Goal: Task Accomplishment & Management: Manage account settings

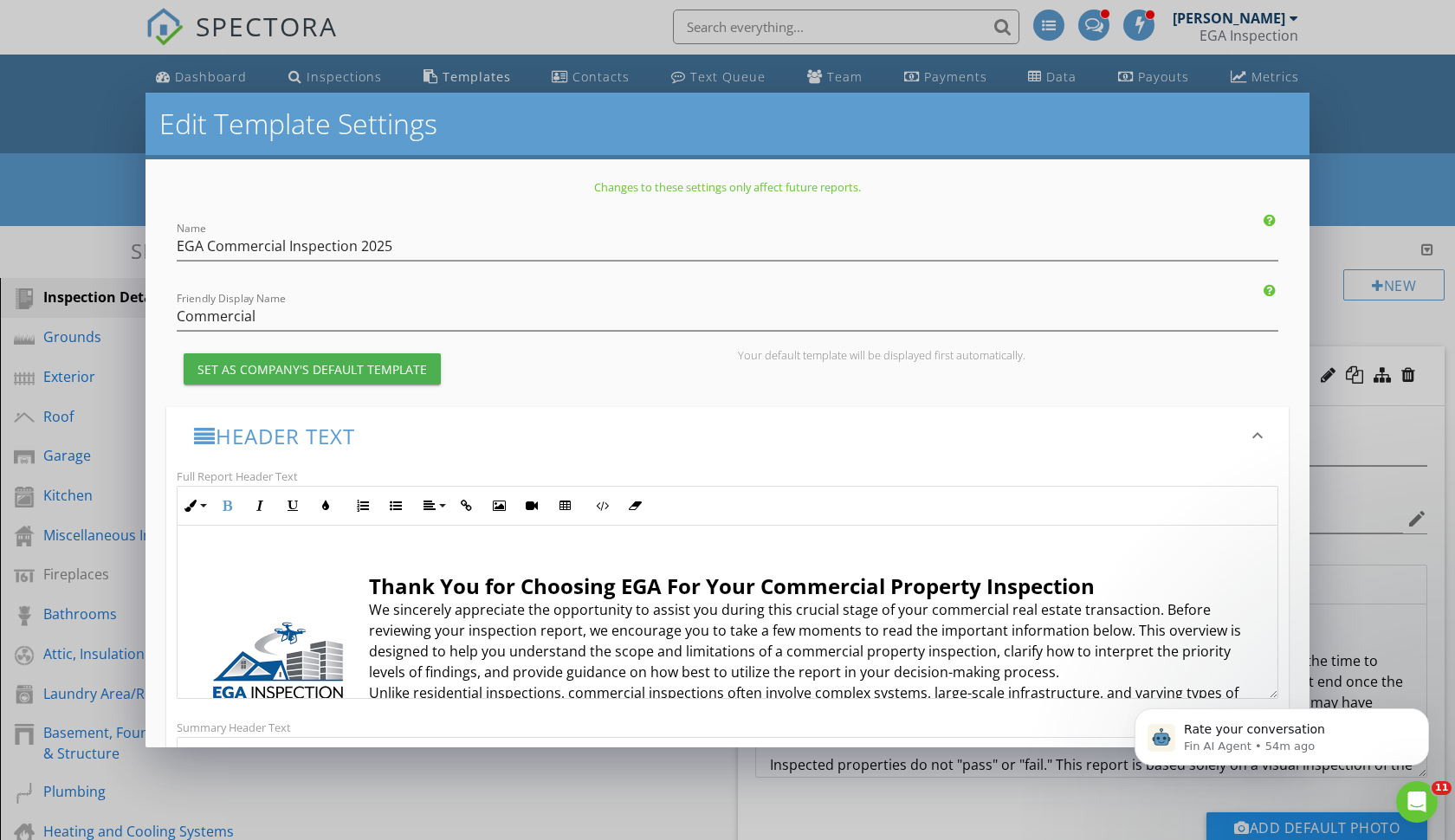
scroll to position [921, 0]
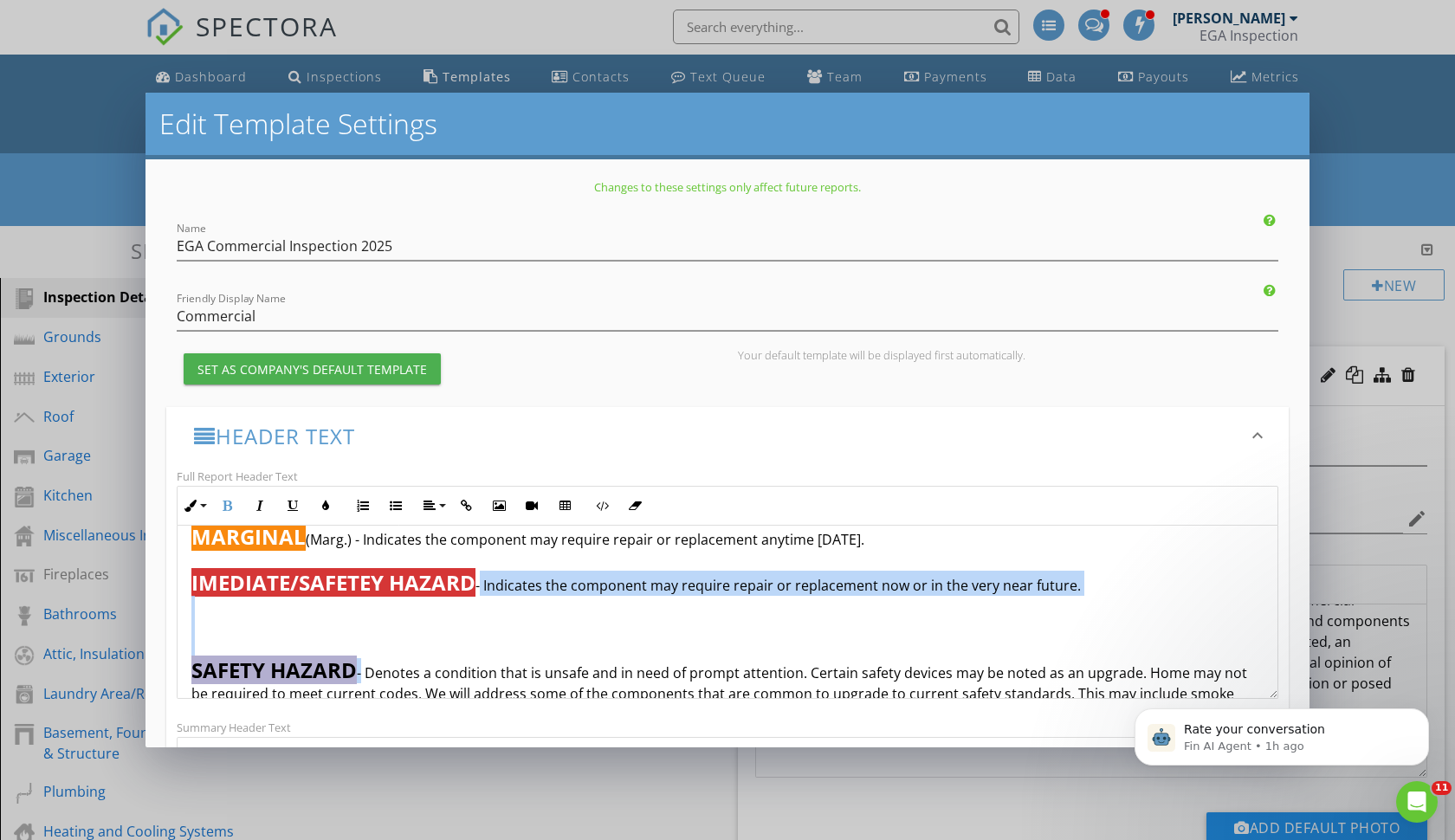
drag, startPoint x: 485, startPoint y: 586, endPoint x: 367, endPoint y: 673, distance: 146.6
click at [367, 673] on p "KEY DEFINITIONS: The following definitions of comment descriptions represent th…" at bounding box center [728, 539] width 1072 height 495
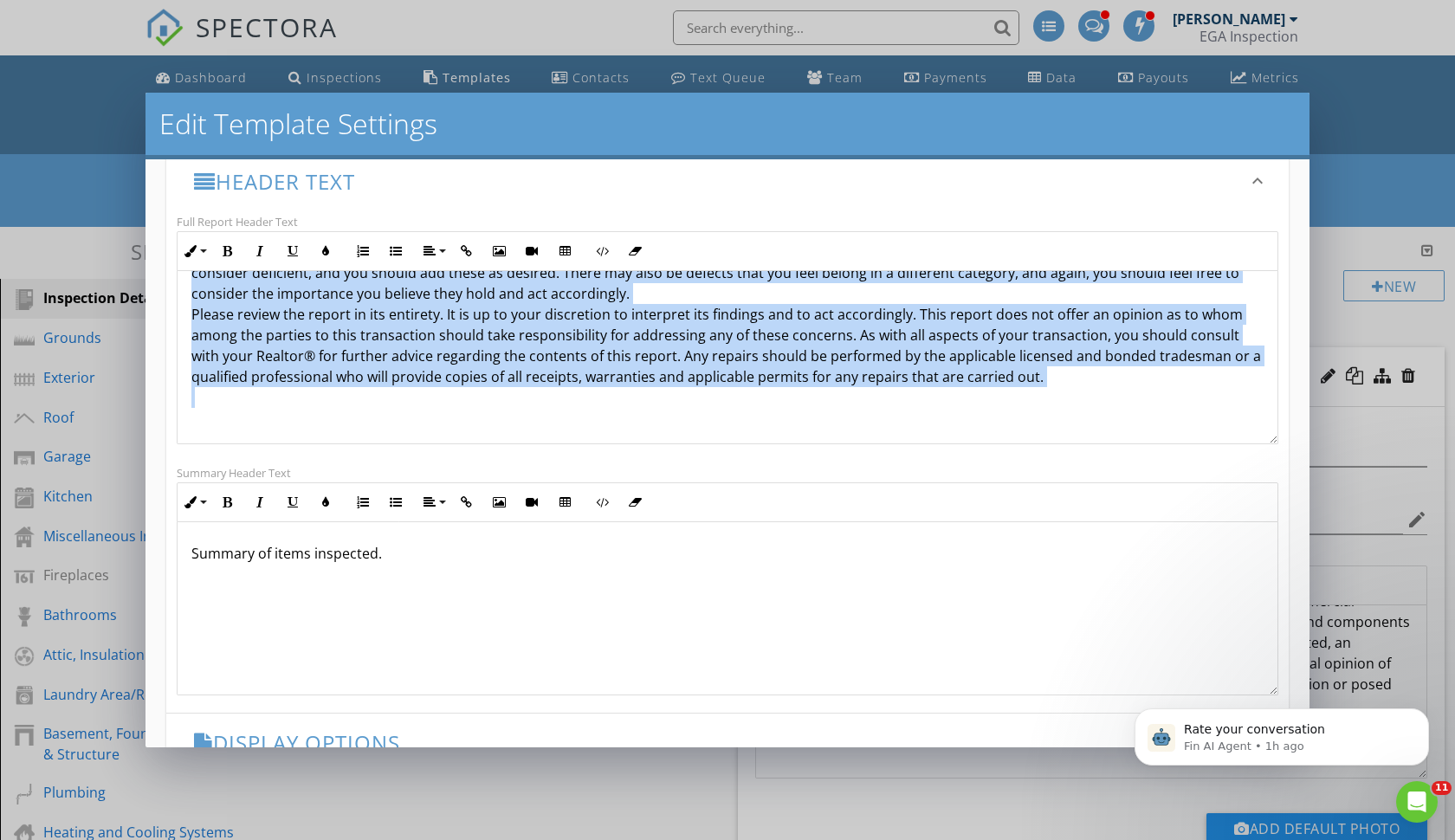
scroll to position [1429, 0]
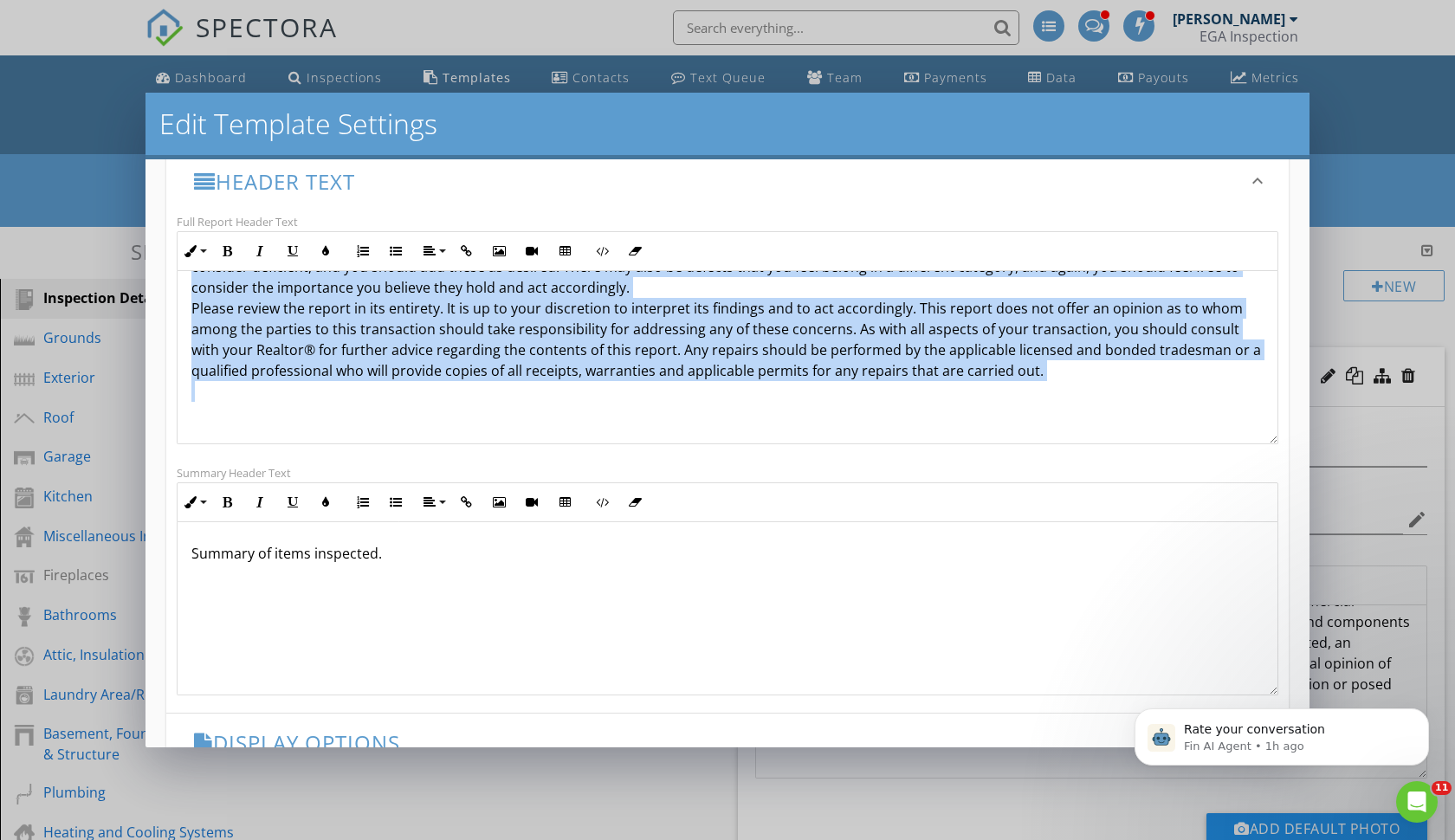
drag, startPoint x: 189, startPoint y: 287, endPoint x: 430, endPoint y: 429, distance: 279.7
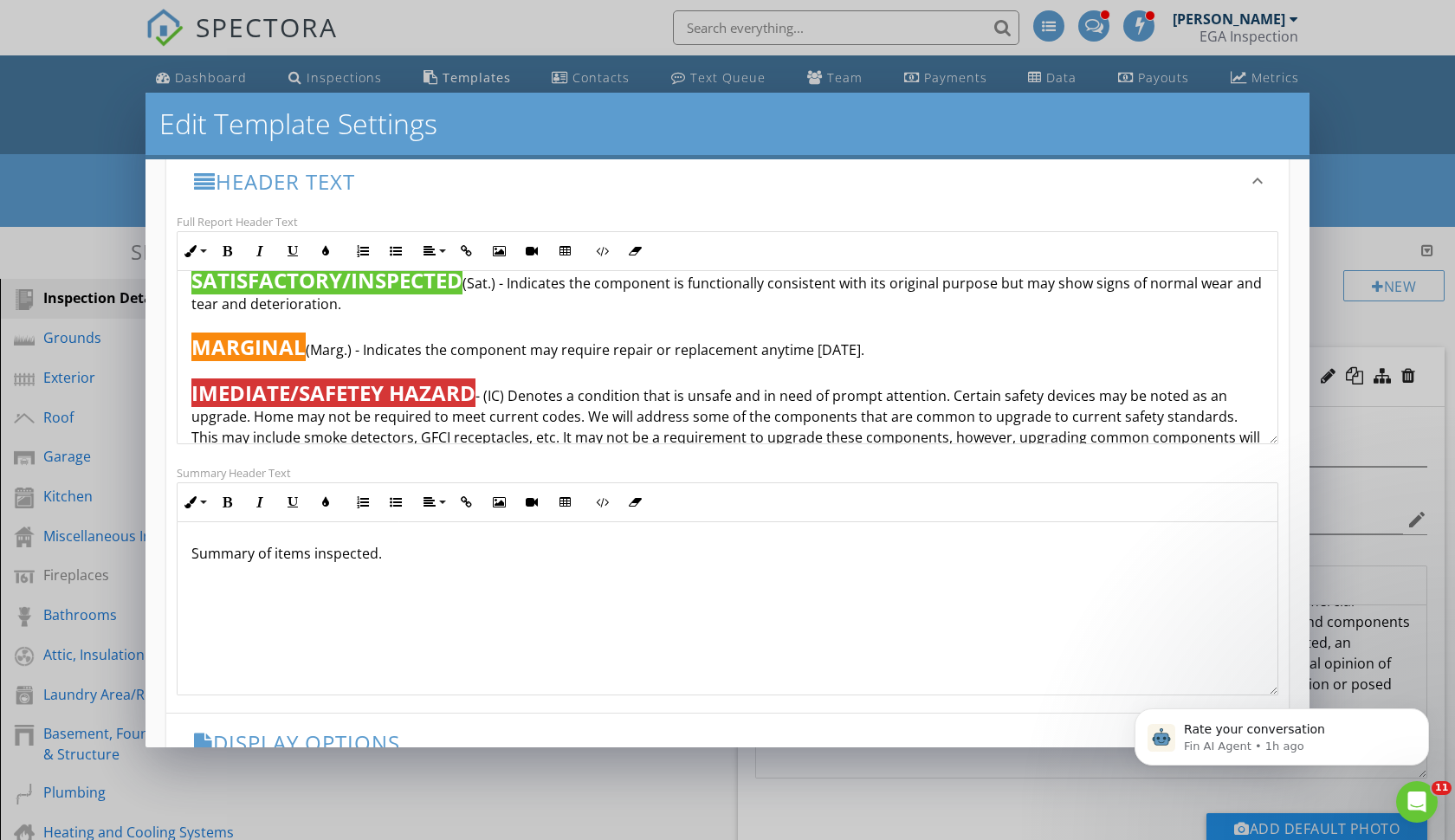
scroll to position [886, 0]
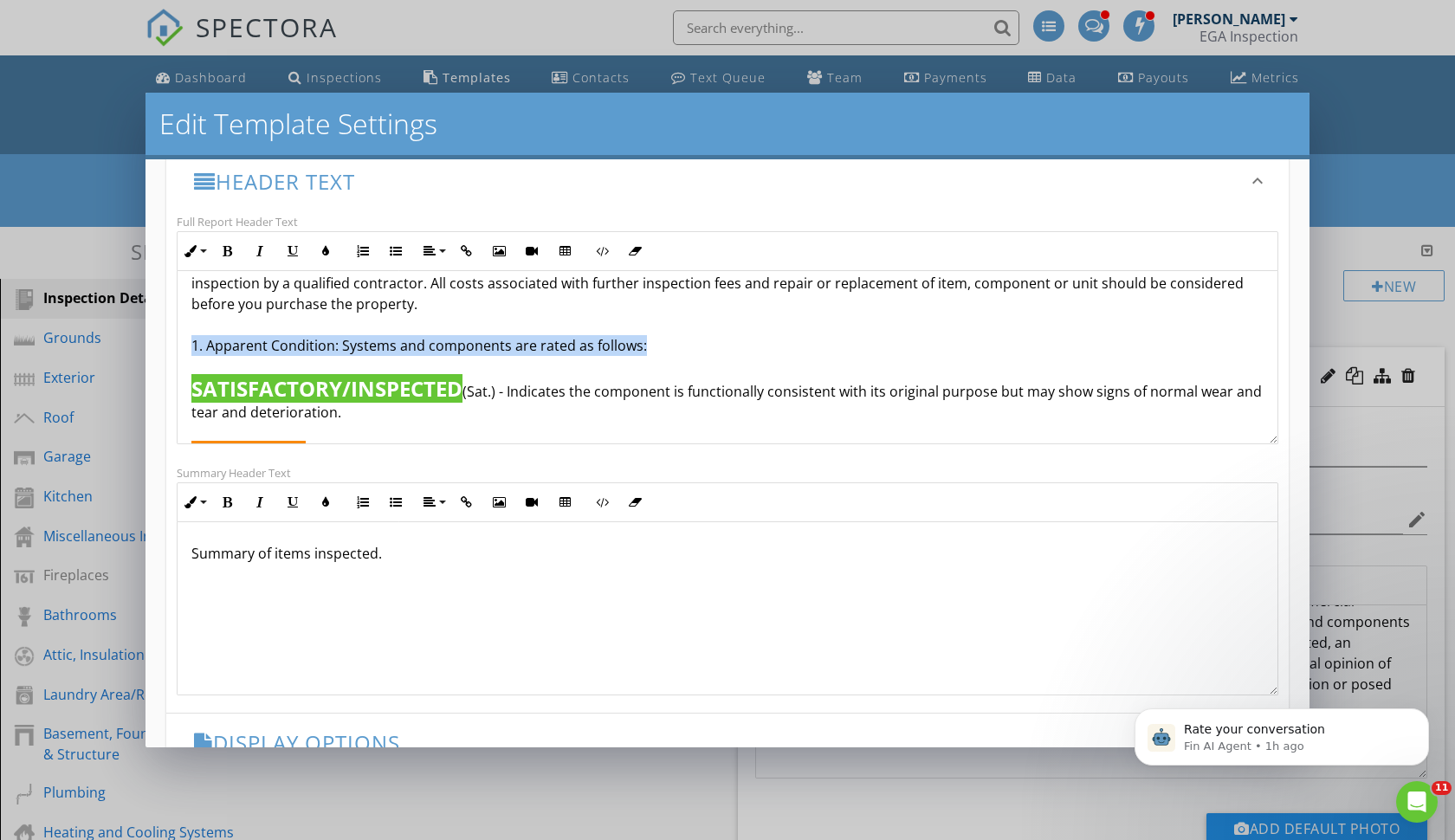
drag, startPoint x: 647, startPoint y: 355, endPoint x: 187, endPoint y: 344, distance: 460.1
click at [187, 344] on div "Thank You for Choosing EGA For Your Commercial Property Inspection We sincerely…" at bounding box center [728, 12] width 1100 height 1255
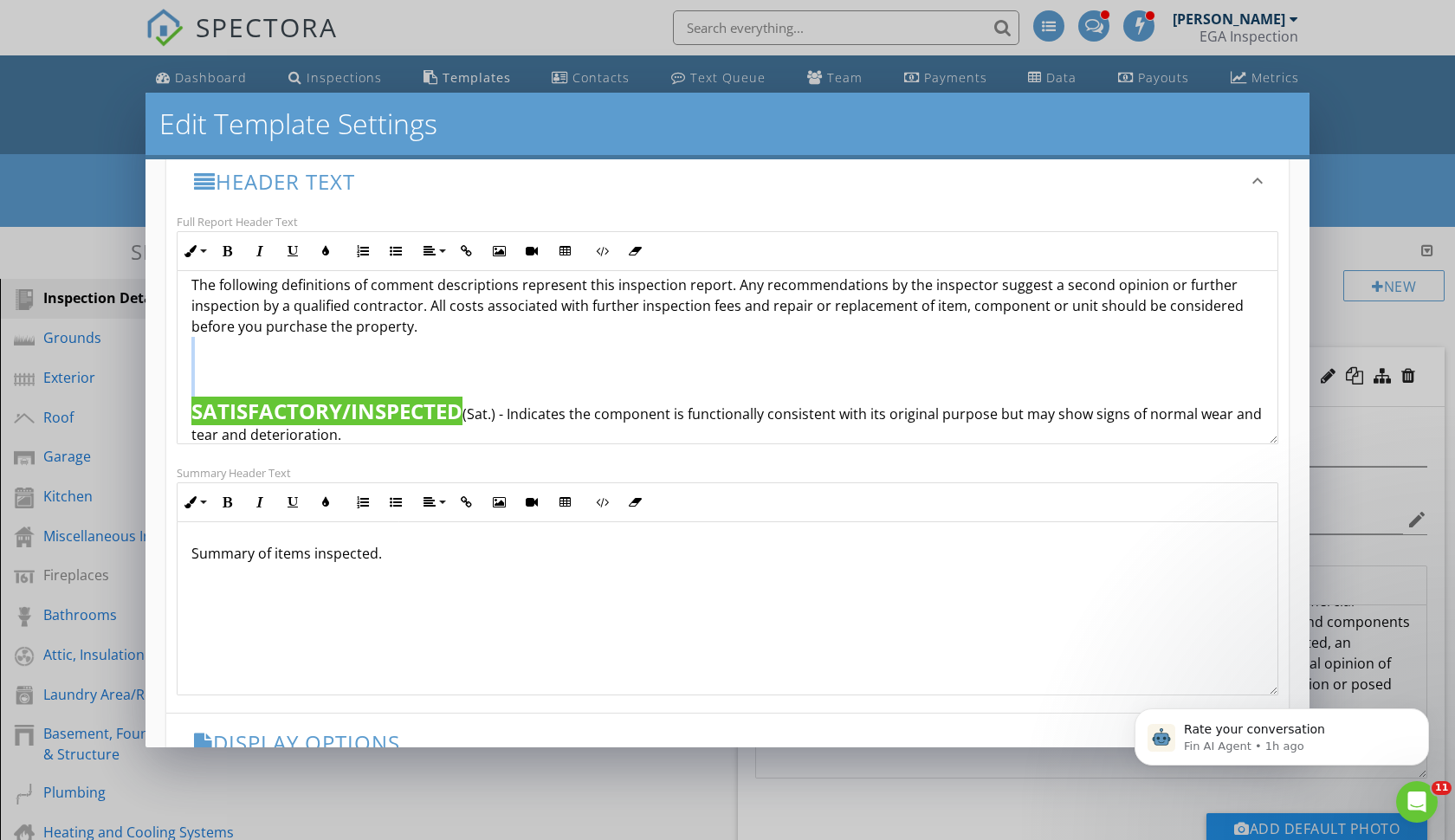
scroll to position [874, 0]
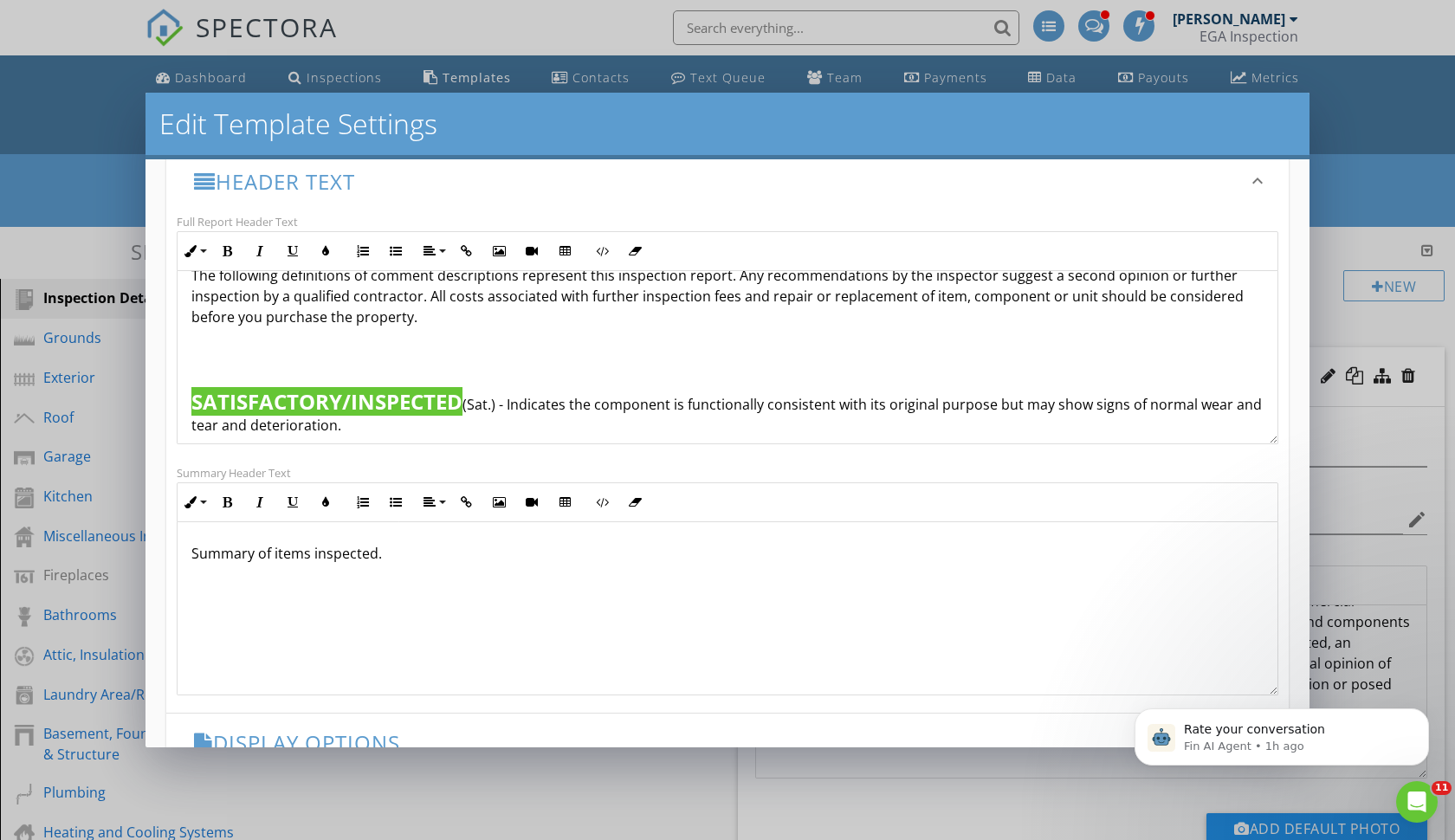
click at [187, 404] on div "Thank You for Choosing EGA For Your Commercial Property Inspection We sincerely…" at bounding box center [728, 25] width 1100 height 1255
click at [192, 405] on span "SATISFACTORY/INSPECTED" at bounding box center [327, 401] width 271 height 28
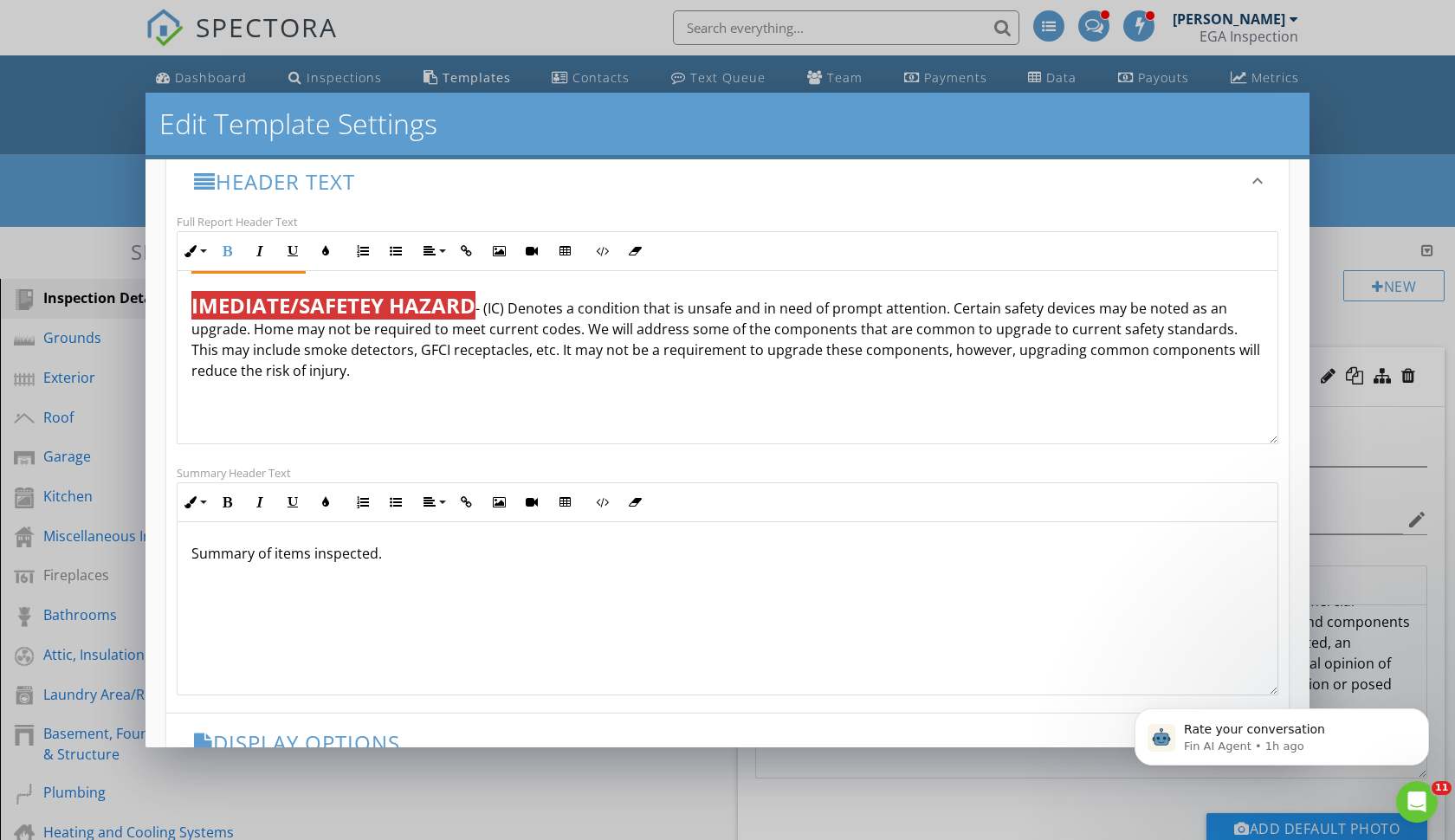
scroll to position [1041, 0]
click at [352, 386] on p "KEY DEFINITIONS: The following definitions of comment descriptions represent th…" at bounding box center [728, 239] width 1072 height 366
click at [192, 394] on p "KEY DEFINITIONS: The following definitions of comment descriptions represent th…" at bounding box center [728, 239] width 1072 height 366
drag, startPoint x: 320, startPoint y: 404, endPoint x: 149, endPoint y: 394, distance: 171.3
click at [149, 394] on div "Changes to these settings only affect future reports. Name EGA Commercial Inspe…" at bounding box center [728, 453] width 1164 height 588
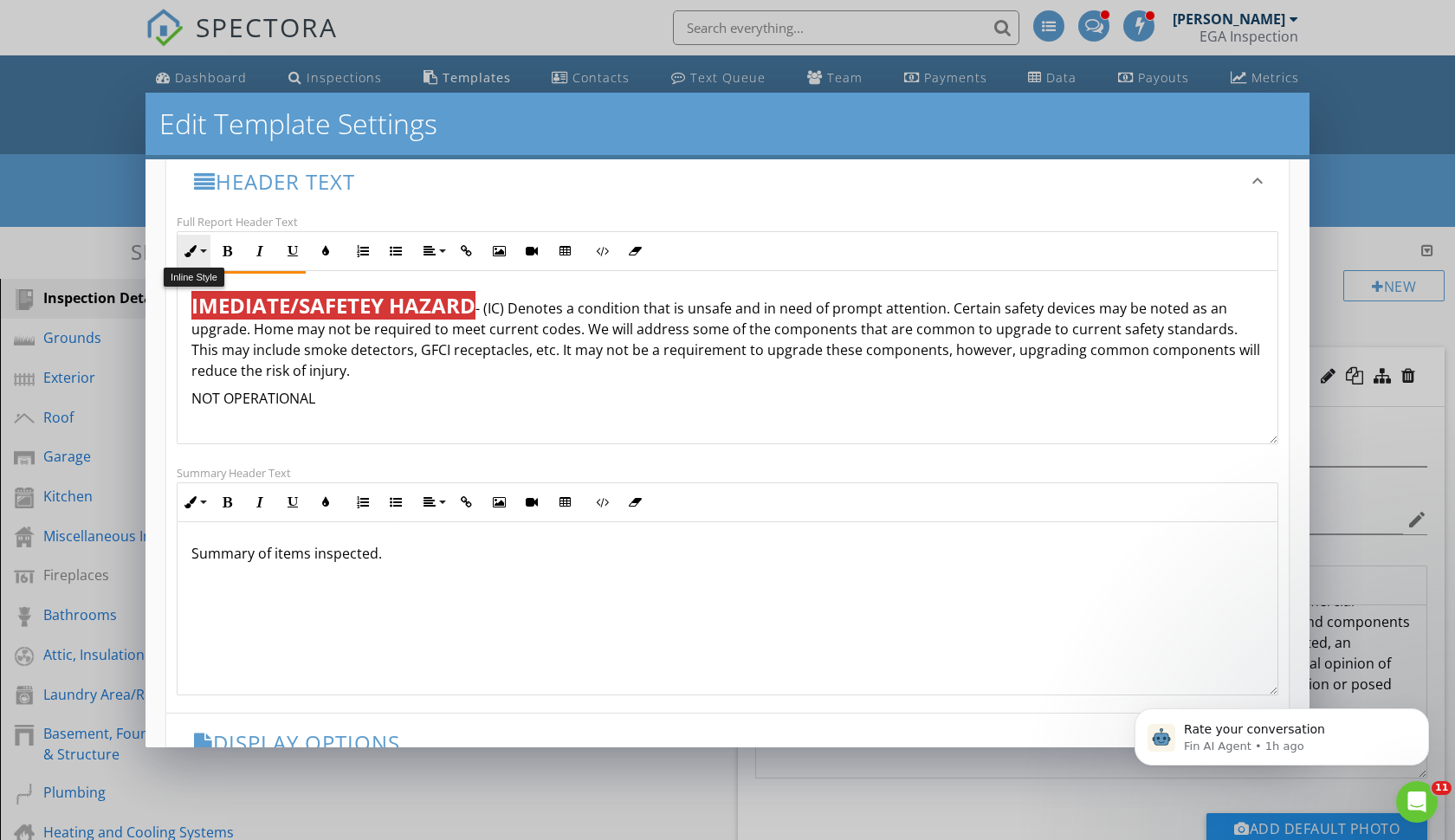
click at [194, 254] on icon "button" at bounding box center [190, 251] width 12 height 12
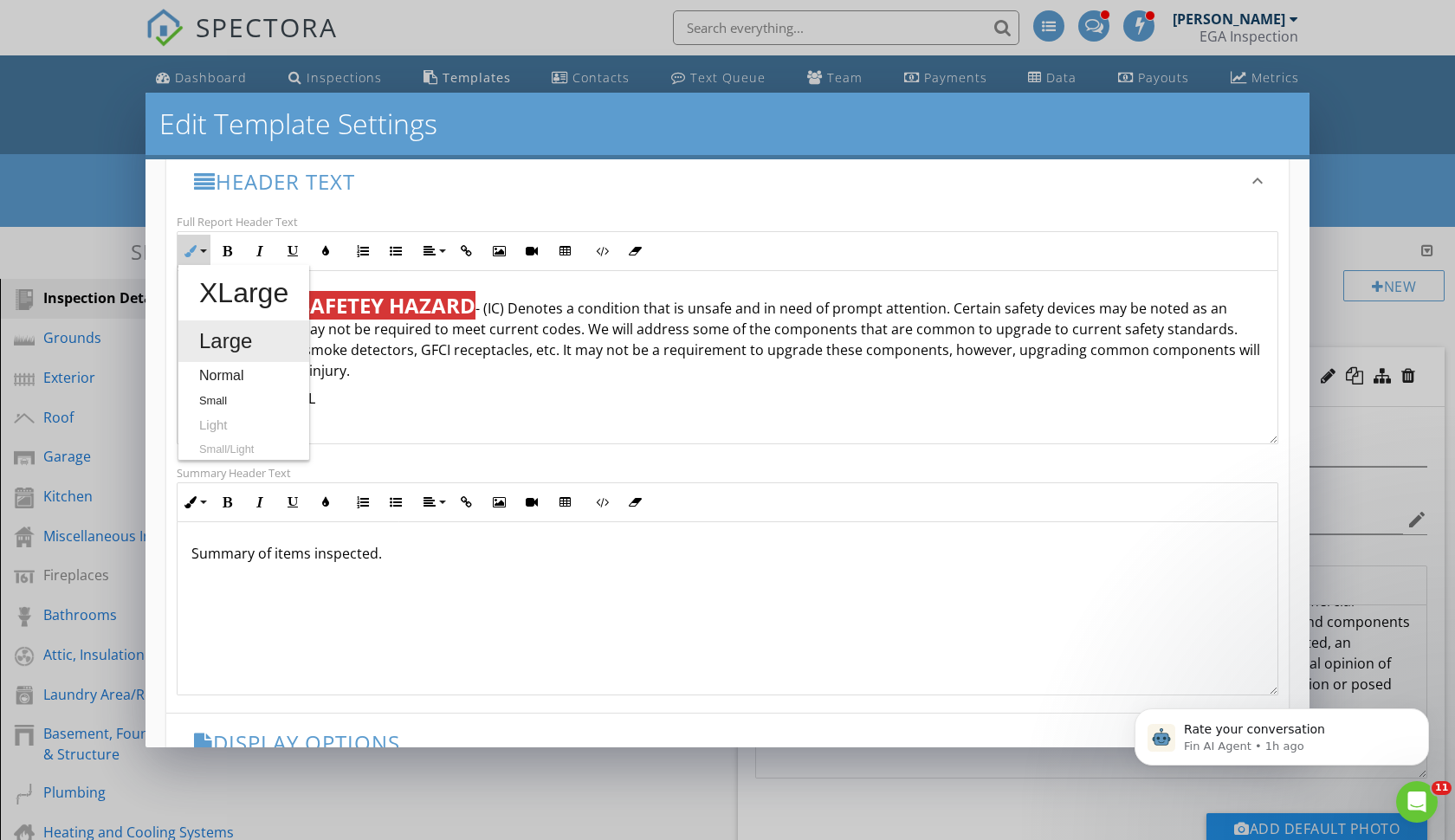
click at [213, 345] on link "Large" at bounding box center [244, 341] width 131 height 42
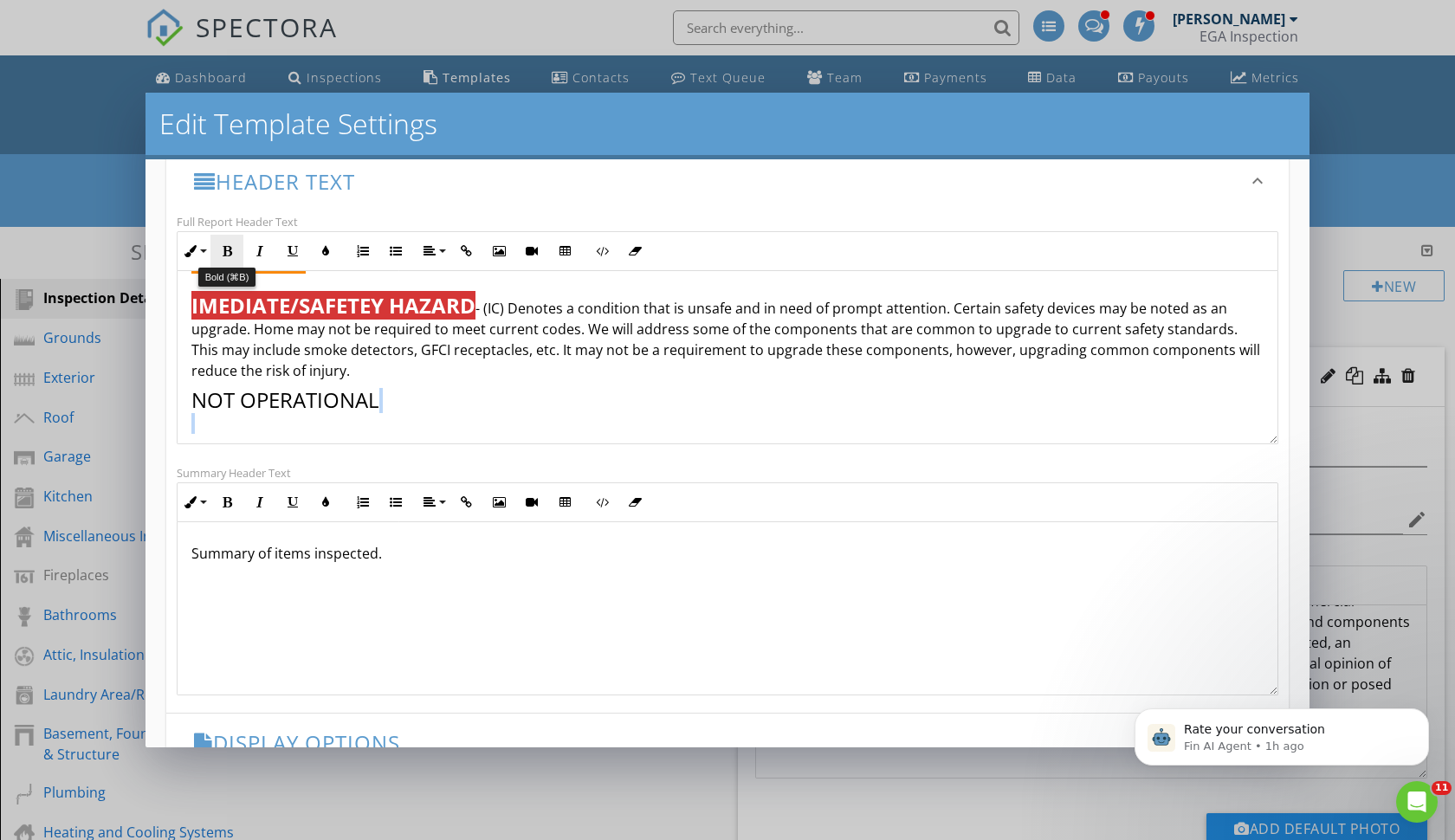
click at [227, 255] on icon "button" at bounding box center [226, 251] width 12 height 12
click at [325, 252] on icon "button" at bounding box center [325, 251] width 12 height 12
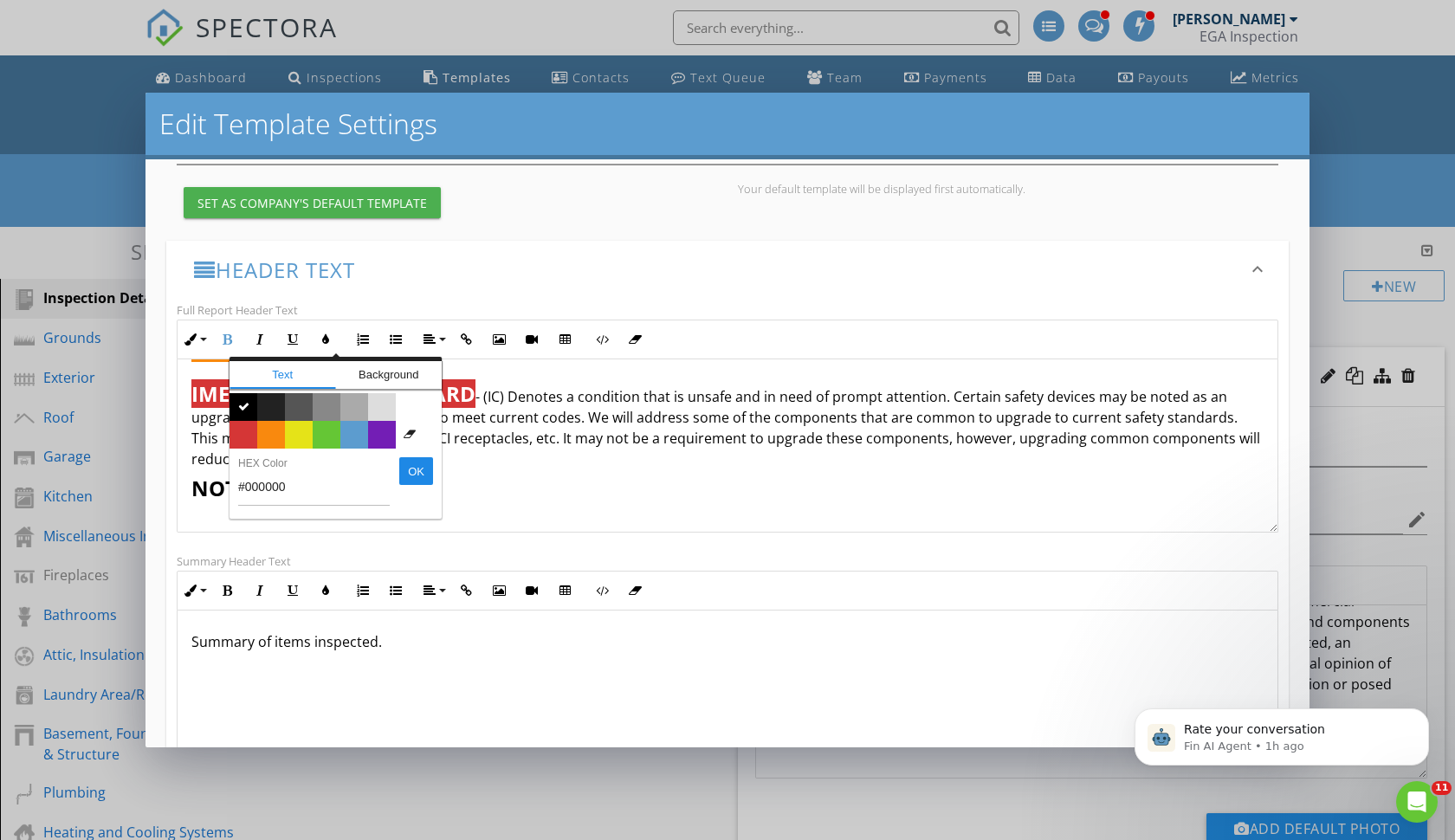
scroll to position [171, 0]
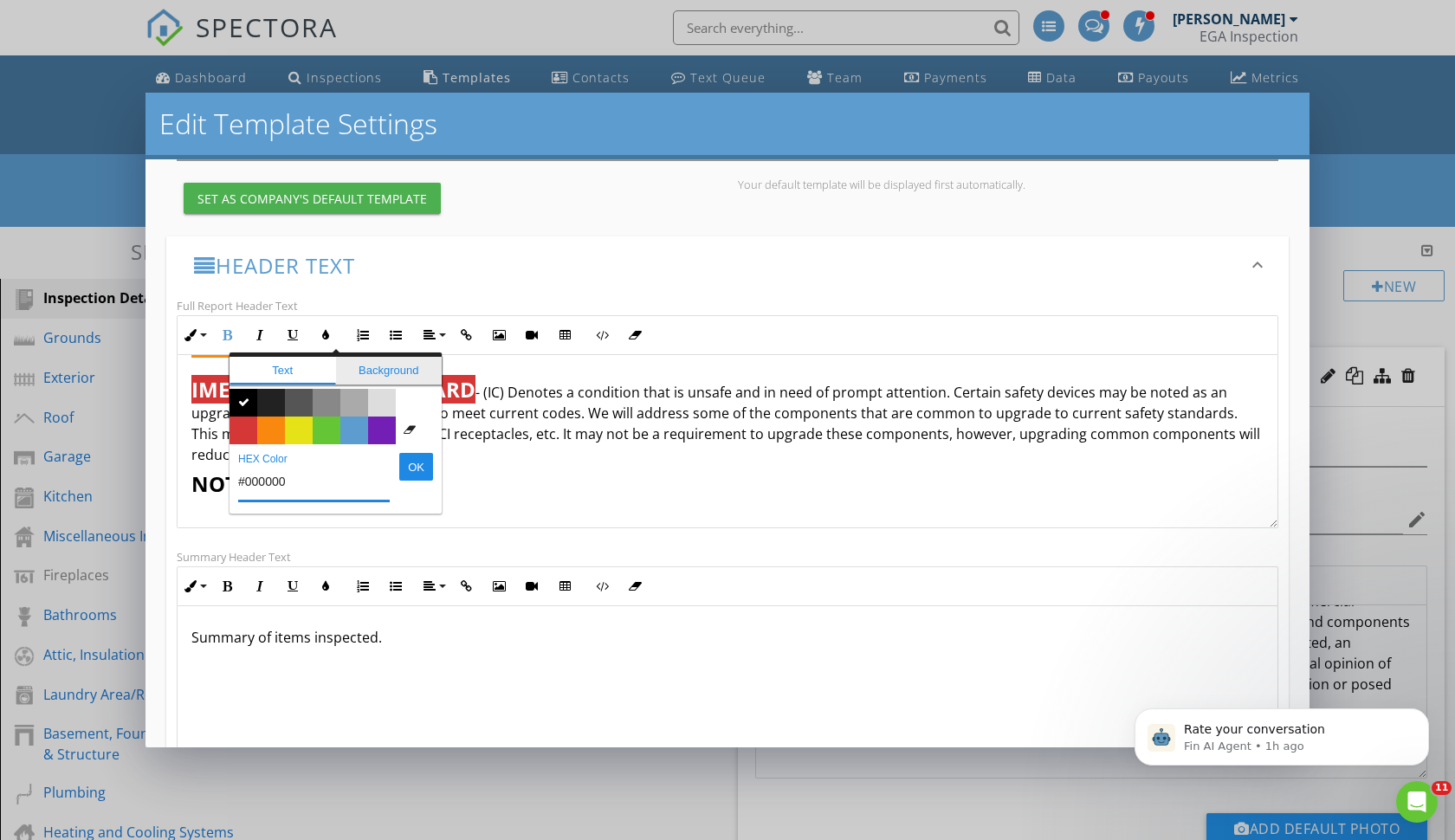
click at [366, 374] on span "Background" at bounding box center [389, 370] width 106 height 27
click at [358, 431] on span "Color #5c9ccf" at bounding box center [354, 430] width 27 height 27
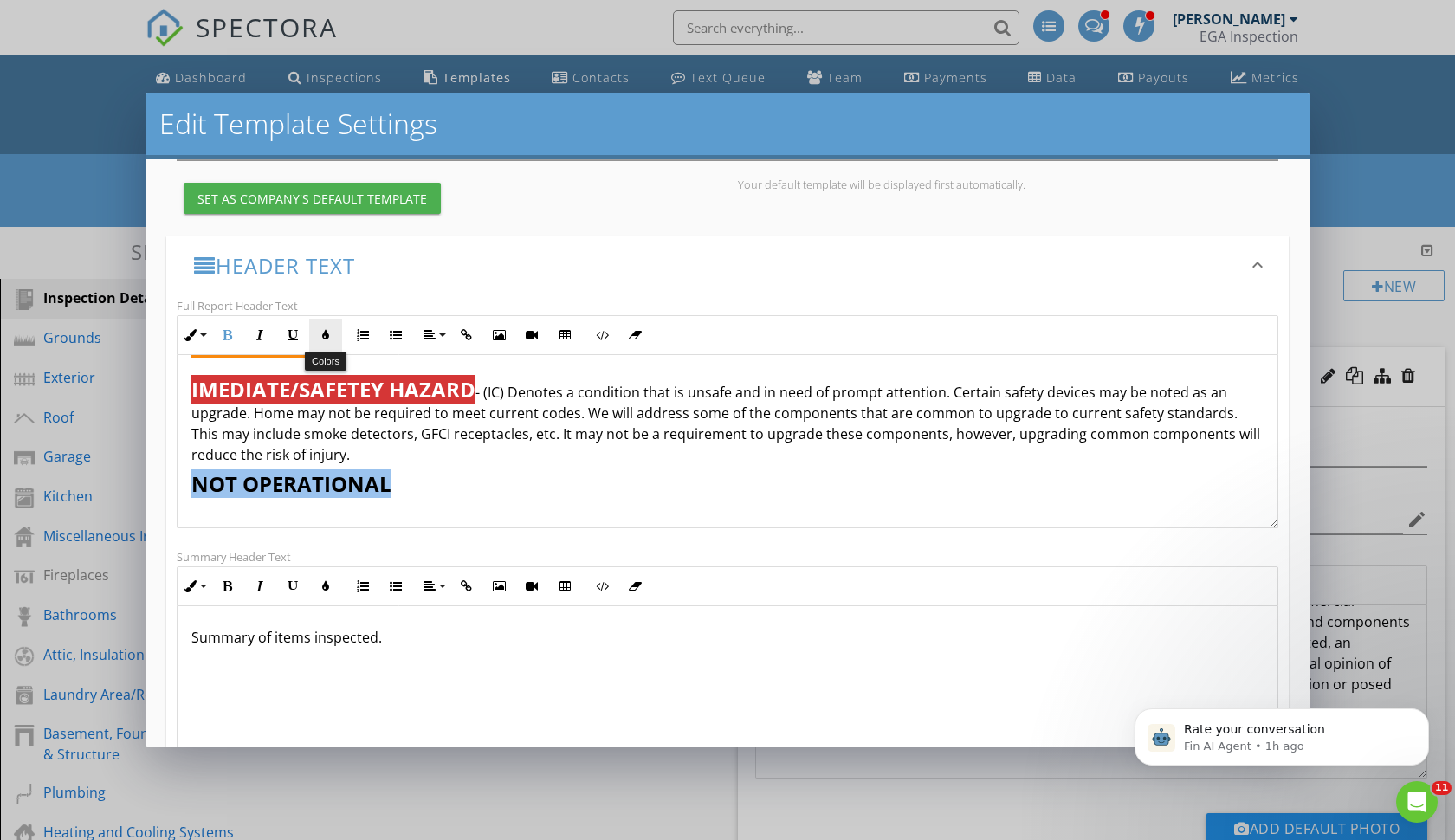
click at [325, 343] on button "Colors" at bounding box center [326, 335] width 33 height 33
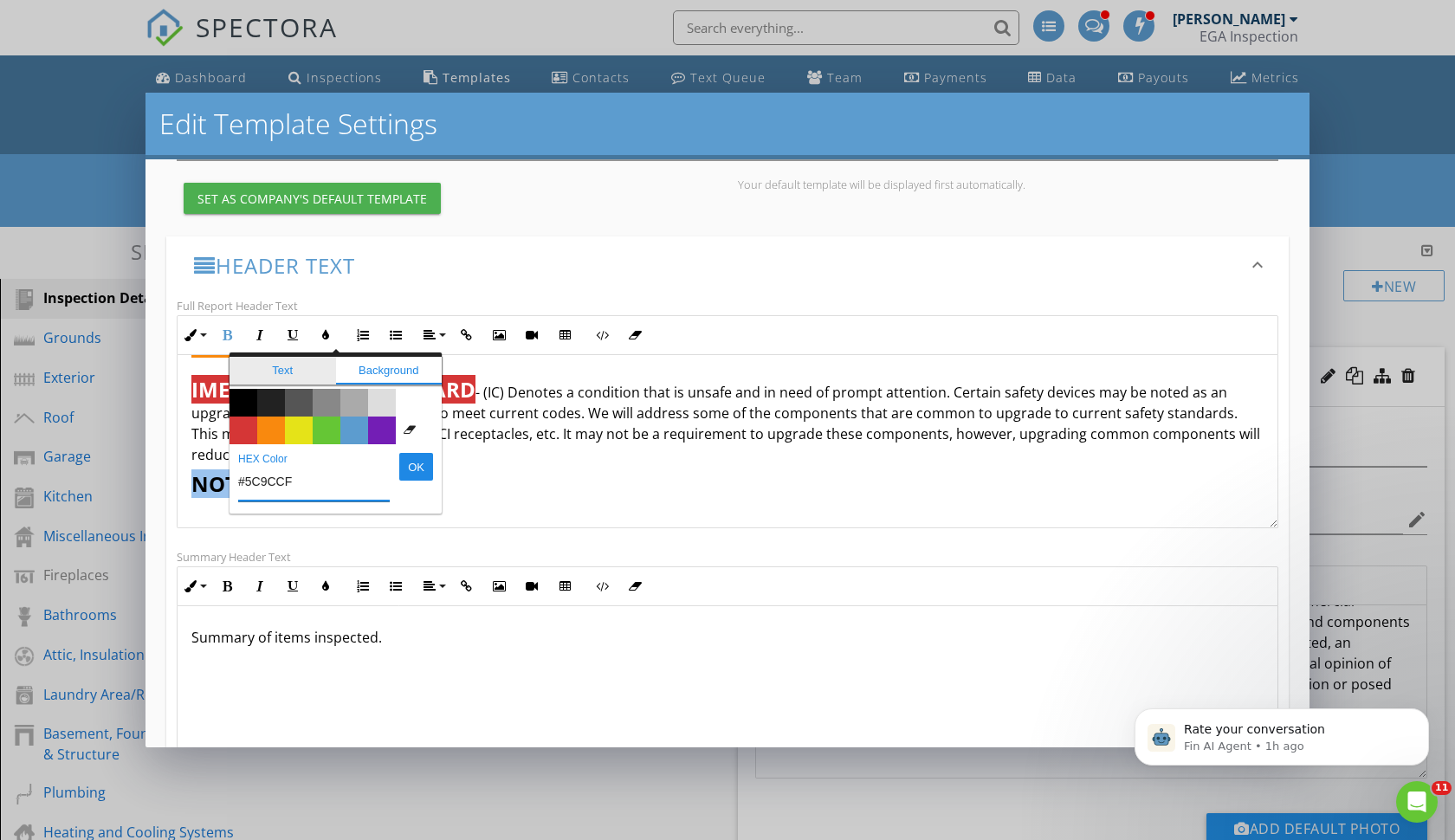
click at [278, 370] on span "Text" at bounding box center [282, 370] width 106 height 27
type input "#000000"
click at [415, 402] on span "Color #ffffff" at bounding box center [409, 403] width 27 height 27
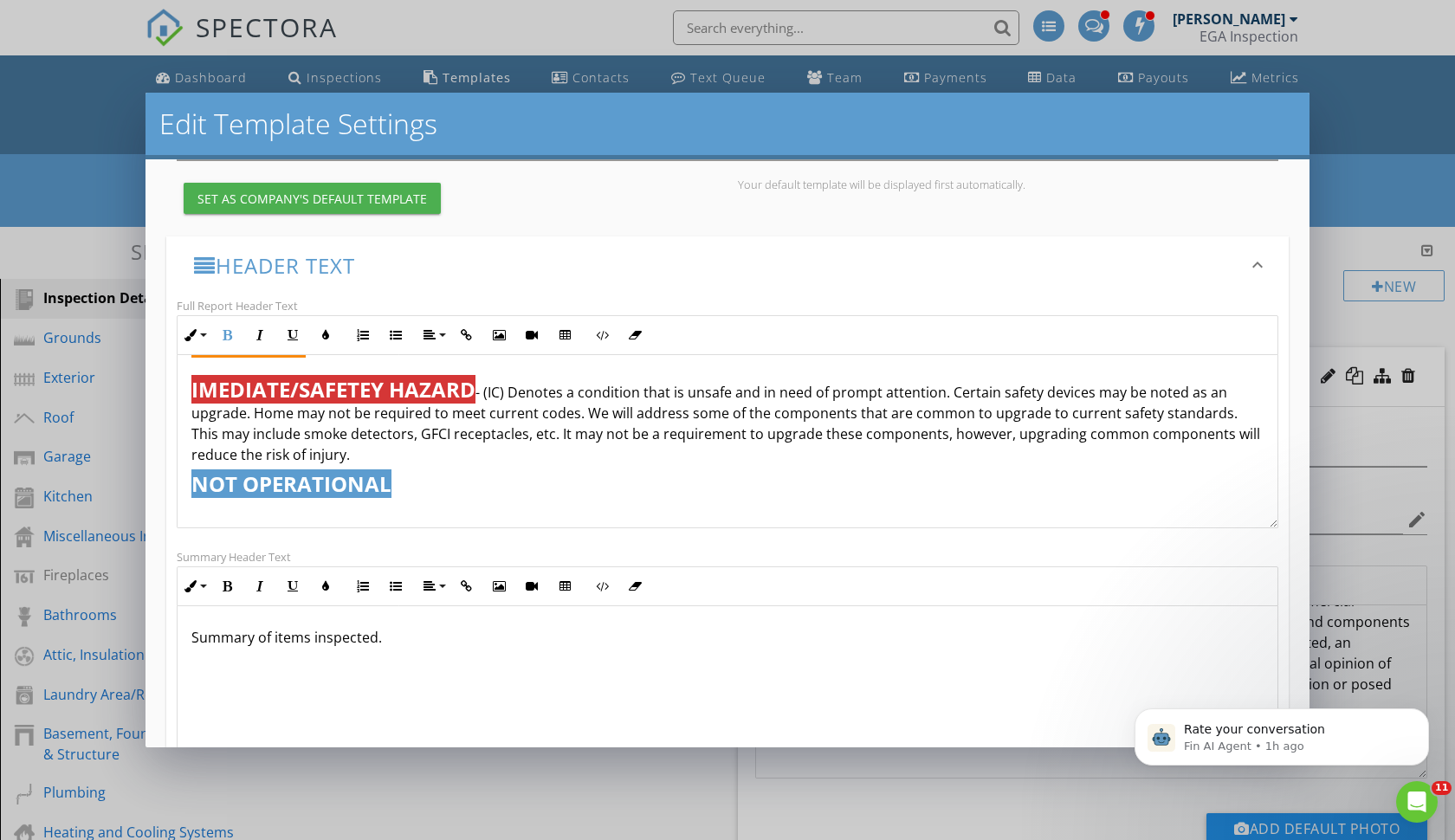
click at [465, 504] on p "NOT OPERATIONAL" at bounding box center [728, 495] width 1072 height 45
click at [419, 480] on p "NOT OPERATIONAL" at bounding box center [728, 495] width 1072 height 45
click at [421, 487] on p "NOT OPERATIONAL" at bounding box center [728, 495] width 1072 height 45
click at [406, 485] on p "NOT OPERATIONAL" at bounding box center [728, 495] width 1072 height 45
click at [482, 495] on p "NOT OPERATIONAL" at bounding box center [728, 495] width 1072 height 45
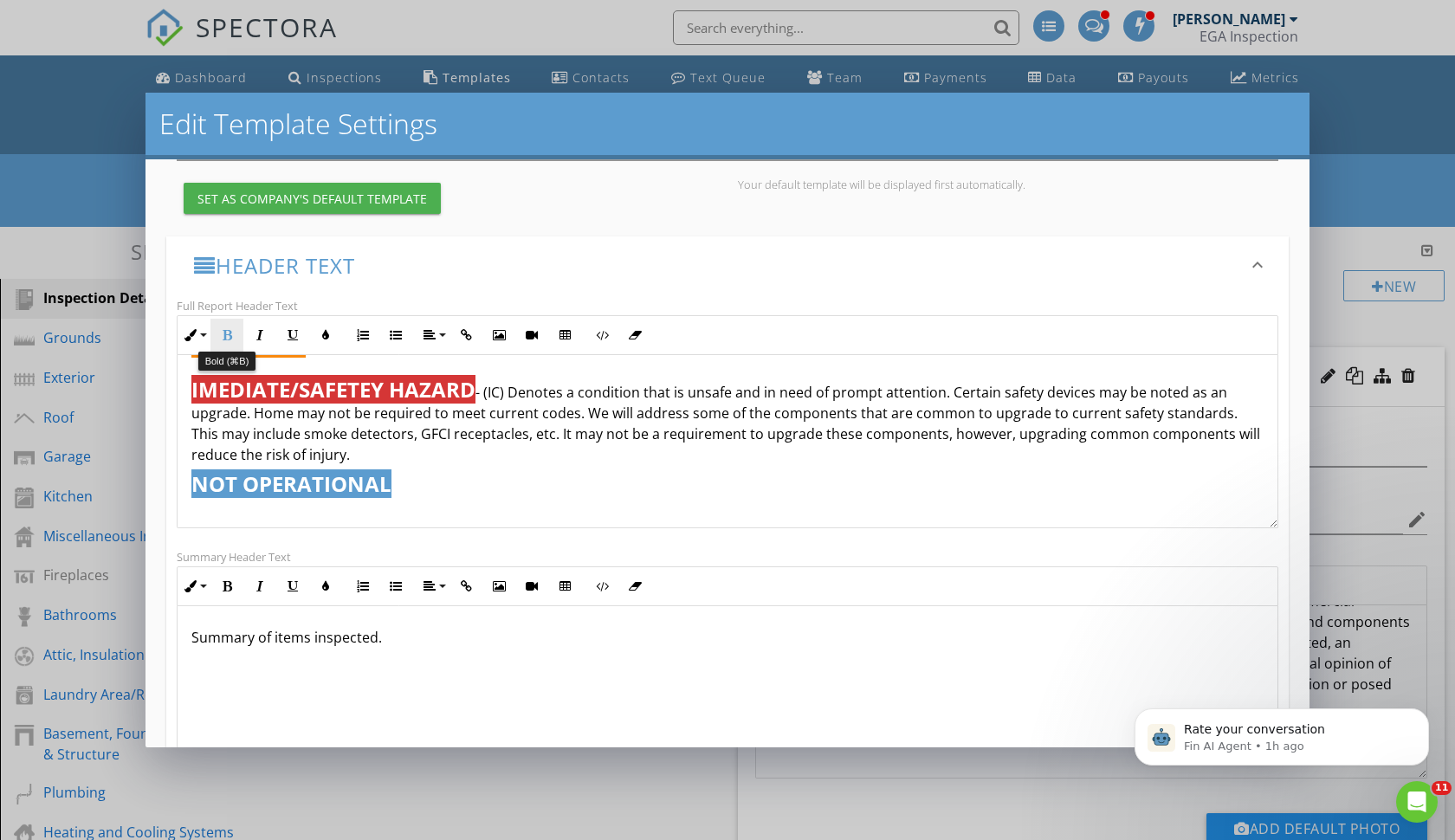
click at [228, 333] on icon "button" at bounding box center [226, 335] width 12 height 12
click at [439, 486] on p "NOT OPERATIONAL ​​ ​​" at bounding box center [728, 495] width 1072 height 45
click at [236, 512] on p "NOT OPERATIONAL ​​" at bounding box center [728, 495] width 1072 height 45
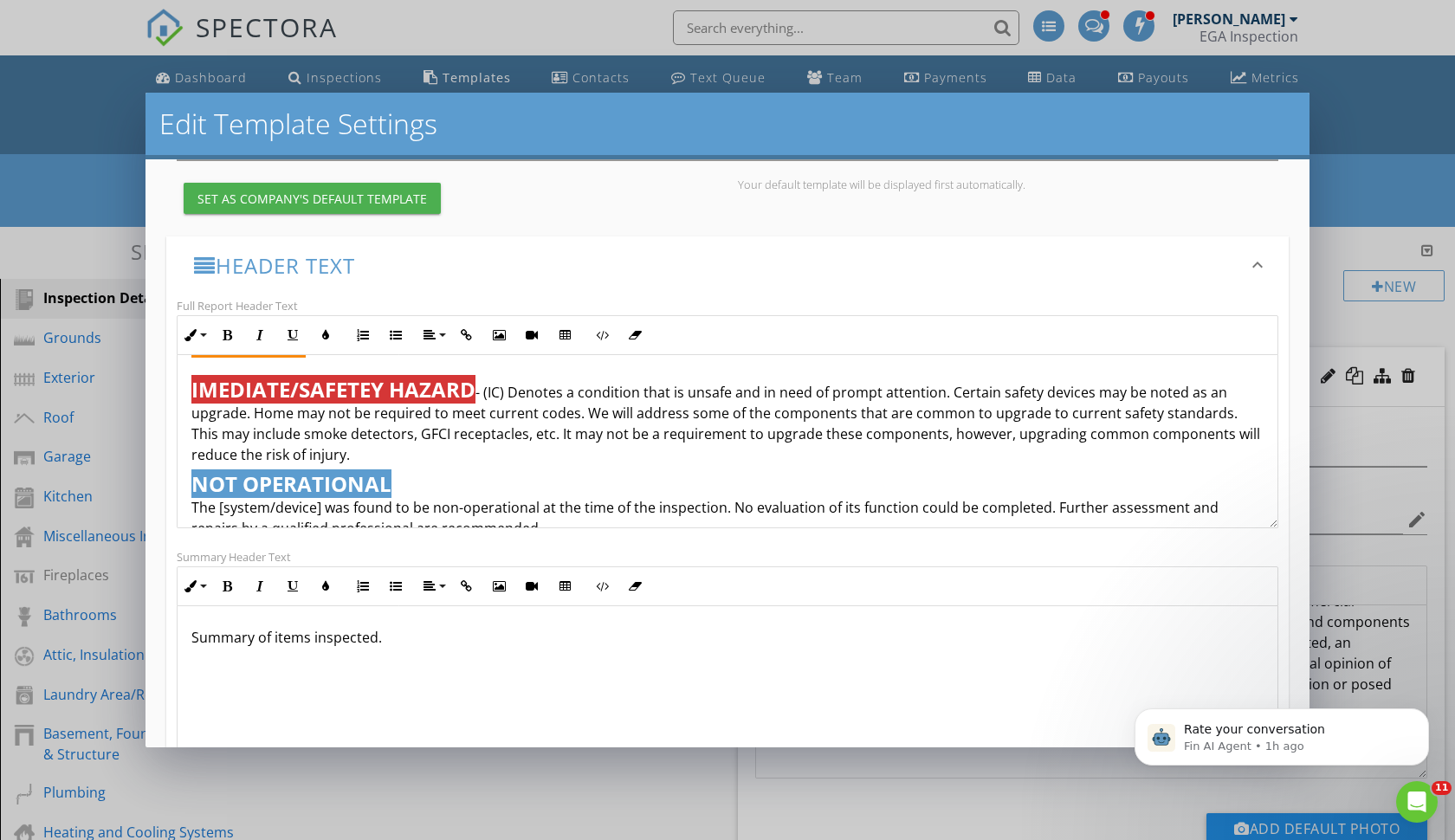
scroll to position [1049, 0]
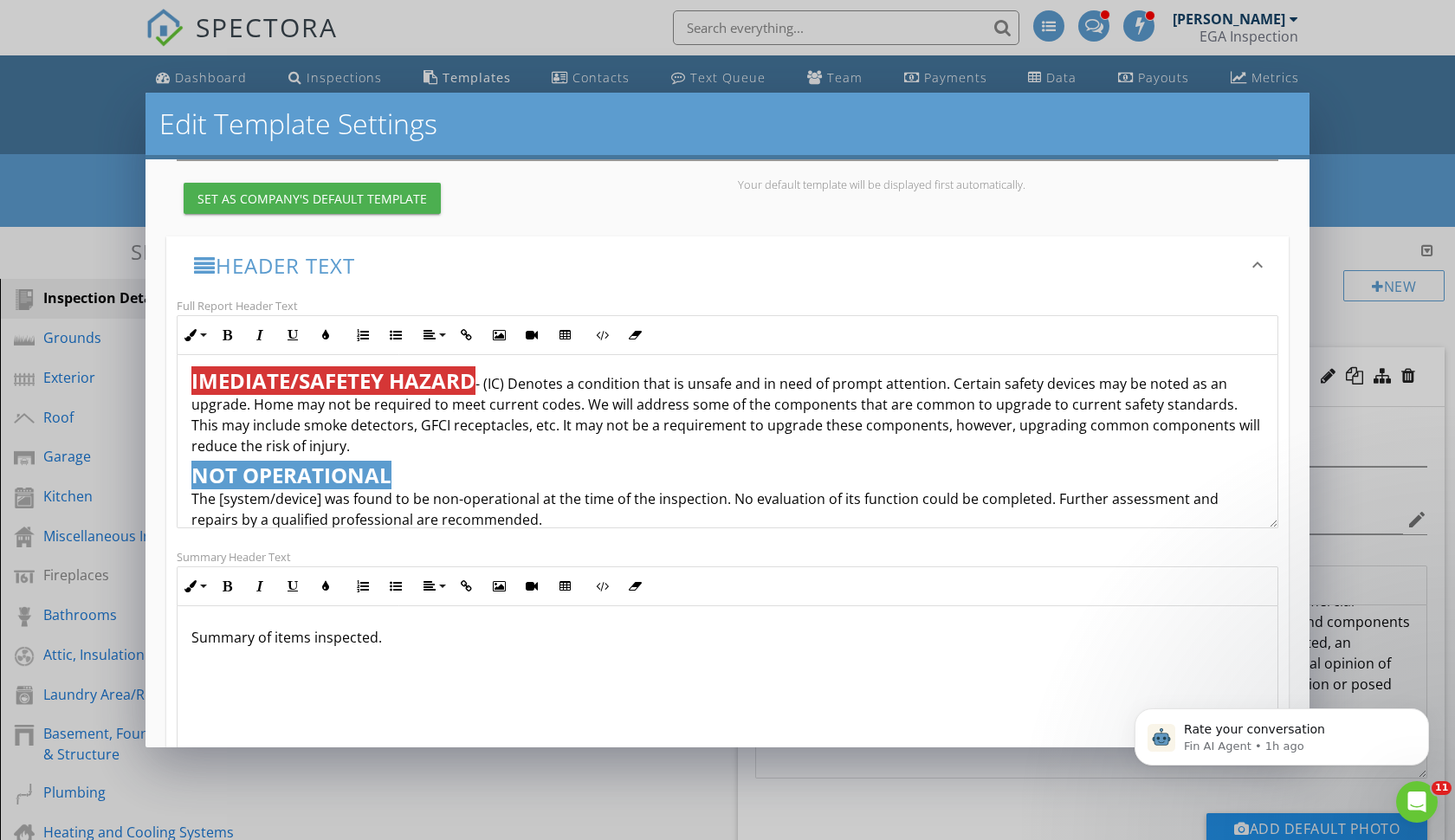
click at [192, 507] on p "NOT OPERATIONAL ​​ The [system/device] was found to be non-operational at the t…" at bounding box center [728, 496] width 1072 height 66
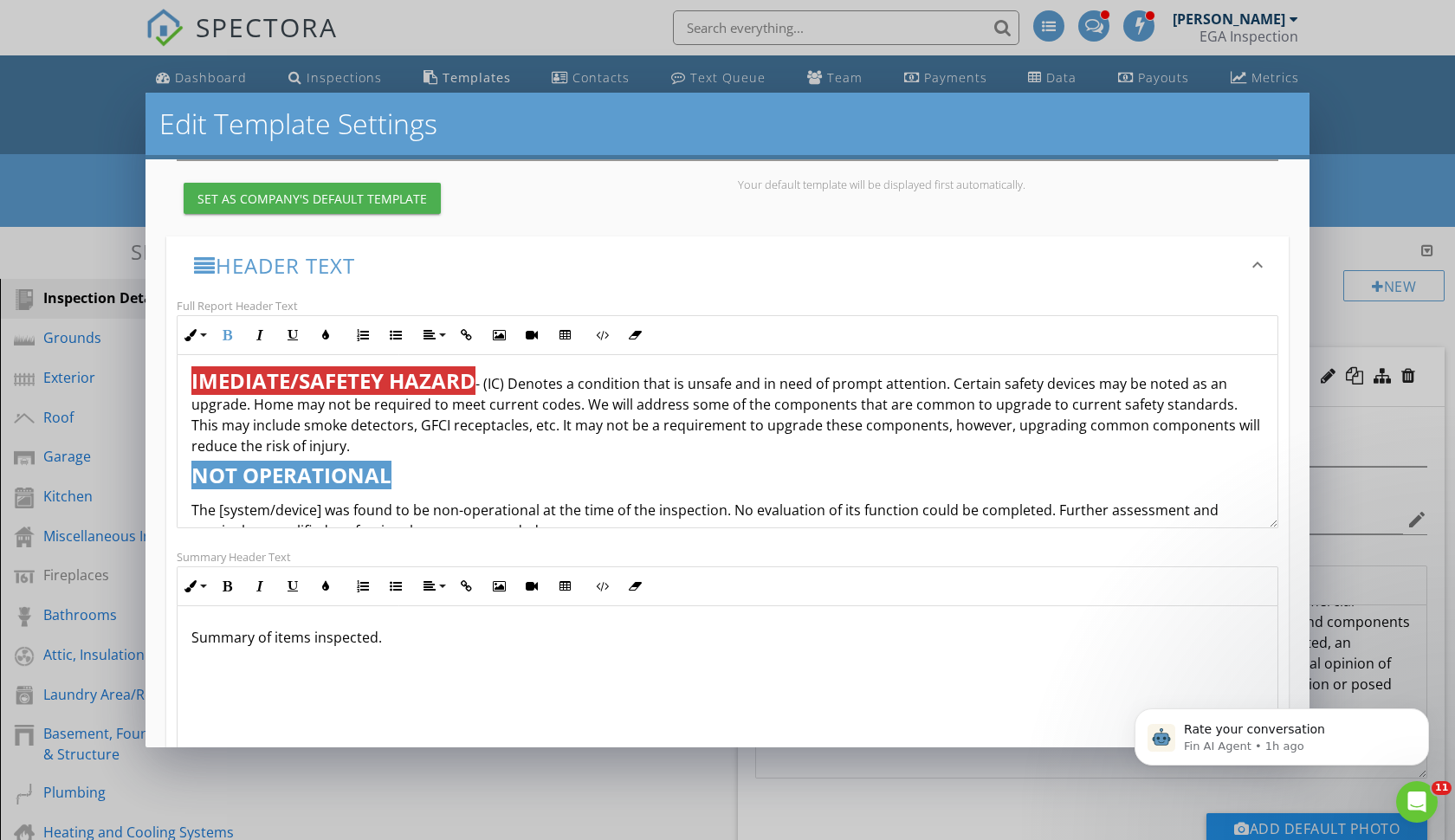
click at [192, 512] on p "​ The [system/device] was found to be non-operational at the time of the inspec…" at bounding box center [728, 518] width 1072 height 45
click at [192, 511] on p "​ The [system/device] was found to be non-operational at the time of the inspec…" at bounding box center [728, 518] width 1072 height 45
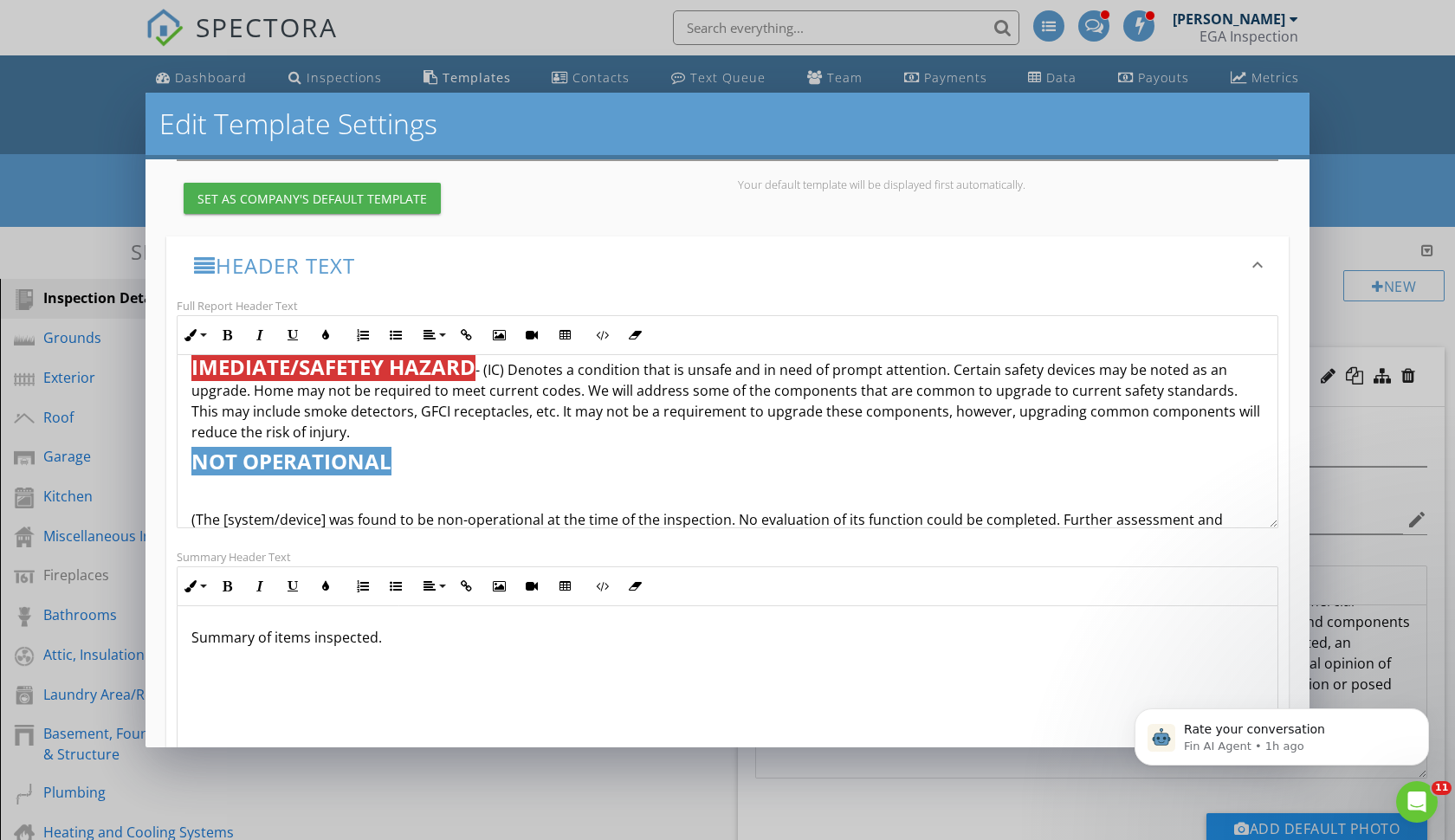
scroll to position [1065, 0]
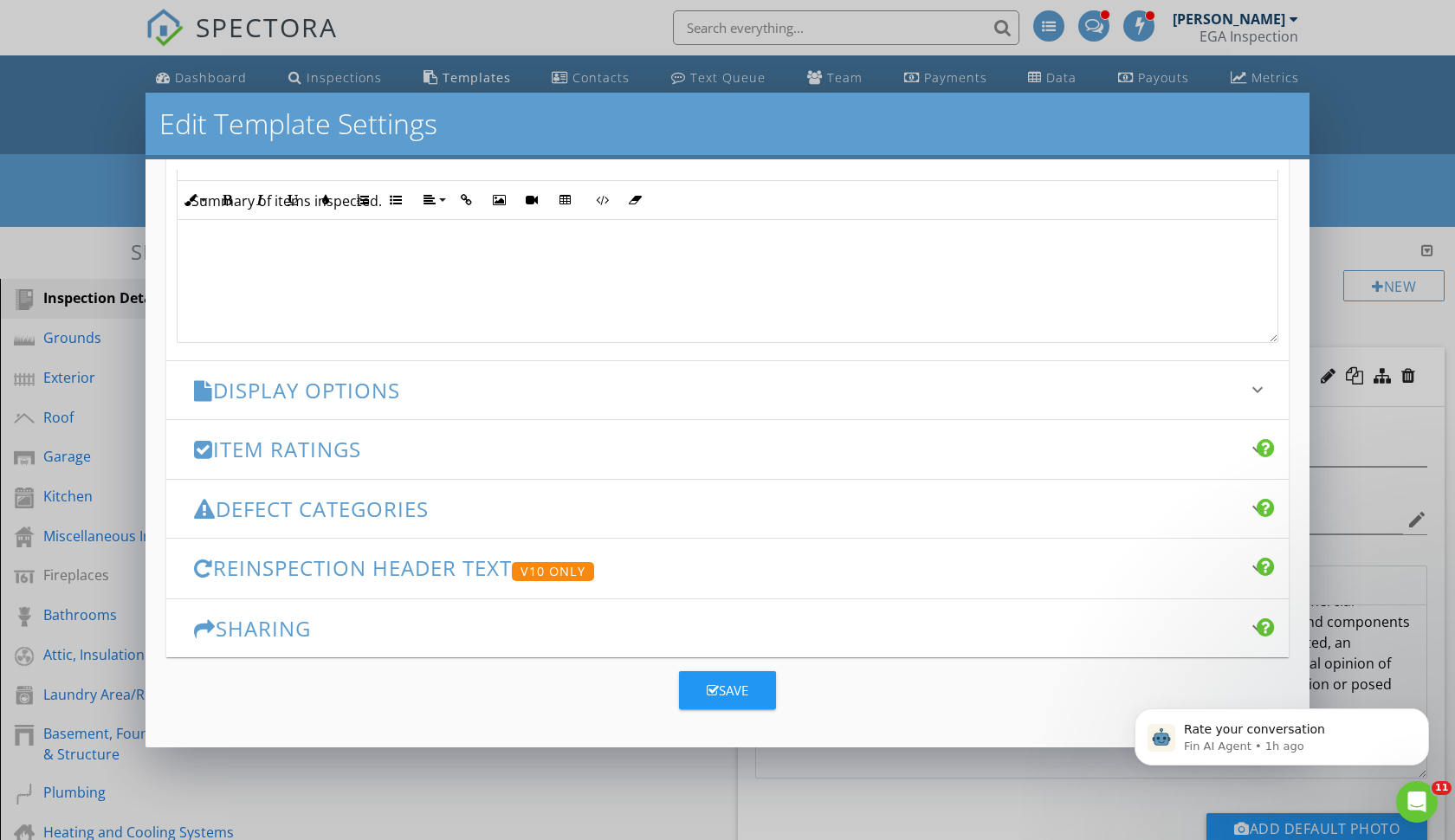
scroll to position [606, 0]
click at [268, 449] on h3 "Item Ratings" at bounding box center [717, 450] width 1047 height 24
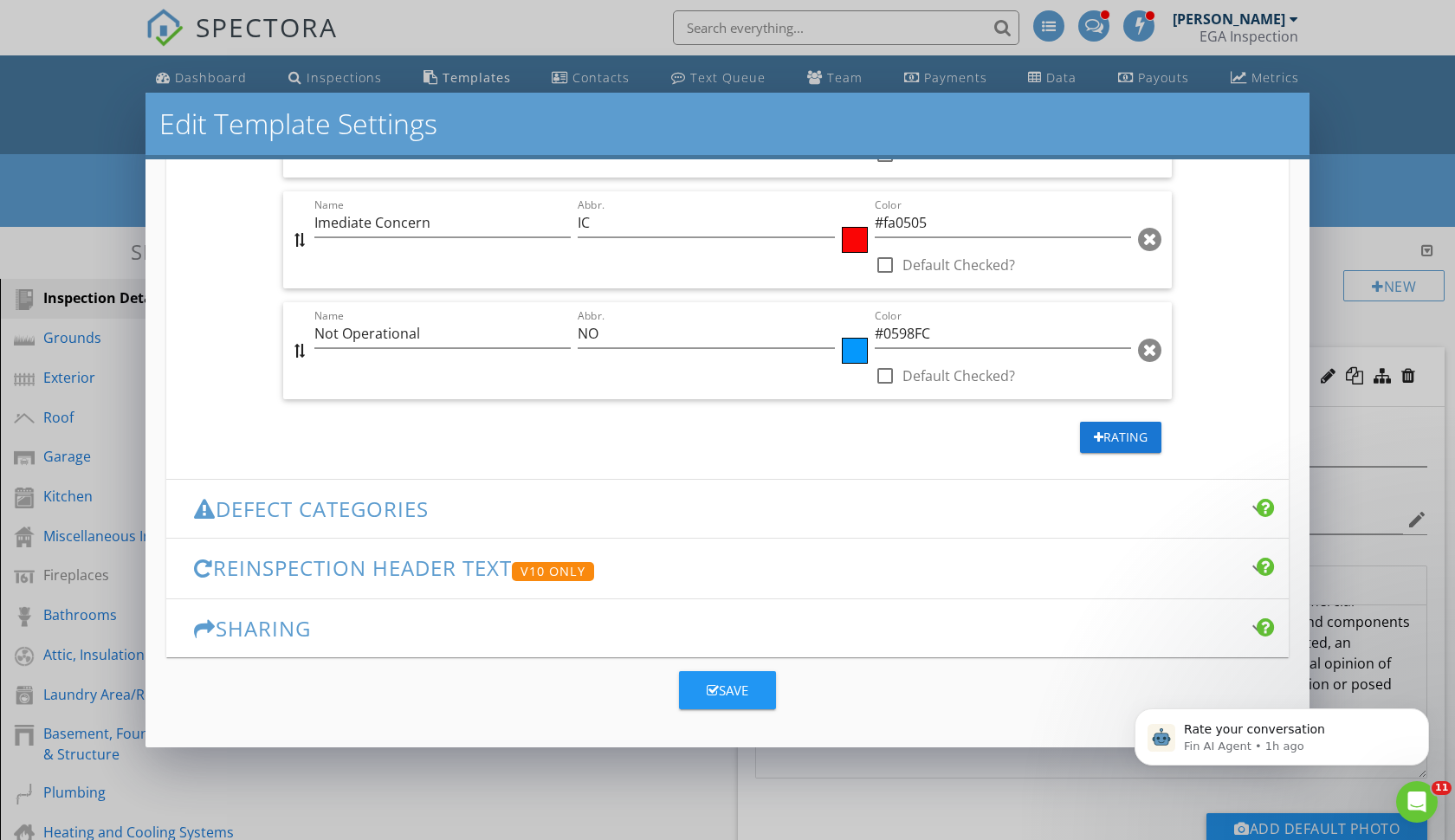
scroll to position [1023, 0]
click at [749, 685] on button "Save" at bounding box center [728, 691] width 97 height 38
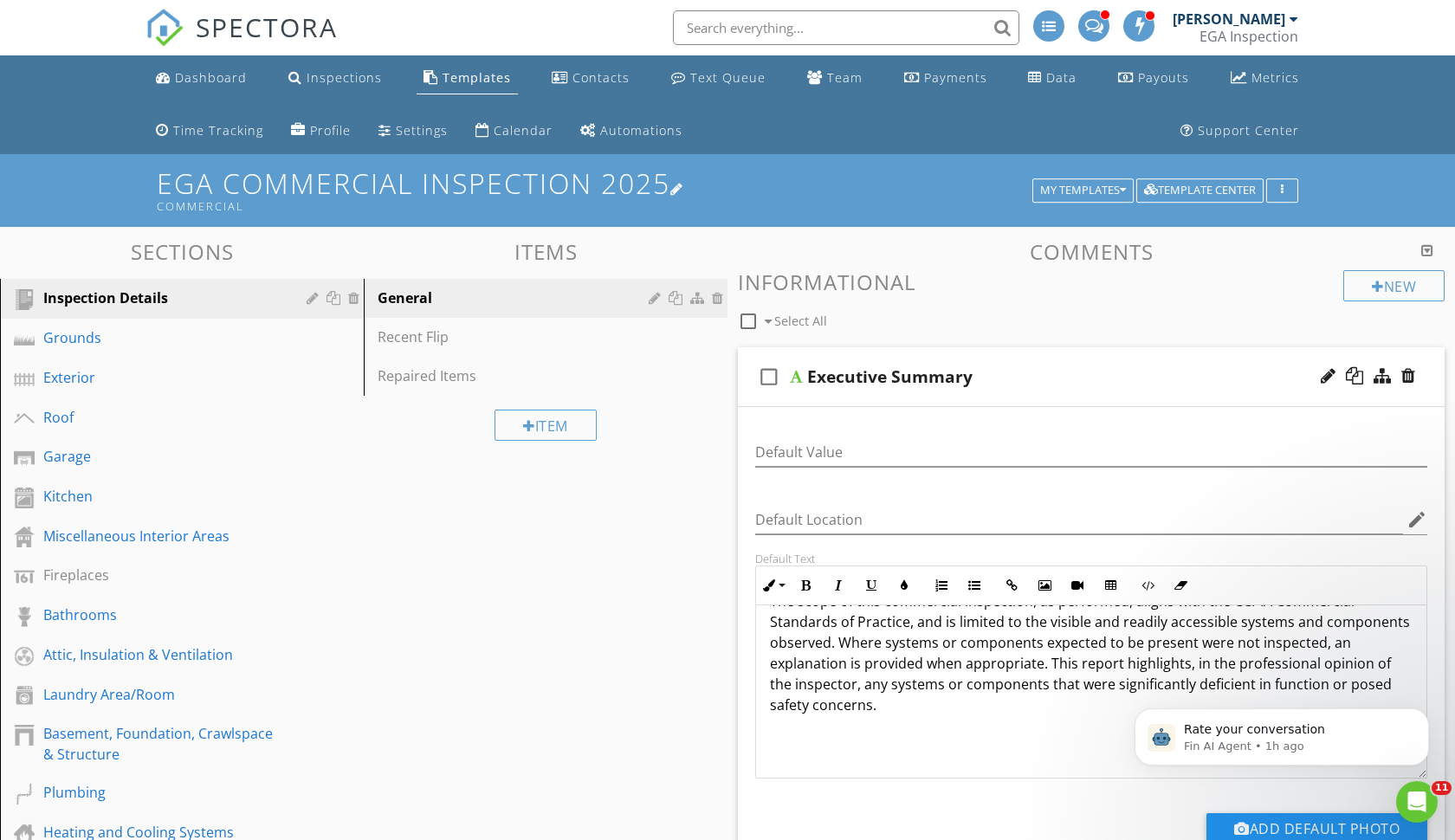
click at [302, 189] on h1 "EGA Commercial Inspection 2025 Commercial" at bounding box center [727, 190] width 1141 height 45
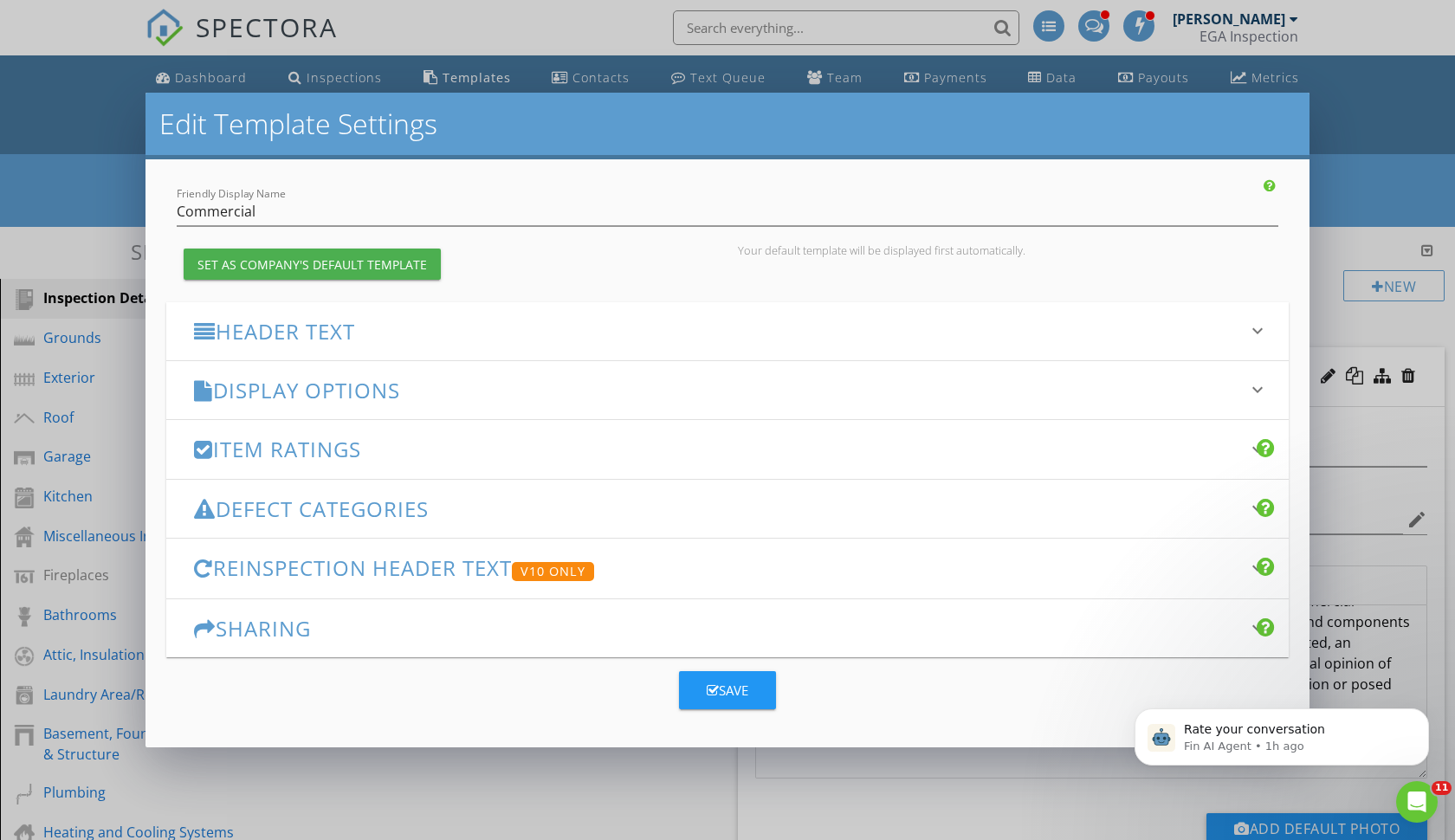
scroll to position [104, 0]
click at [254, 467] on div "Item Ratings keyboard_arrow_down" at bounding box center [728, 450] width 1122 height 58
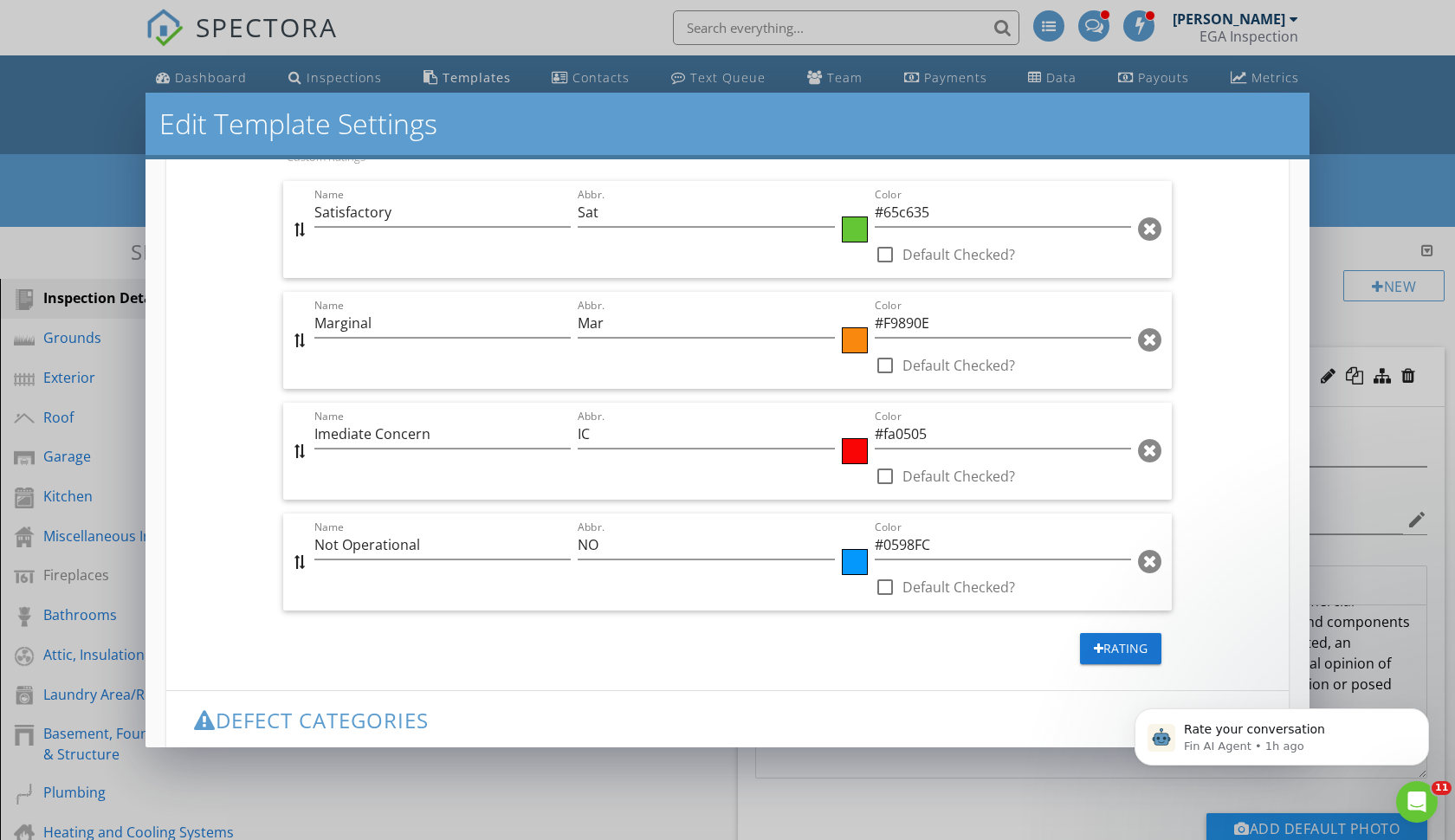
scroll to position [823, 0]
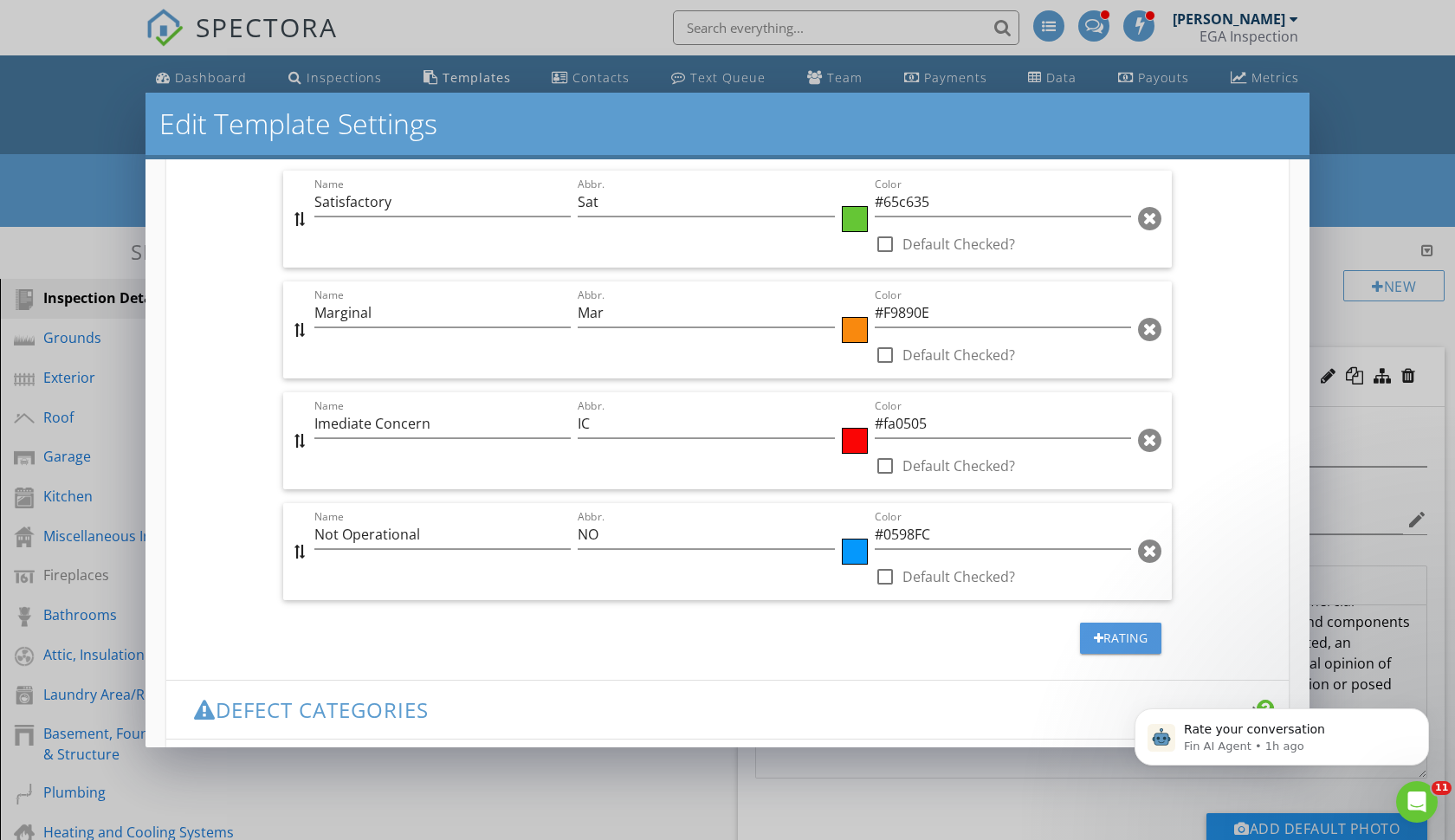
click at [1110, 641] on div "Rating" at bounding box center [1120, 638] width 54 height 18
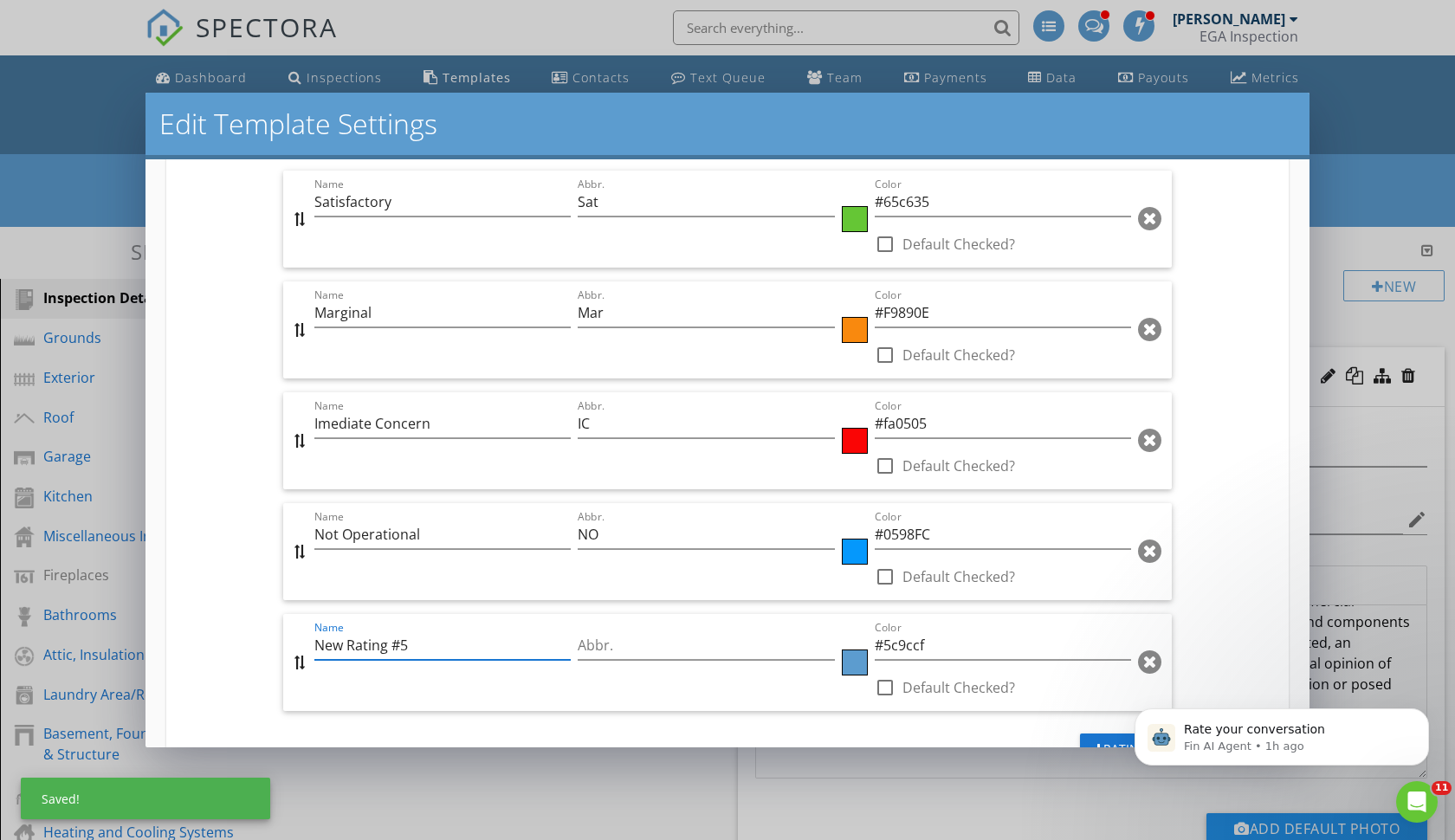
click at [419, 644] on input "New Rating #5" at bounding box center [443, 645] width 256 height 28
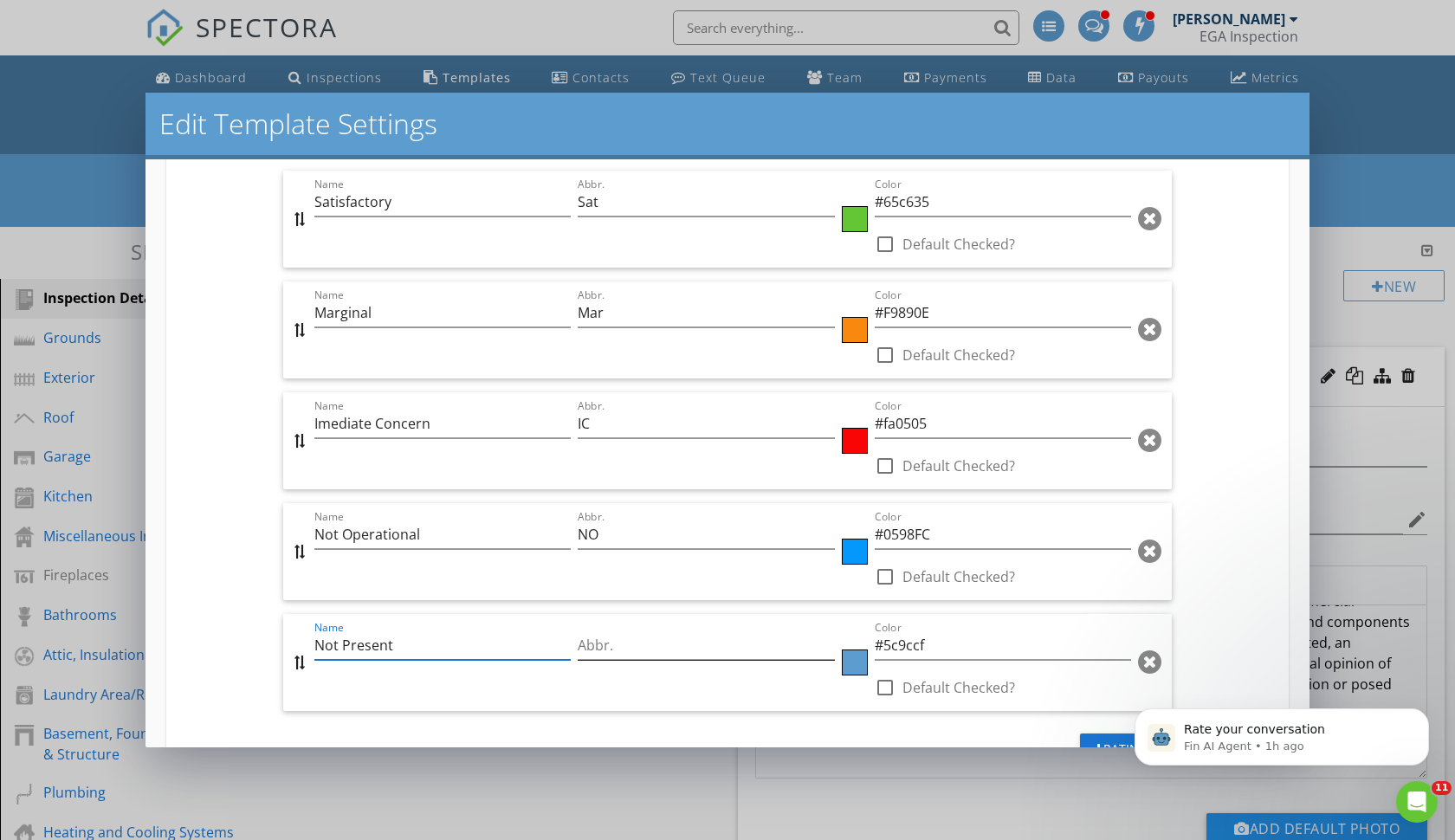
type input "Not Present"
click at [690, 657] on input "Abbr." at bounding box center [706, 645] width 256 height 28
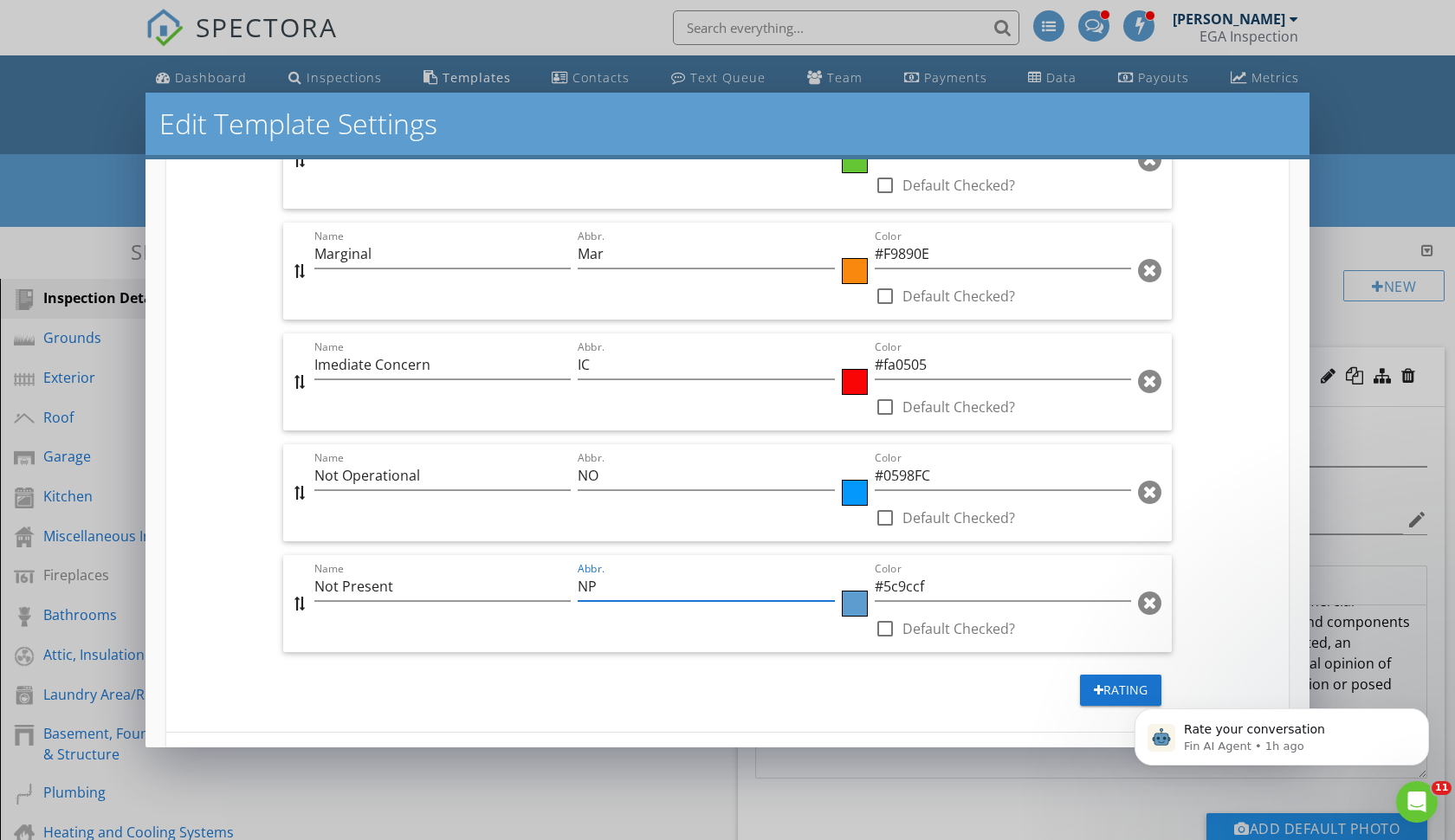
scroll to position [885, 0]
type input "NP"
click at [853, 604] on div at bounding box center [855, 601] width 26 height 26
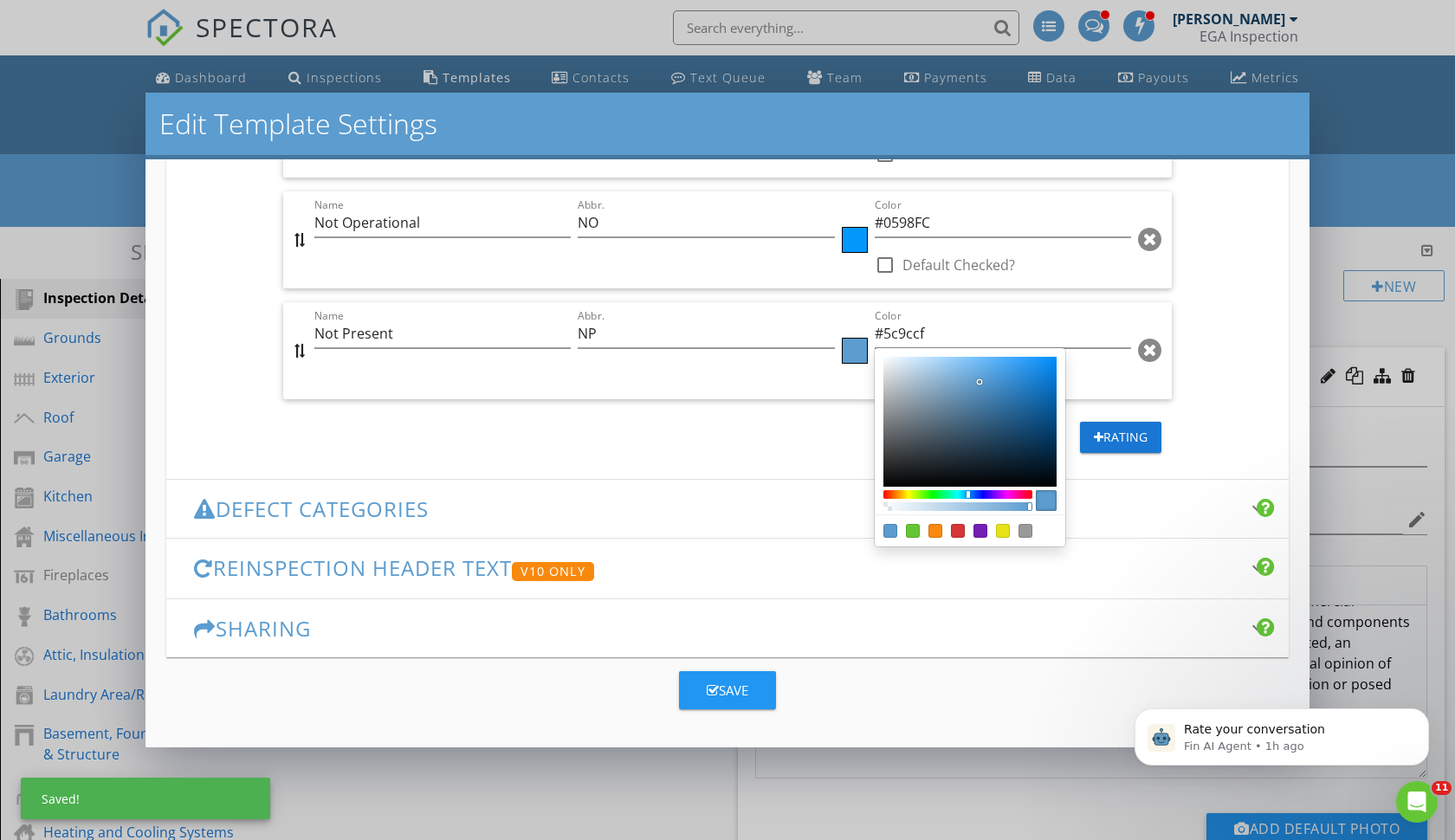
scroll to position [1134, 0]
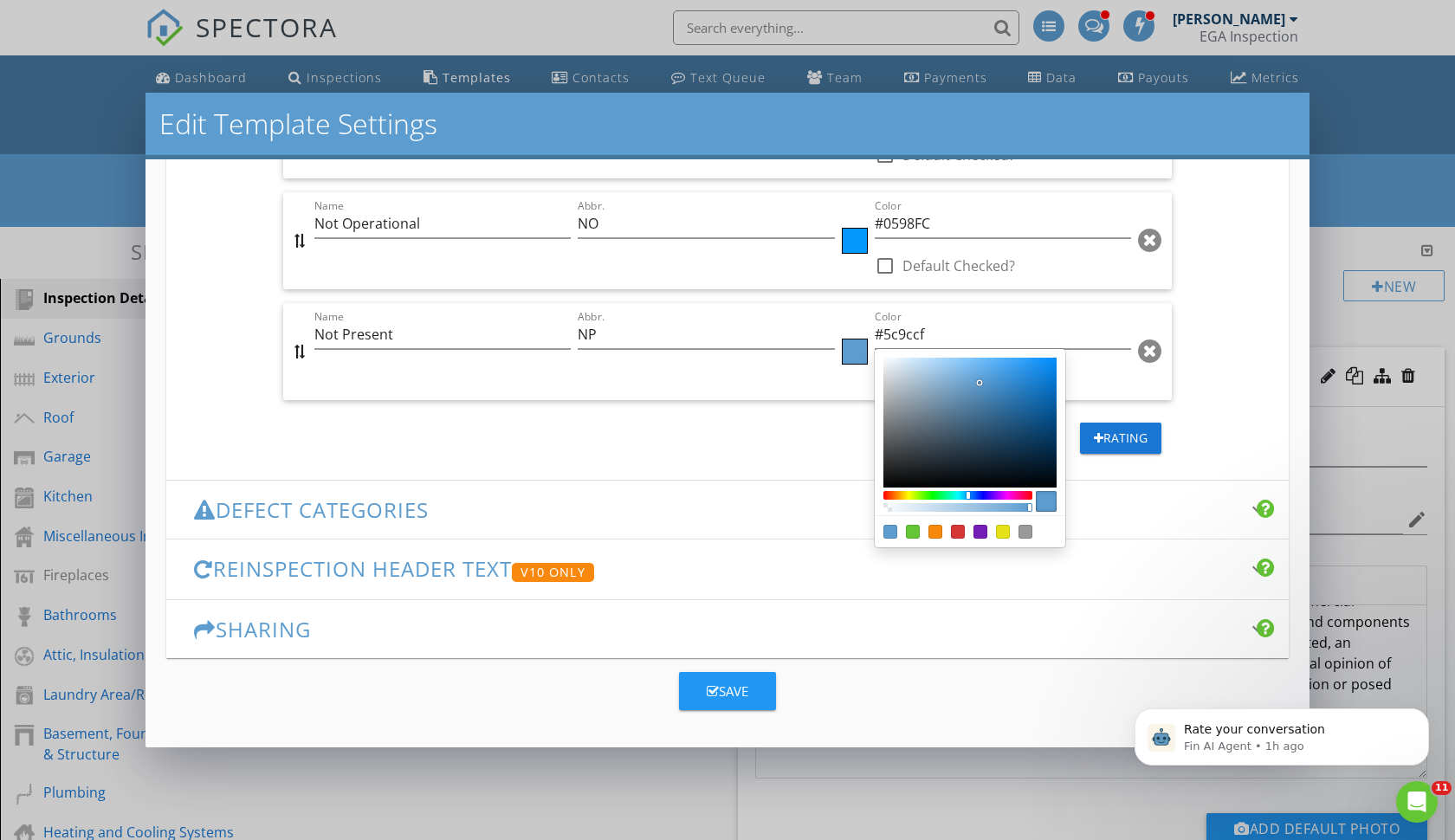
click at [1025, 535] on div "Color:#999999" at bounding box center [1025, 531] width 14 height 14
type input "#999999"
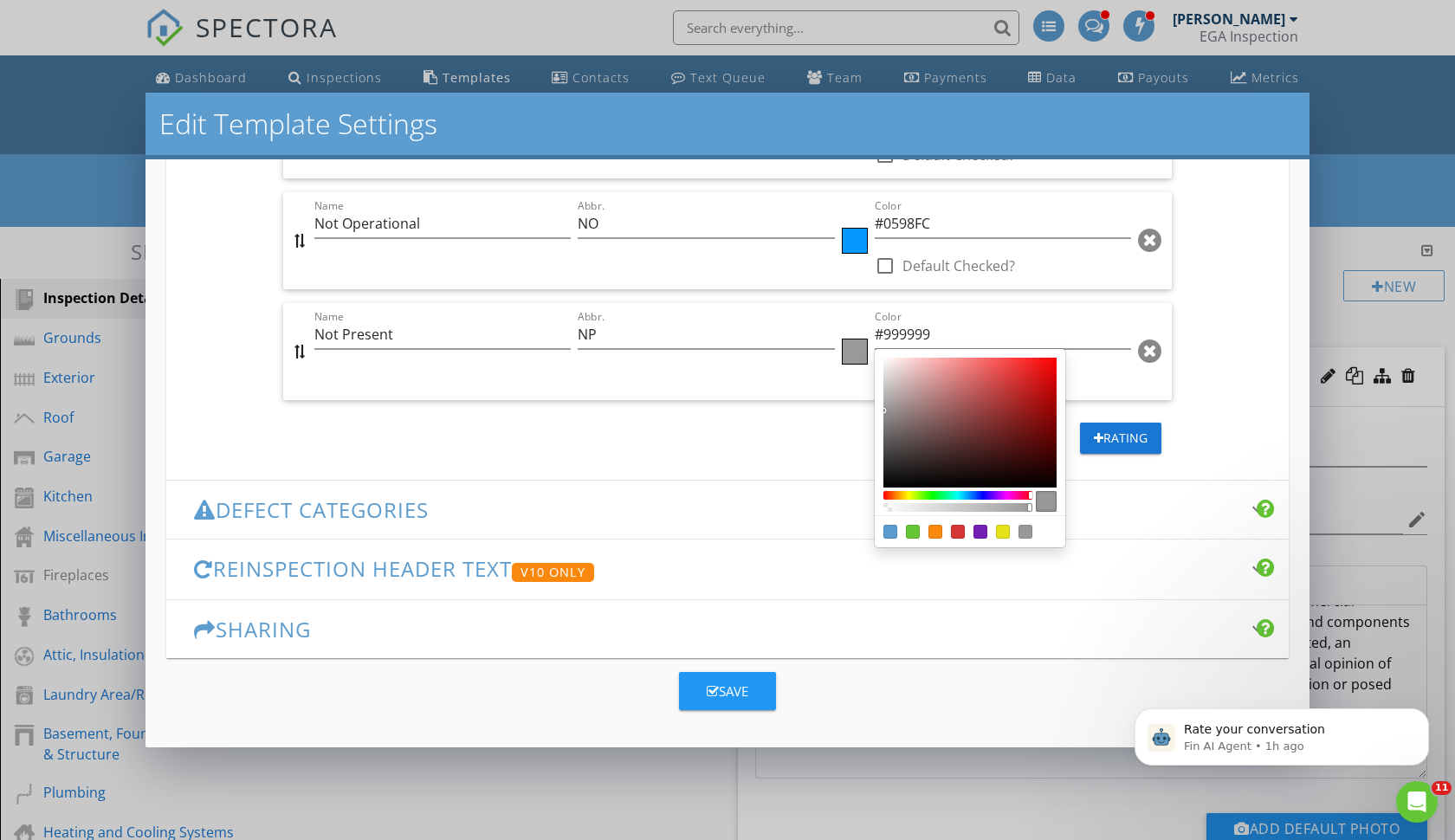
click at [1159, 577] on div at bounding box center [728, 420] width 1455 height 840
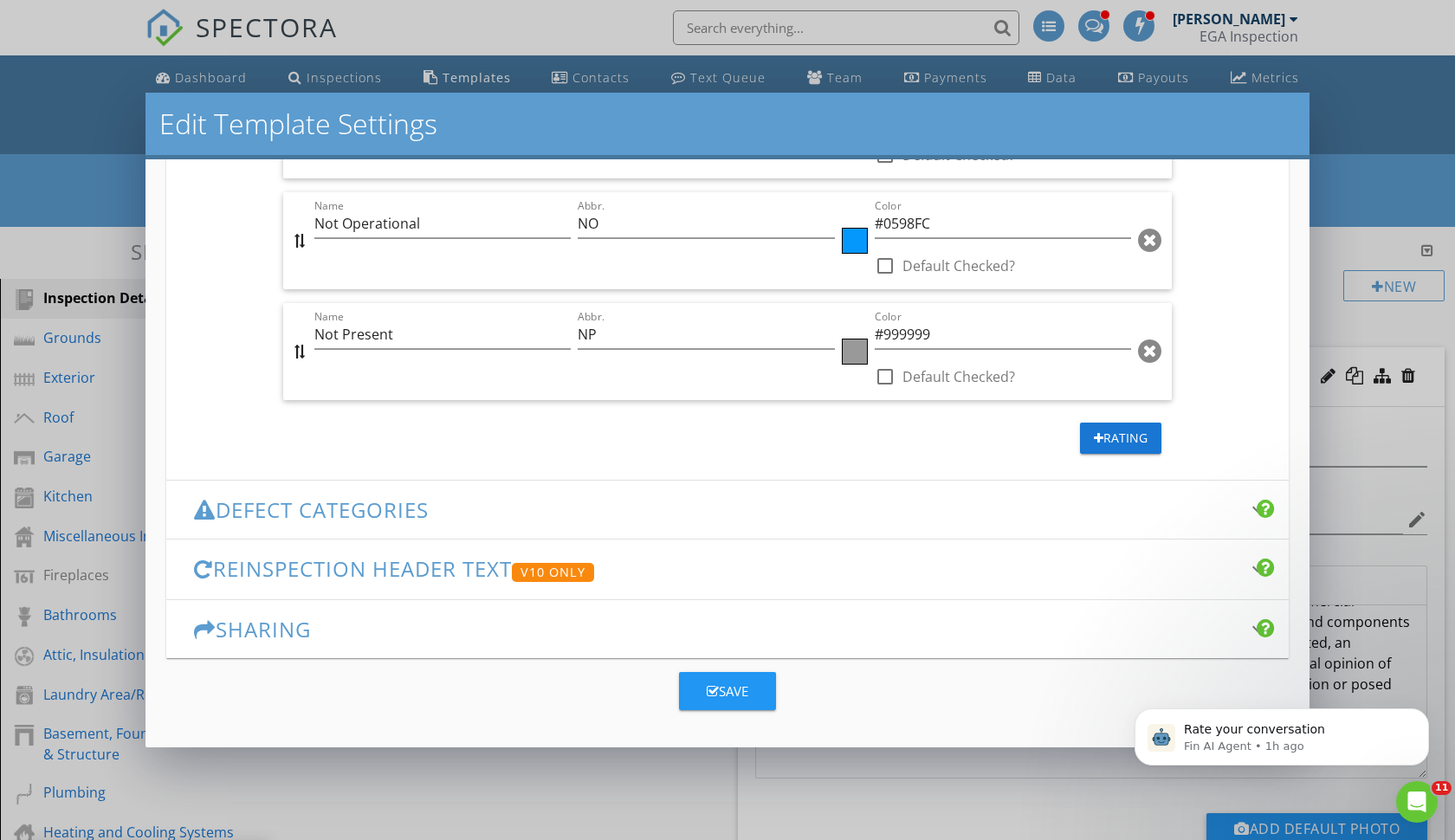
click at [726, 685] on div "Save" at bounding box center [728, 692] width 42 height 20
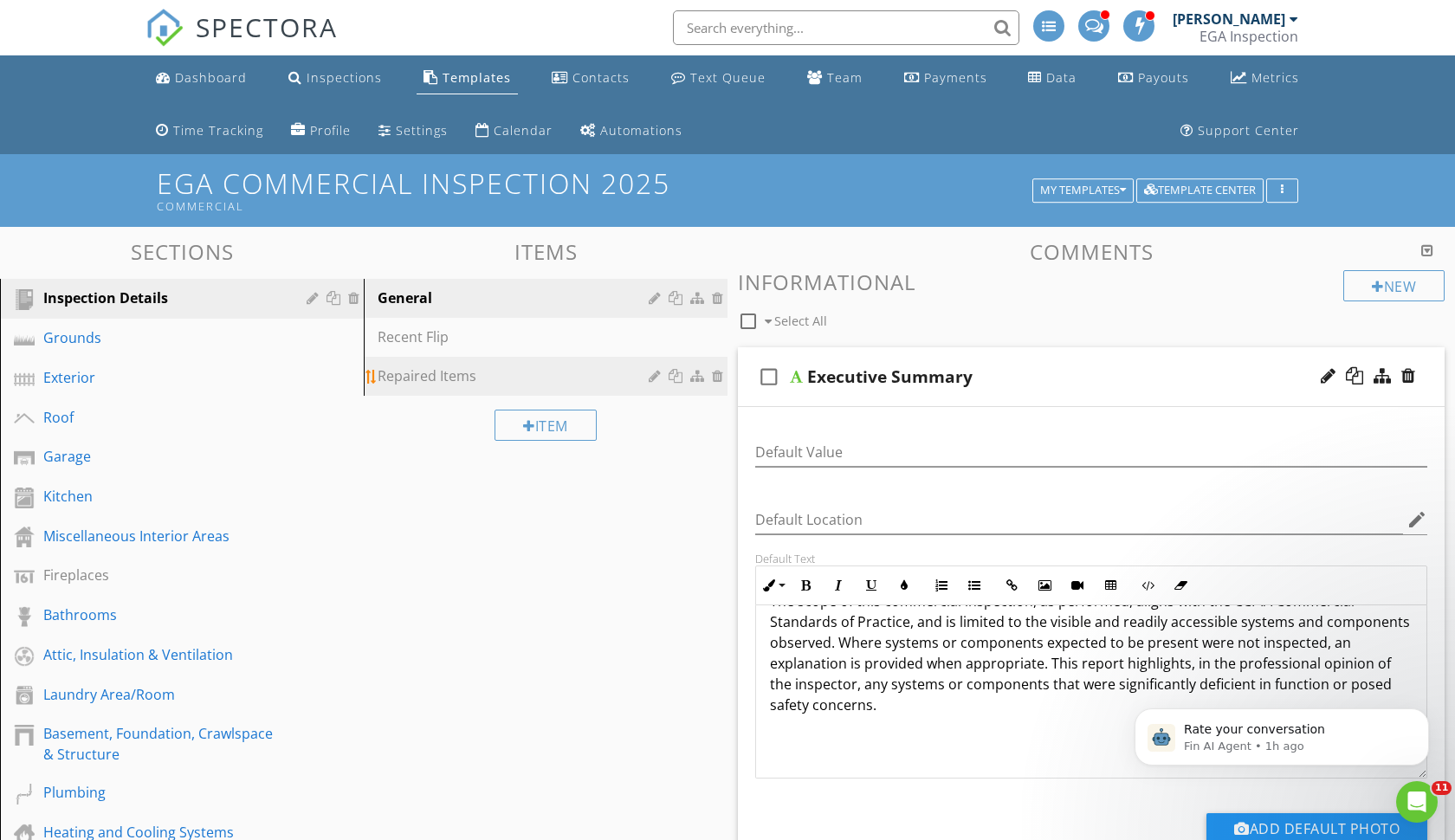
scroll to position [0, 0]
click at [387, 194] on h1 "EGA Commercial Inspection 2025 Commercial" at bounding box center [727, 190] width 1141 height 45
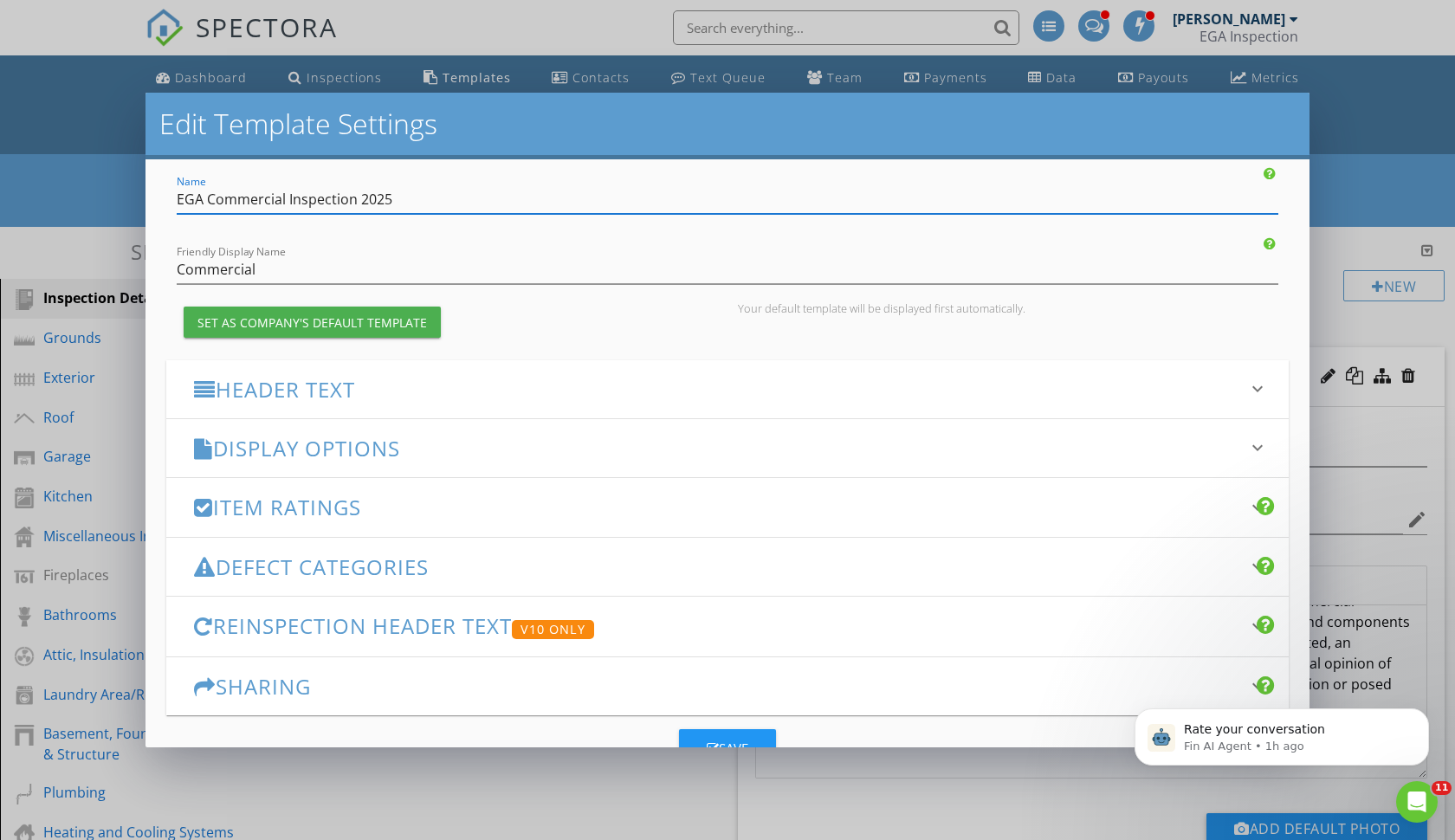
scroll to position [59, 0]
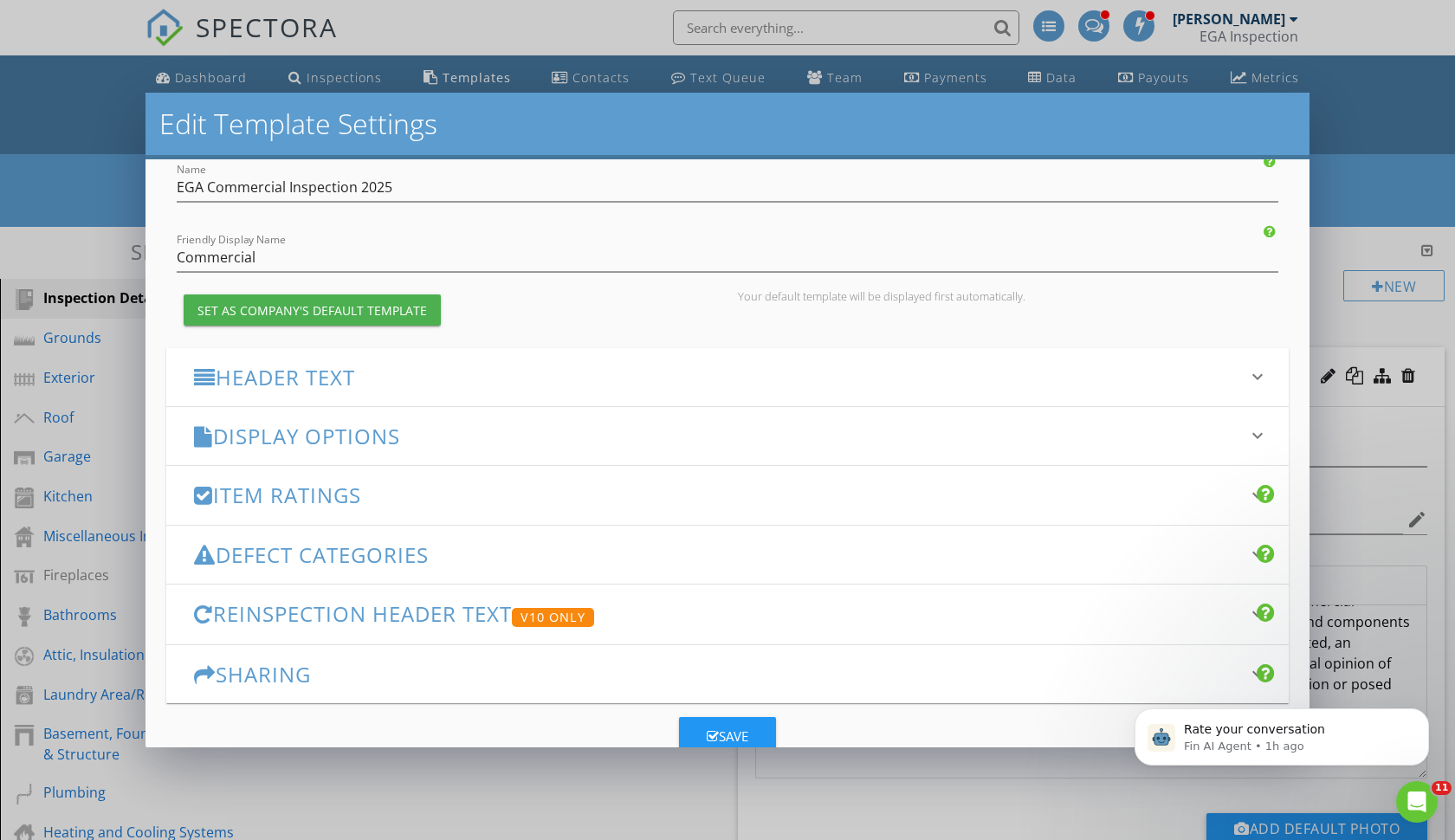
click at [296, 553] on h3 "Defect Categories" at bounding box center [717, 555] width 1047 height 24
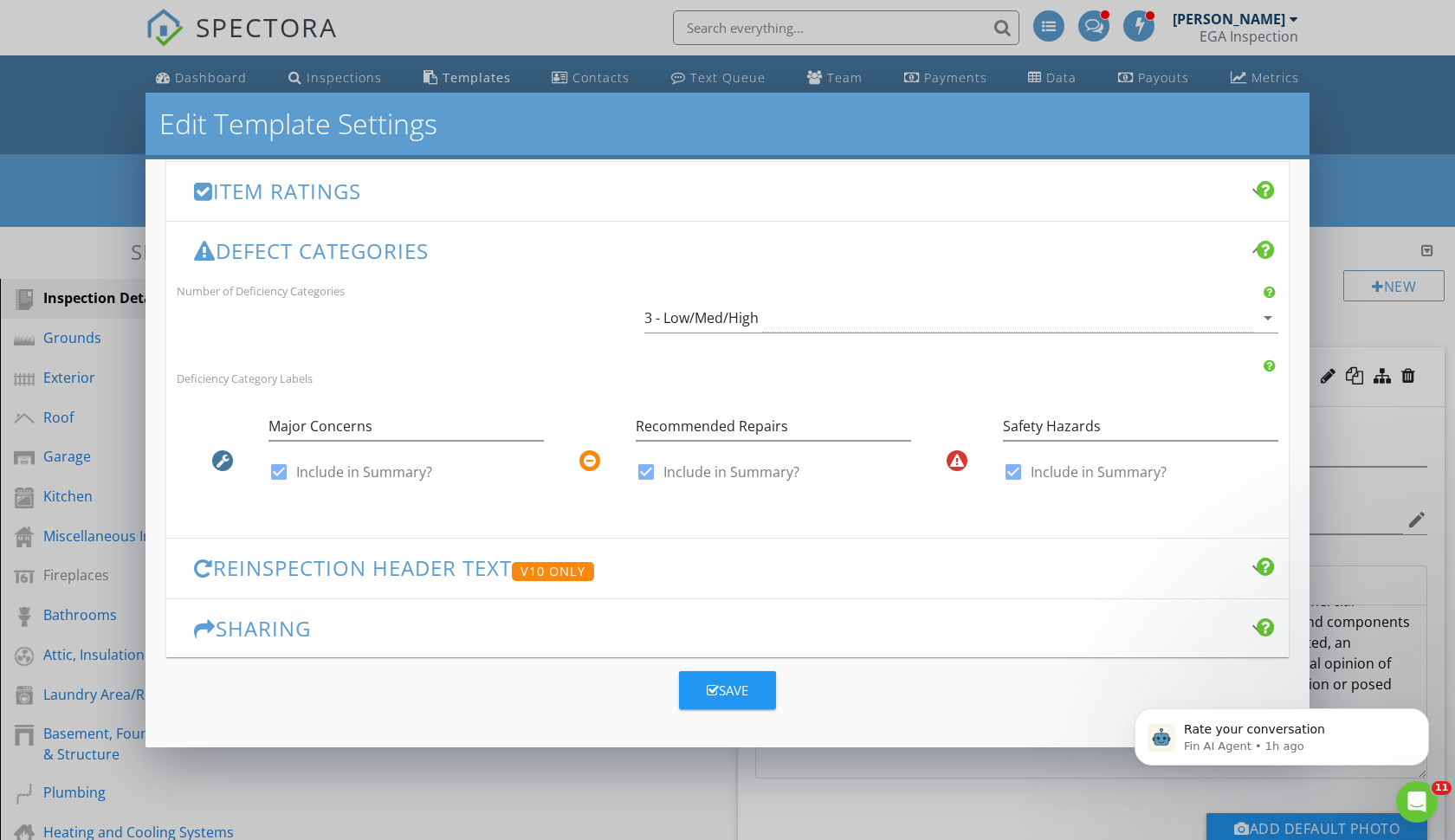
scroll to position [362, 0]
click at [387, 426] on input "Major Concerns" at bounding box center [406, 426] width 276 height 28
type input "Minor, FYI"
click at [738, 689] on div "Save" at bounding box center [728, 692] width 42 height 20
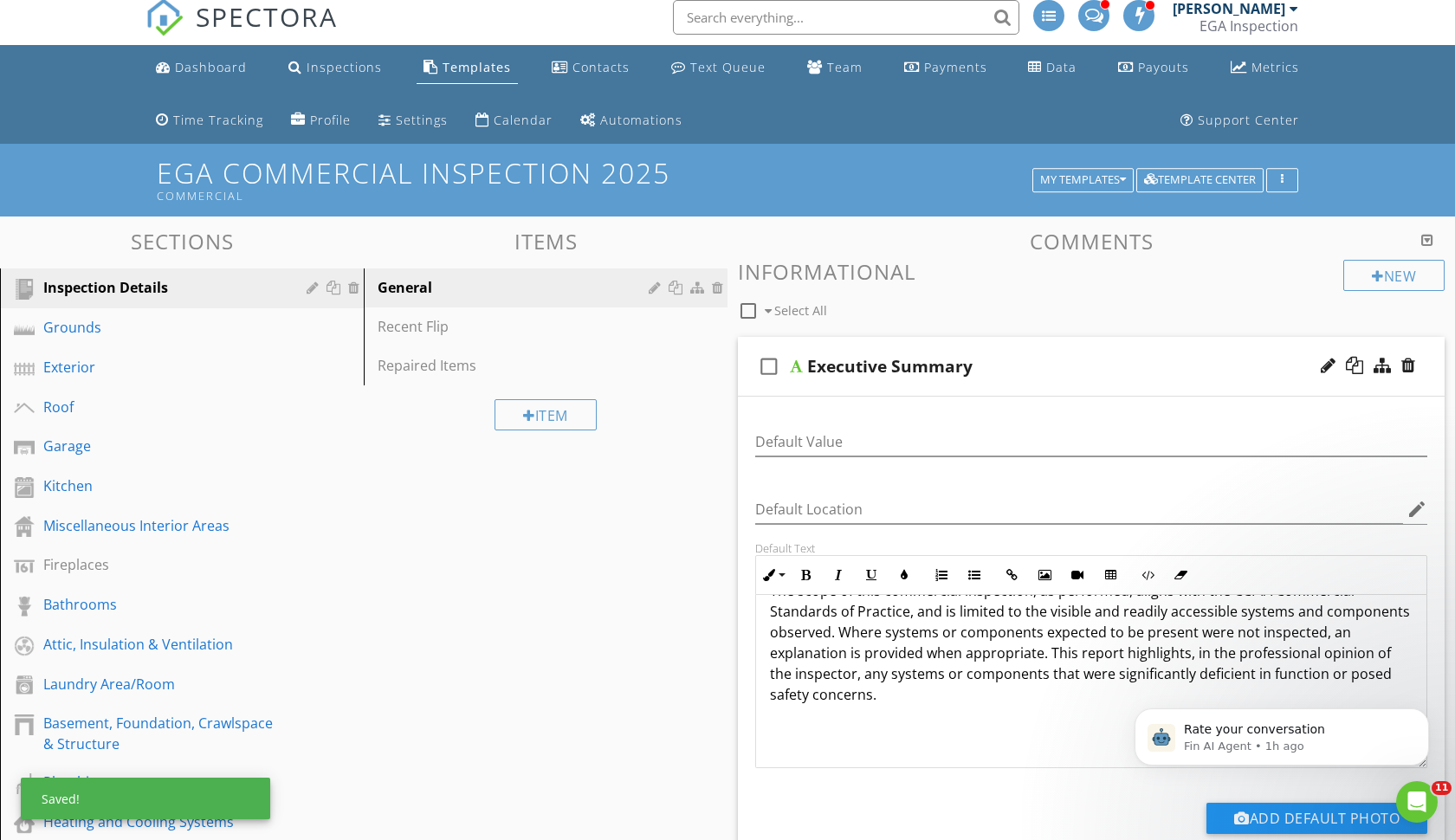
scroll to position [9, 0]
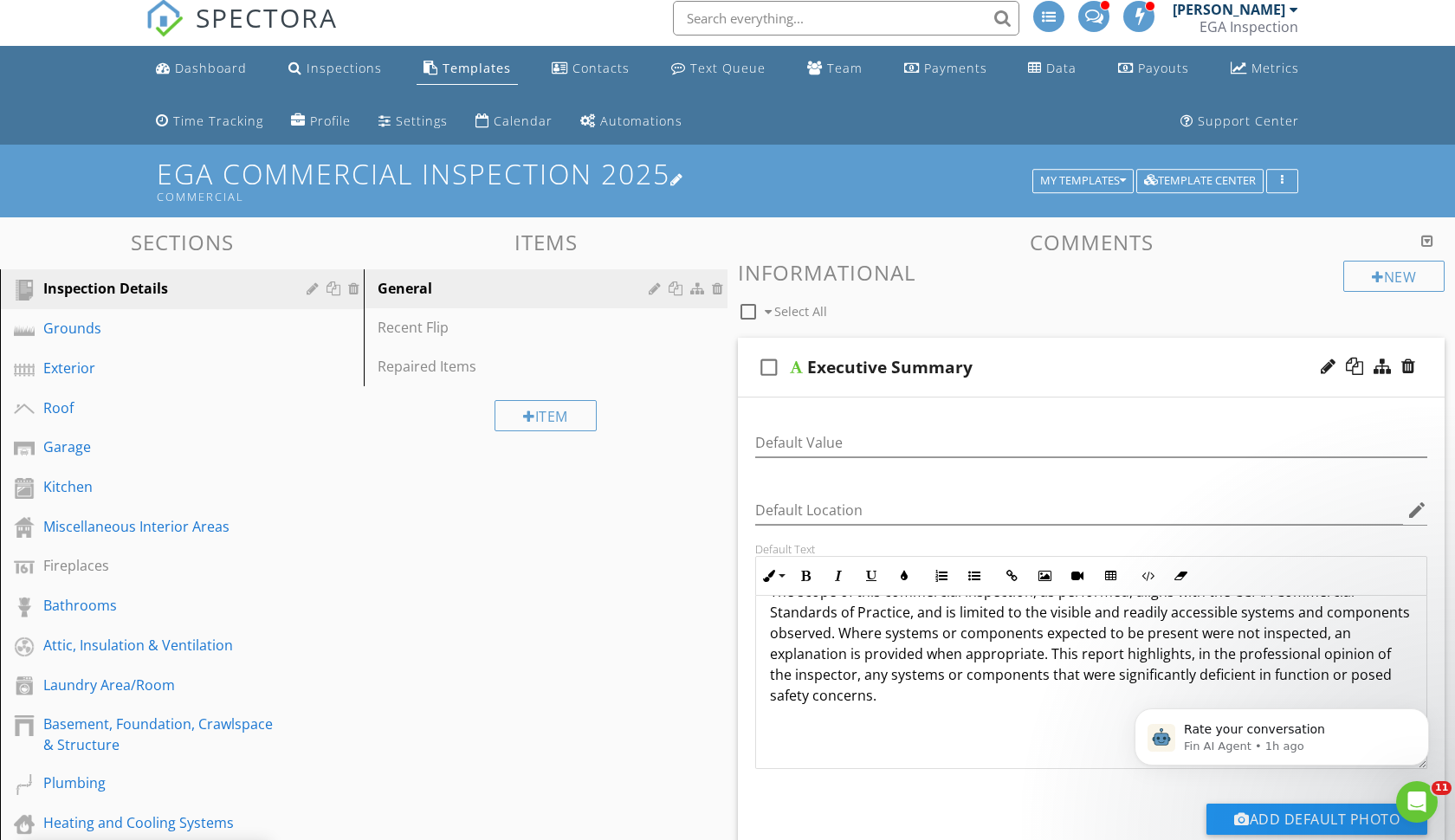
click at [302, 173] on h1 "EGA Commercial Inspection 2025 Commercial" at bounding box center [727, 180] width 1141 height 45
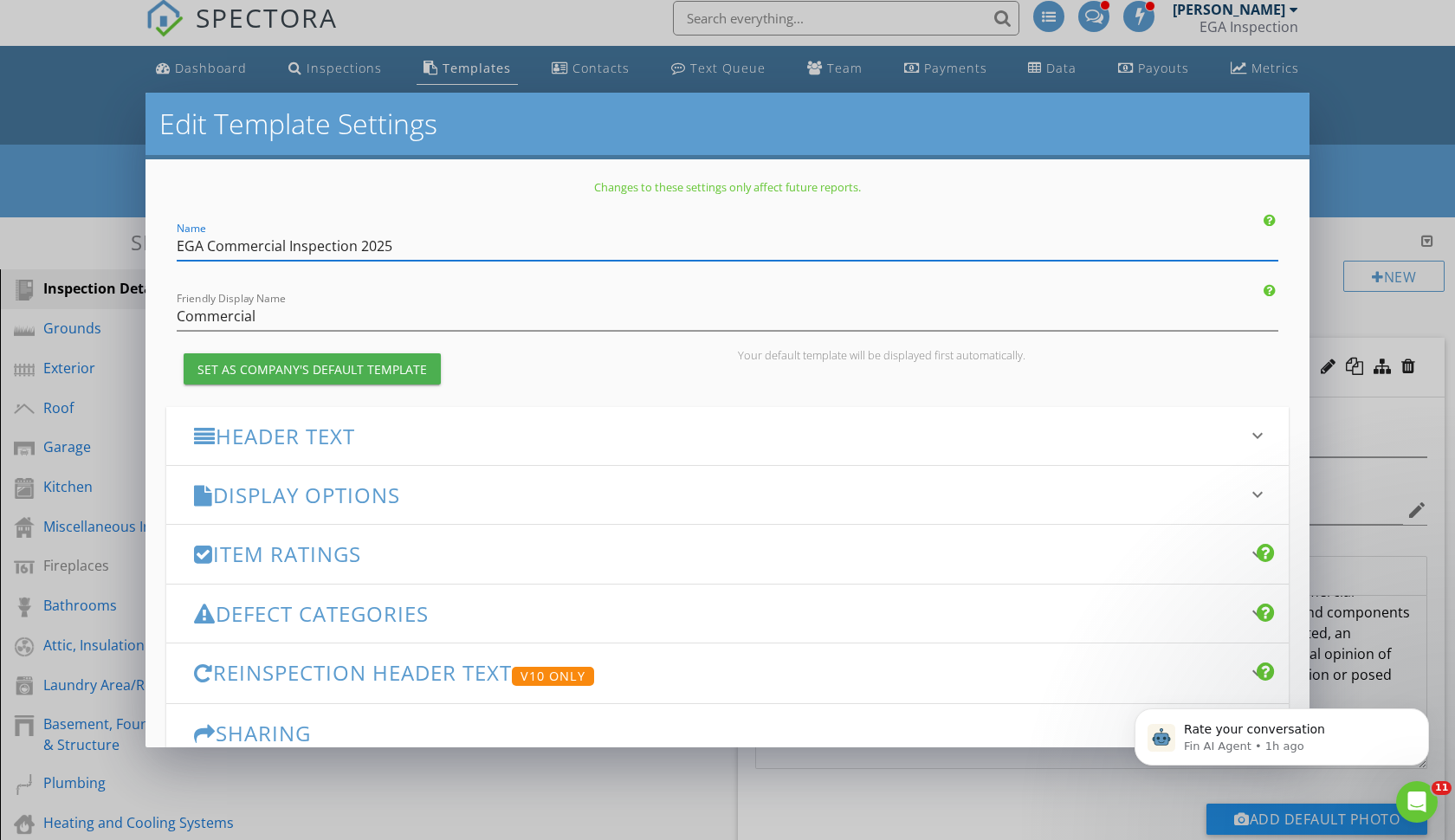
click at [261, 545] on h3 "Item Ratings" at bounding box center [717, 554] width 1047 height 24
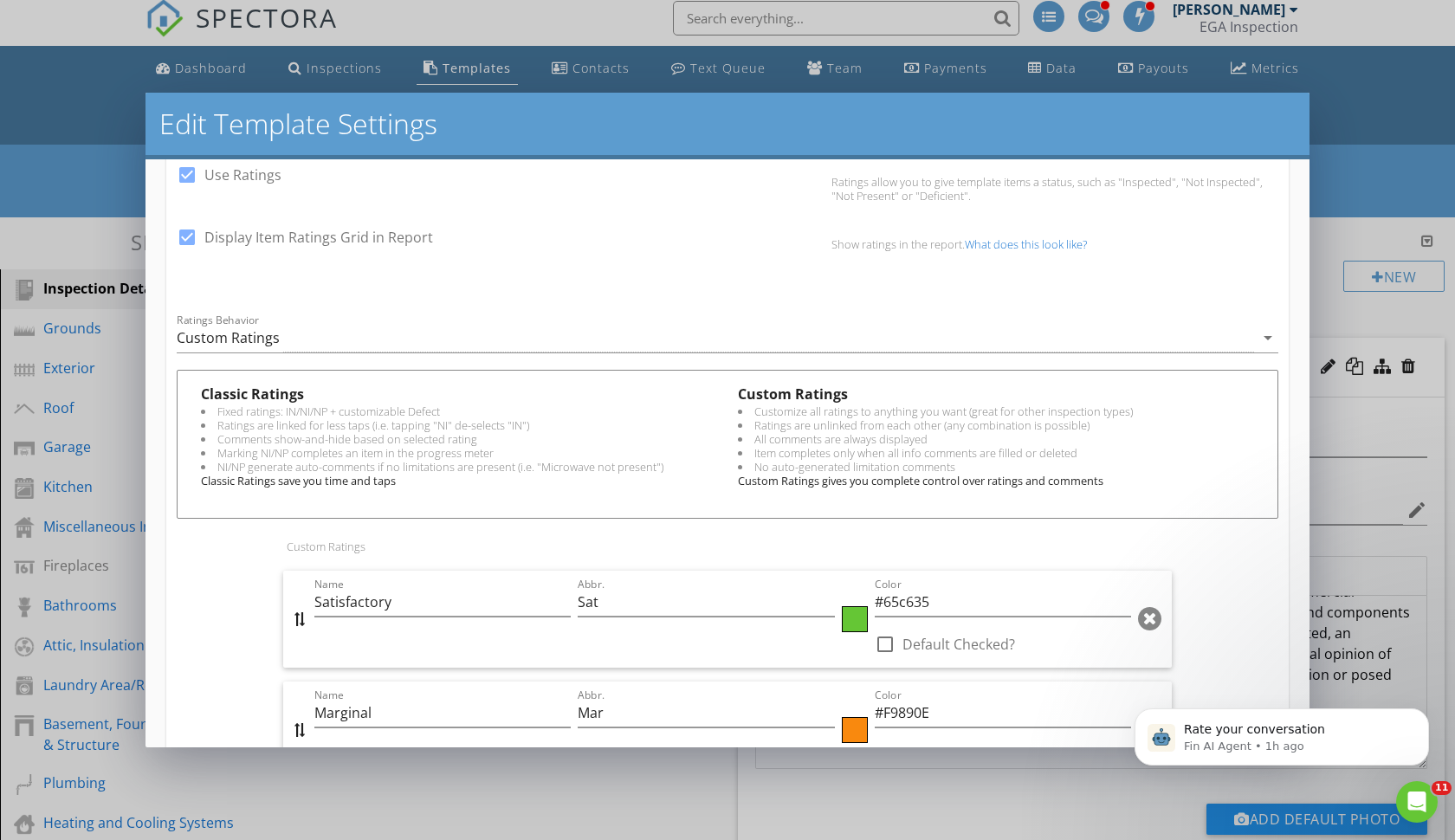
scroll to position [94, 0]
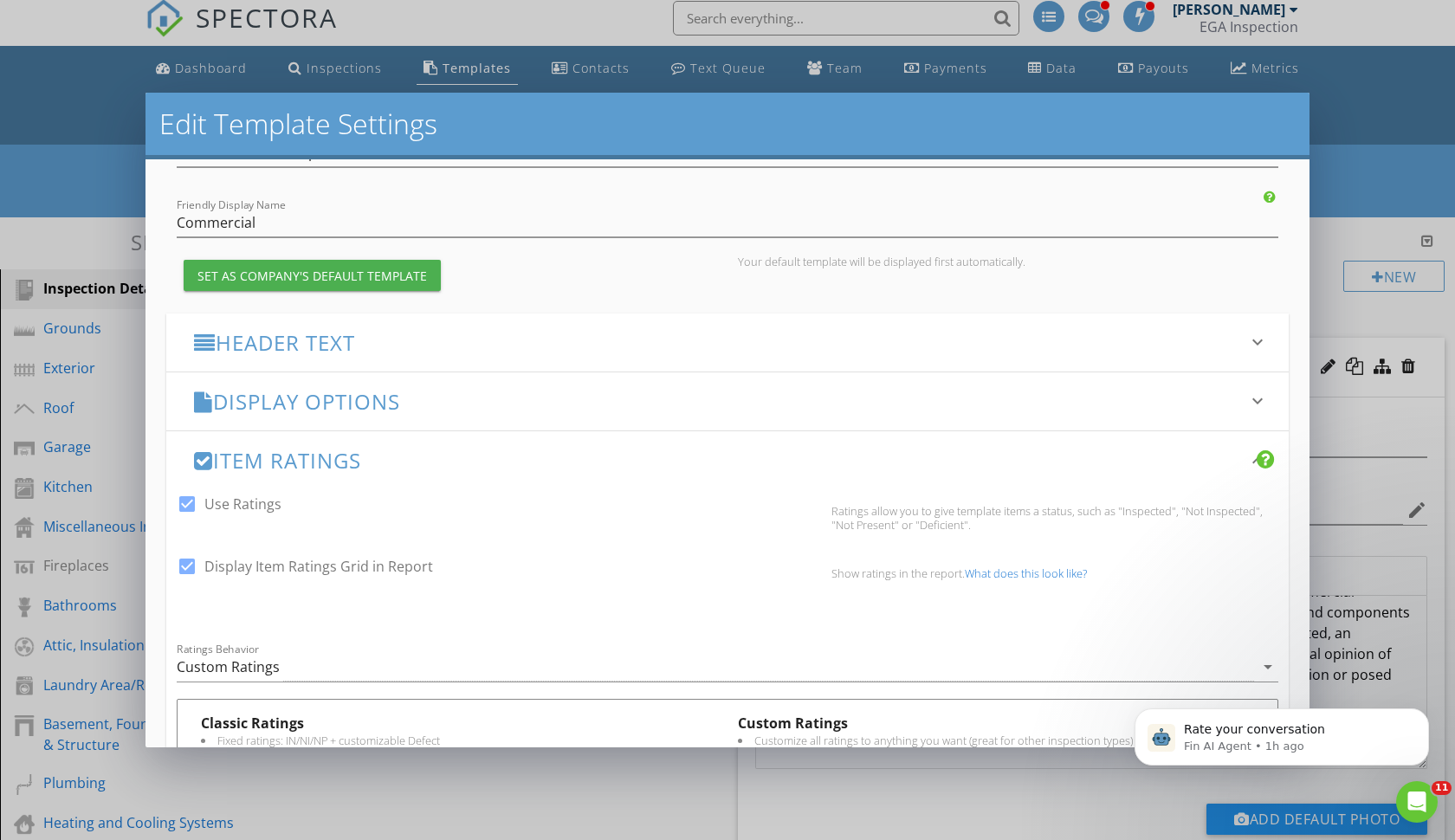
click at [324, 336] on h3 "Header Text" at bounding box center [717, 343] width 1047 height 24
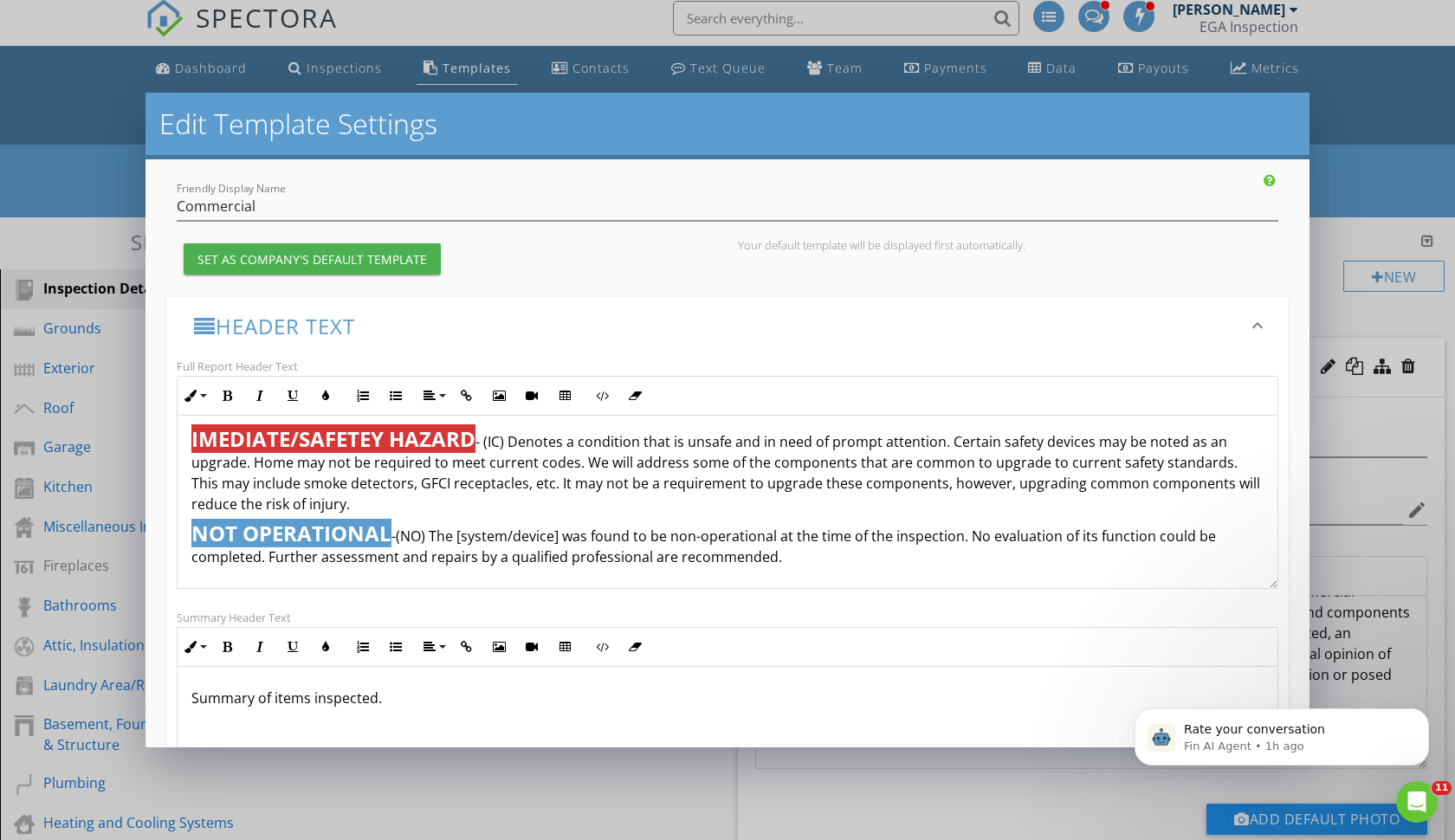
scroll to position [116, 0]
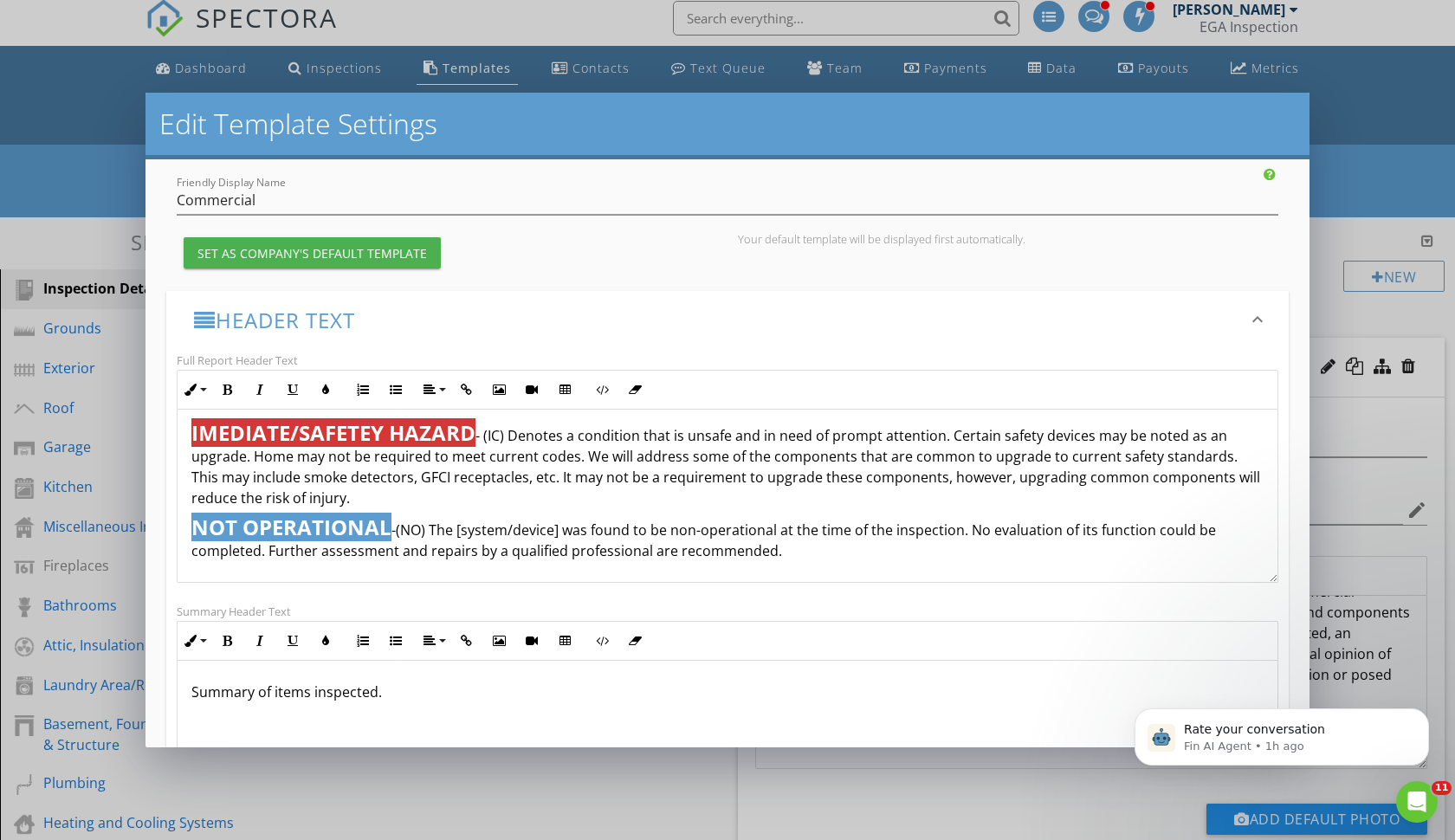
click at [780, 552] on p "NOT OPERATIONAL -(NO) The [system/device] was found to be non-operational at th…" at bounding box center [728, 538] width 1072 height 45
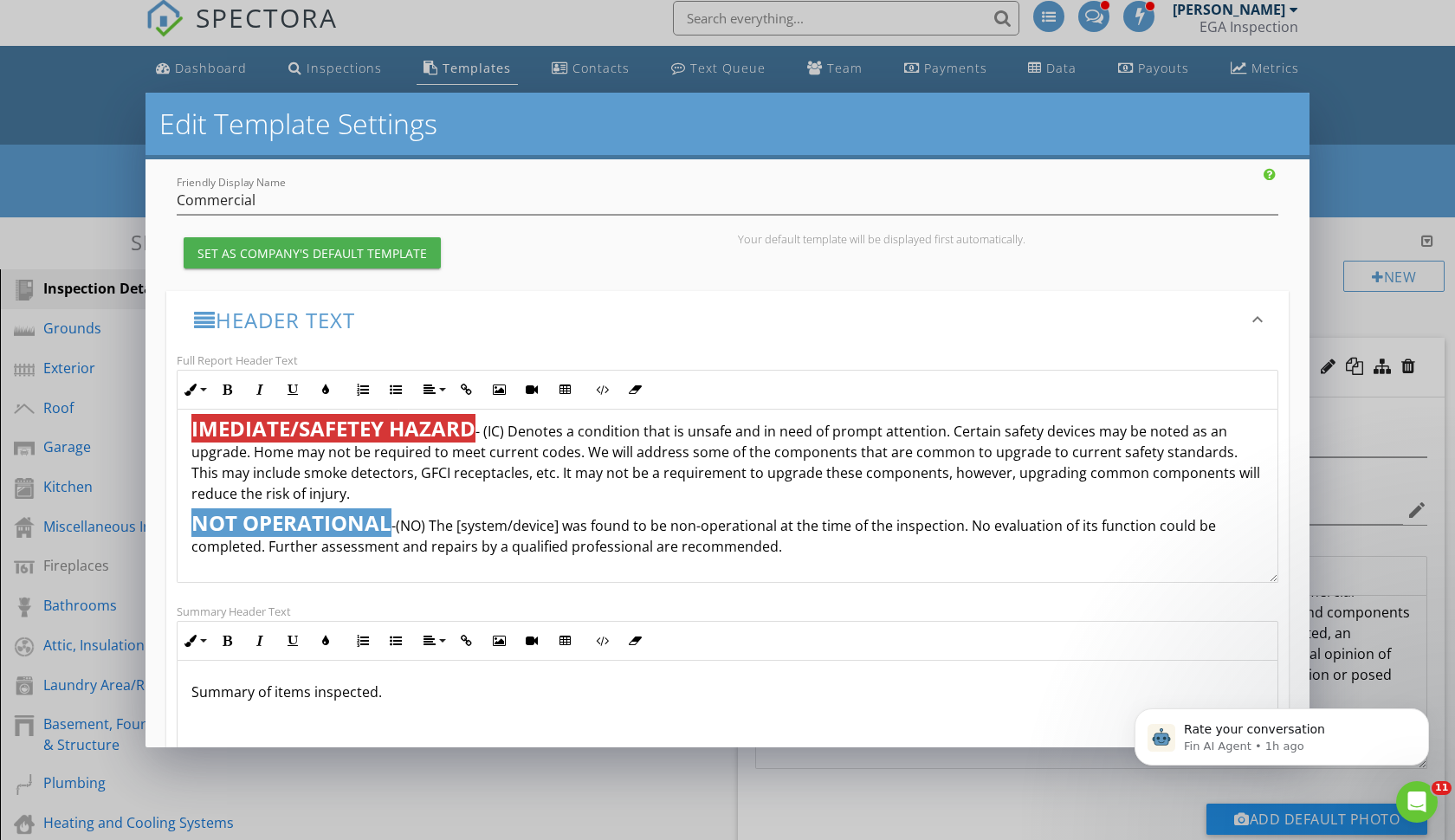
scroll to position [1058, 0]
drag, startPoint x: 286, startPoint y: 572, endPoint x: 146, endPoint y: 574, distance: 140.0
click at [146, 571] on div "Changes to these settings only affect future reports. Name EGA Commercial Inspe…" at bounding box center [728, 453] width 1164 height 588
click at [196, 388] on icon "button" at bounding box center [190, 389] width 12 height 12
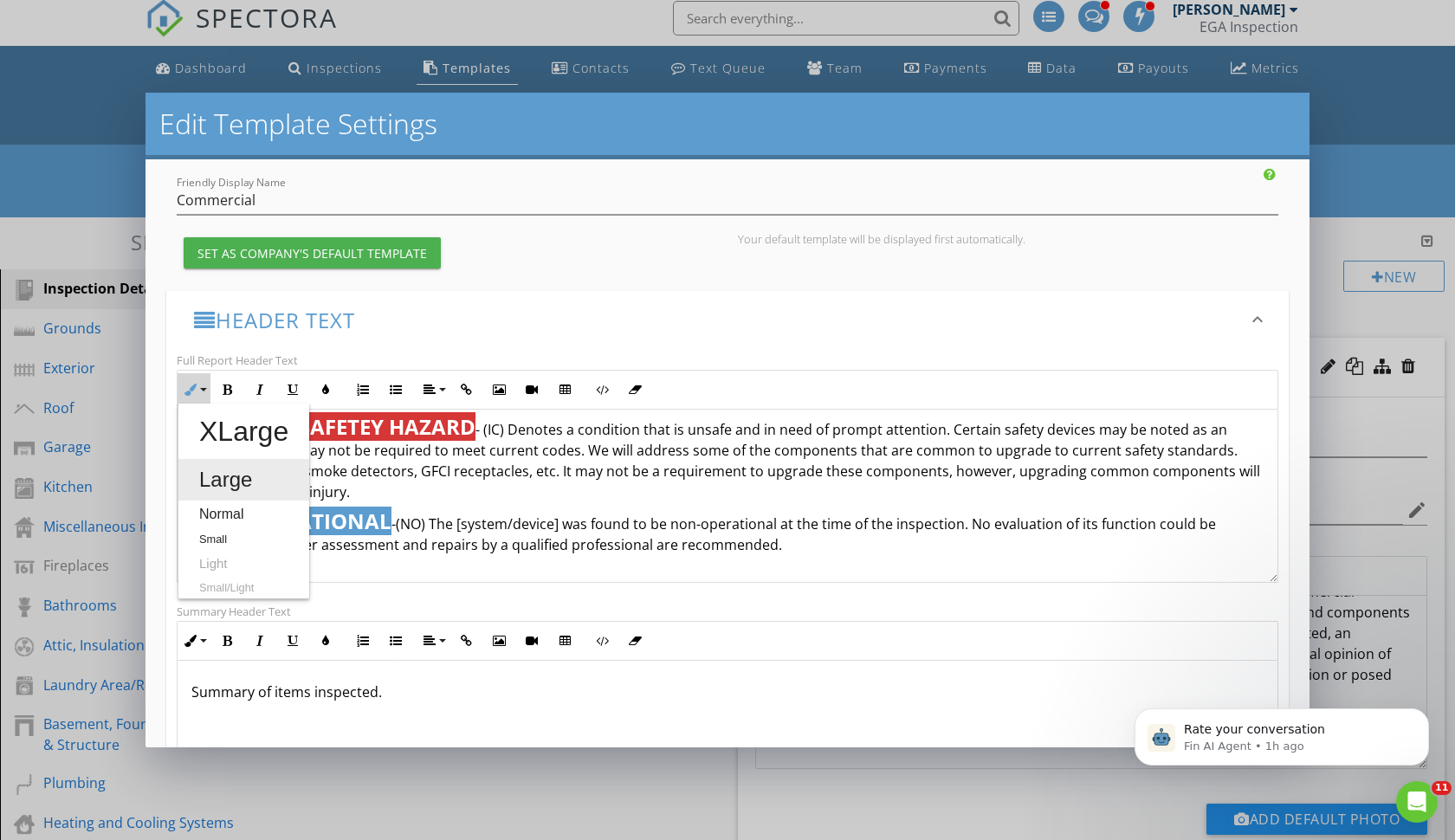
click at [220, 477] on link "Large" at bounding box center [244, 480] width 131 height 42
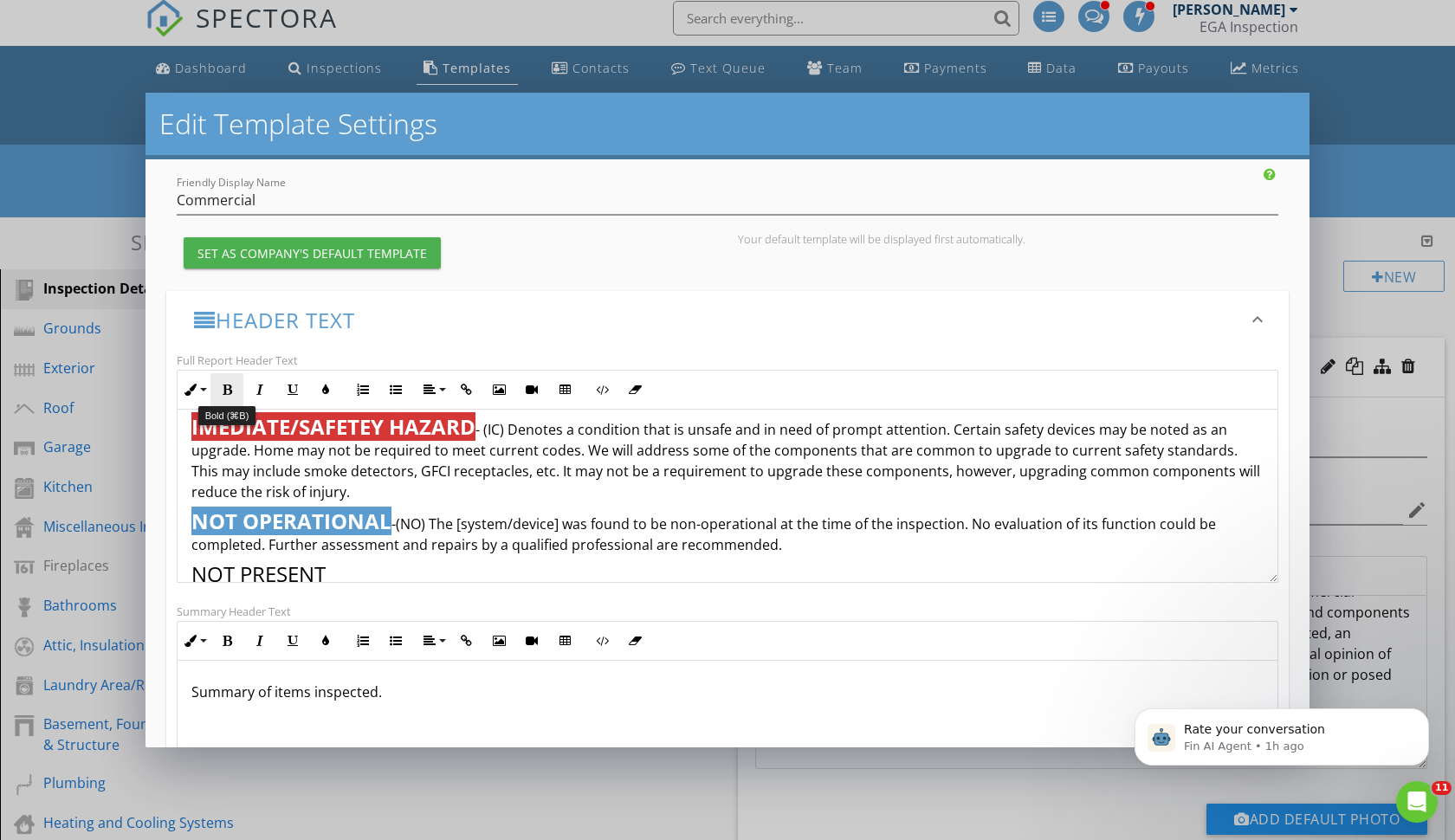
click at [230, 392] on icon "button" at bounding box center [226, 389] width 12 height 12
click at [328, 387] on icon "button" at bounding box center [325, 389] width 12 height 12
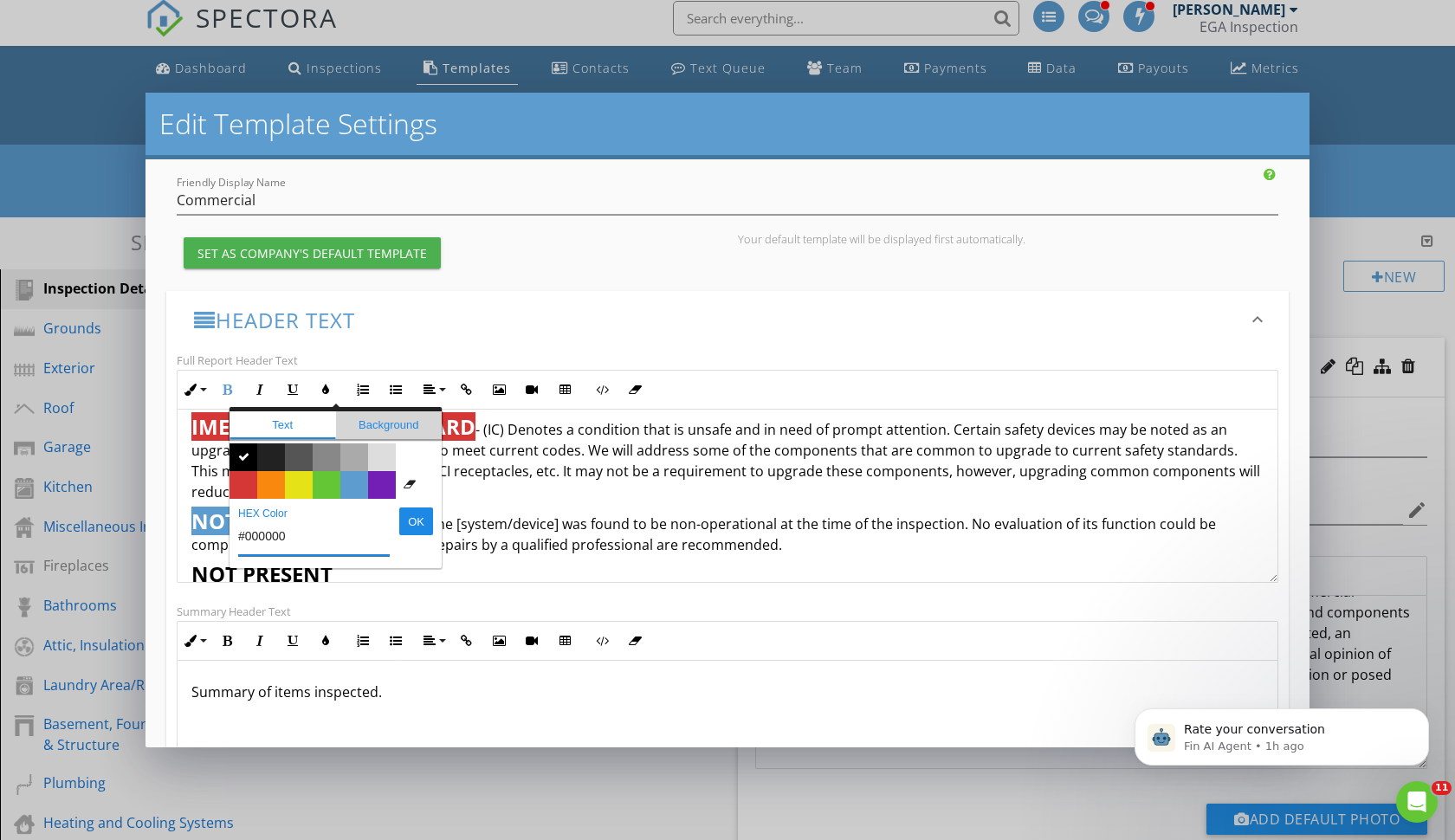
click at [386, 428] on span "Background" at bounding box center [389, 425] width 106 height 27
click at [332, 458] on span "Color #888888" at bounding box center [326, 457] width 27 height 27
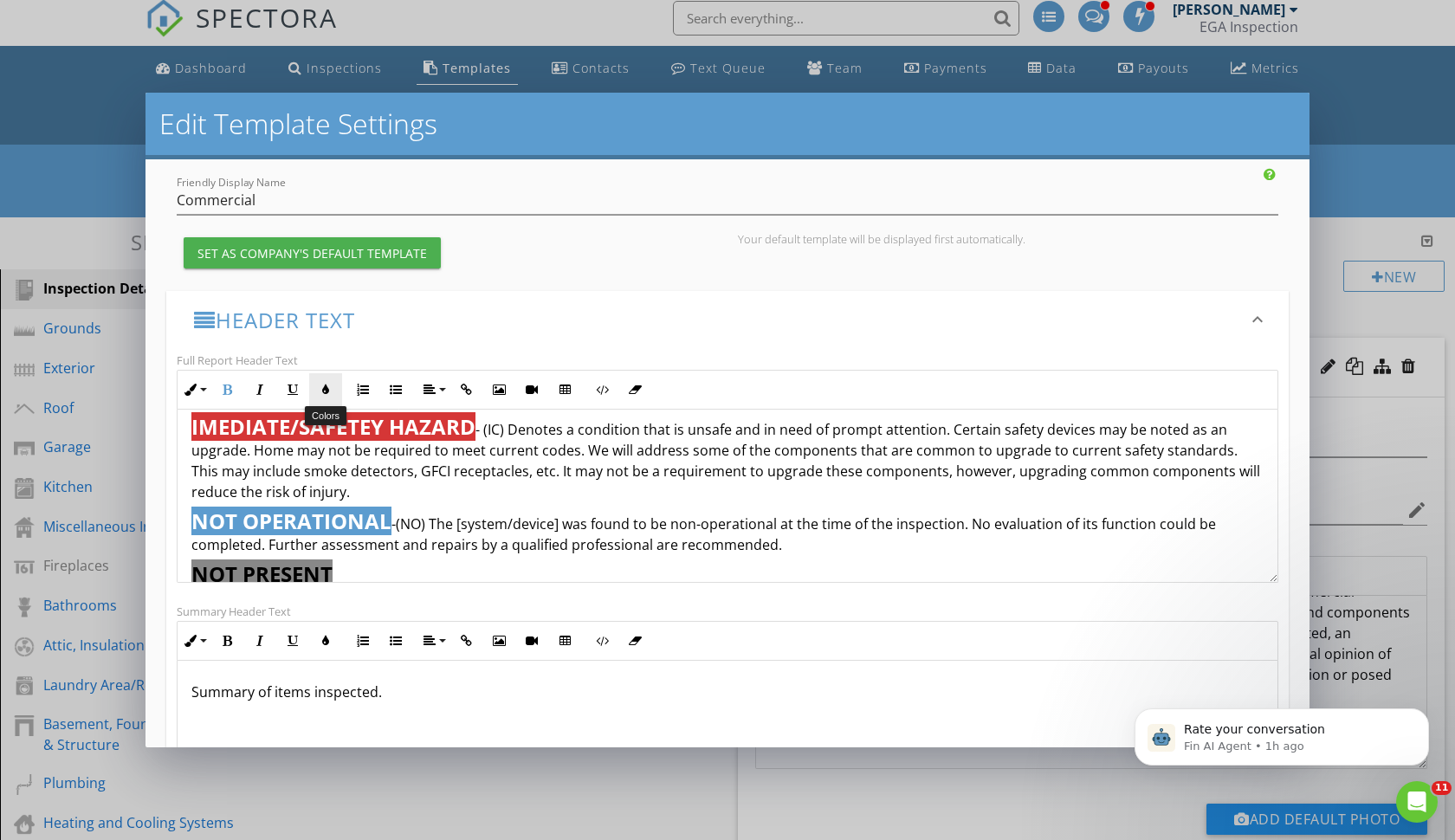
click at [329, 387] on icon "button" at bounding box center [325, 389] width 12 height 12
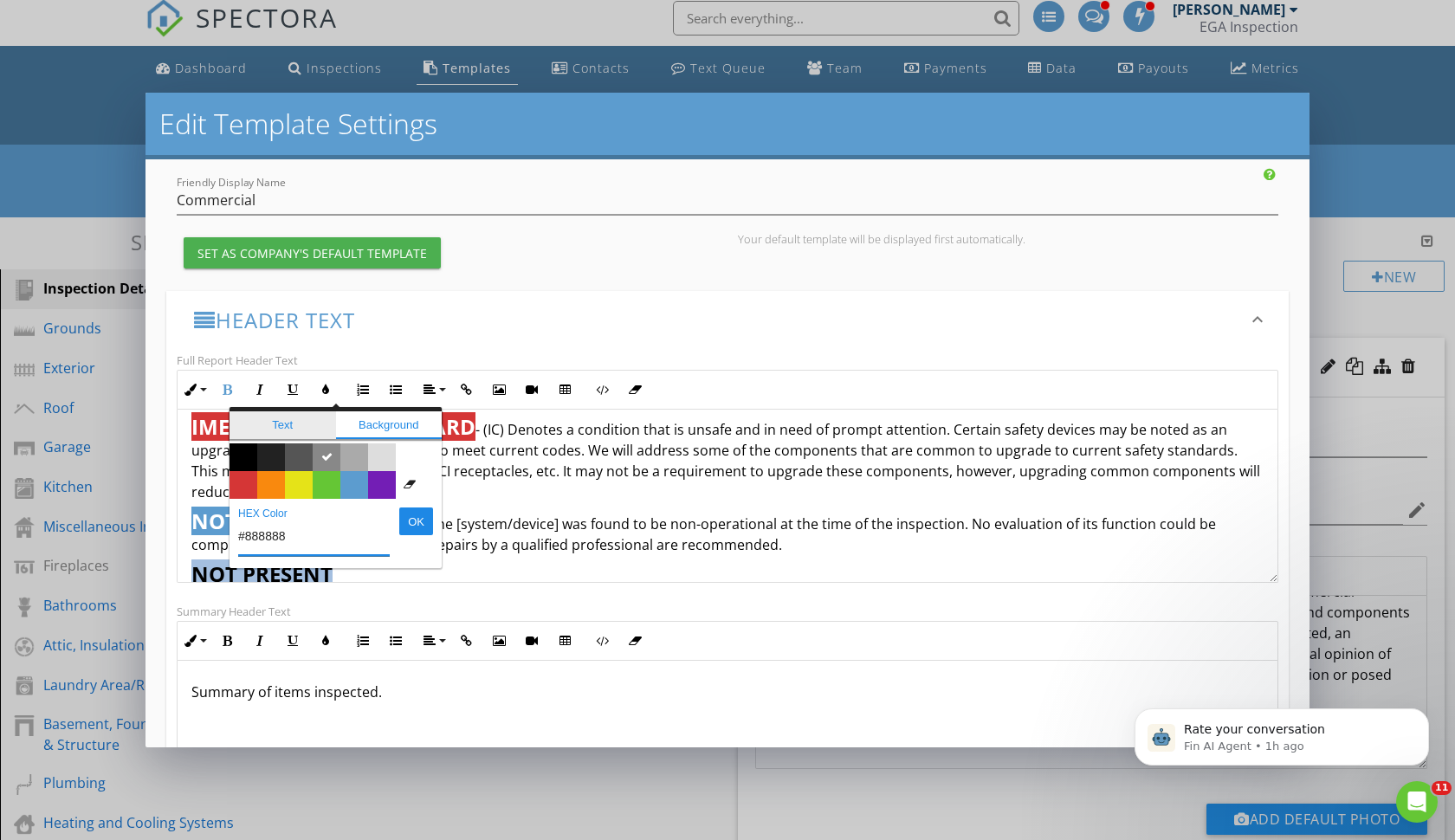
click at [276, 428] on span "Text" at bounding box center [282, 425] width 106 height 27
click at [406, 453] on span "Color #ffffff" at bounding box center [409, 457] width 27 height 27
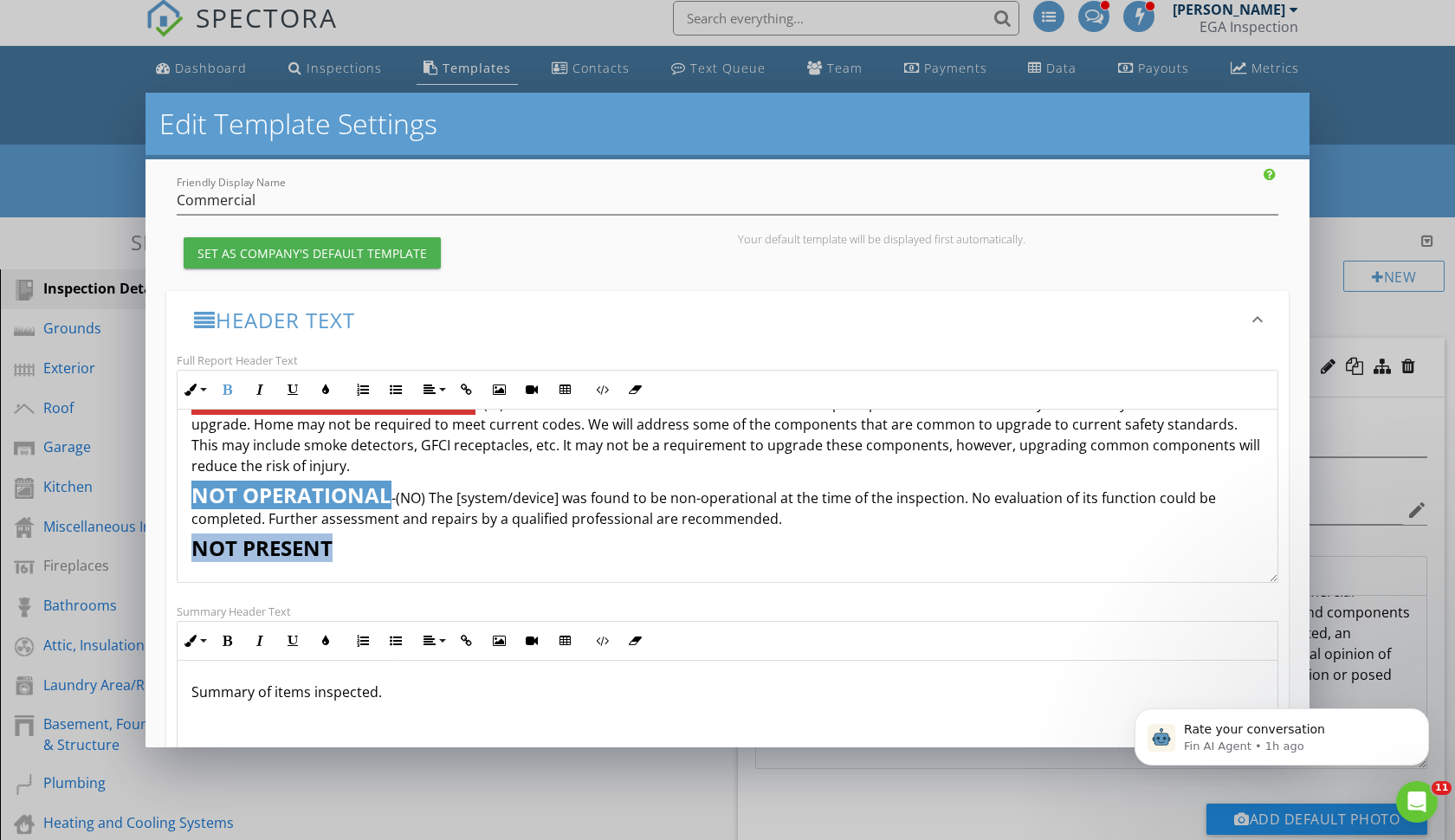
scroll to position [1085, 0]
click at [192, 548] on span "NOT PRESENT" at bounding box center [262, 547] width 141 height 28
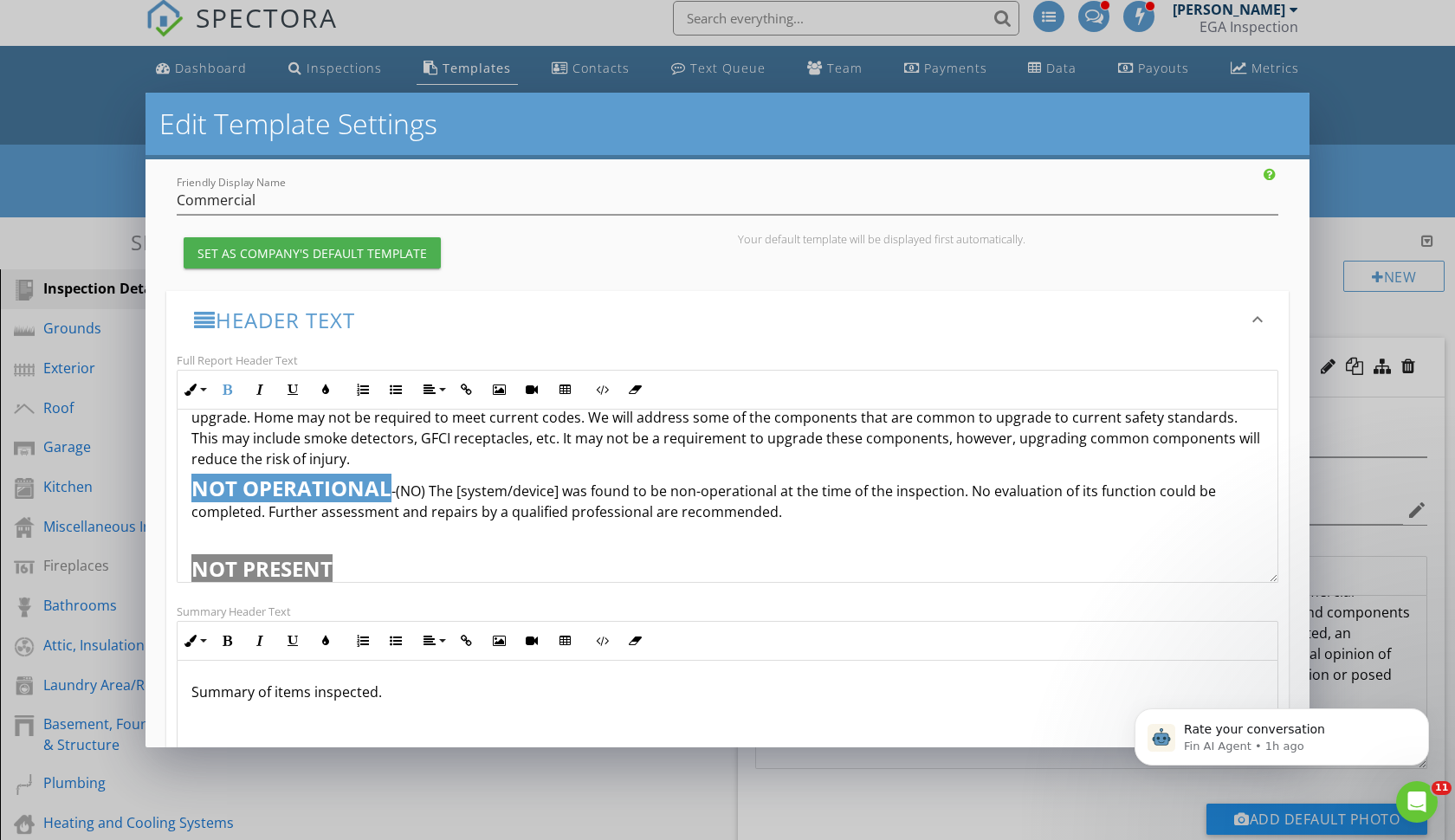
click at [231, 569] on span "NOT PRESENT" at bounding box center [262, 568] width 141 height 28
click at [193, 567] on span "NOT PRESENT" at bounding box center [262, 567] width 141 height 28
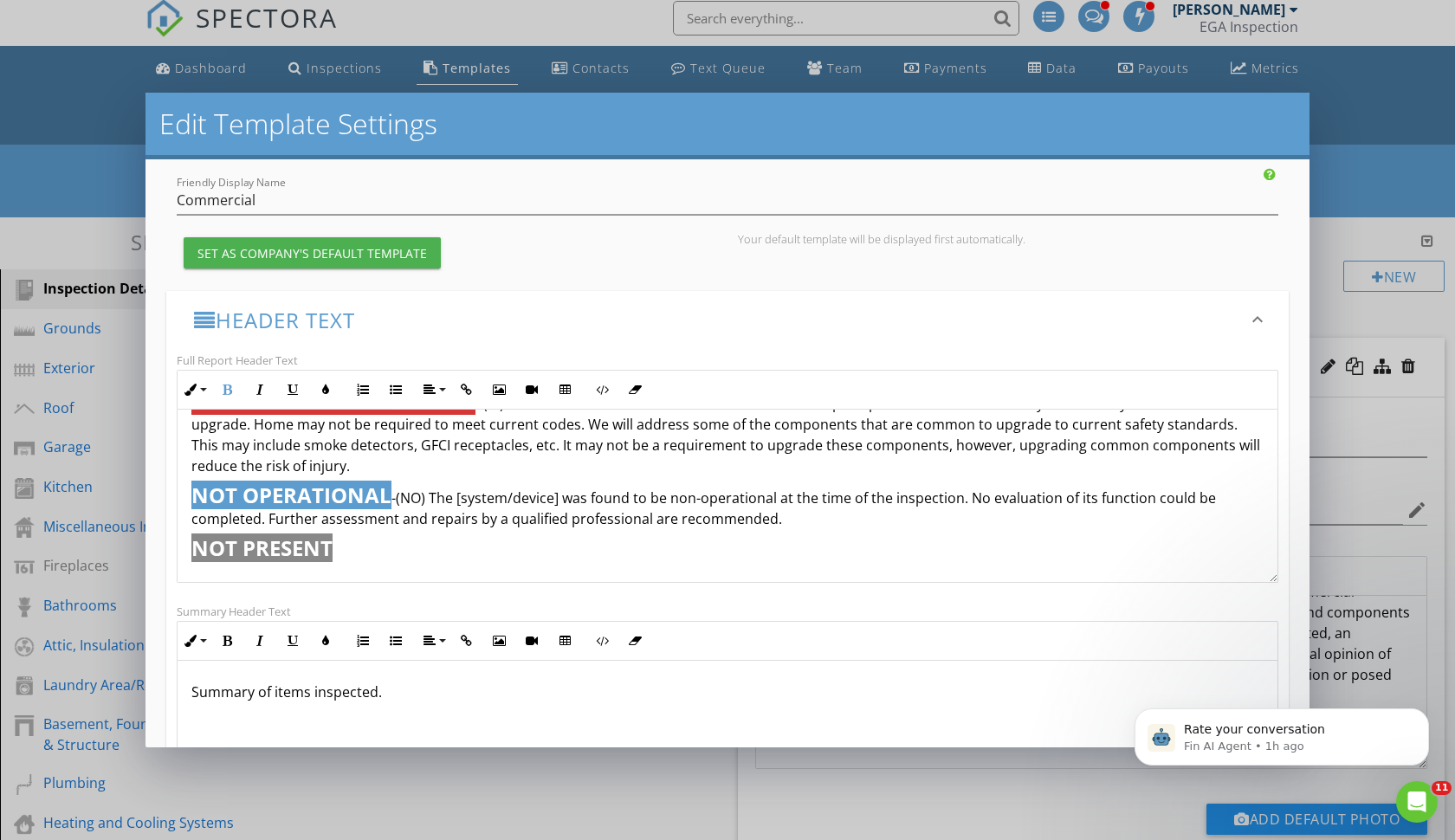
scroll to position [1085, 0]
click at [364, 555] on p "NOT PRESENT" at bounding box center [728, 549] width 1072 height 25
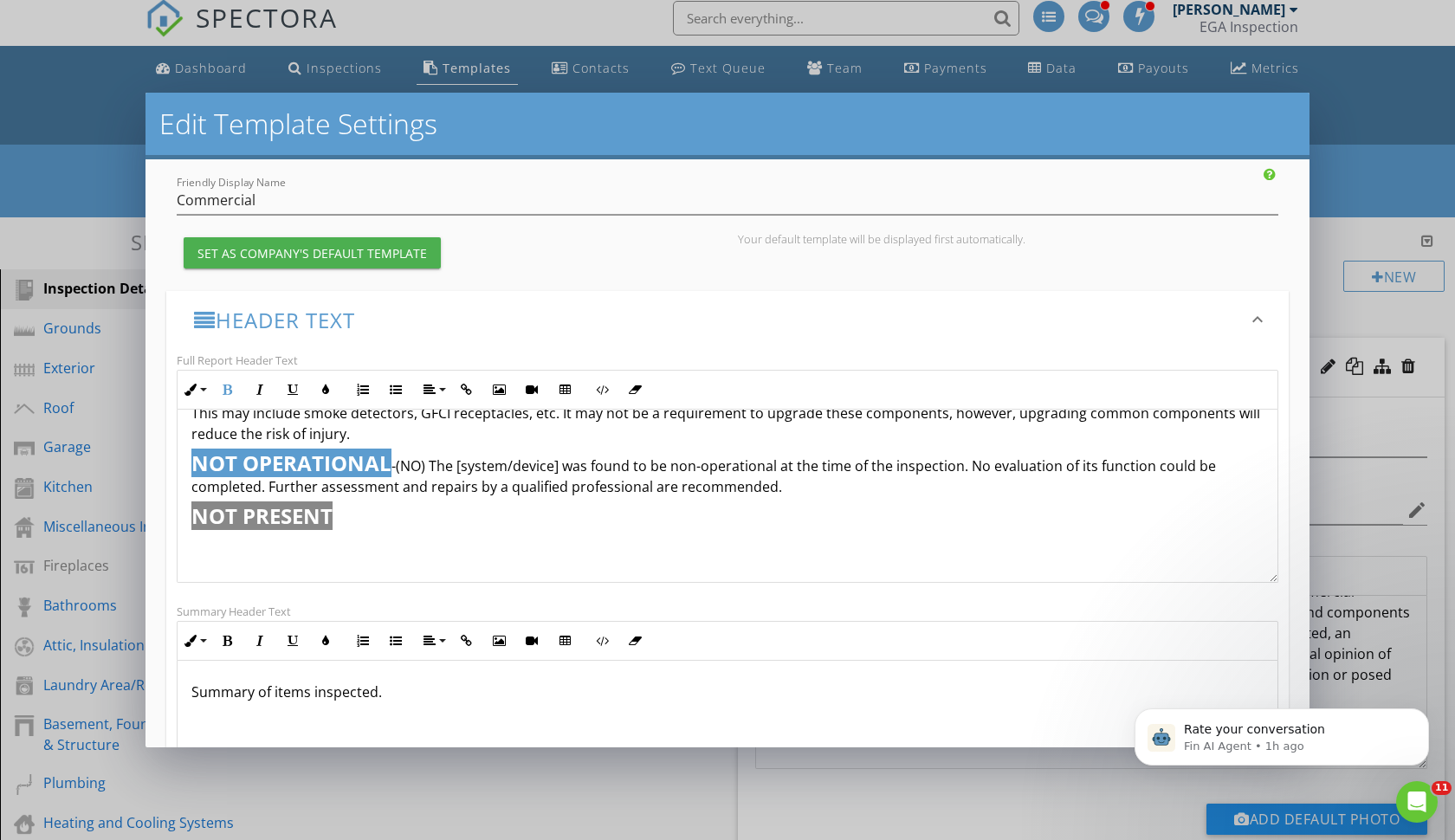
scroll to position [1116, 0]
click at [272, 538] on p "​" at bounding box center [728, 549] width 1072 height 25
click at [248, 548] on p "​" at bounding box center [728, 549] width 1072 height 25
click at [227, 385] on icon "button" at bounding box center [226, 389] width 12 height 12
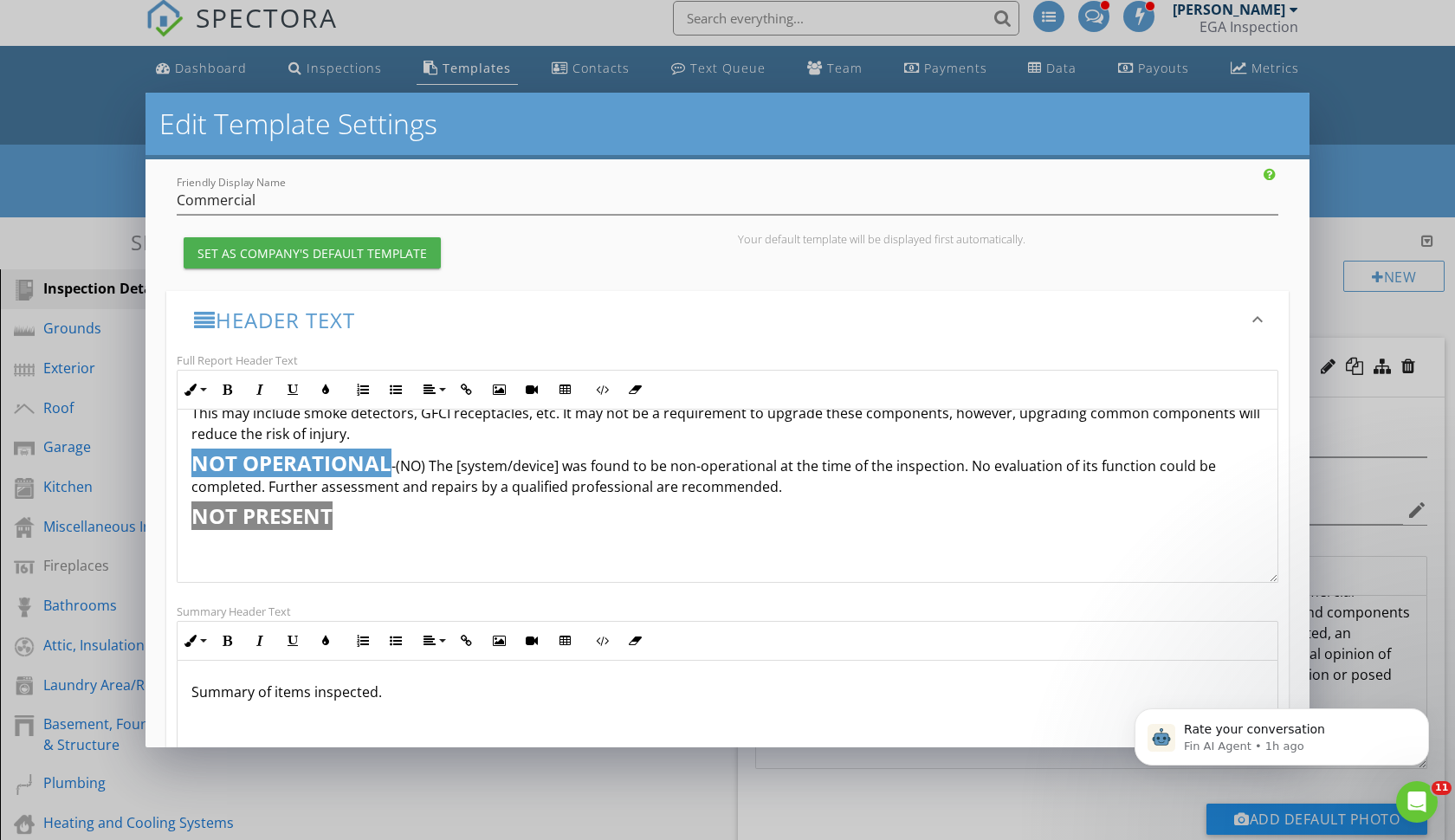
click at [218, 542] on p "​​ ​​" at bounding box center [728, 549] width 1072 height 25
click at [198, 392] on button "Inline Style" at bounding box center [194, 390] width 33 height 33
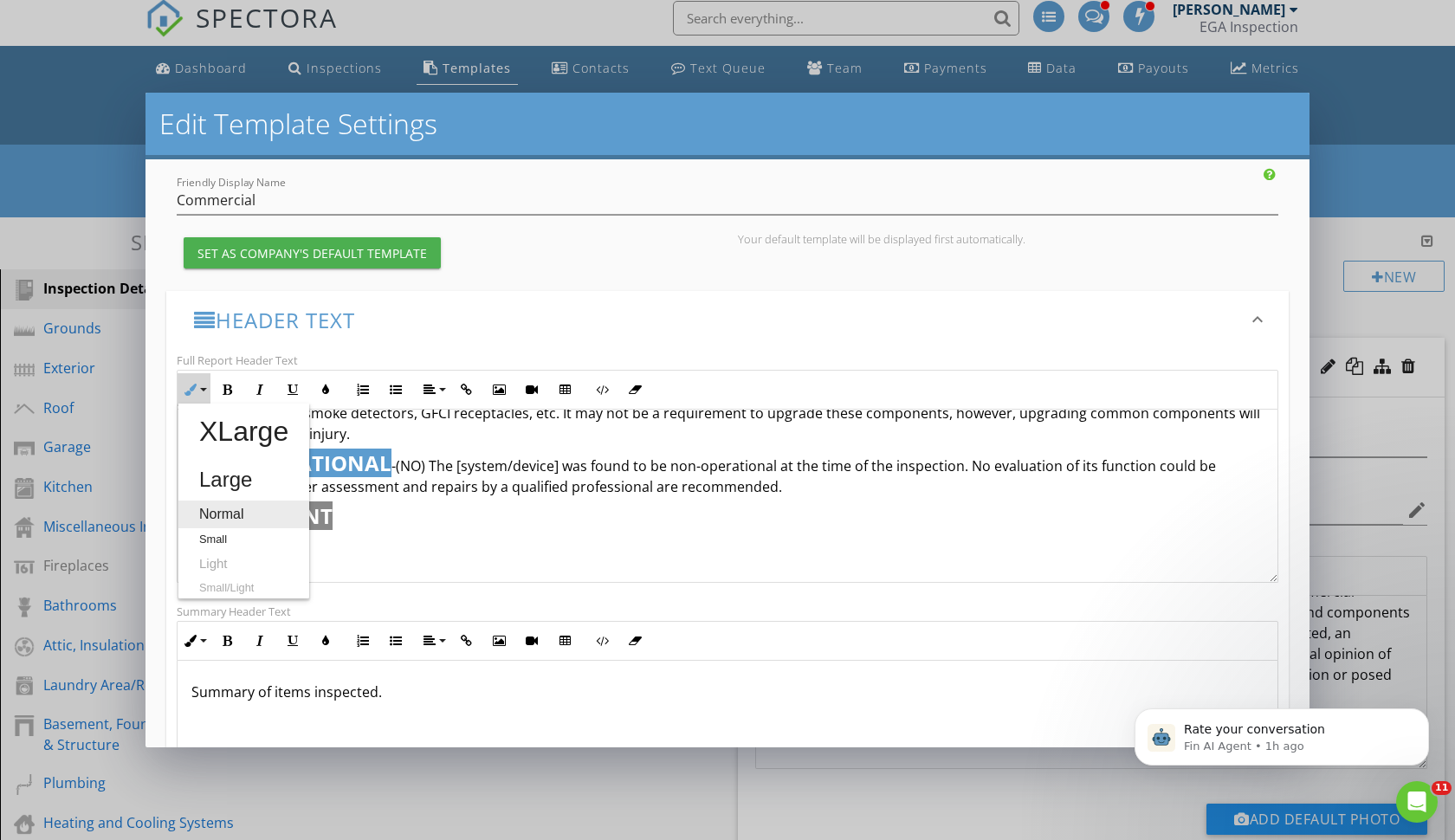
click at [218, 502] on link "Normal" at bounding box center [244, 515] width 131 height 27
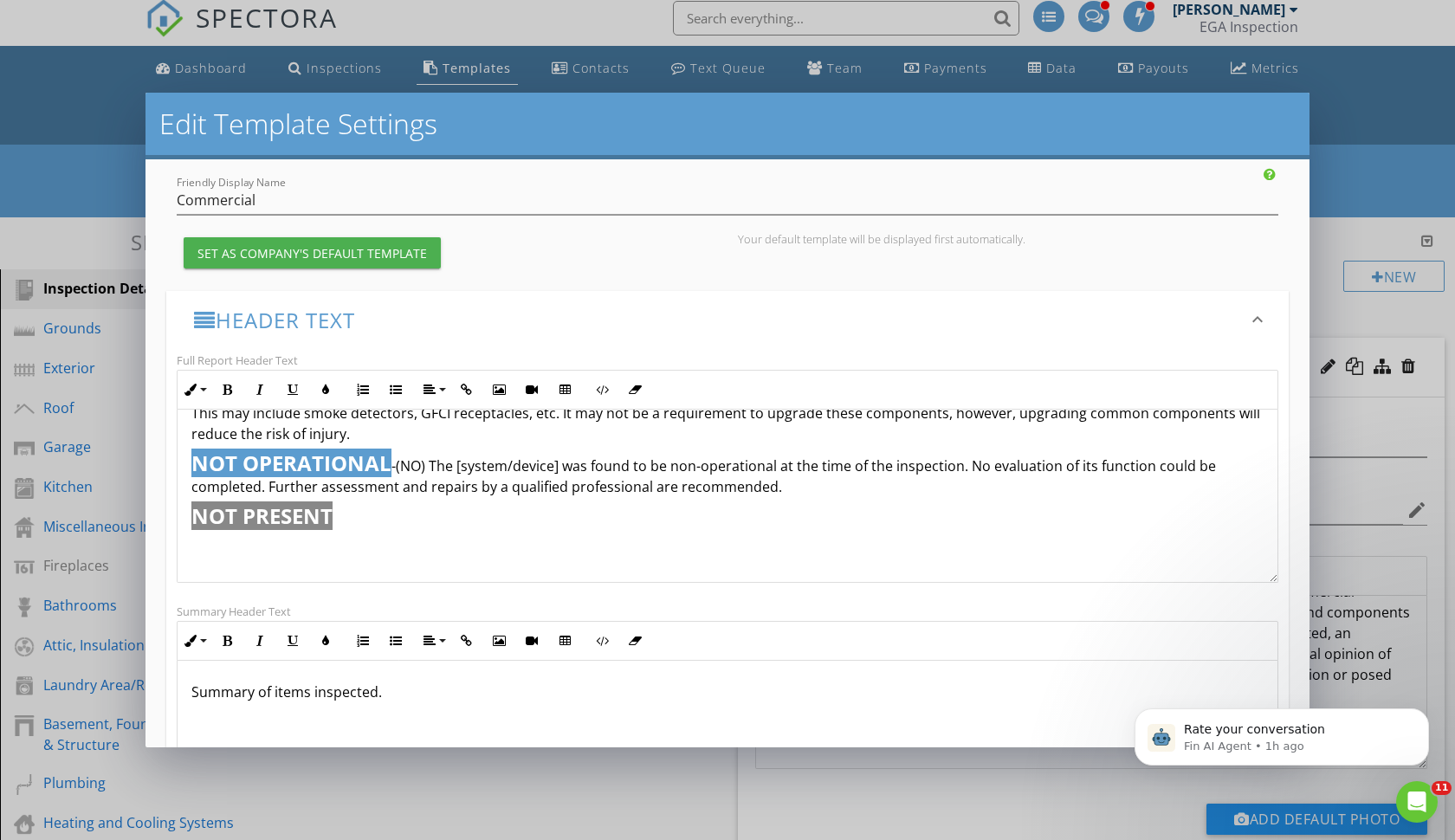
click at [224, 554] on p "​​ ​" at bounding box center [728, 549] width 1072 height 25
click at [343, 520] on p "NOT PRESENT" at bounding box center [728, 516] width 1072 height 25
click at [348, 519] on p "NOT PRESENT" at bounding box center [728, 516] width 1072 height 25
drag, startPoint x: 341, startPoint y: 519, endPoint x: 403, endPoint y: 520, distance: 62.0
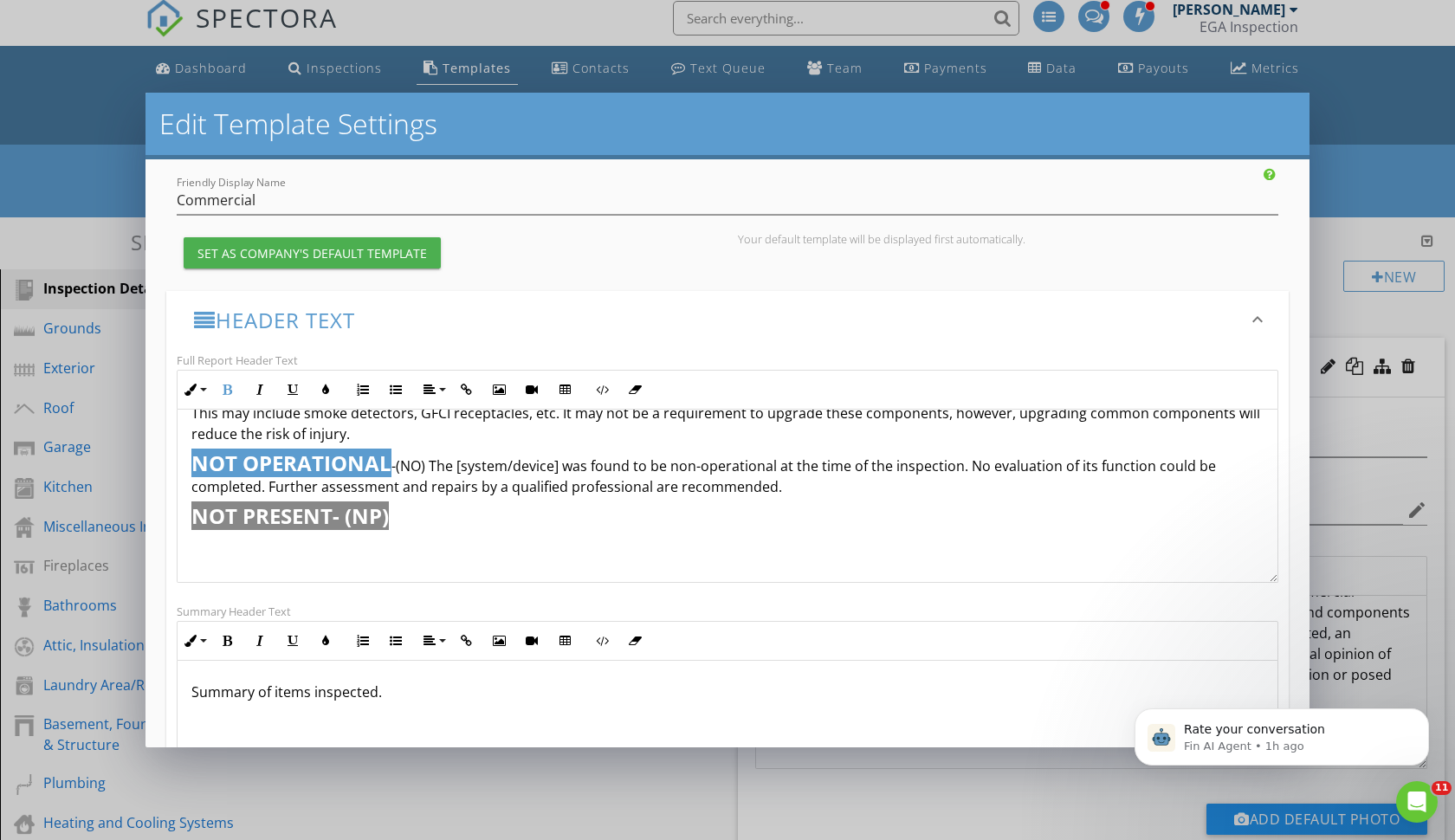
click at [403, 520] on p "NOT PRESENT- (NP)" at bounding box center [728, 516] width 1072 height 25
click at [194, 388] on icon "button" at bounding box center [190, 389] width 12 height 12
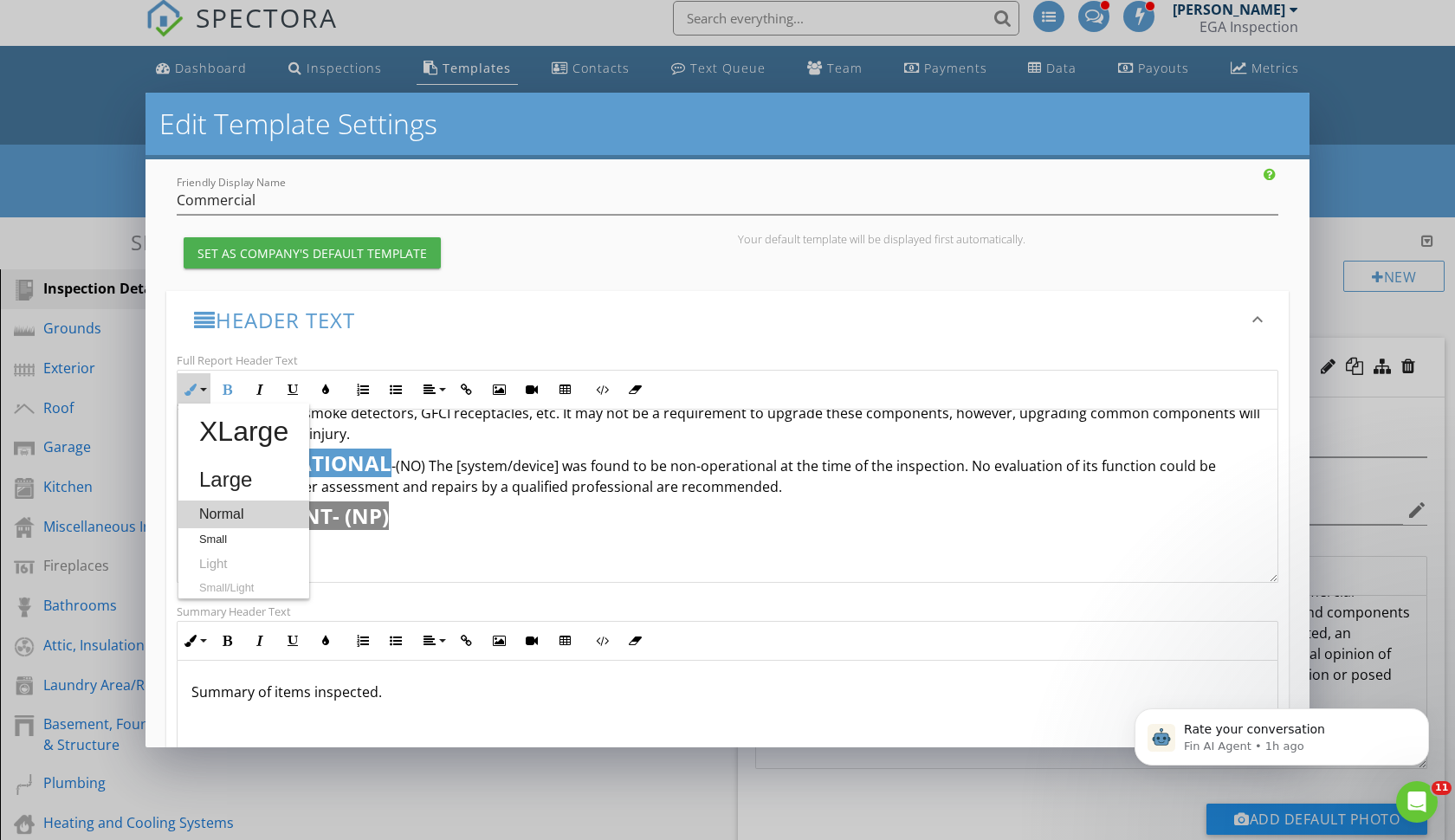
click at [211, 504] on link "Normal" at bounding box center [244, 515] width 131 height 27
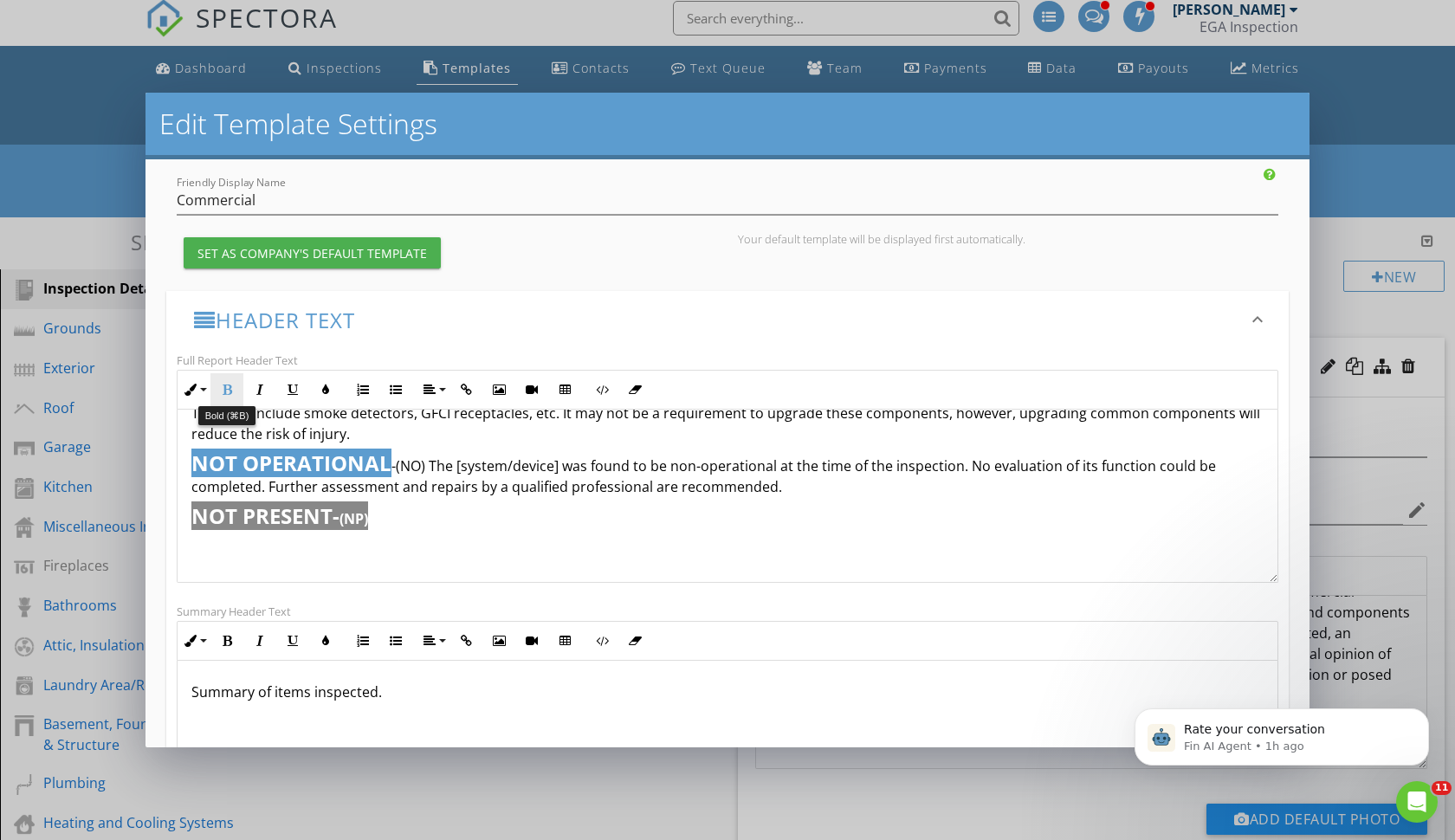
click at [229, 388] on icon "button" at bounding box center [226, 389] width 12 height 12
click at [326, 392] on icon "button" at bounding box center [325, 389] width 12 height 12
type input "#FFFFFF"
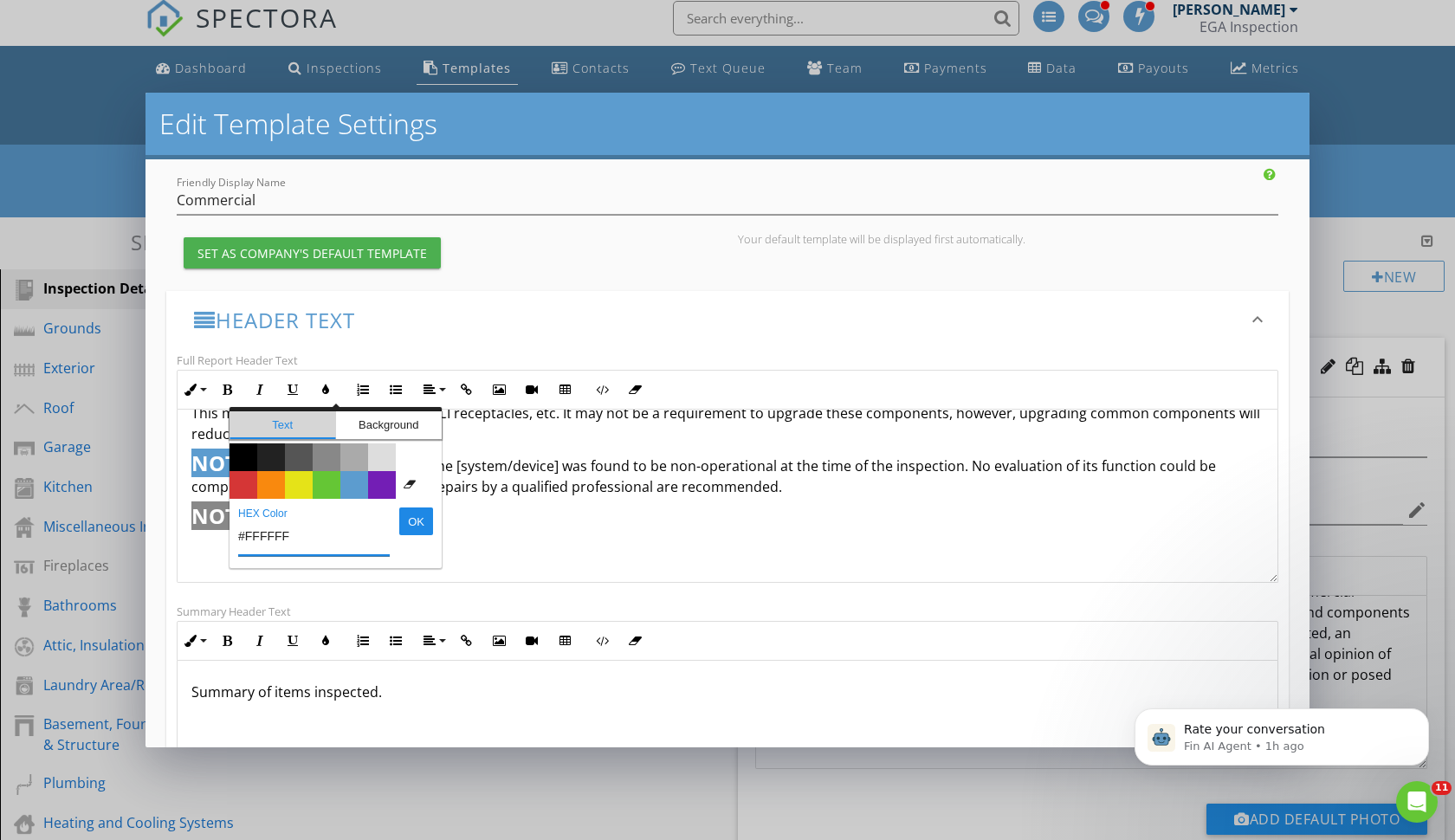
click at [295, 424] on span "Text" at bounding box center [282, 425] width 106 height 27
click at [357, 422] on span "Background" at bounding box center [389, 425] width 106 height 27
click at [413, 465] on span "Color #ffffff" at bounding box center [409, 457] width 27 height 27
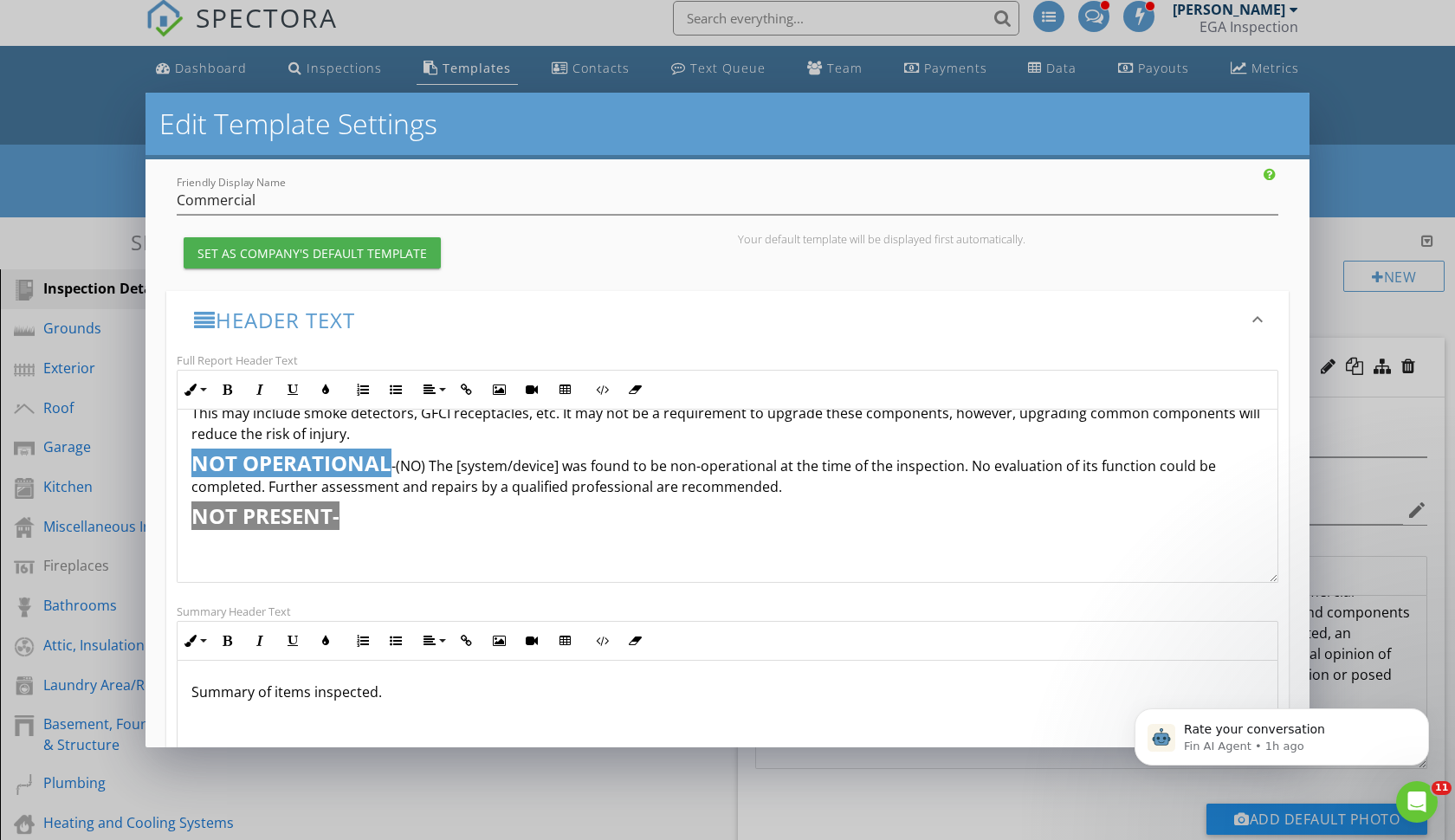
click at [485, 506] on p "NOT PRESENT- (NP)" at bounding box center [728, 516] width 1072 height 25
click at [399, 521] on p "NOT PRESENT- (NP)" at bounding box center [728, 516] width 1072 height 25
click at [379, 519] on span "(NP)" at bounding box center [359, 515] width 40 height 28
drag, startPoint x: 388, startPoint y: 519, endPoint x: 346, endPoint y: 523, distance: 42.2
click at [346, 520] on span "(NP)" at bounding box center [359, 515] width 40 height 28
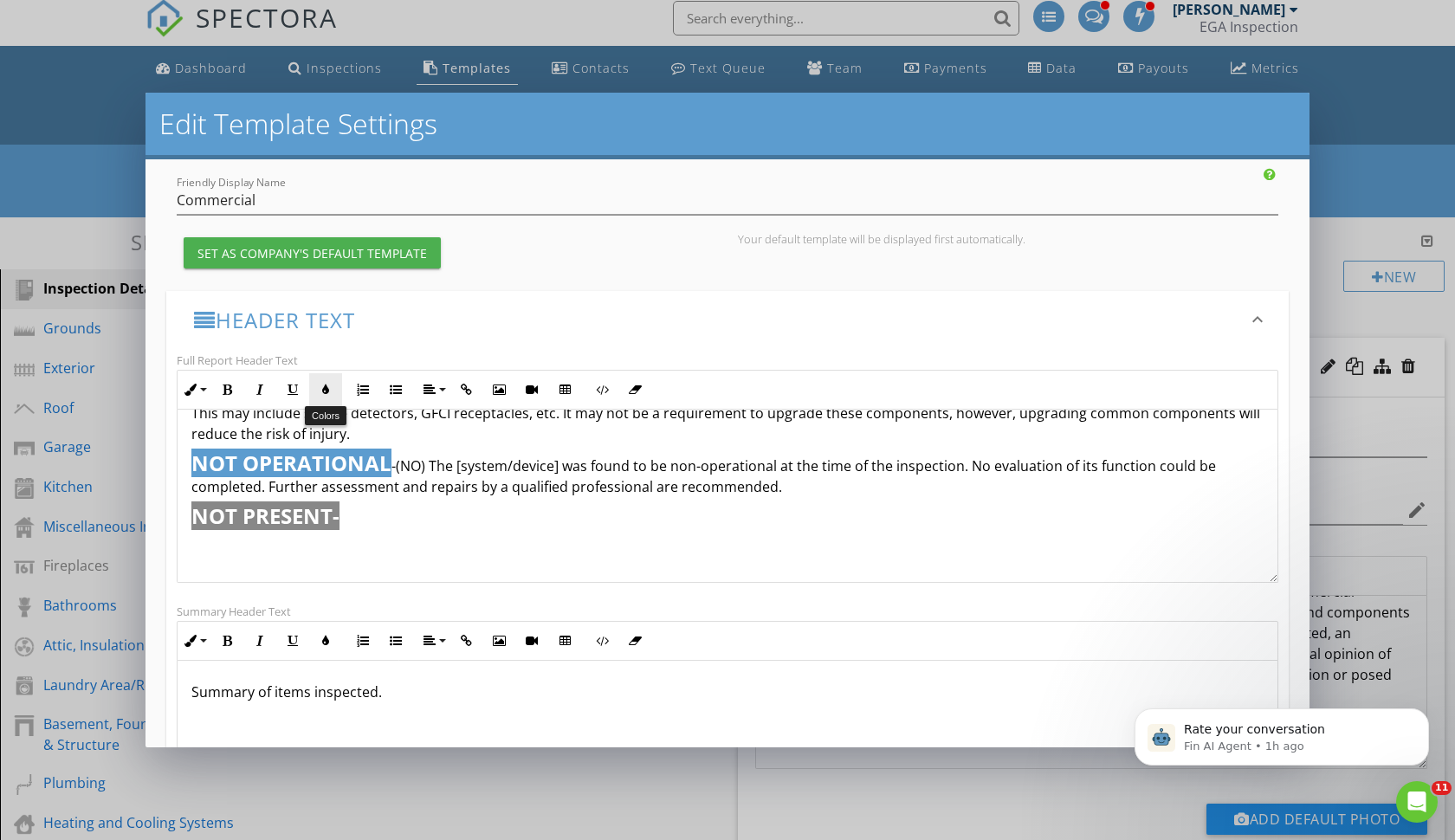
click at [323, 392] on icon "button" at bounding box center [325, 389] width 12 height 12
type input "#FFFFFF"
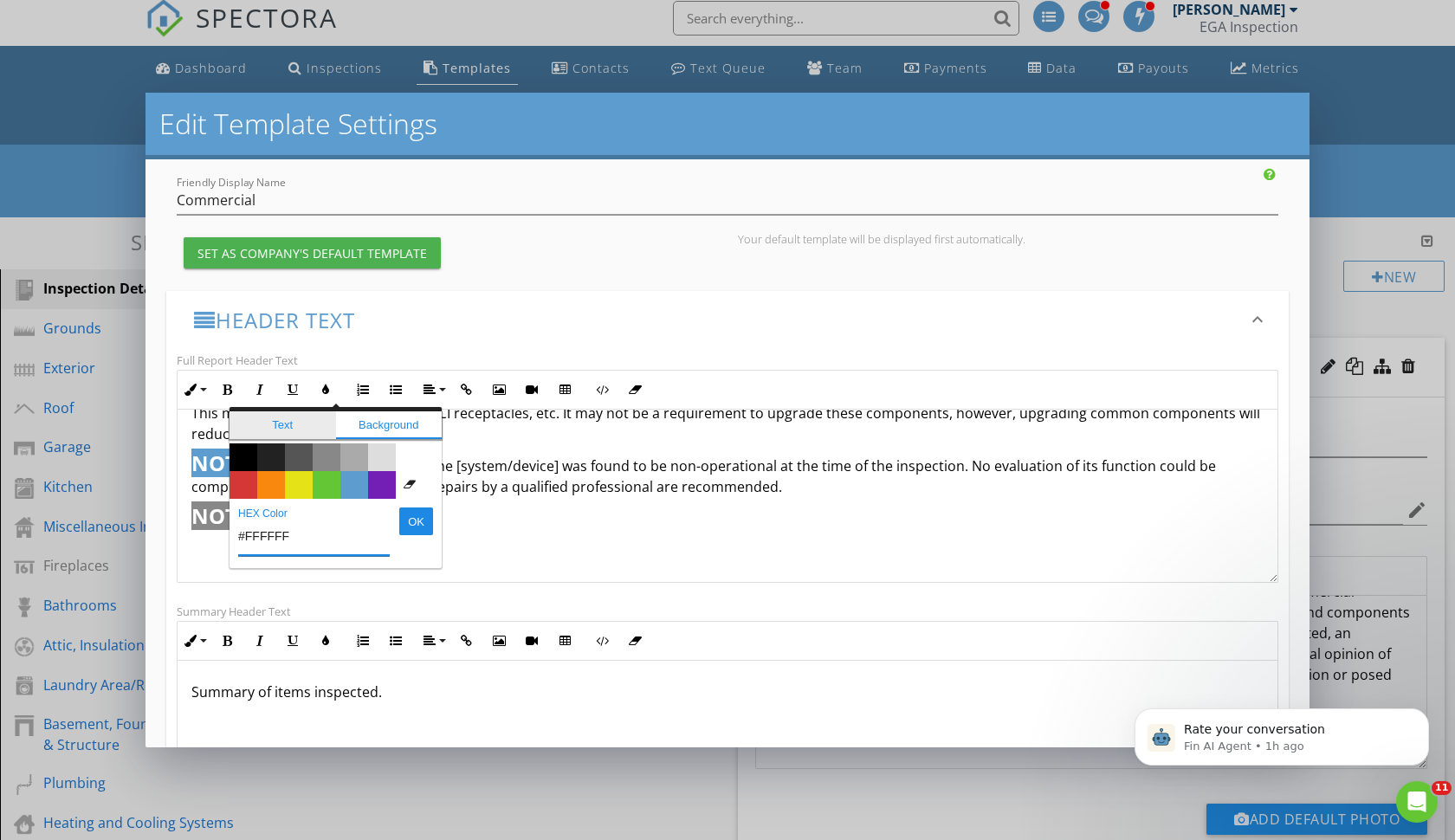
click at [291, 431] on span "Text" at bounding box center [282, 425] width 106 height 27
click at [245, 454] on span "Color #000000" at bounding box center [243, 457] width 27 height 27
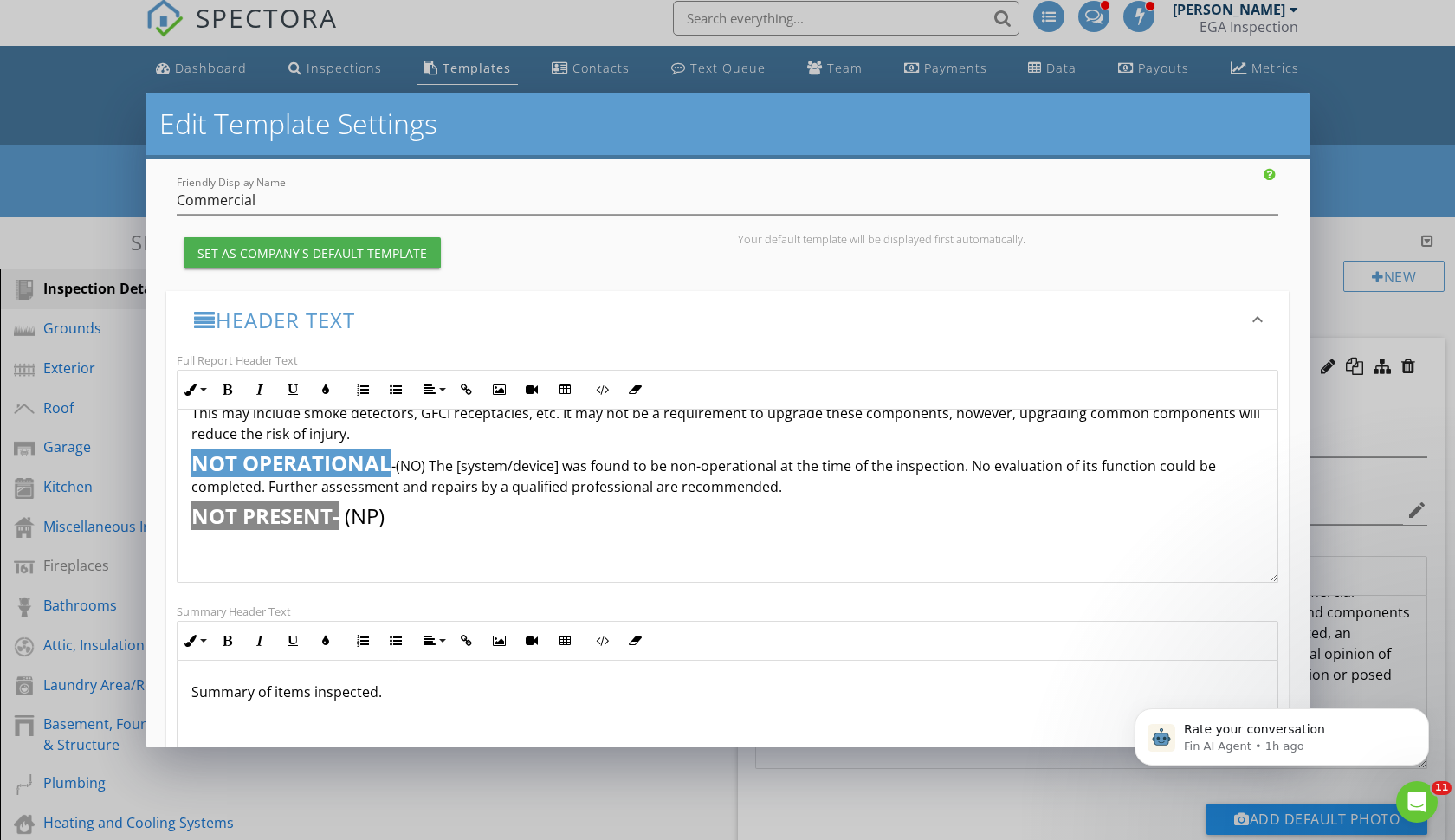
click at [470, 506] on p "NOT PRESENT- (NP)" at bounding box center [728, 516] width 1072 height 25
drag, startPoint x: 396, startPoint y: 516, endPoint x: 345, endPoint y: 516, distance: 51.0
click at [345, 516] on p "NOT PRESENT- (NP)" at bounding box center [728, 516] width 1072 height 25
click at [205, 385] on button "Inline Style" at bounding box center [194, 390] width 33 height 33
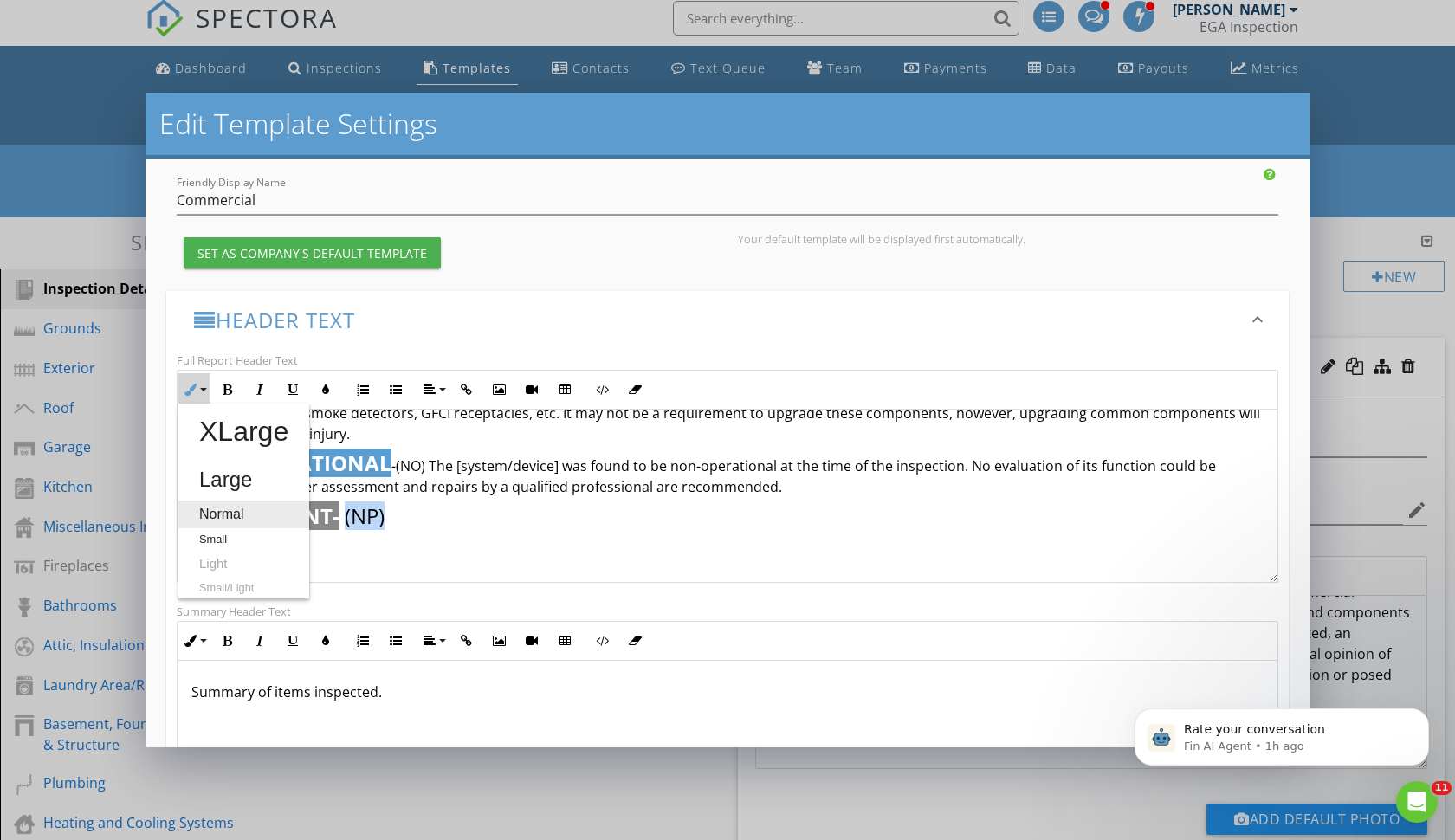
click at [216, 501] on link "Normal" at bounding box center [244, 515] width 131 height 27
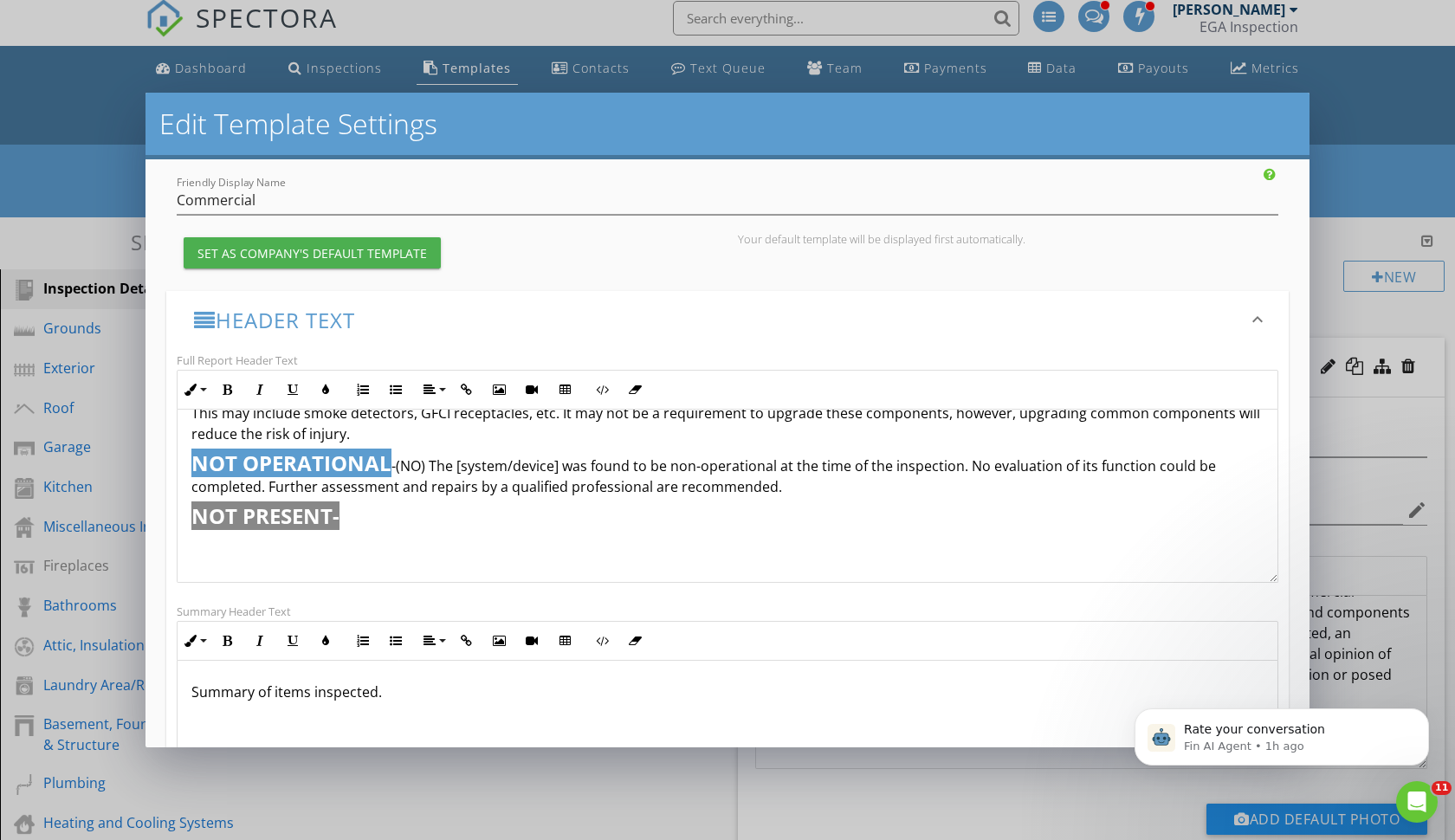
click at [430, 524] on p "NOT PRESENT- (NP)" at bounding box center [728, 516] width 1072 height 25
drag, startPoint x: 378, startPoint y: 520, endPoint x: 344, endPoint y: 523, distance: 34.1
click at [344, 523] on p "NOT PRESENT- (NP)" at bounding box center [728, 516] width 1072 height 25
drag, startPoint x: 391, startPoint y: 518, endPoint x: 342, endPoint y: 522, distance: 49.2
click at [342, 522] on p "NOT PRESENT- (NP)" at bounding box center [728, 516] width 1072 height 25
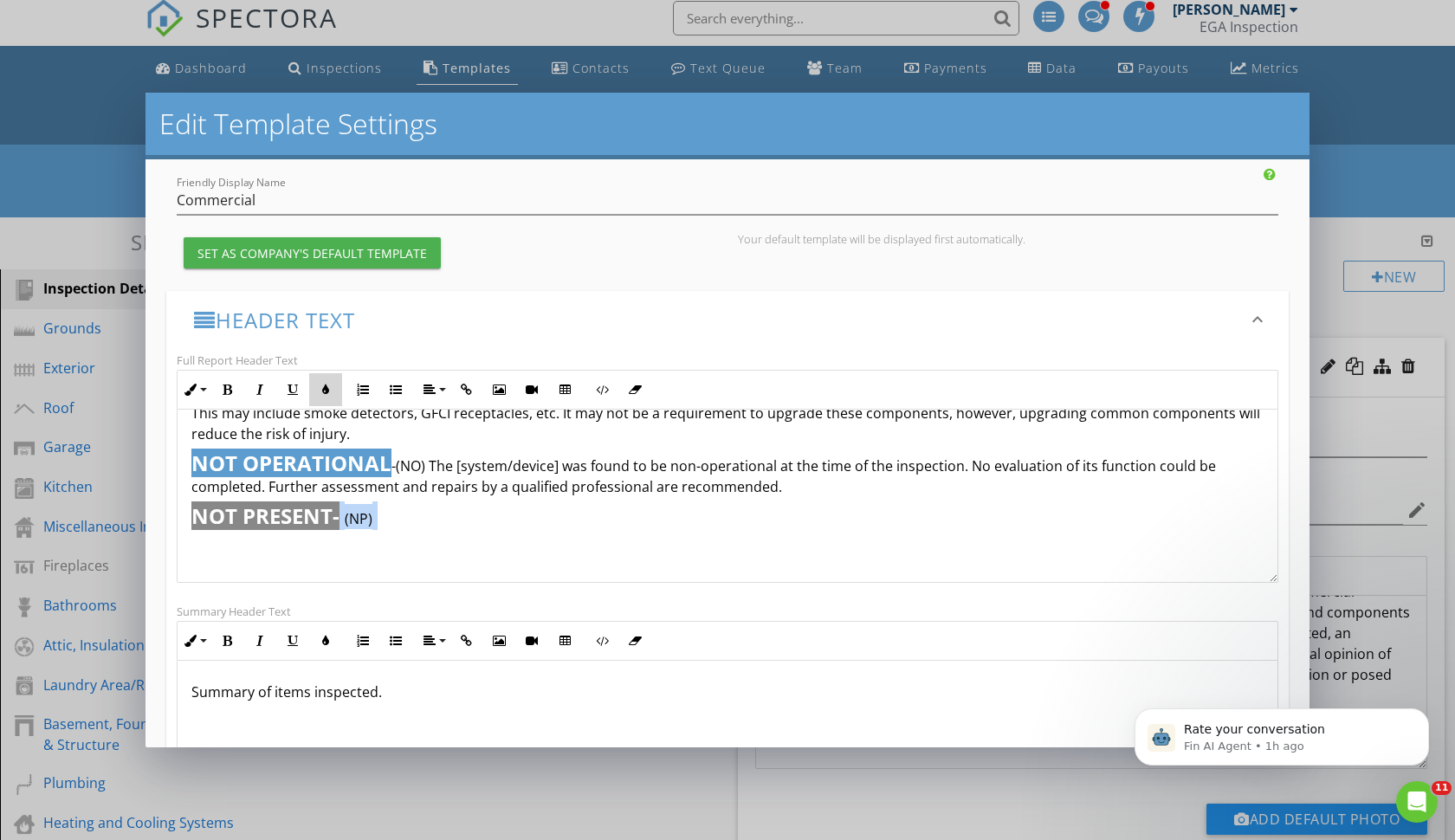
click at [319, 391] on button "Colors" at bounding box center [326, 390] width 33 height 33
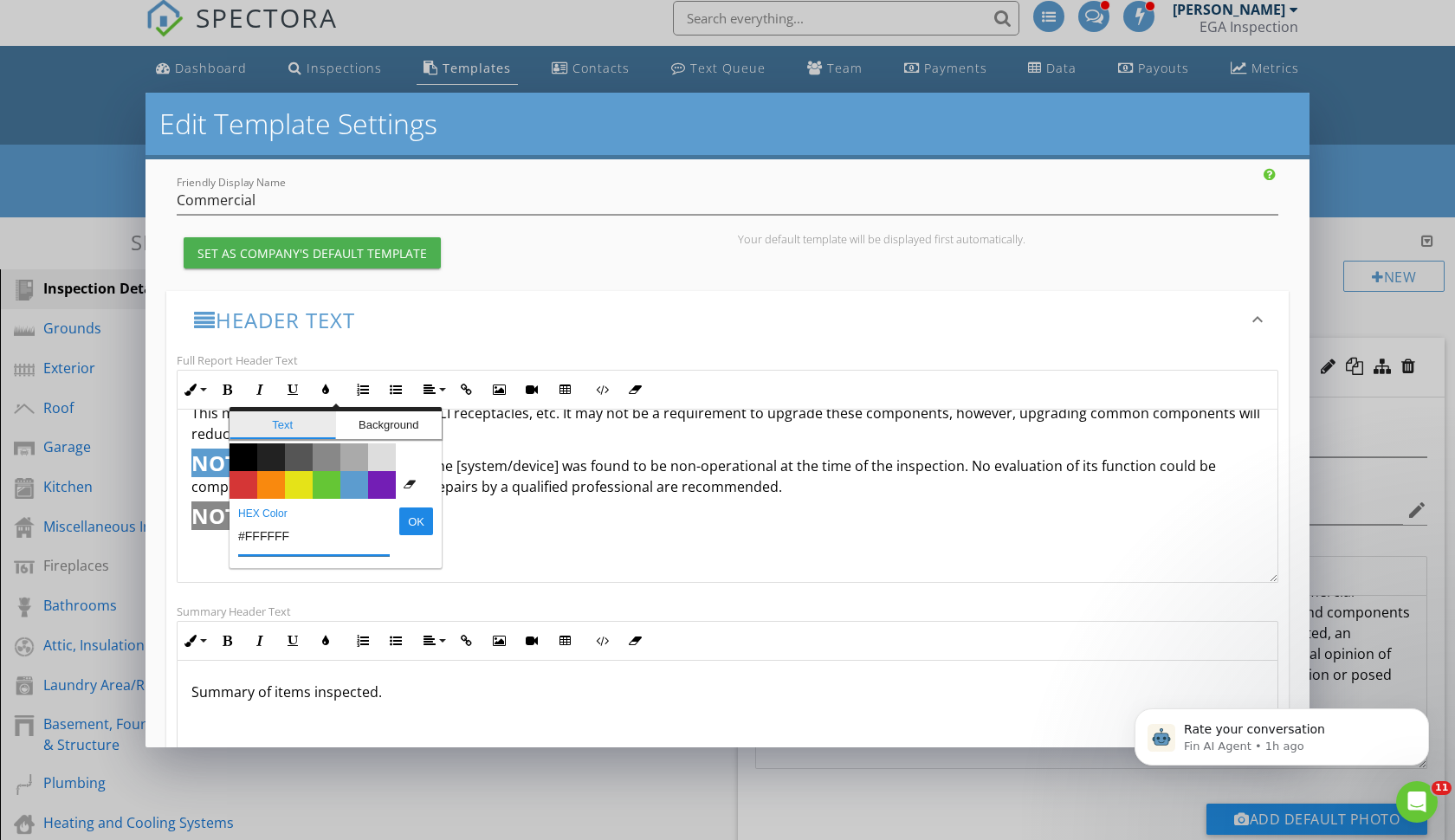
click at [283, 428] on span "Text" at bounding box center [282, 425] width 106 height 27
click at [250, 451] on span "Color #000000" at bounding box center [243, 457] width 27 height 27
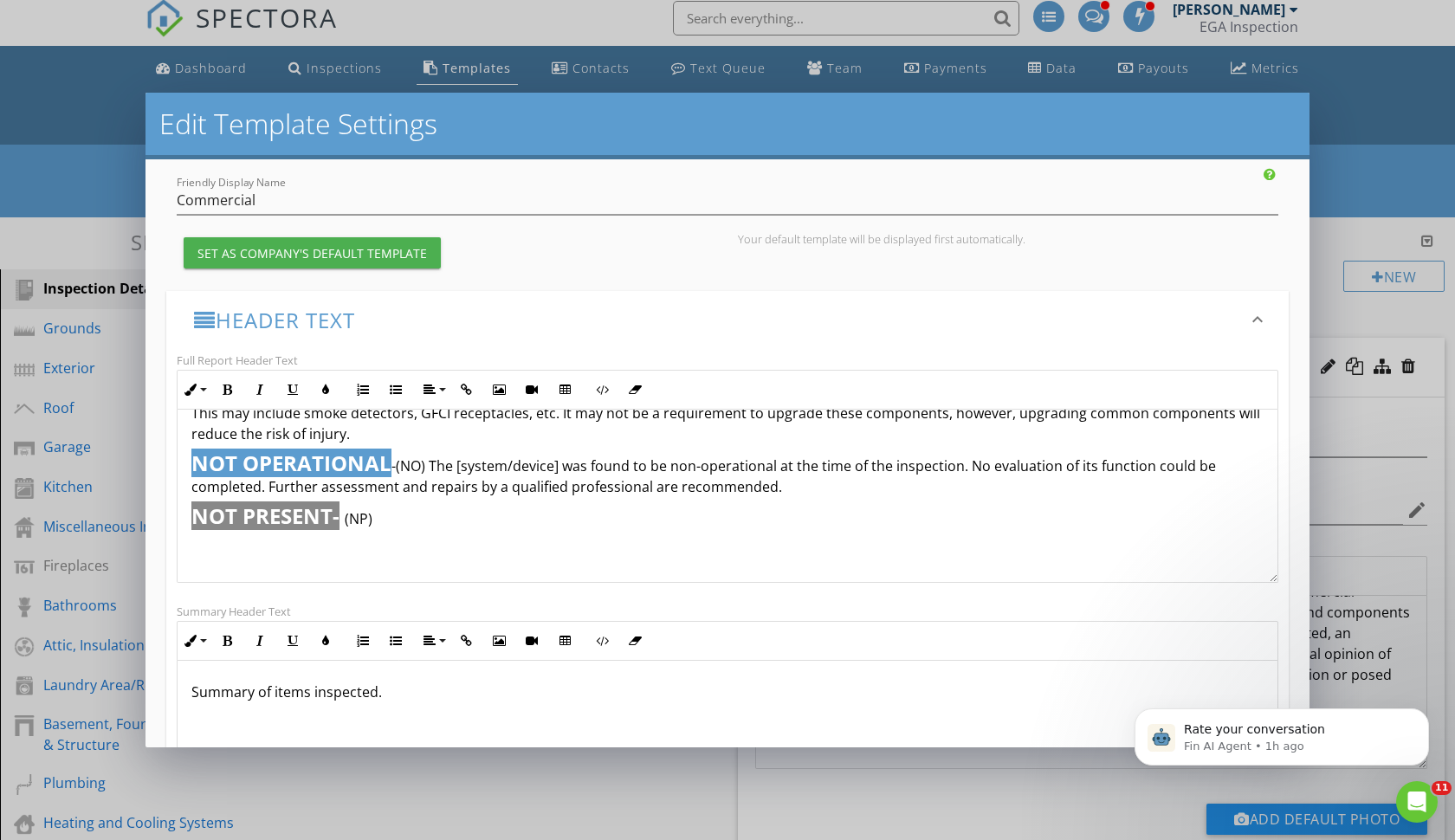
click at [498, 524] on p "NOT PRESENT- (NP)" at bounding box center [728, 516] width 1072 height 25
click at [196, 383] on button "Inline Style" at bounding box center [194, 390] width 33 height 33
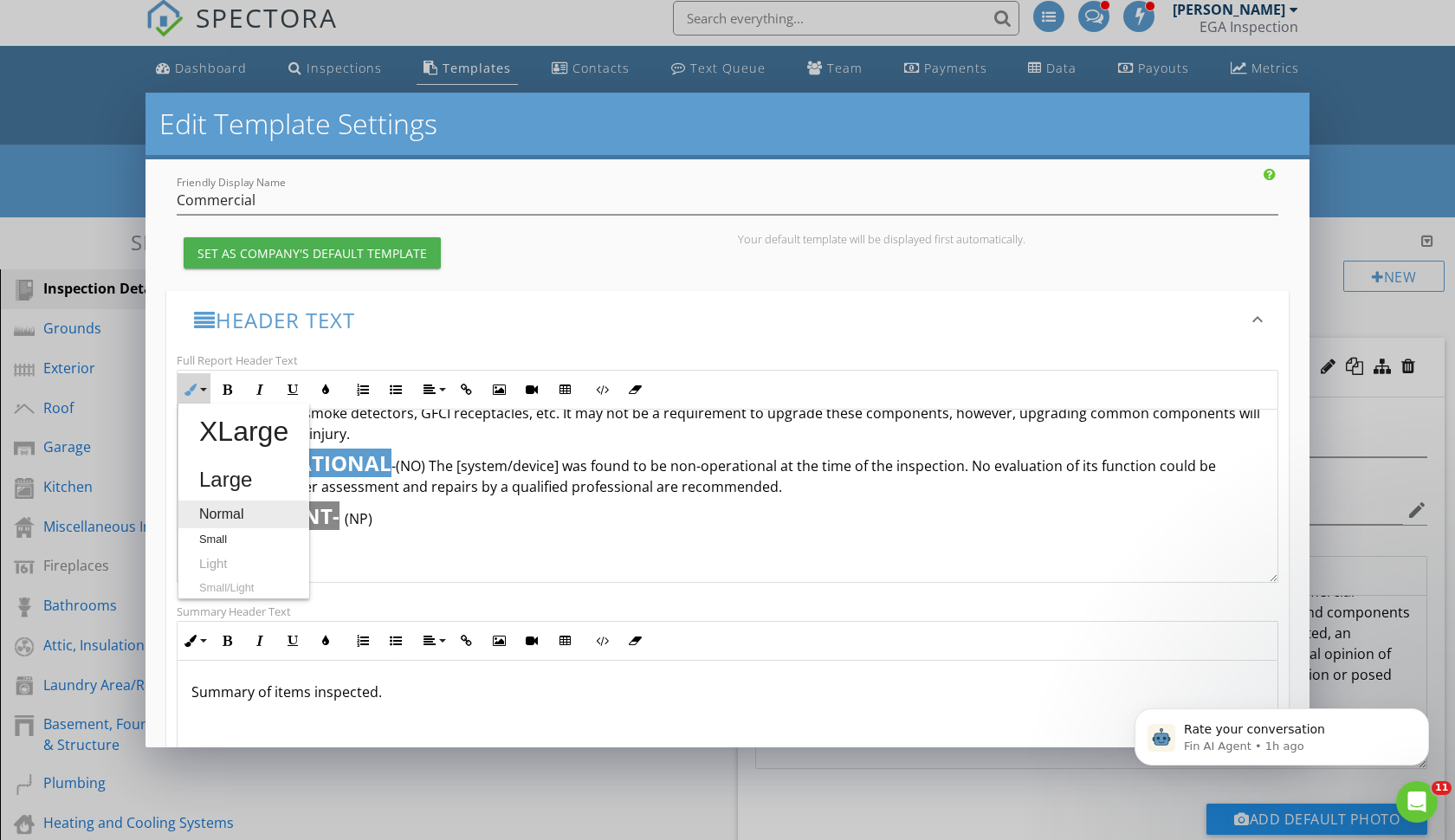
click at [214, 509] on link "Normal" at bounding box center [244, 515] width 131 height 27
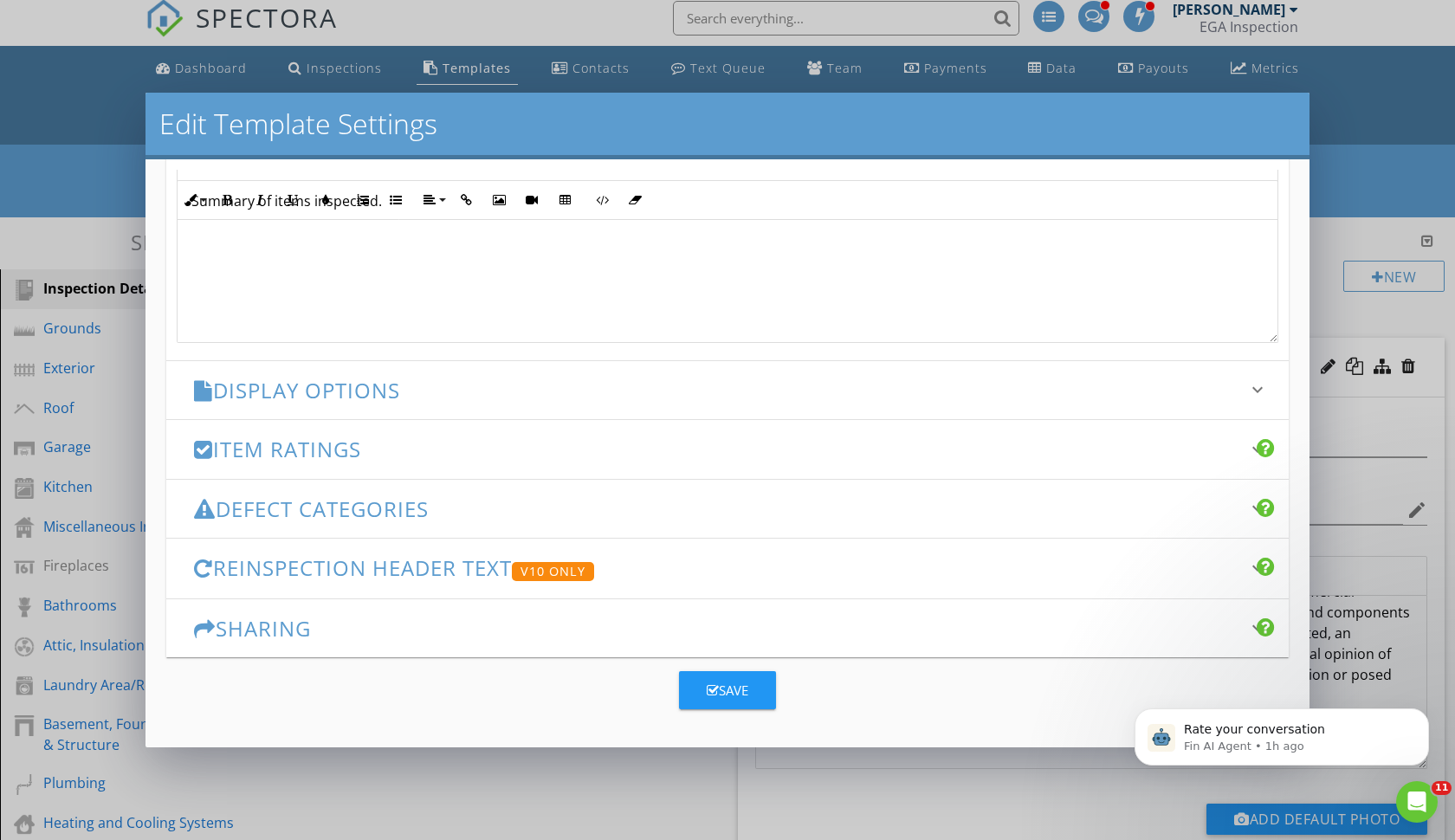
scroll to position [606, 0]
click at [746, 685] on div "Save" at bounding box center [728, 692] width 42 height 20
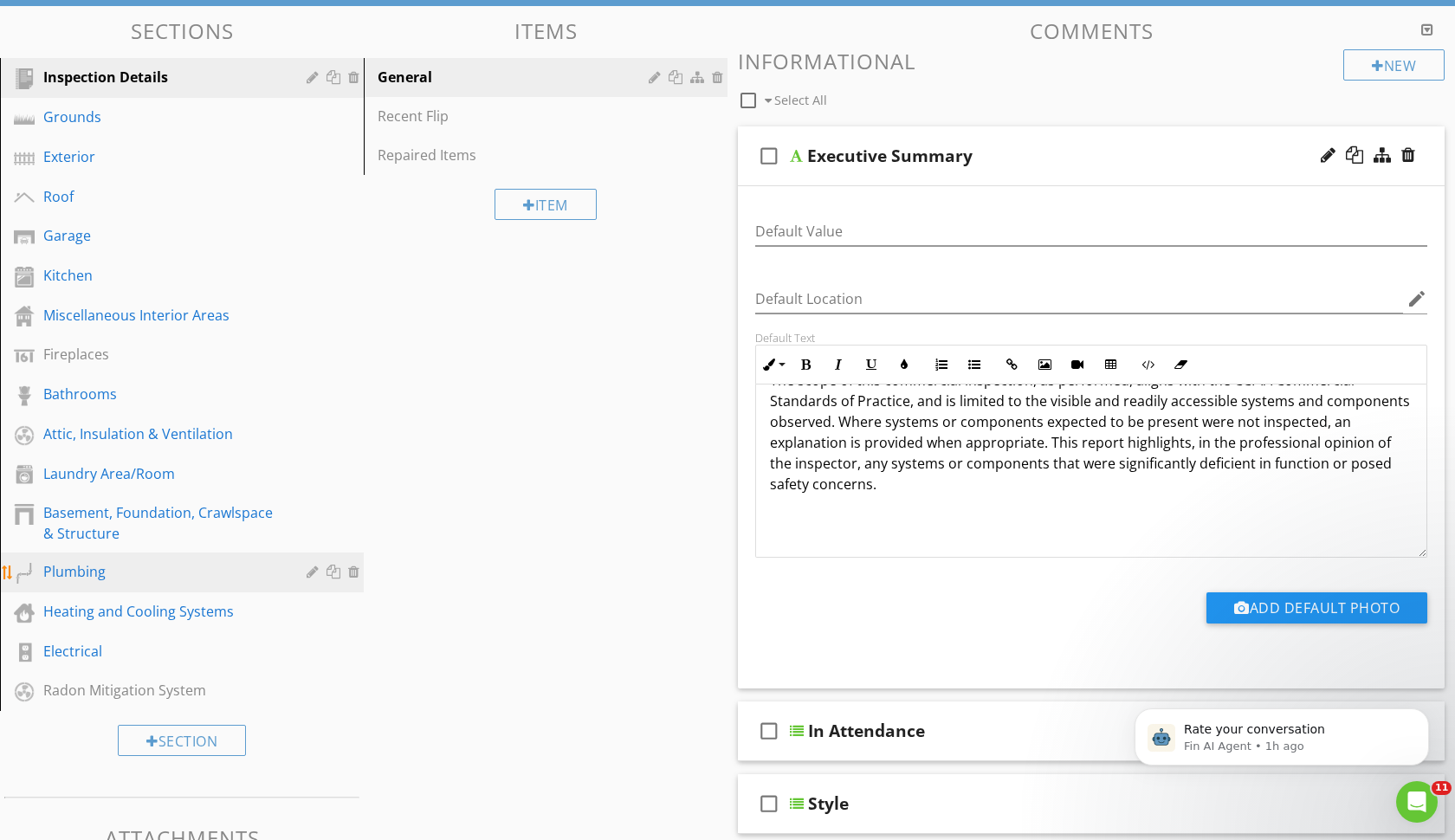
scroll to position [225, 0]
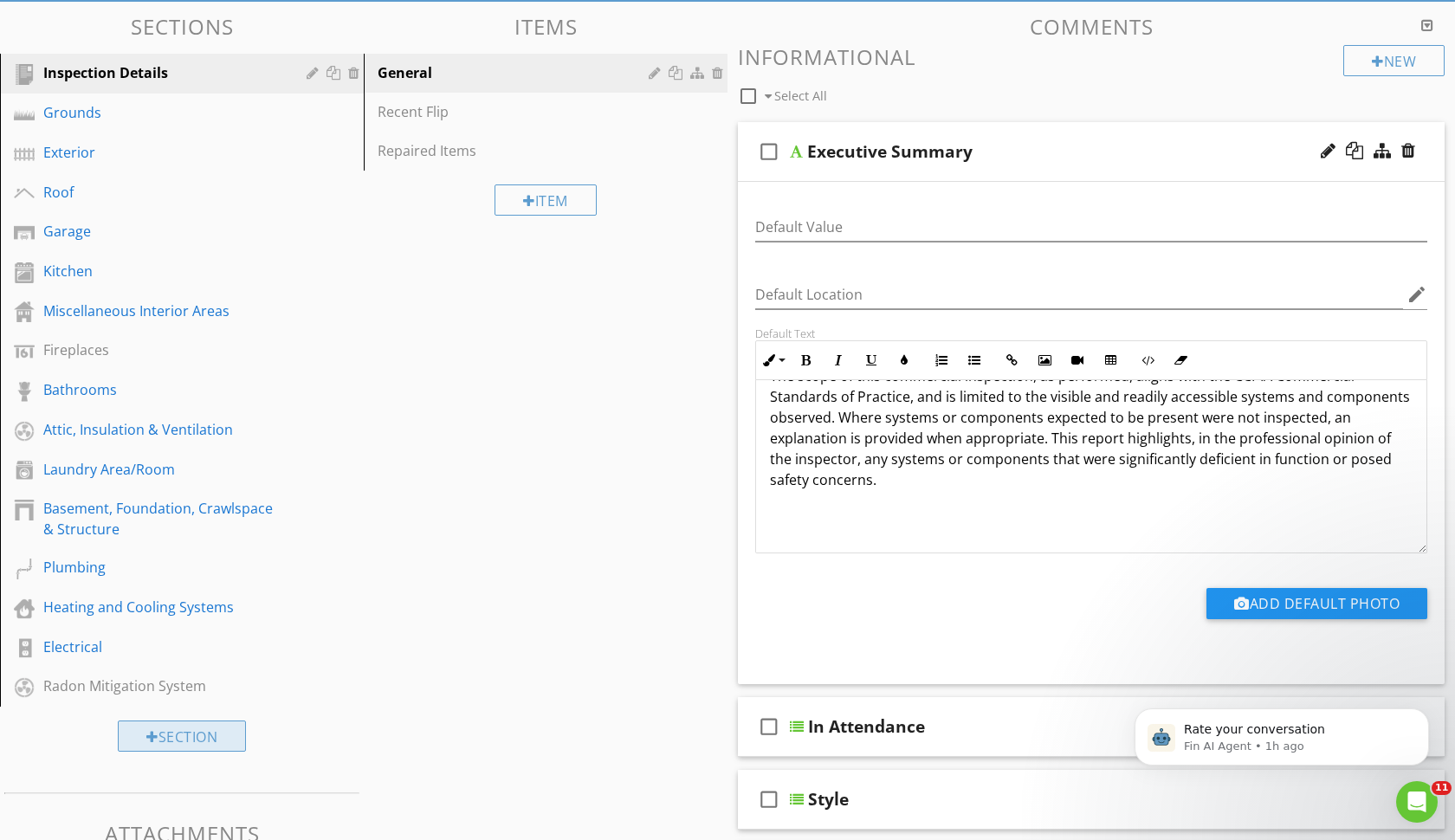
click at [156, 732] on div "Section" at bounding box center [182, 735] width 128 height 31
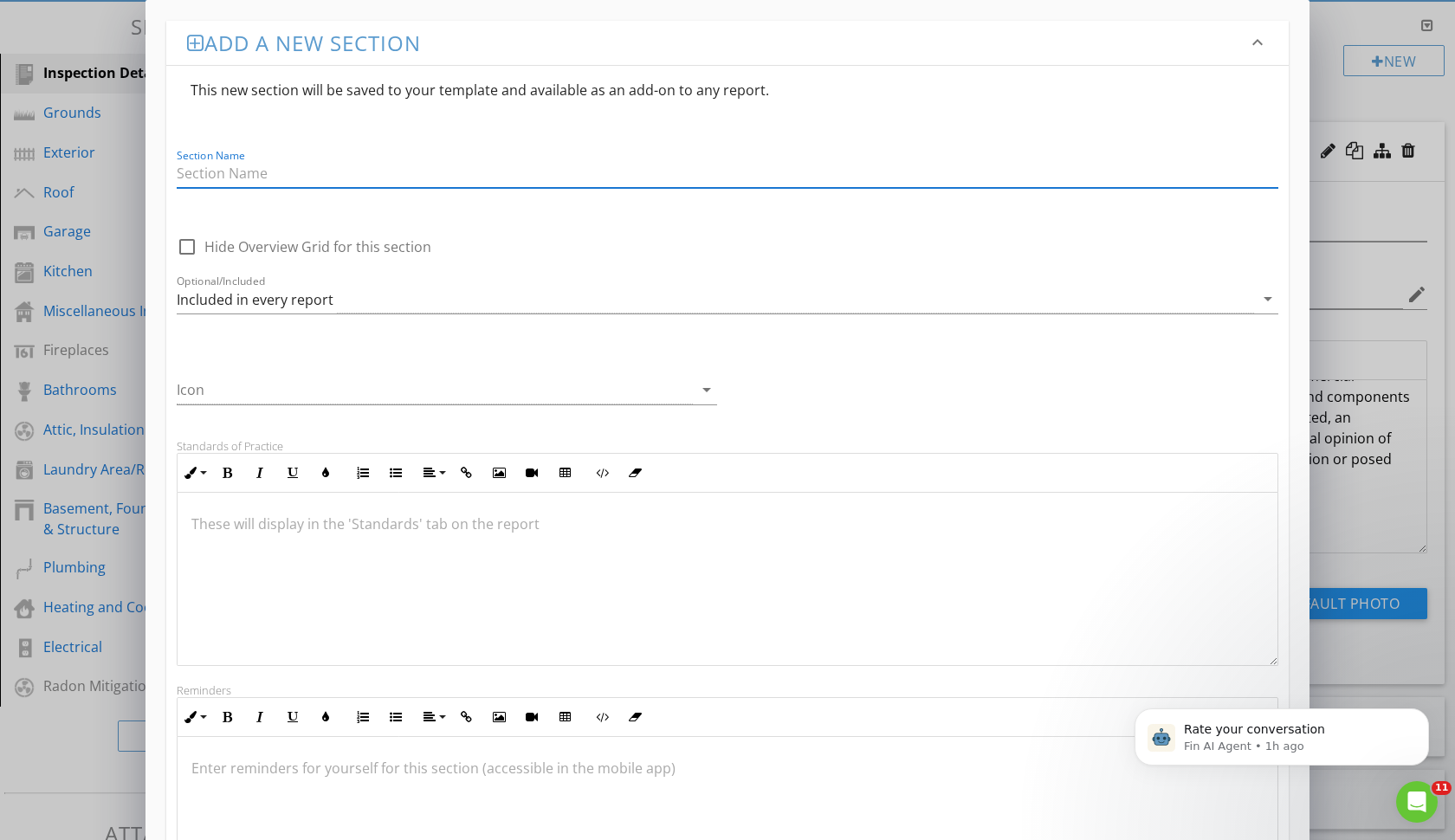
click at [225, 185] on input "Section Name" at bounding box center [728, 173] width 1102 height 28
click at [225, 185] on input "Unit" at bounding box center [728, 173] width 1102 height 28
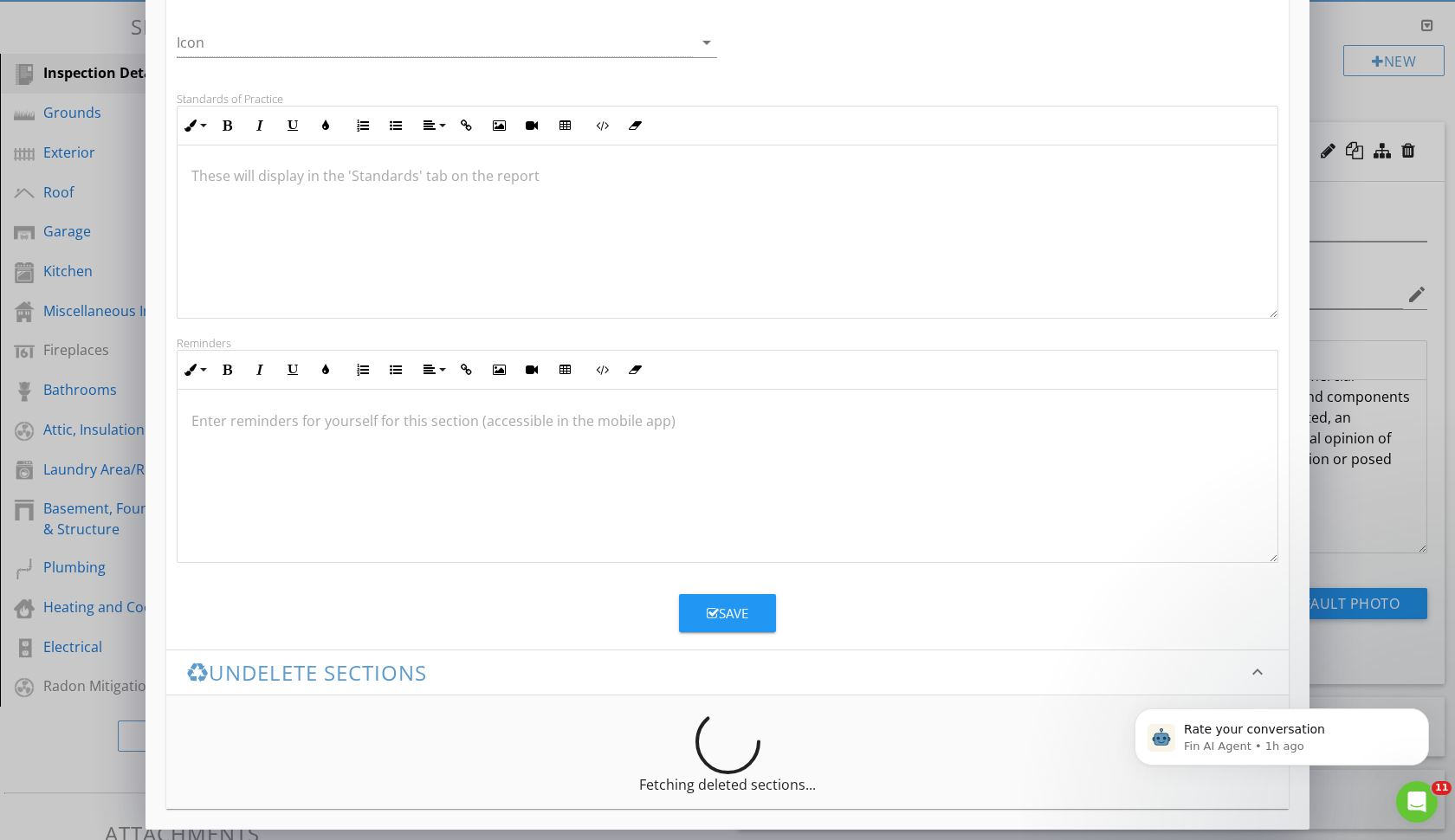
scroll to position [347, 0]
type input "Unit"
click at [746, 611] on div "Save" at bounding box center [728, 614] width 42 height 20
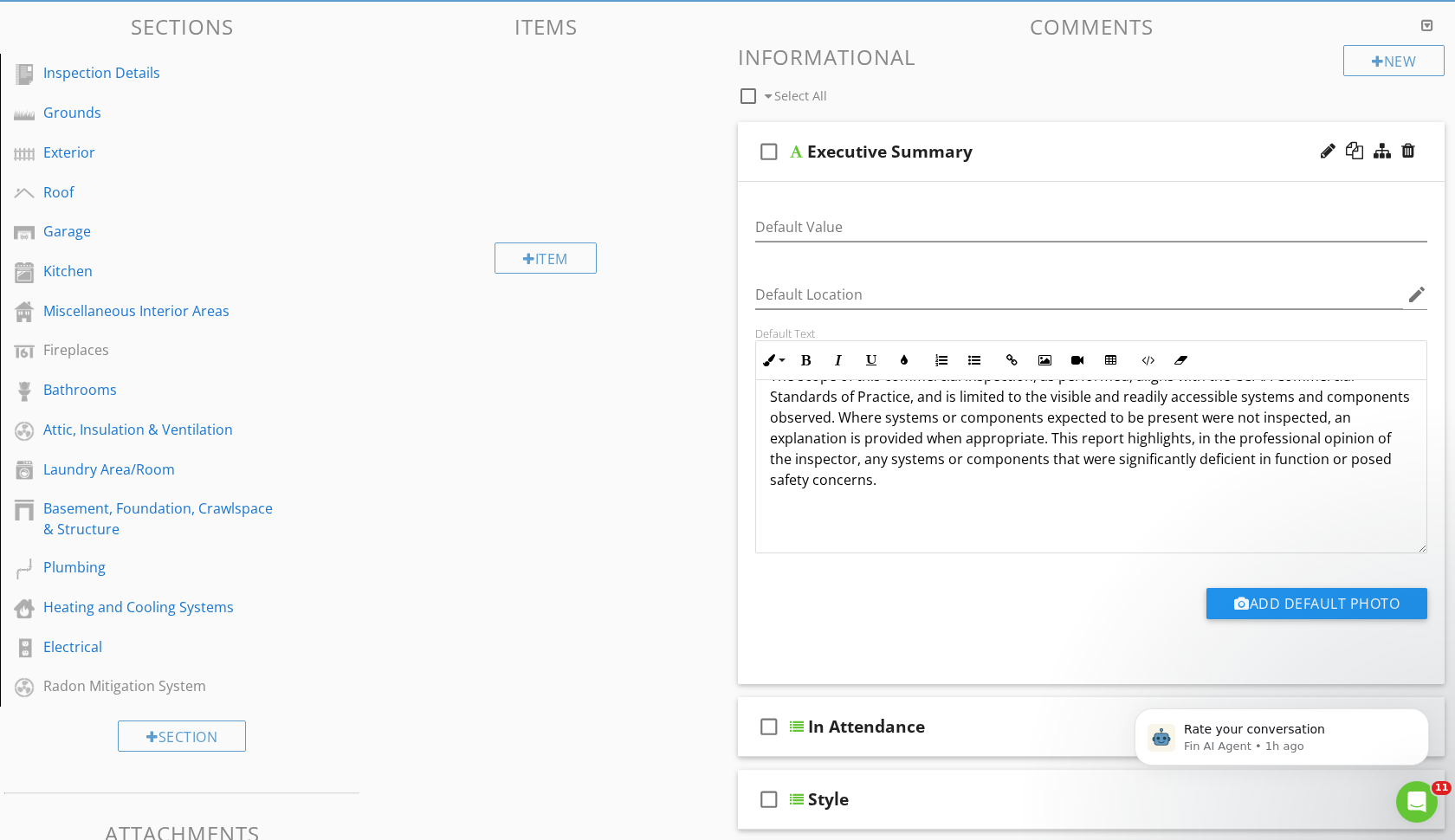
type textarea "<p><strong><span style="font-size:1.5rem; color:inherit; line-height:1.7rem;">T…"
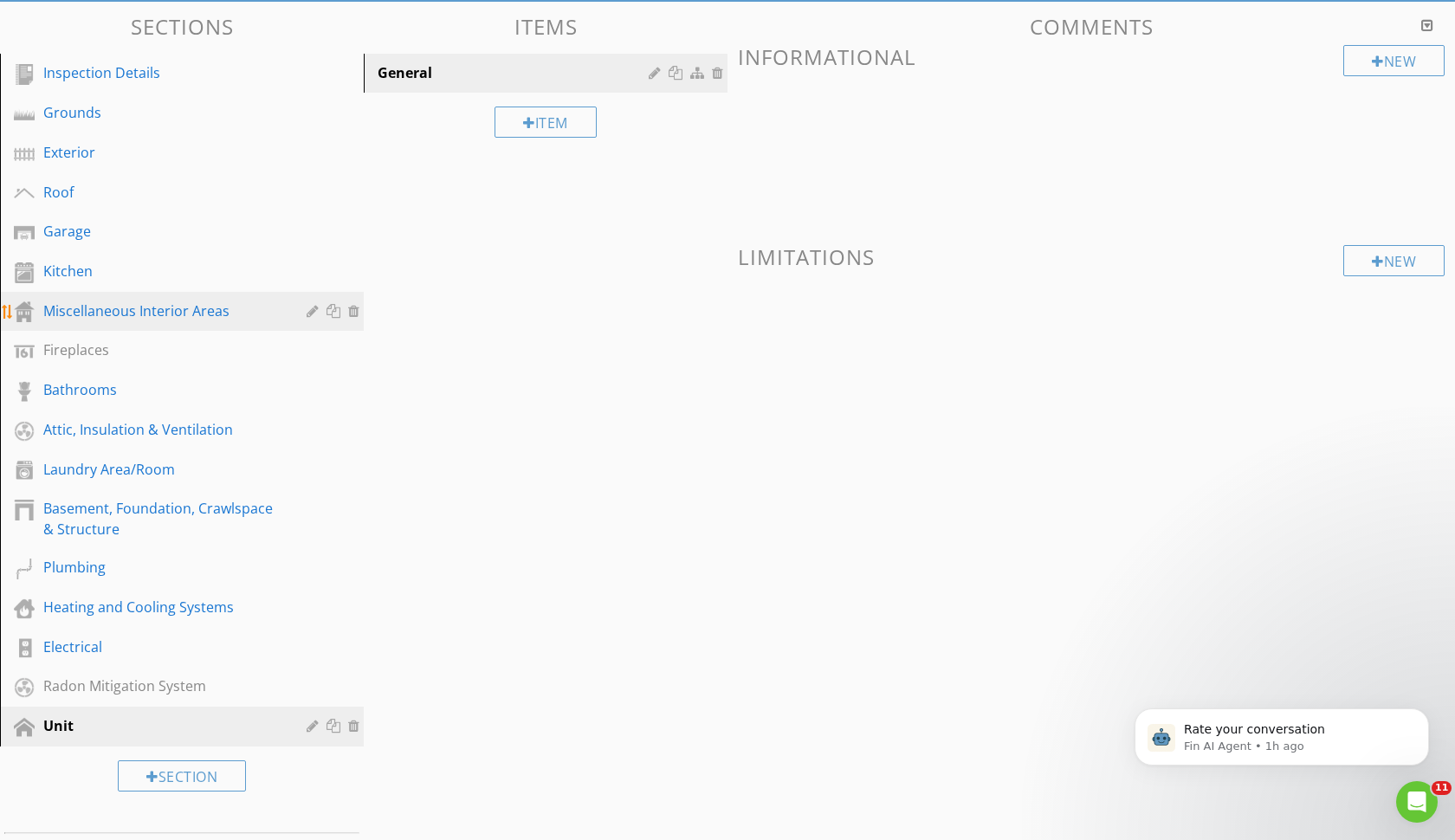
click at [85, 317] on div "Miscellaneous Interior Areas" at bounding box center [163, 311] width 238 height 21
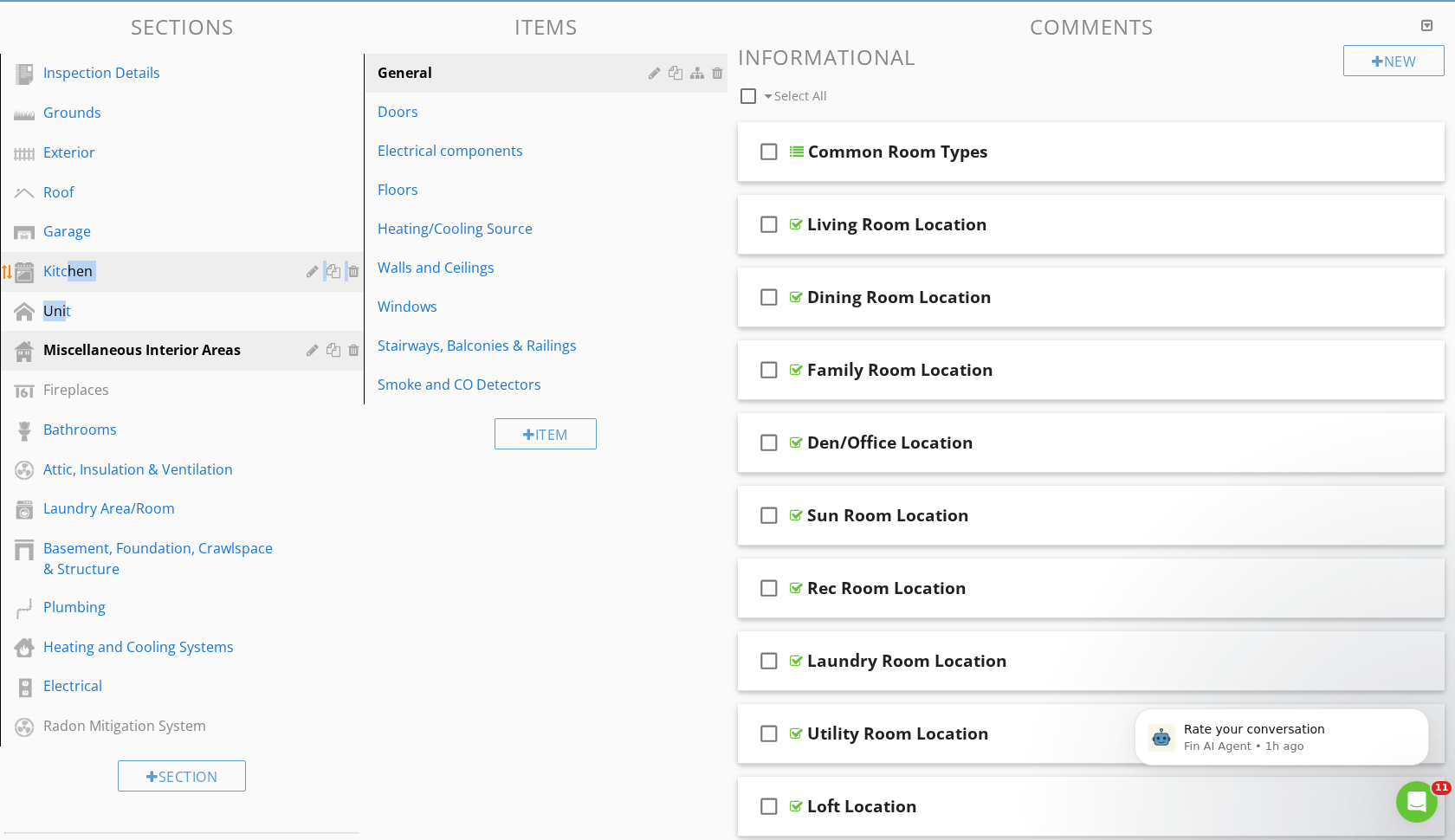
drag, startPoint x: 65, startPoint y: 311, endPoint x: 63, endPoint y: 283, distance: 28.1
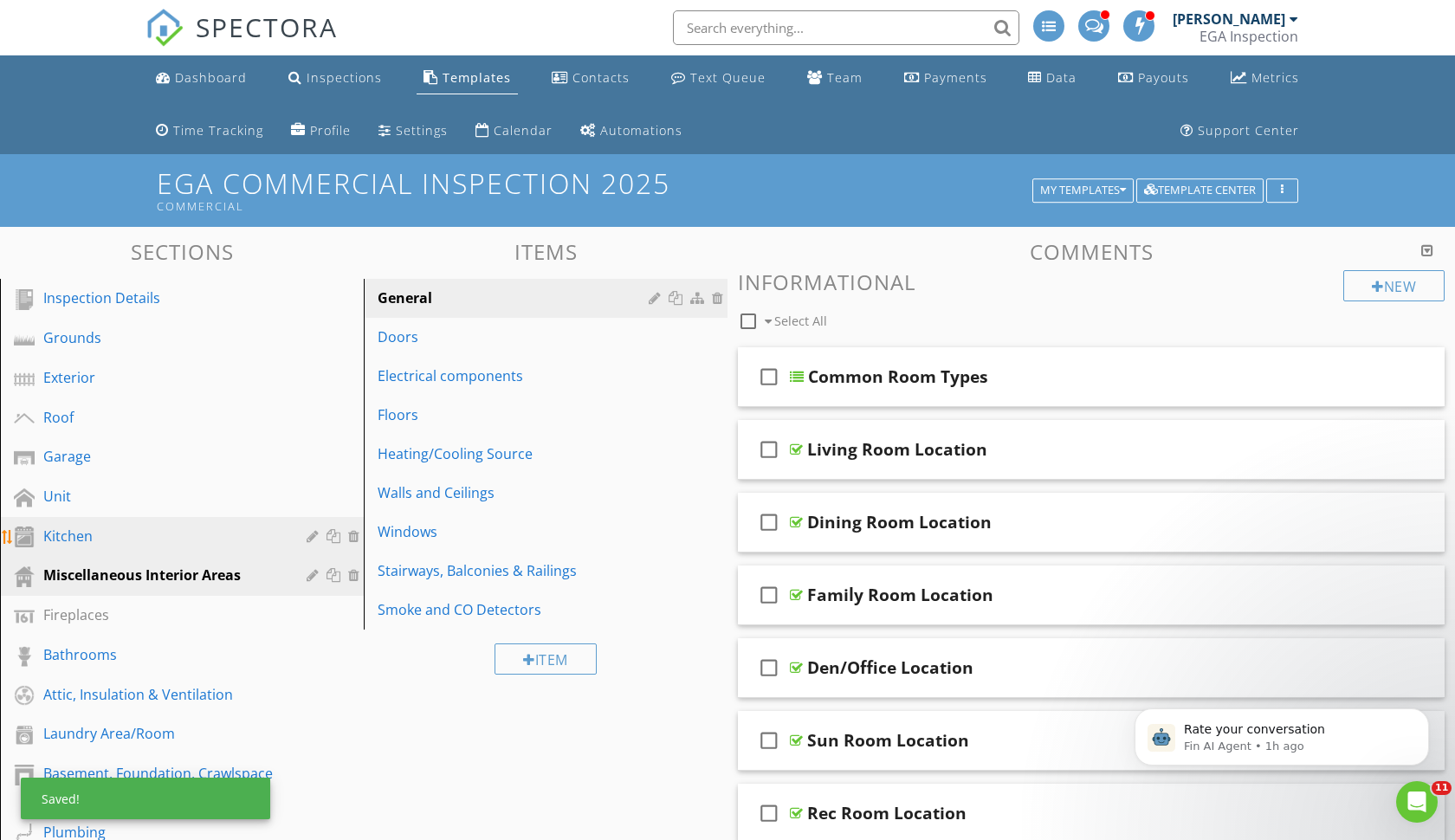
scroll to position [0, 0]
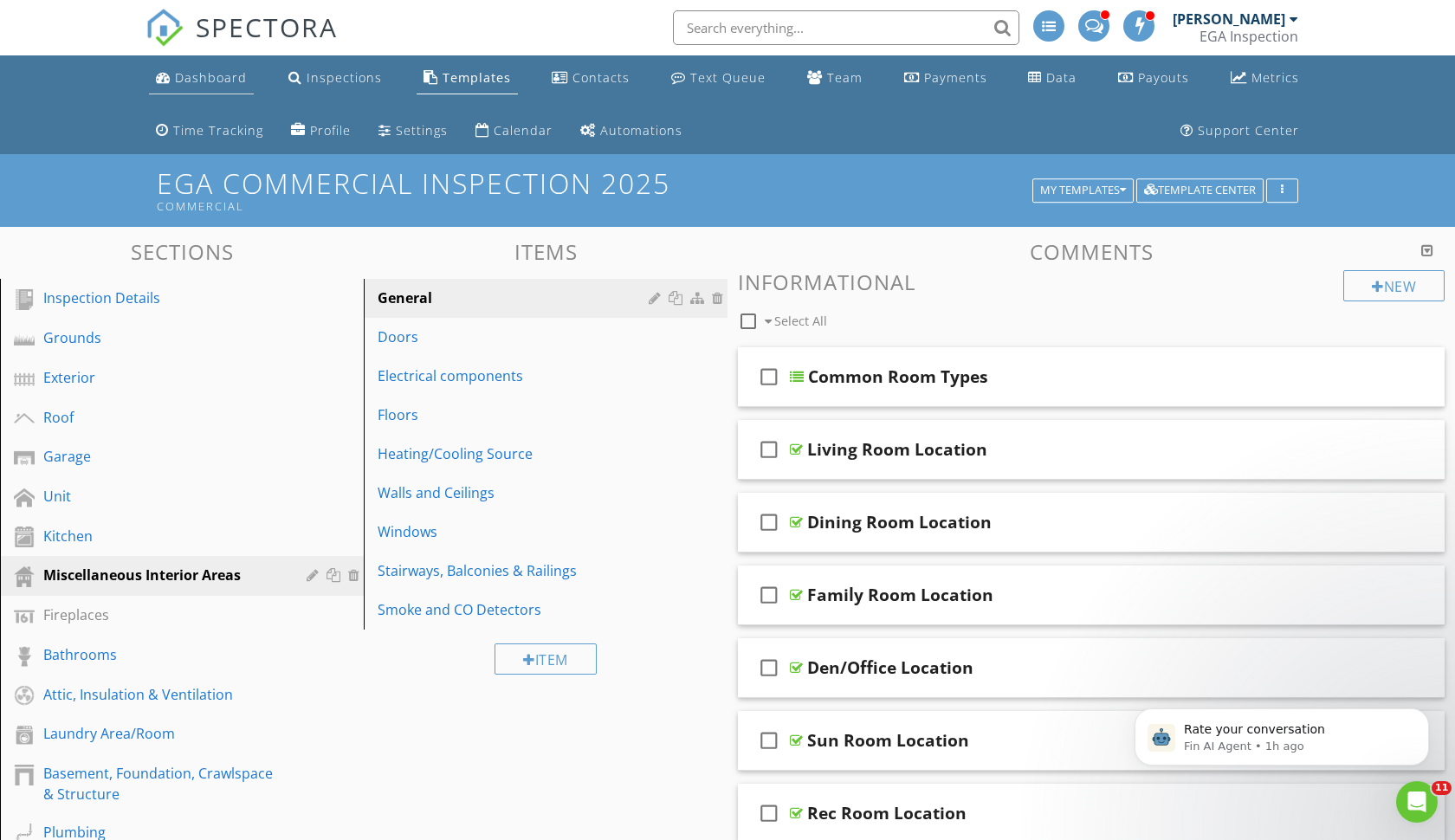
click at [216, 84] on div "Dashboard" at bounding box center [210, 77] width 72 height 16
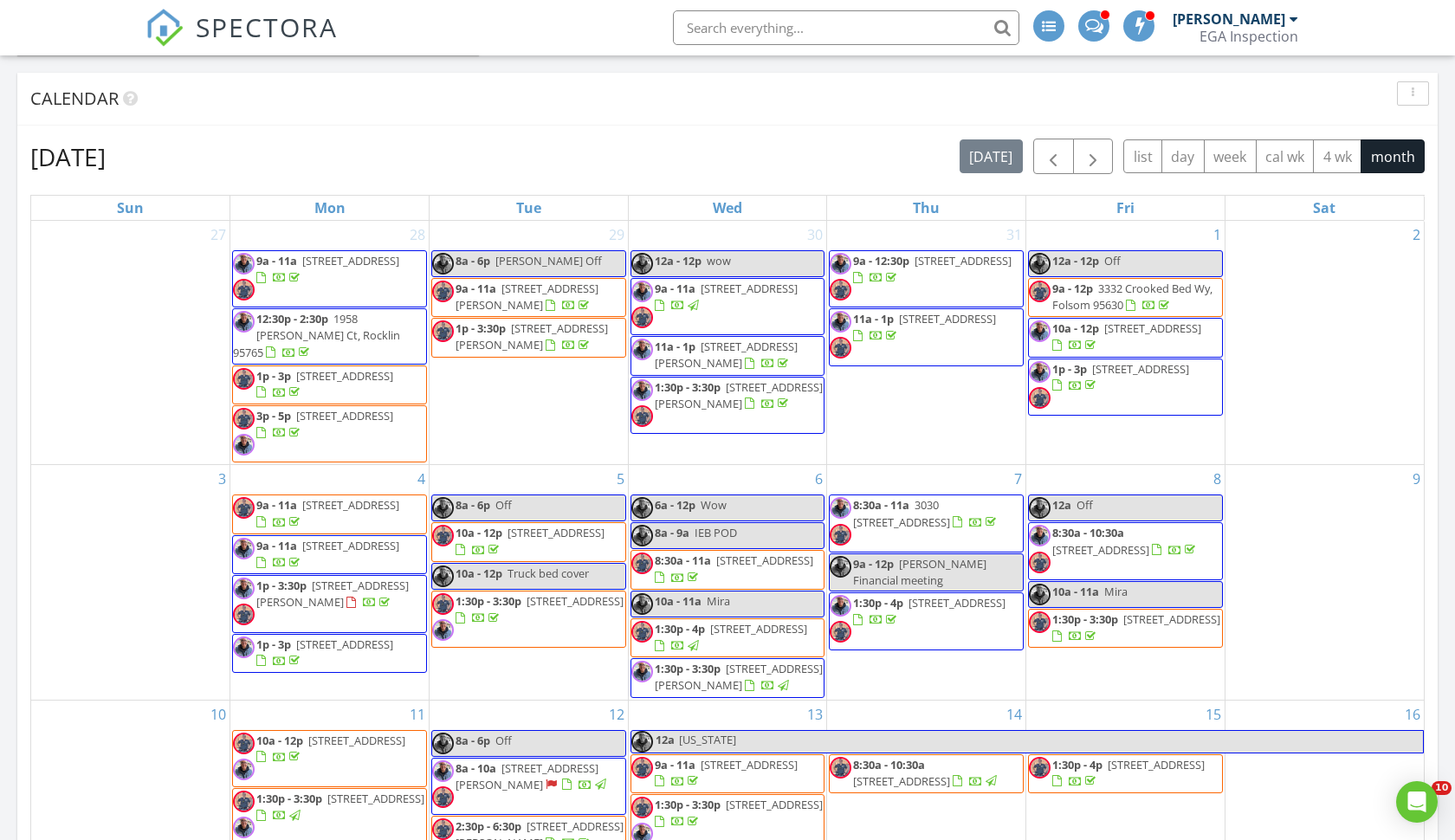
scroll to position [644, 0]
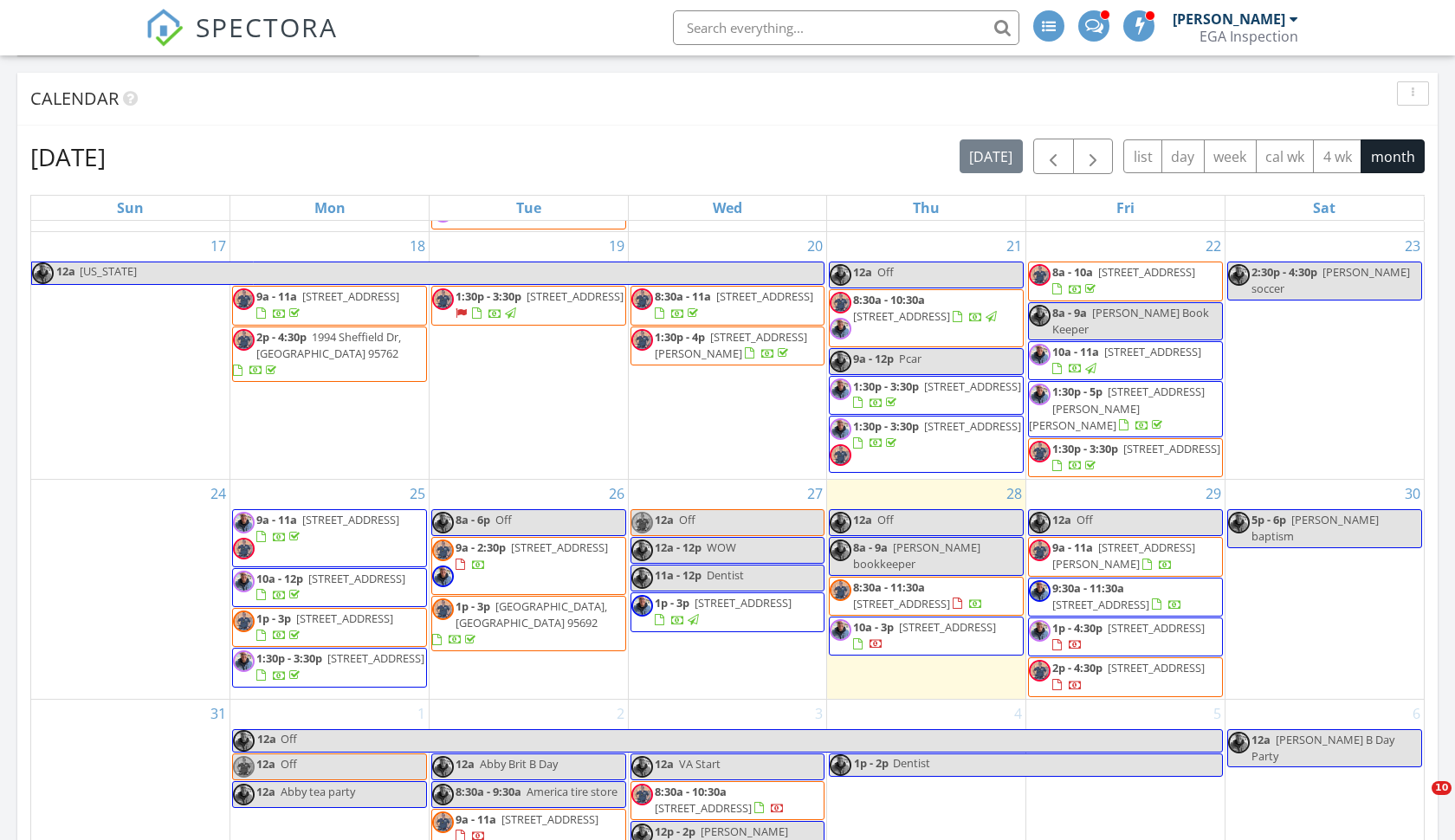
click at [884, 636] on div at bounding box center [868, 645] width 30 height 16
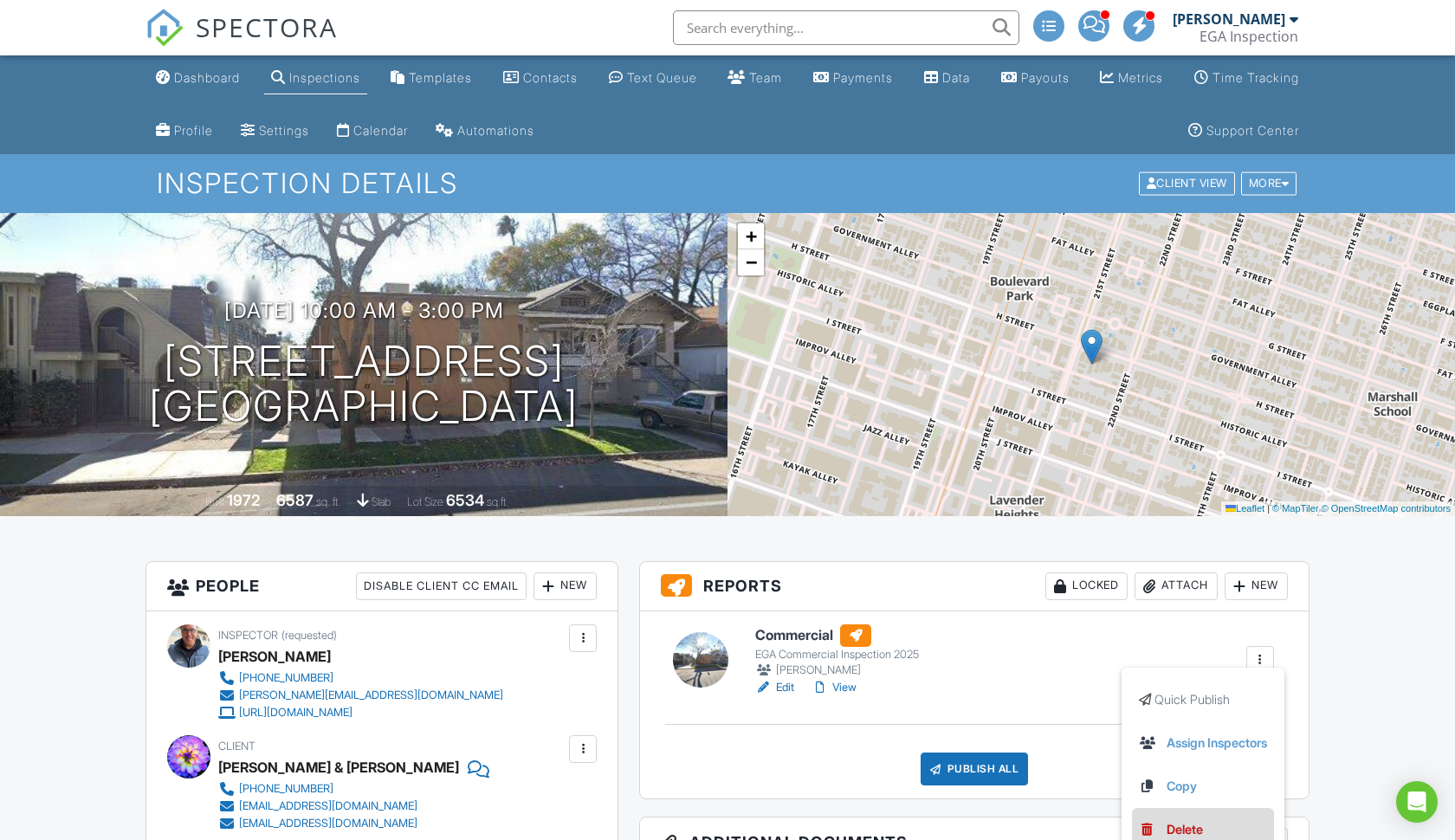
click at [1169, 823] on div "Delete" at bounding box center [1185, 829] width 36 height 19
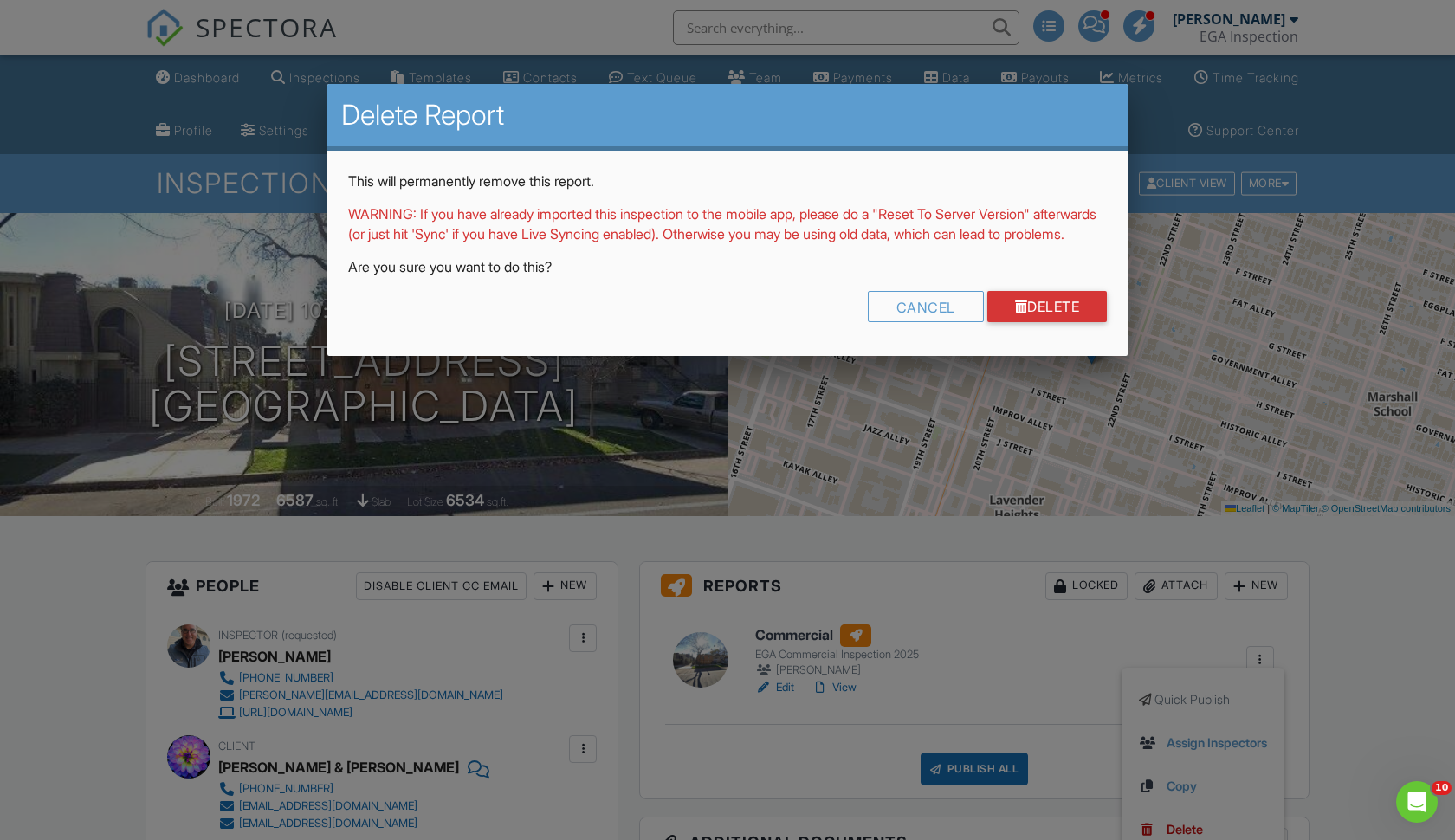
click at [1025, 335] on div "Cancel Delete" at bounding box center [728, 313] width 758 height 45
click at [1028, 319] on link "Delete" at bounding box center [1048, 306] width 120 height 31
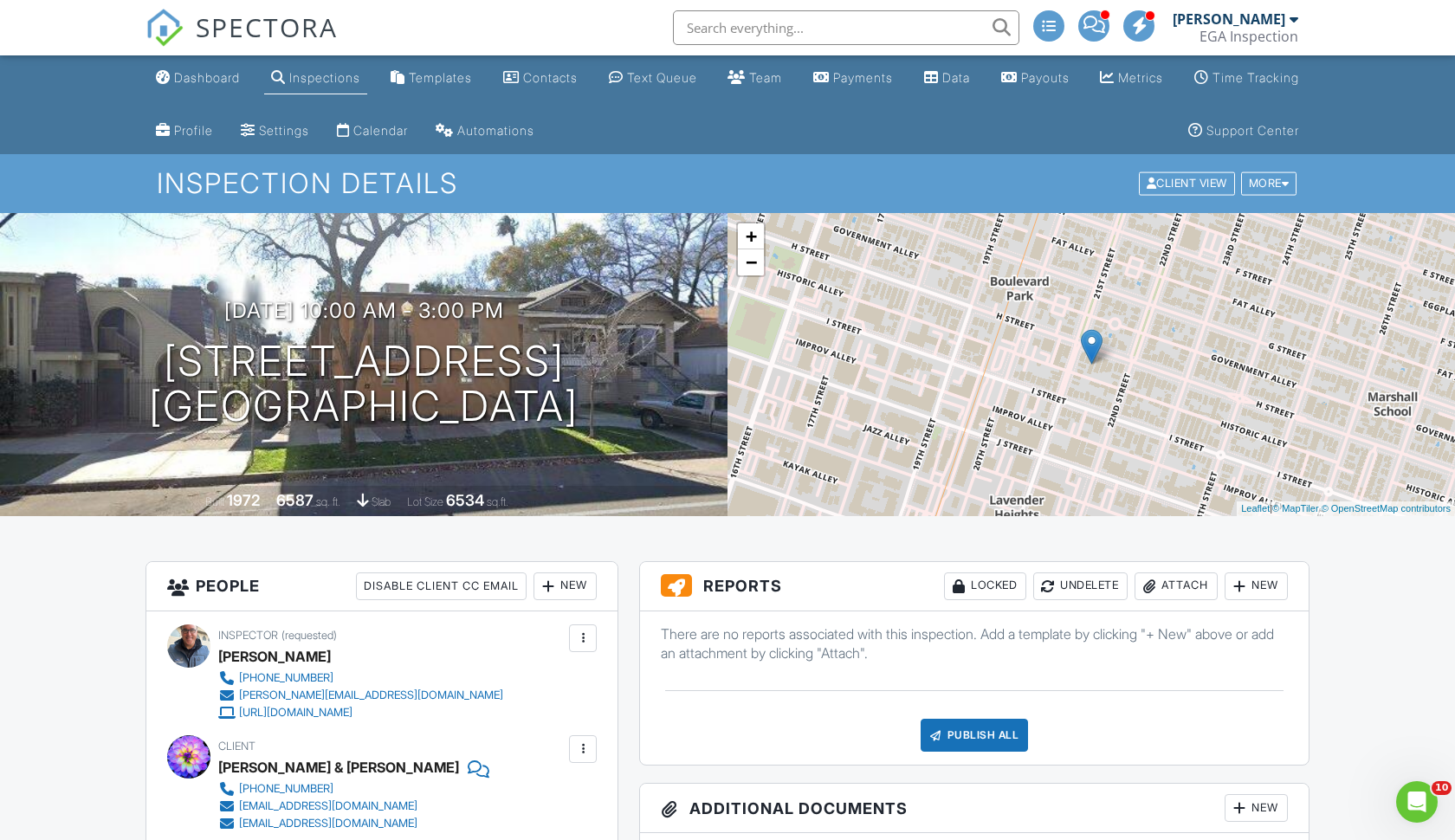
click at [1248, 589] on div "New" at bounding box center [1257, 586] width 64 height 27
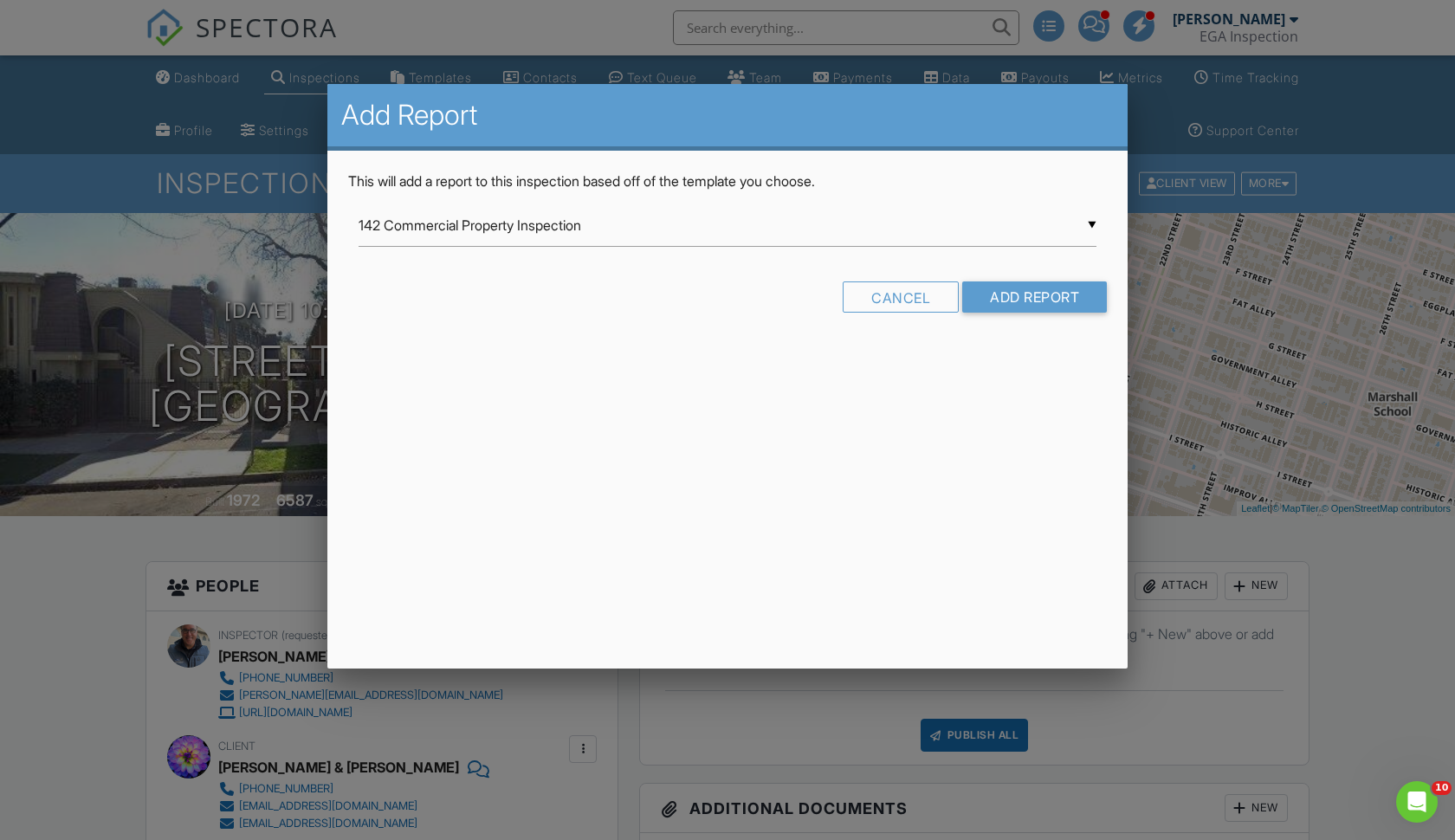
click at [501, 237] on input "142 Commercial Property Inspection" at bounding box center [728, 225] width 738 height 43
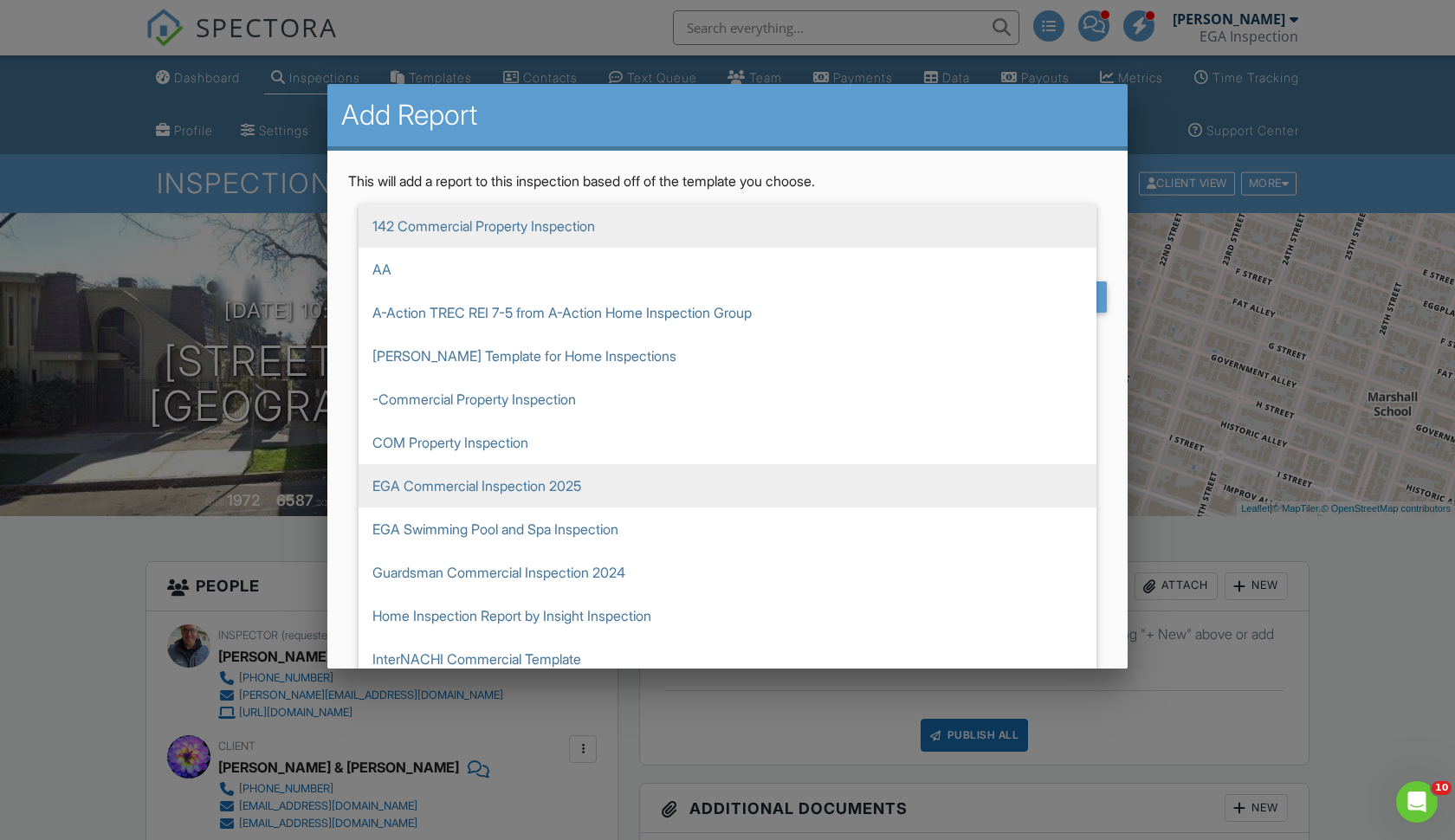
click at [435, 484] on span "EGA Commercial Inspection 2025" at bounding box center [728, 486] width 738 height 44
type input "EGA Commercial Inspection 2025"
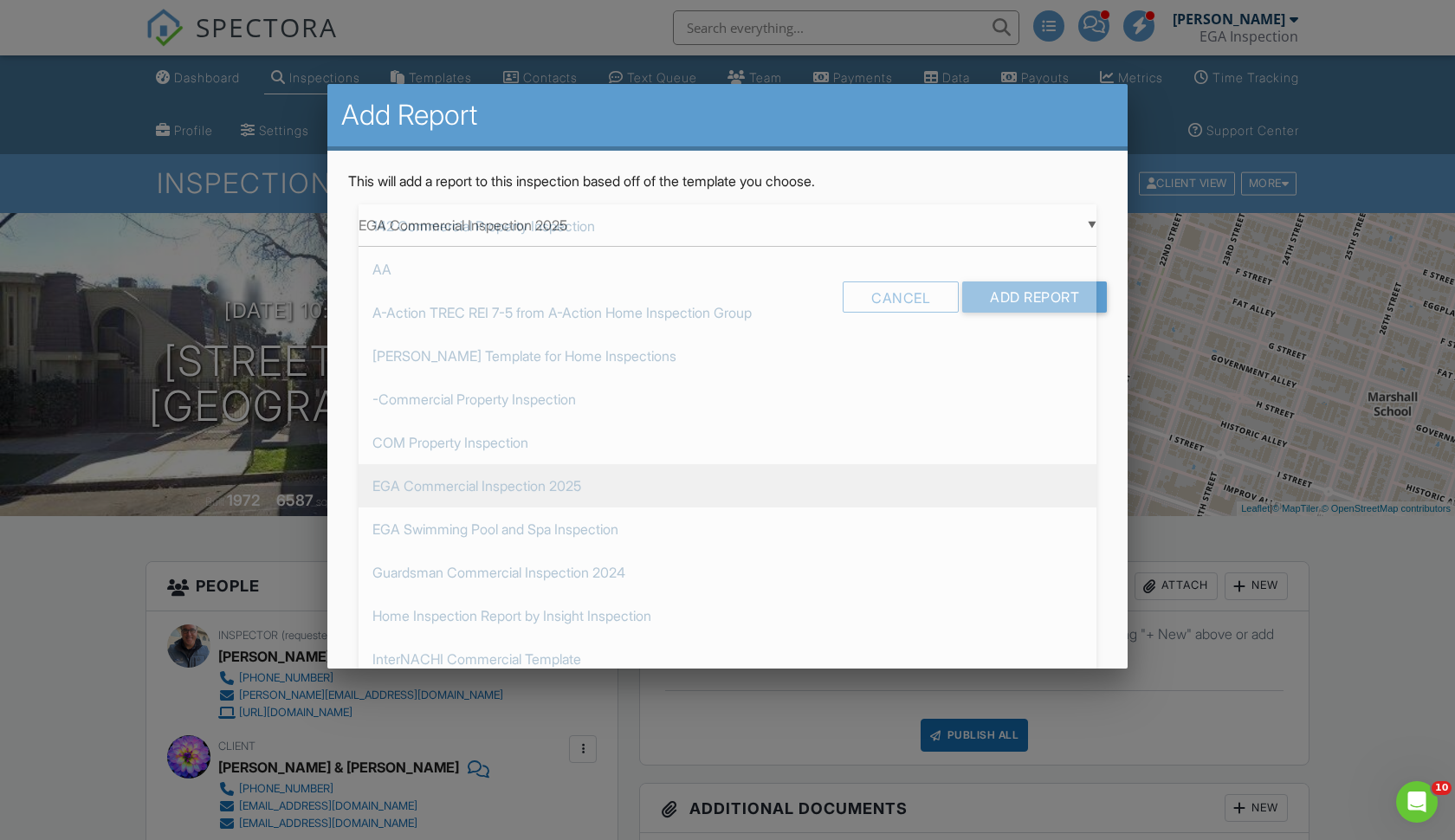
scroll to position [260, 0]
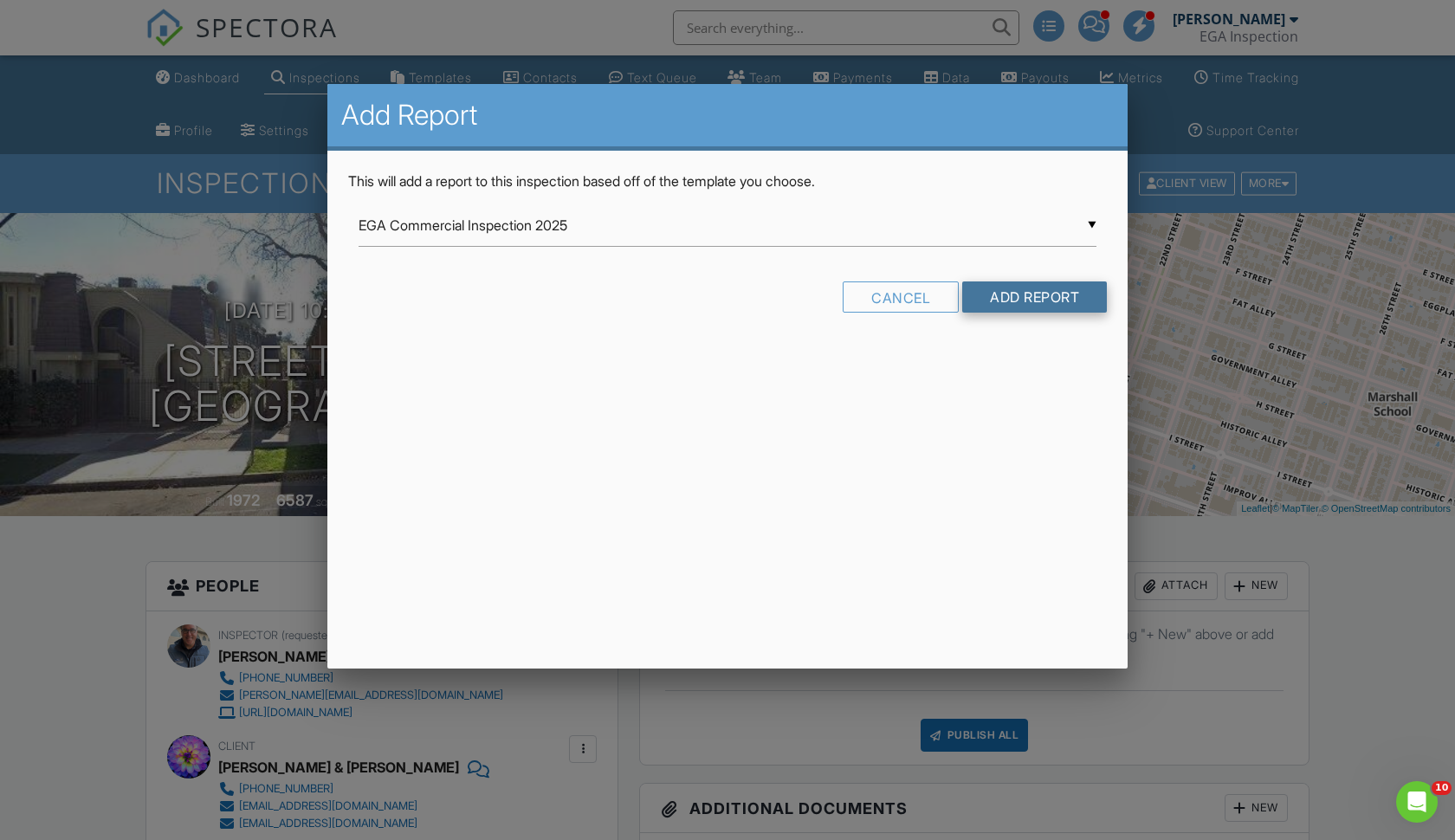
click at [1003, 292] on input "Add Report" at bounding box center [1034, 297] width 145 height 31
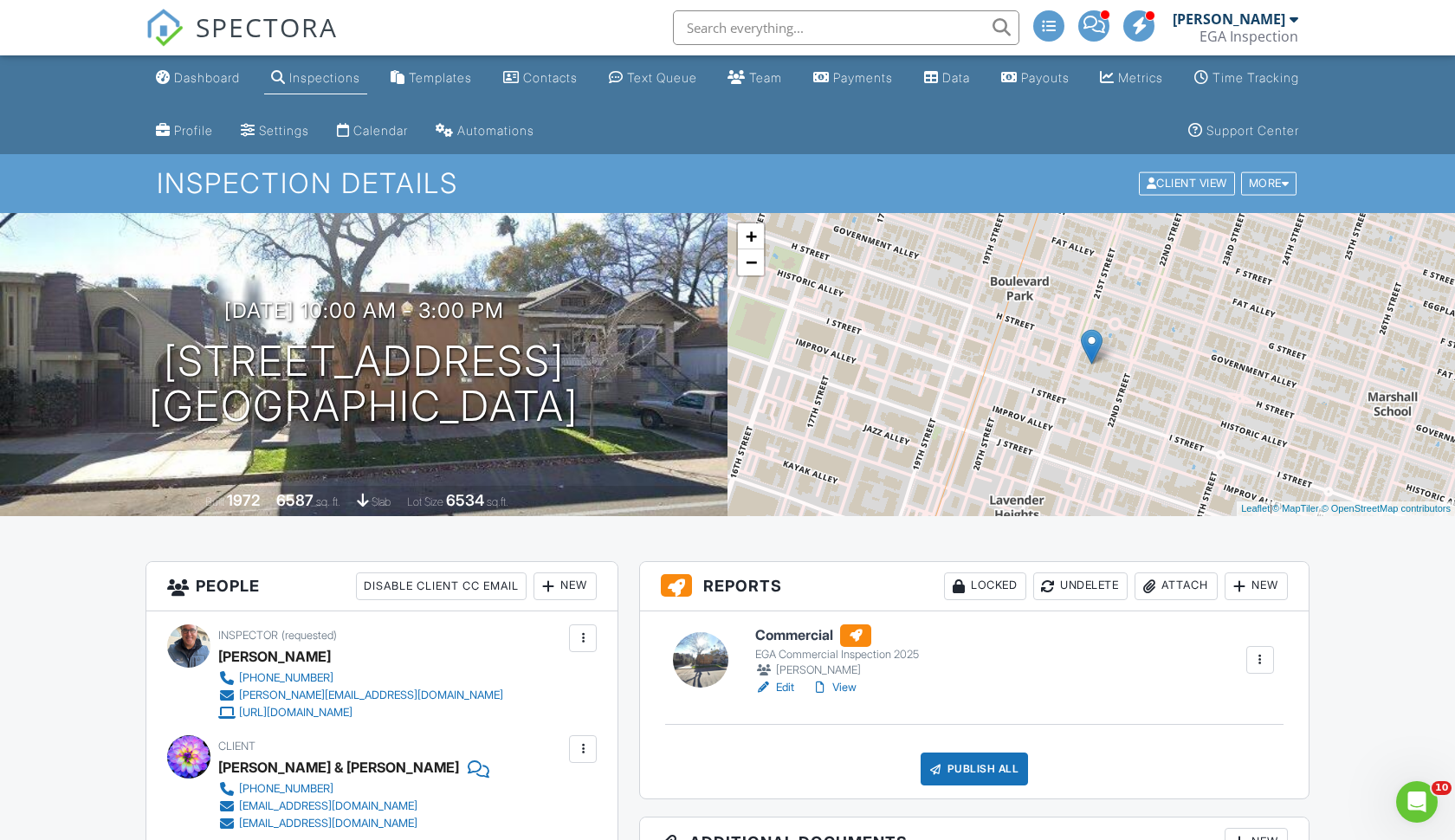
click at [840, 690] on link "View" at bounding box center [834, 687] width 45 height 17
click at [472, 82] on div "Templates" at bounding box center [441, 77] width 64 height 15
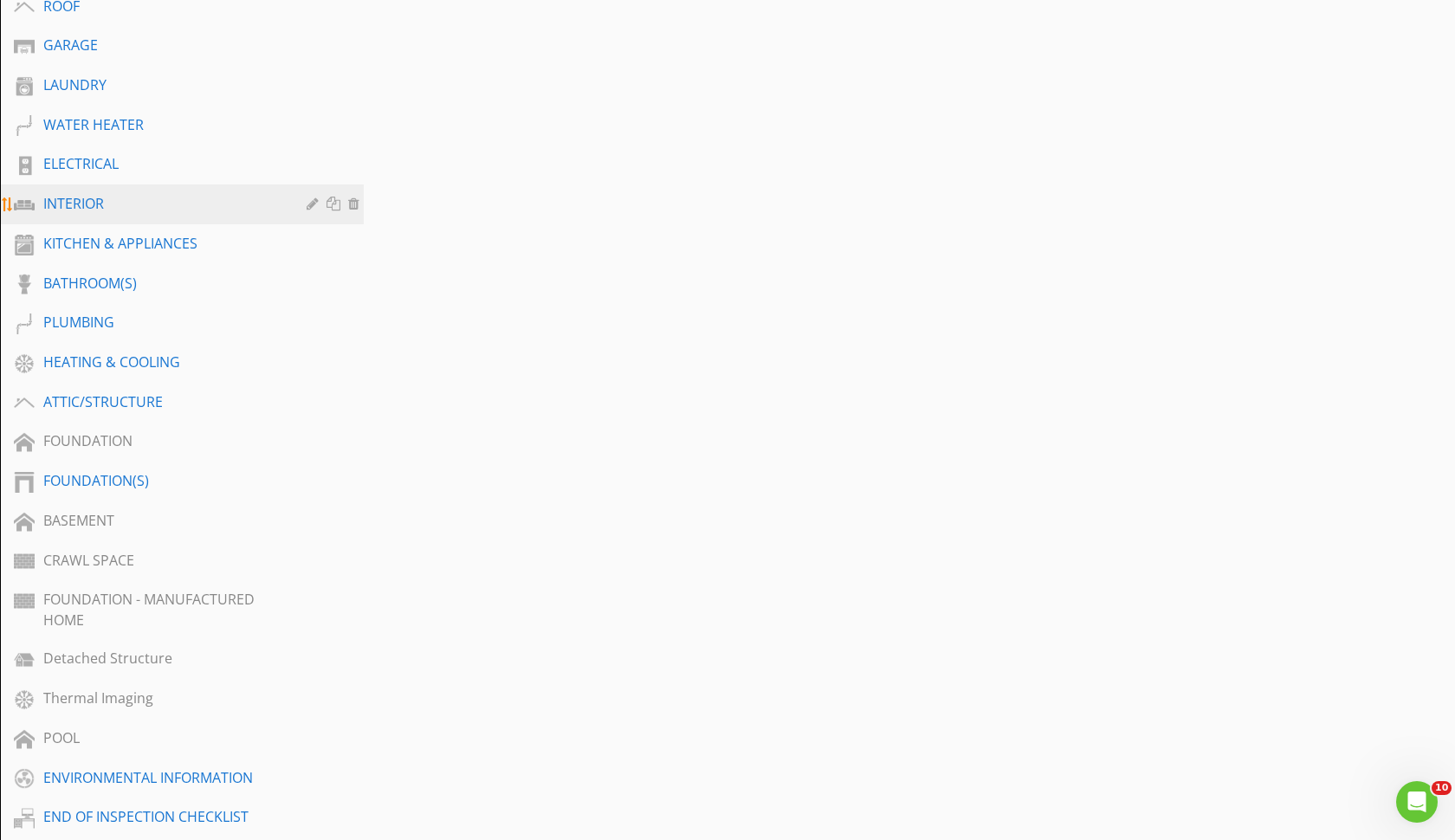
scroll to position [569, 0]
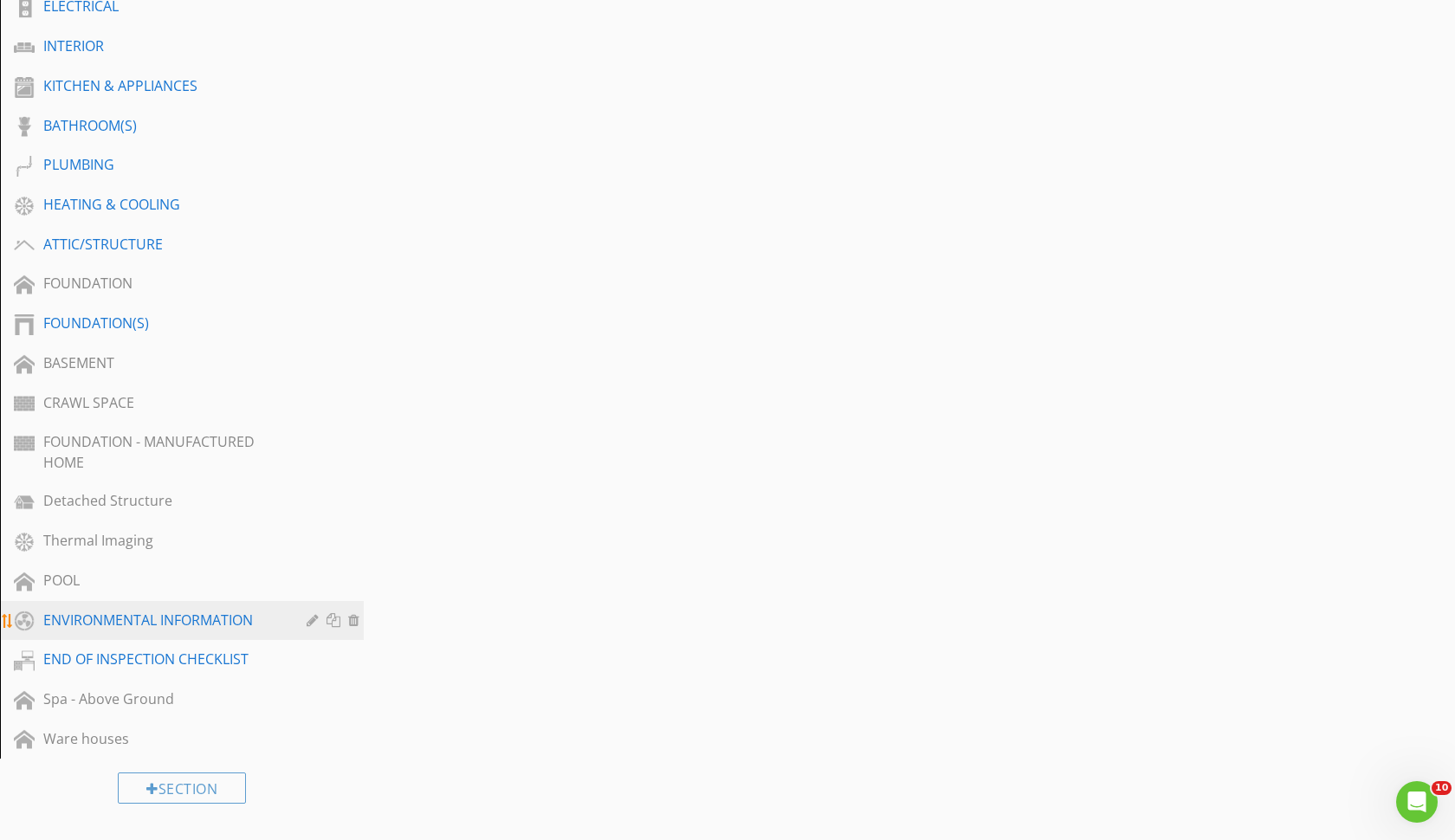
click at [336, 622] on div at bounding box center [336, 619] width 18 height 14
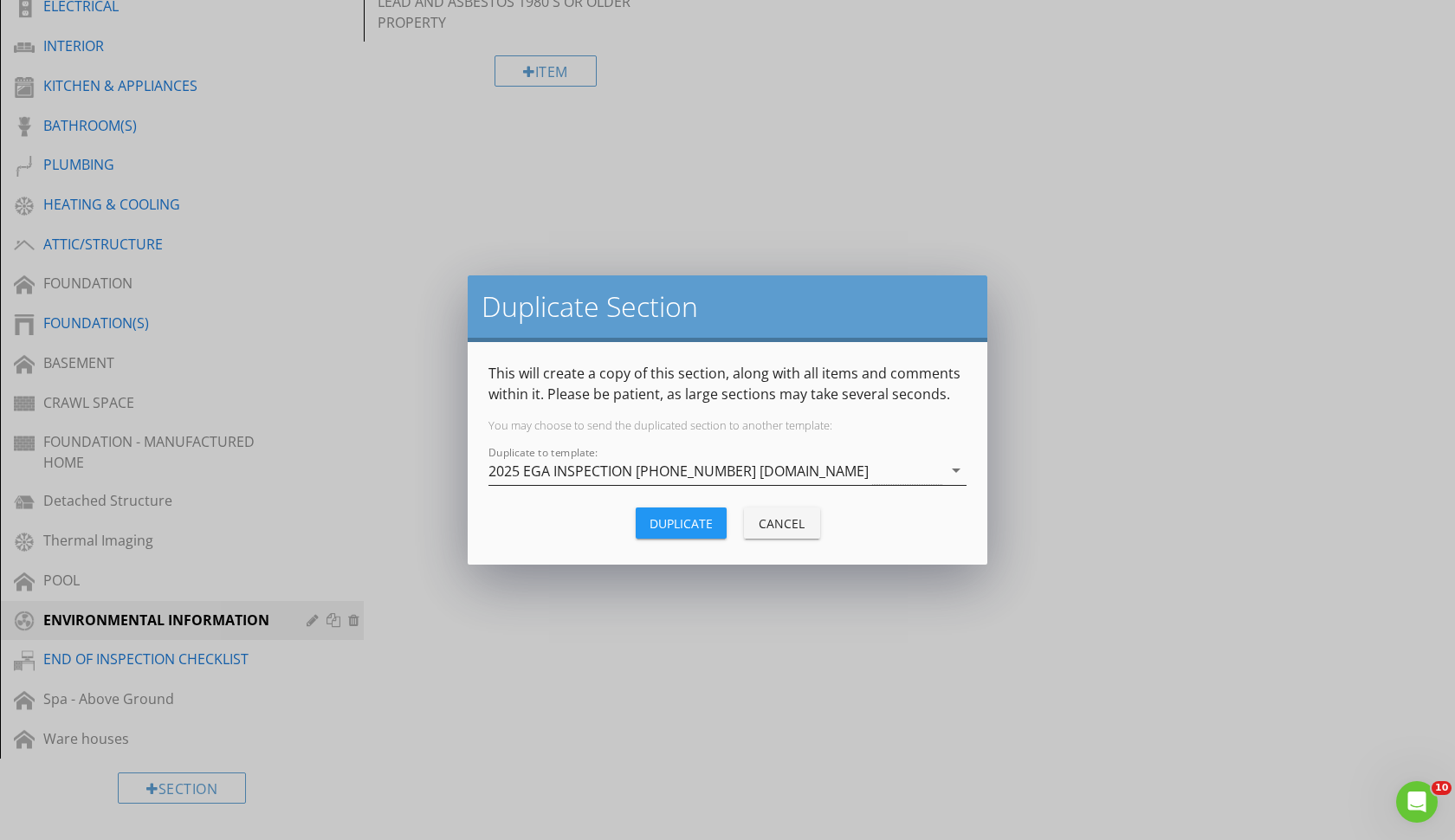
click at [526, 474] on div "2025 EGA INSPECTION [PHONE_NUMBER] [DOMAIN_NAME]" at bounding box center [678, 471] width 380 height 15
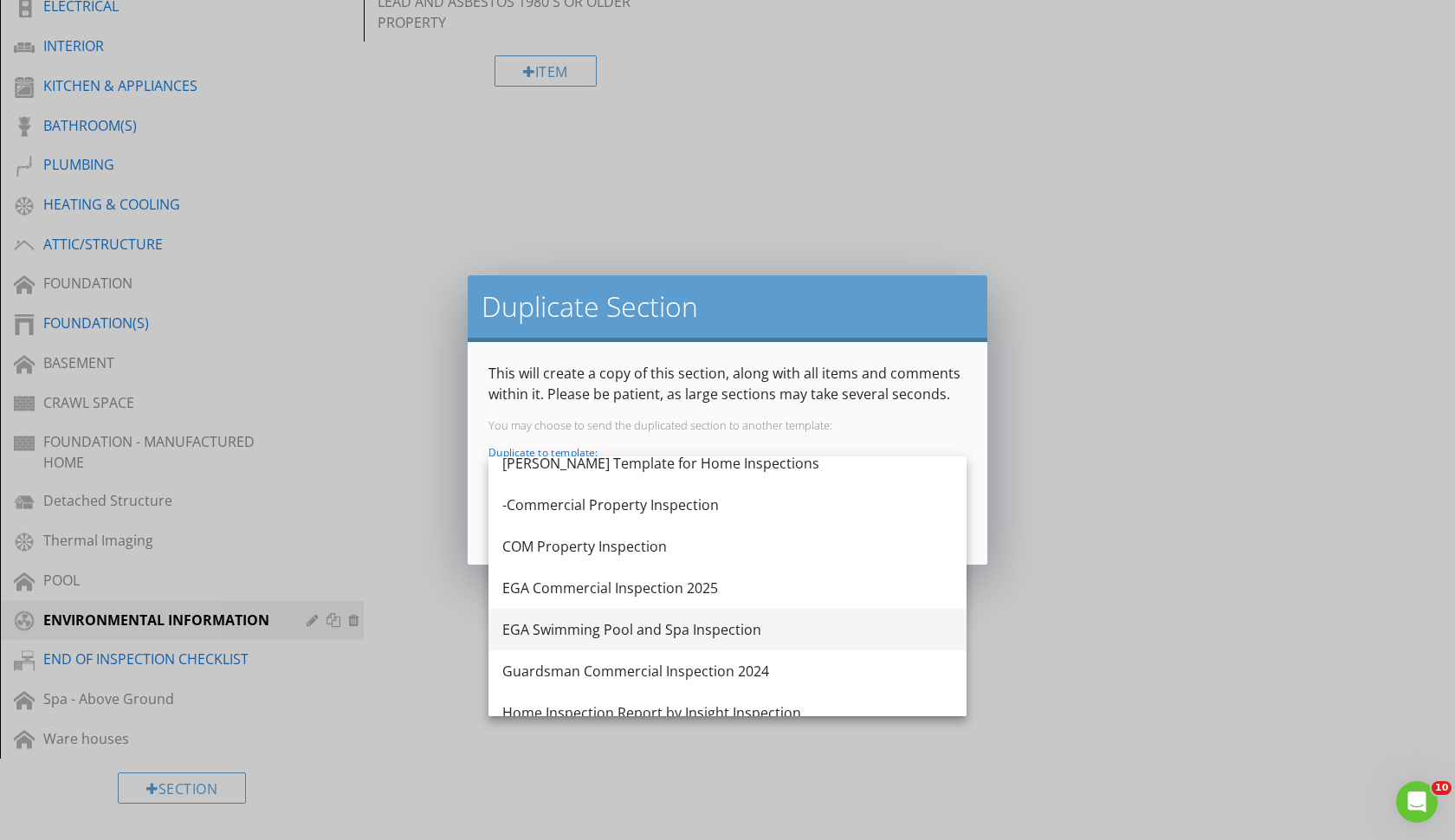
scroll to position [194, 0]
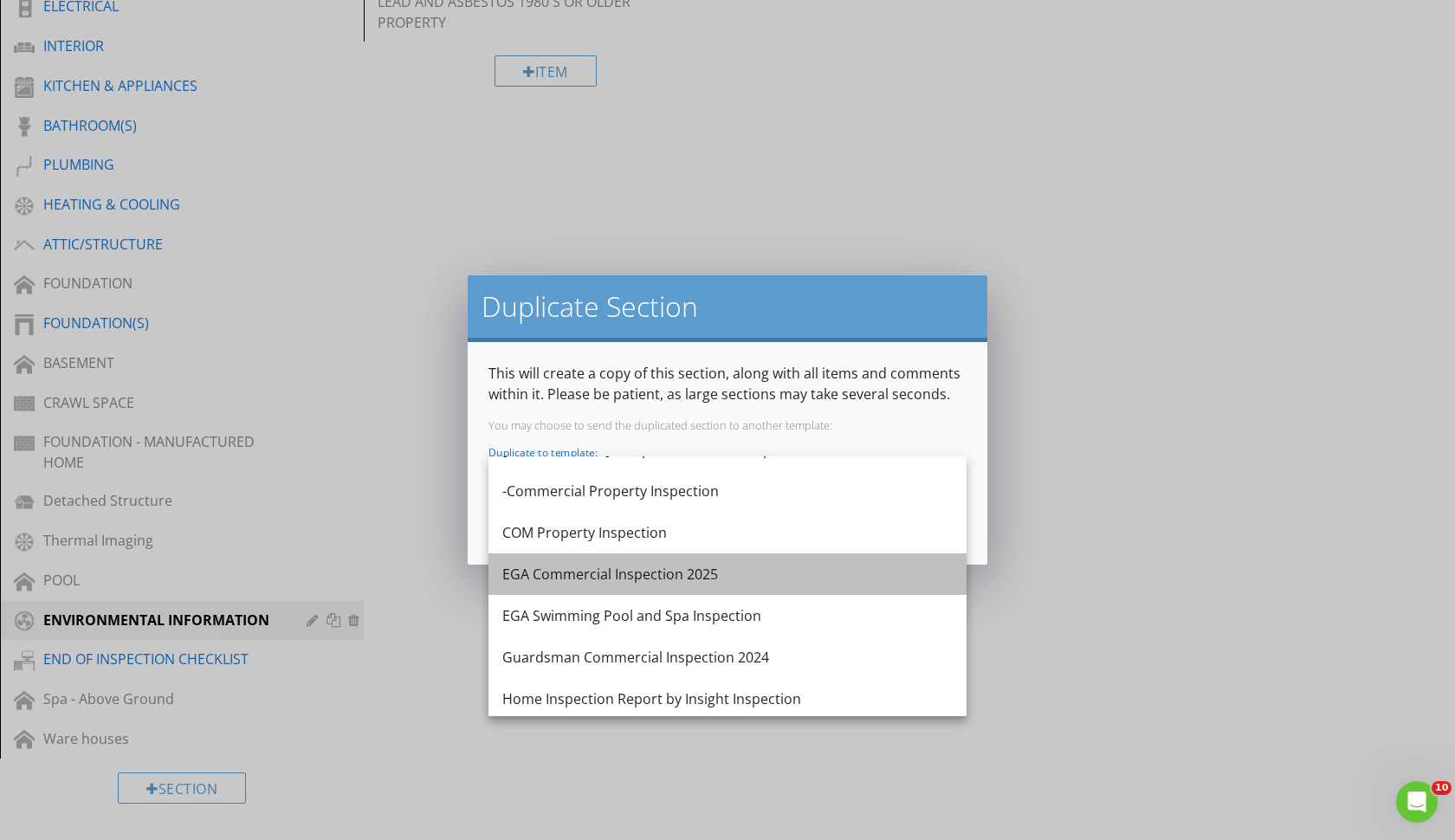
click at [541, 581] on div "EGA Commercial Inspection 2025" at bounding box center [727, 574] width 450 height 21
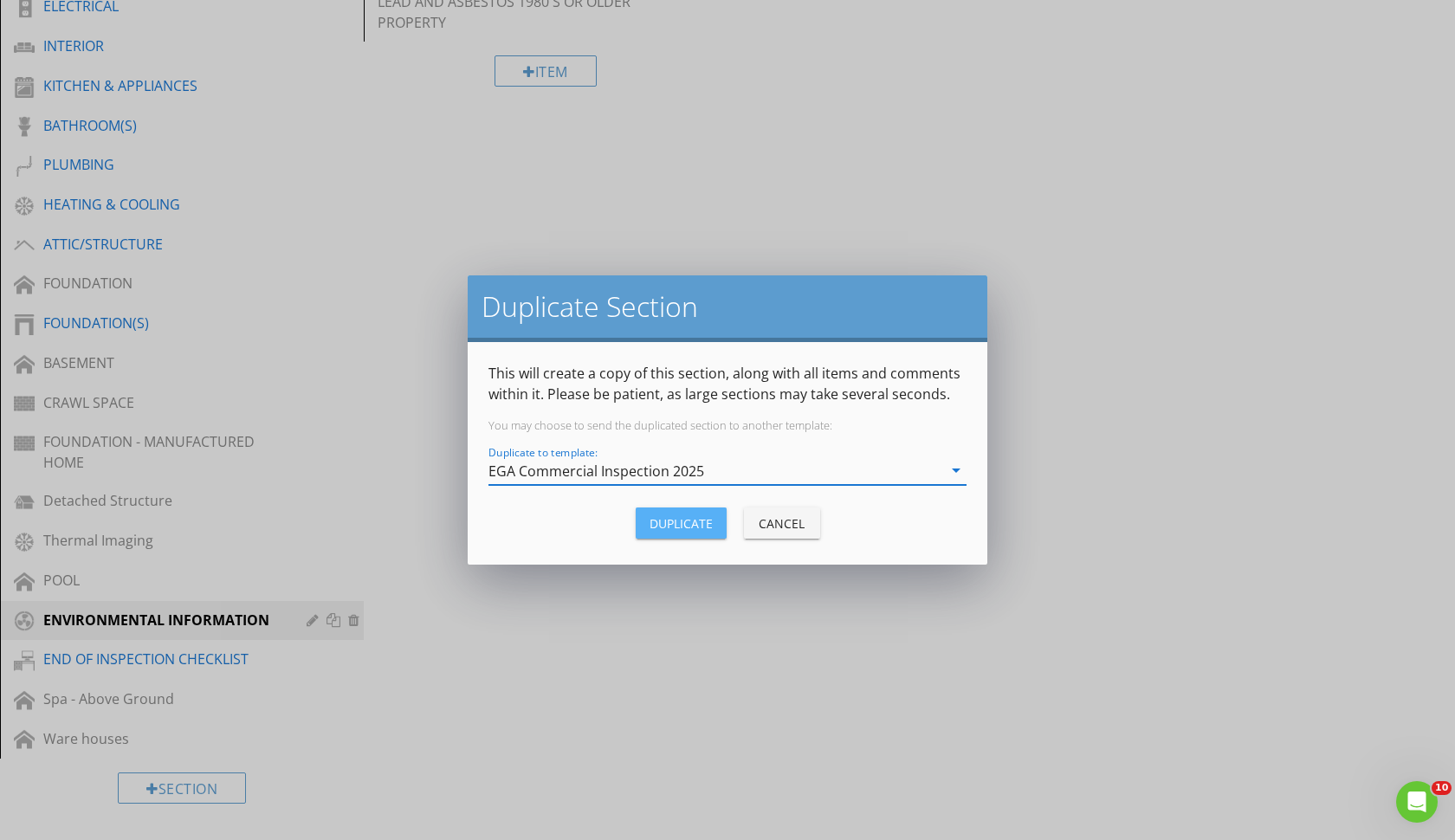
click at [696, 520] on div "Duplicate" at bounding box center [681, 524] width 64 height 18
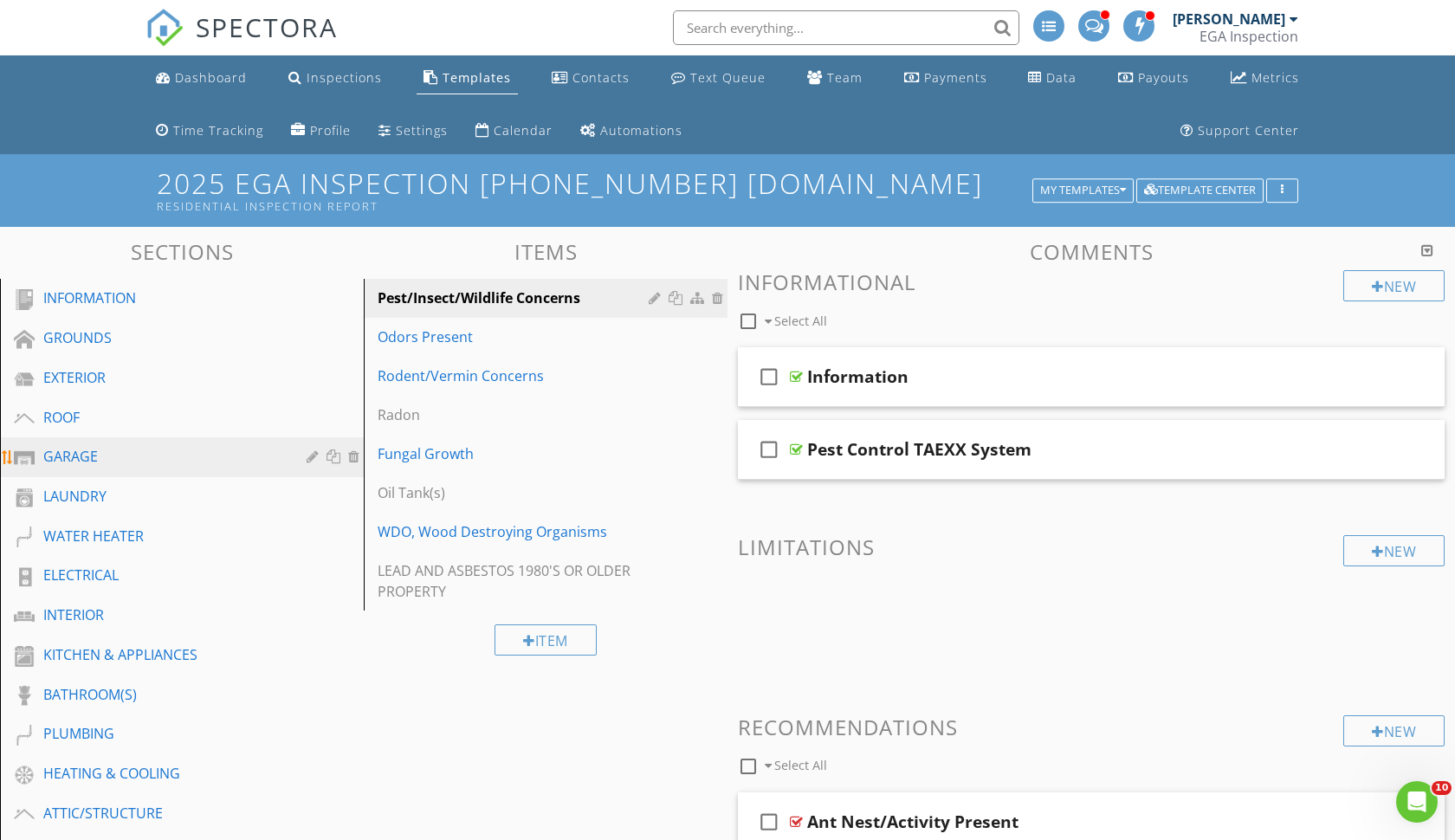
scroll to position [0, 0]
click at [1050, 195] on div "My Templates" at bounding box center [1083, 190] width 85 height 12
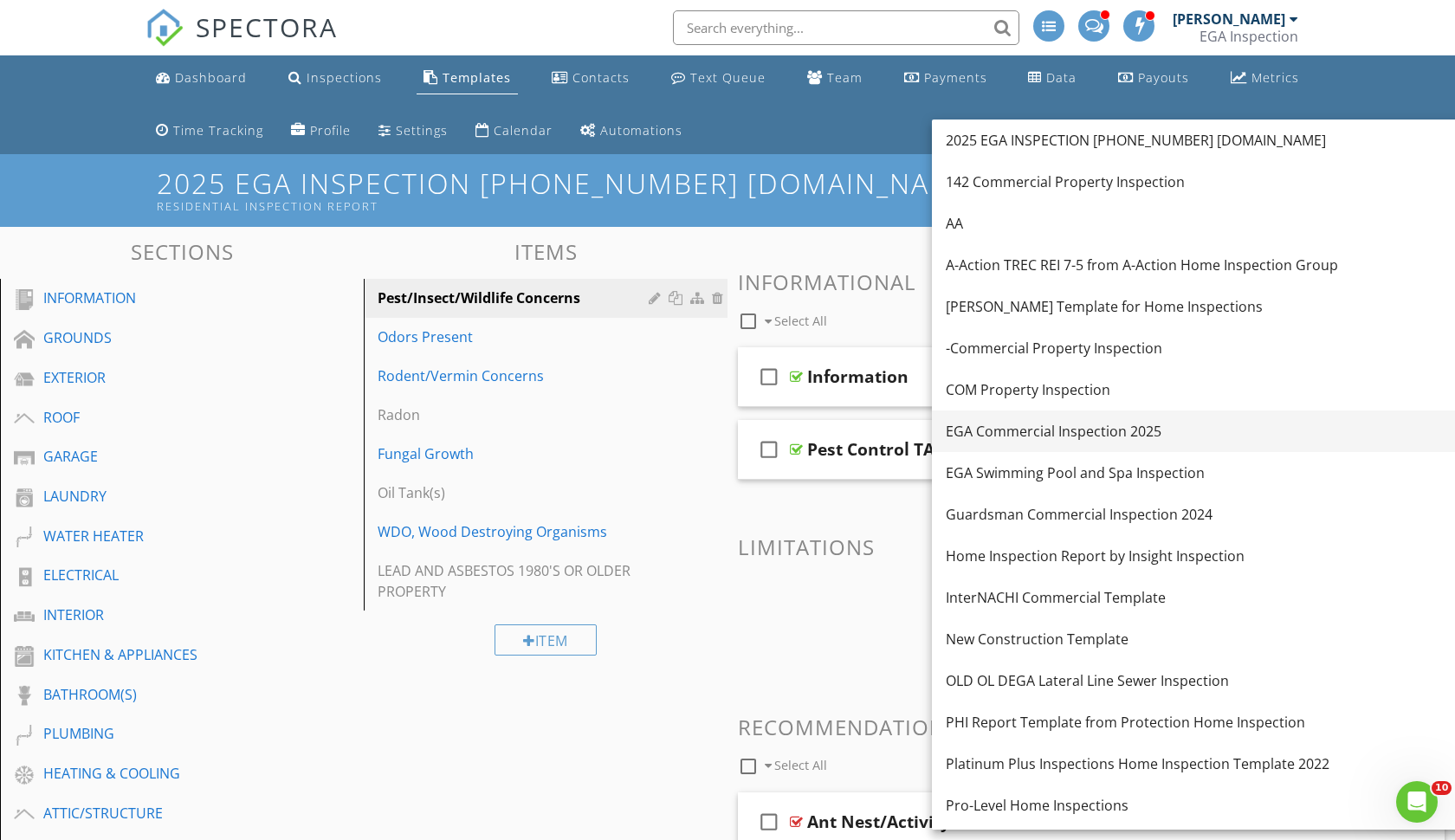
click at [1014, 423] on div "EGA Commercial Inspection 2025" at bounding box center [1232, 431] width 573 height 21
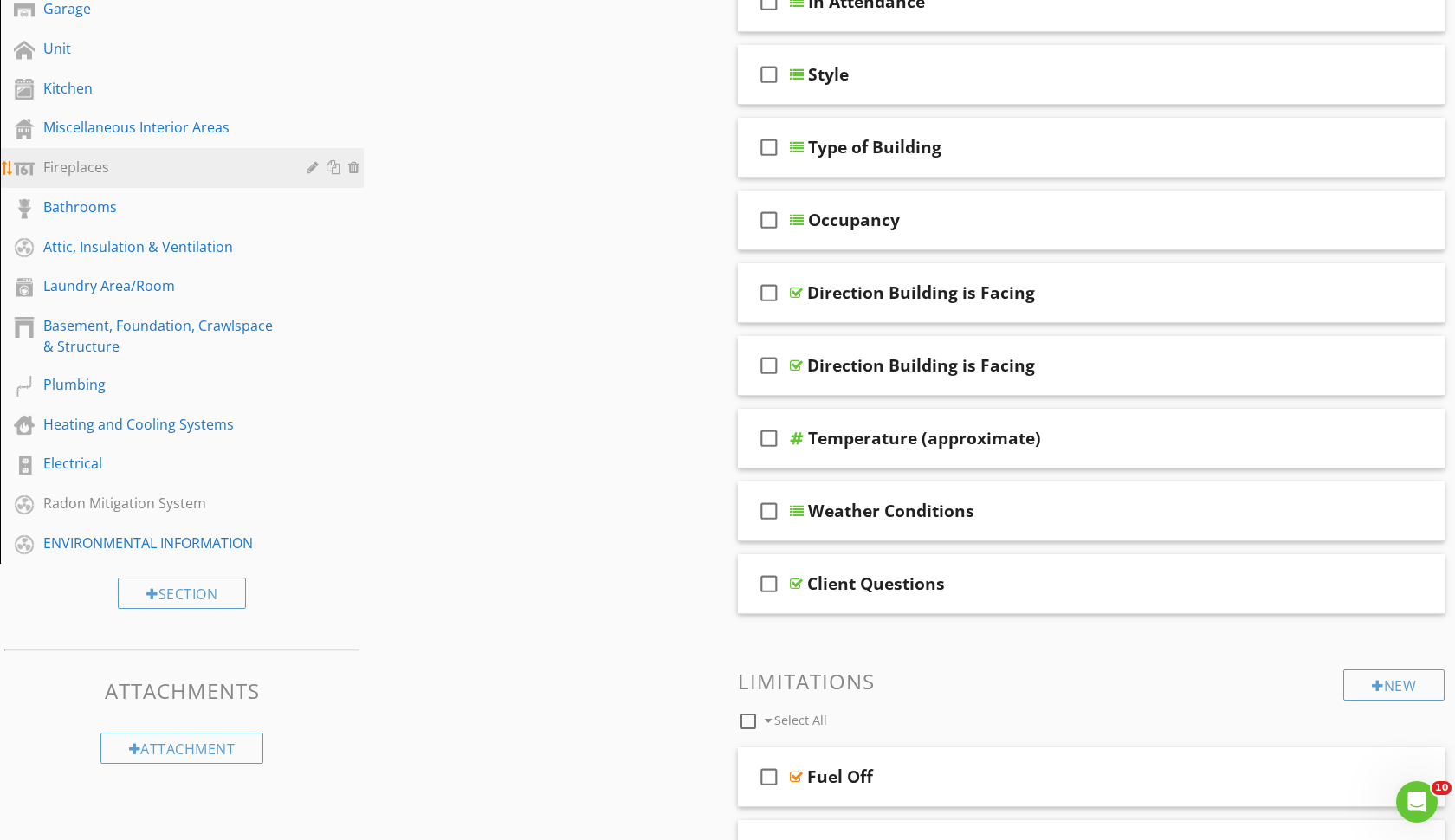
scroll to position [451, 0]
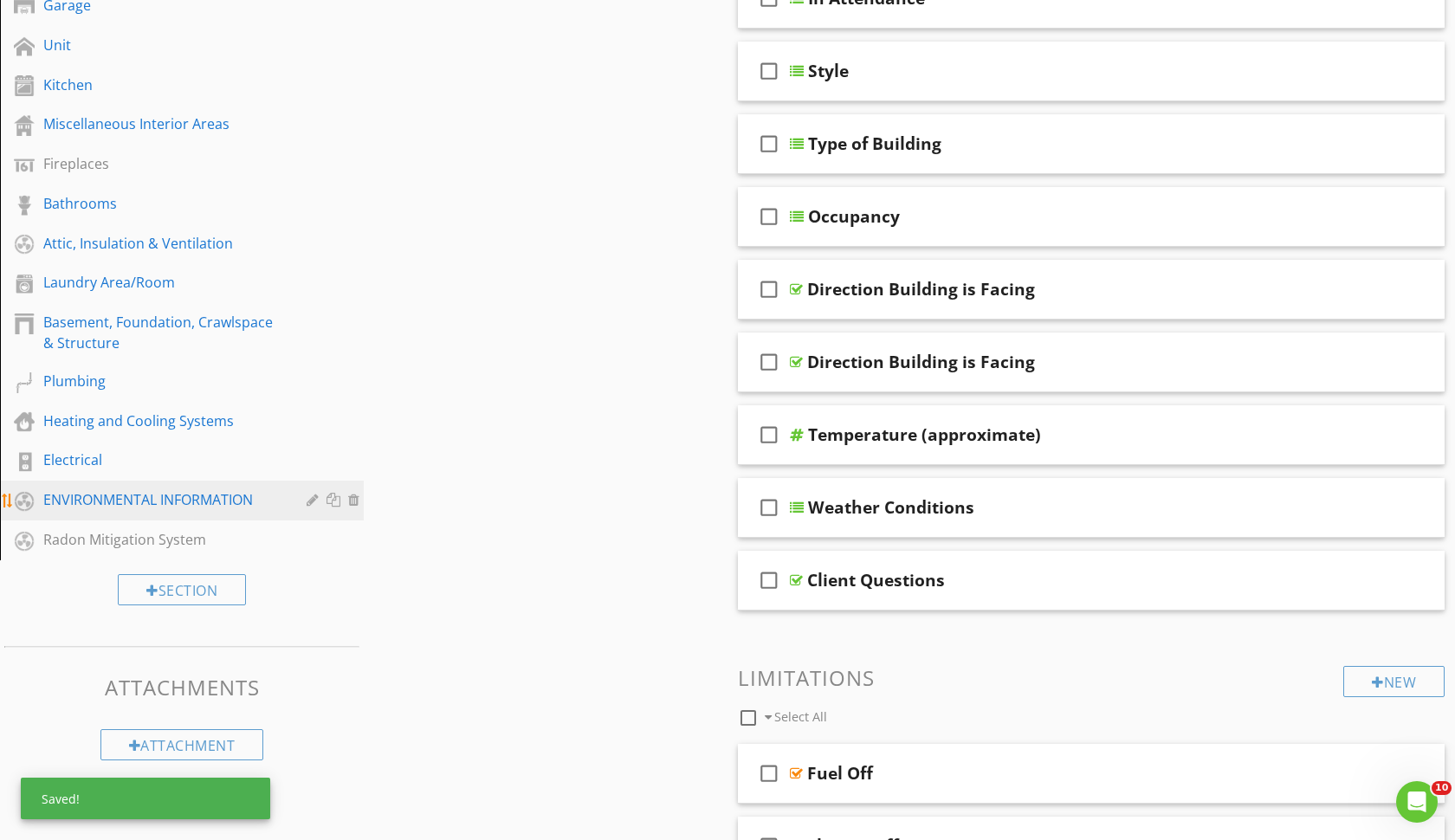
click at [92, 501] on div "ENVIRONMENTAL INFORMATION" at bounding box center [163, 499] width 238 height 21
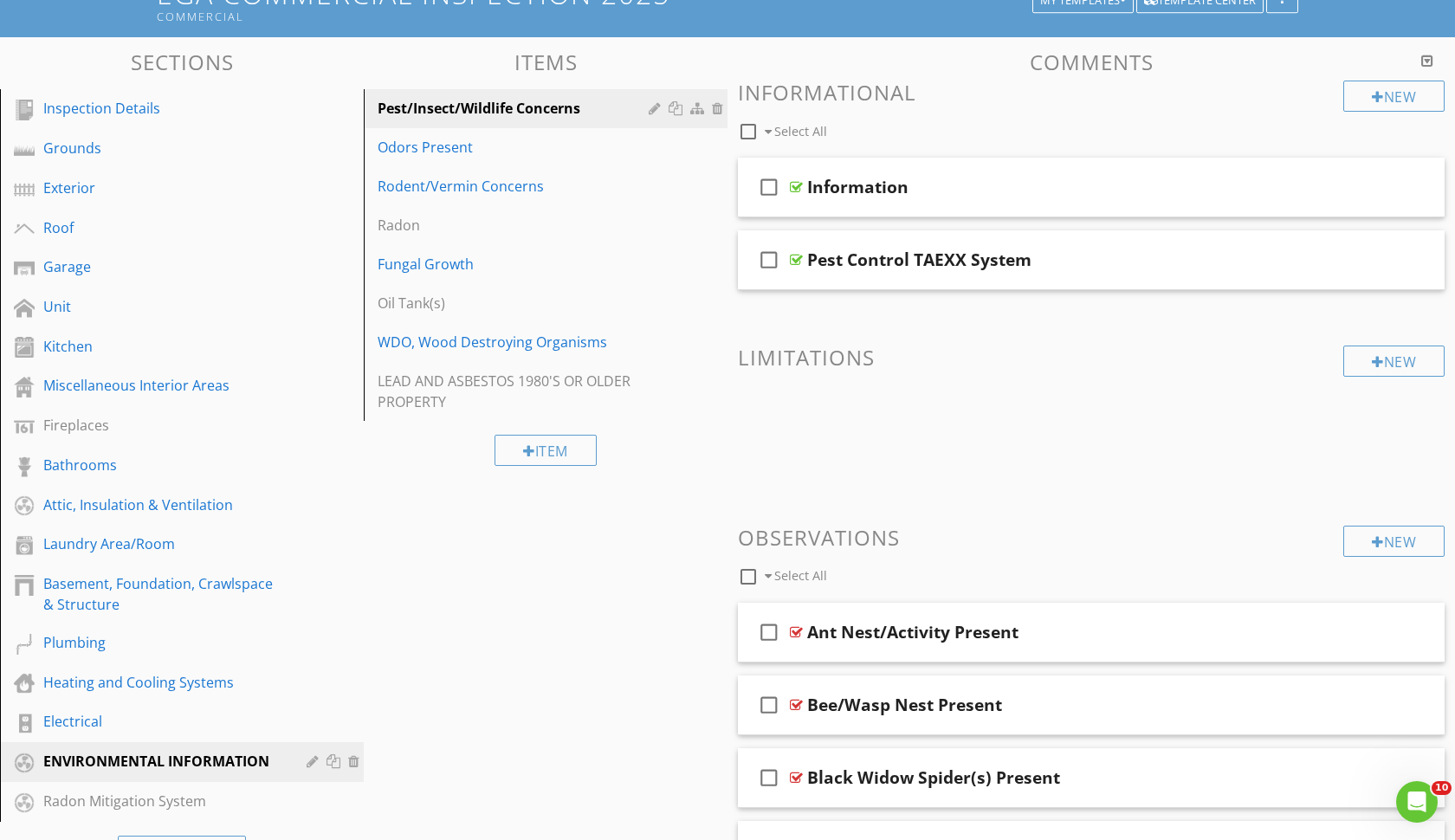
scroll to position [137, 0]
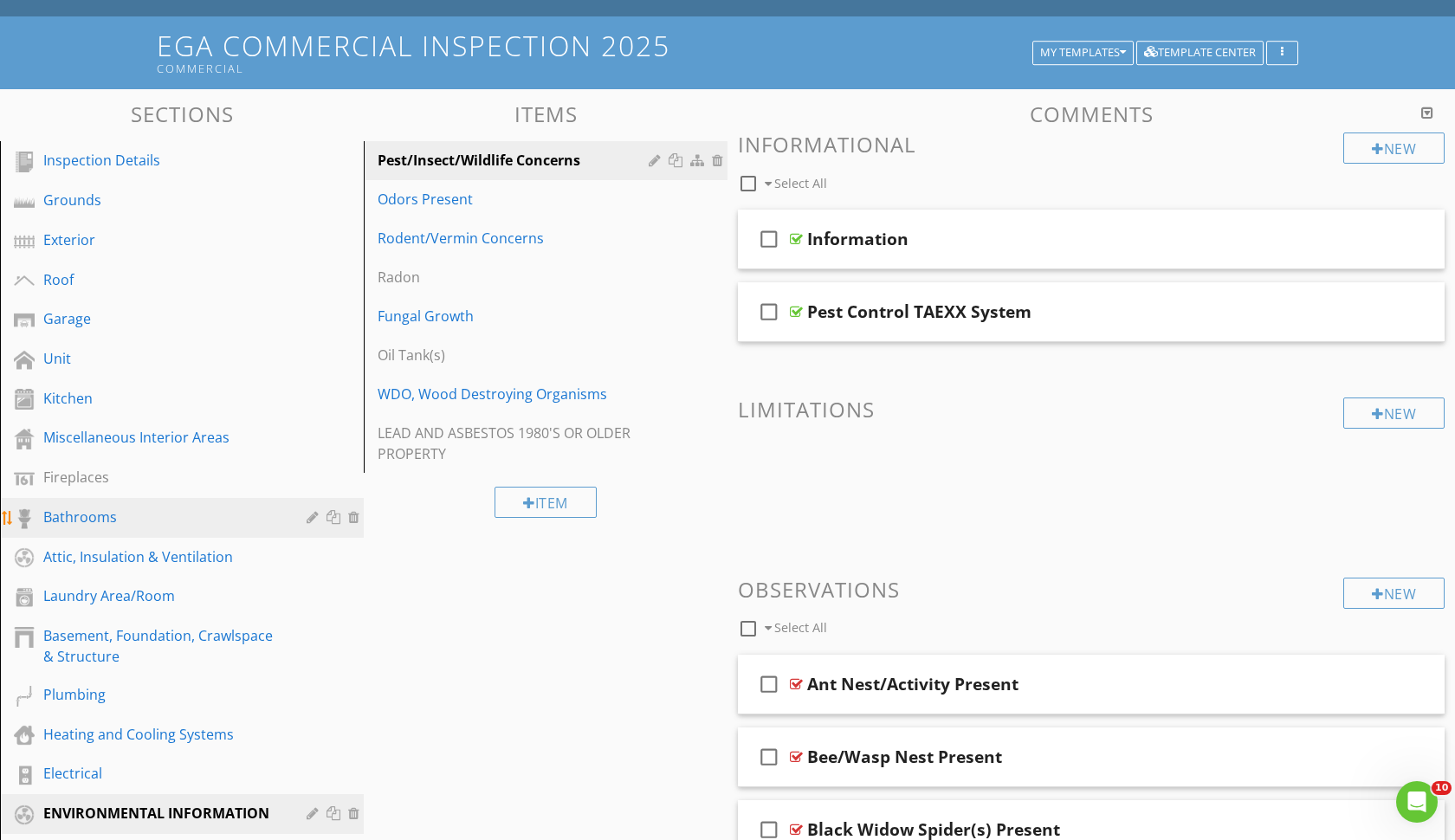
click at [105, 516] on div "Bathrooms" at bounding box center [163, 516] width 238 height 21
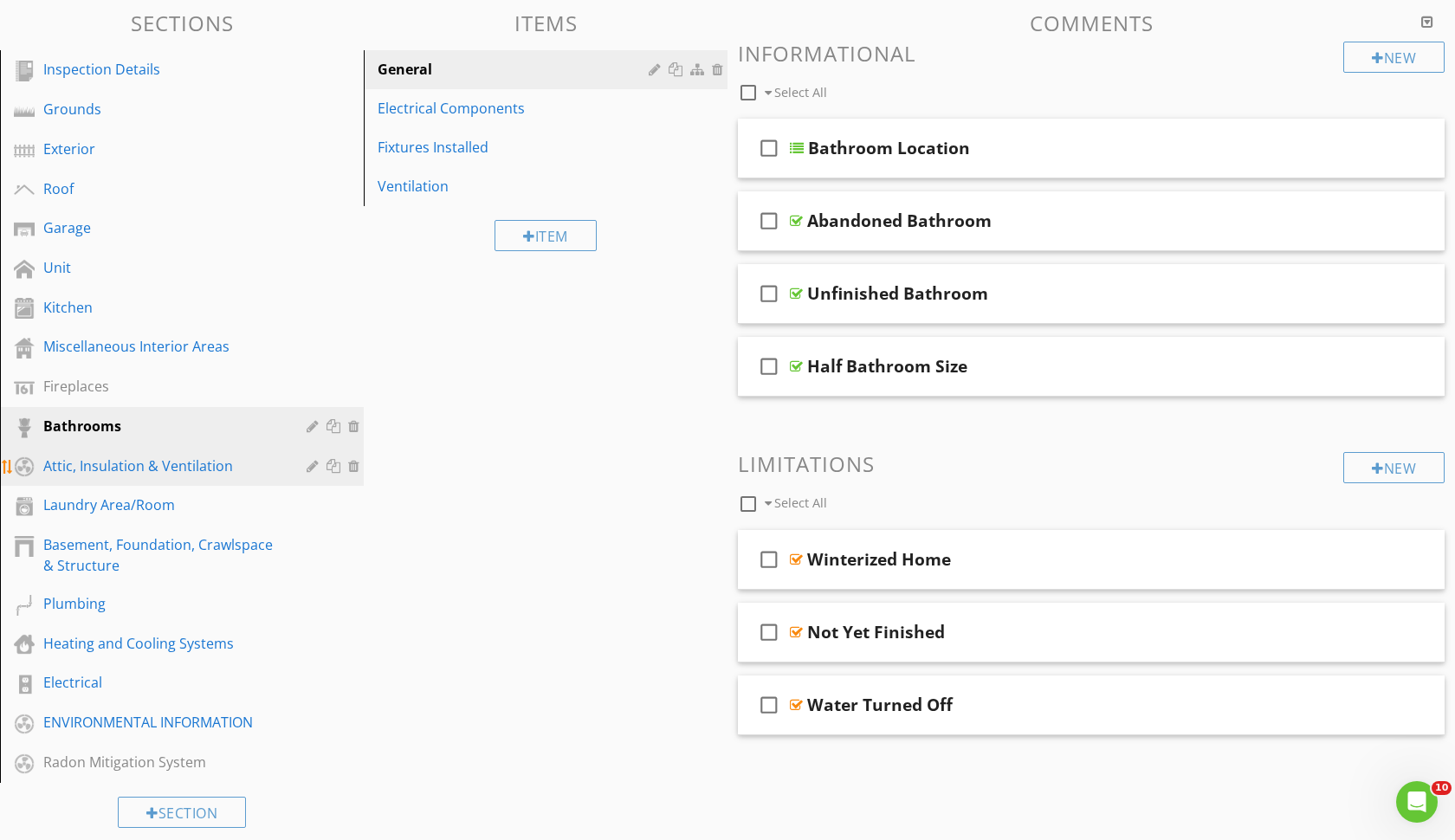
scroll to position [246, 0]
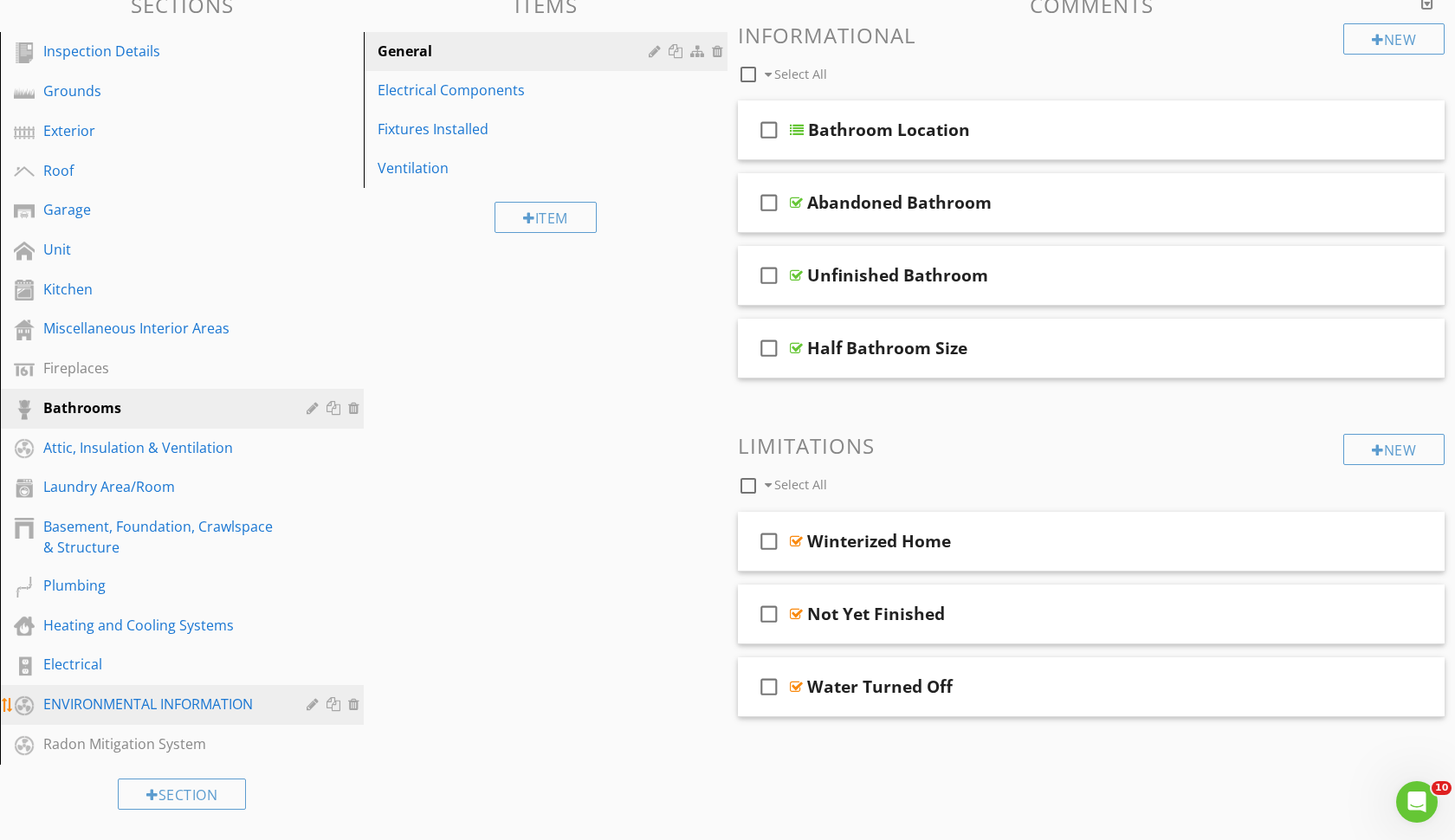
click at [88, 704] on div "ENVIRONMENTAL INFORMATION" at bounding box center [163, 704] width 238 height 21
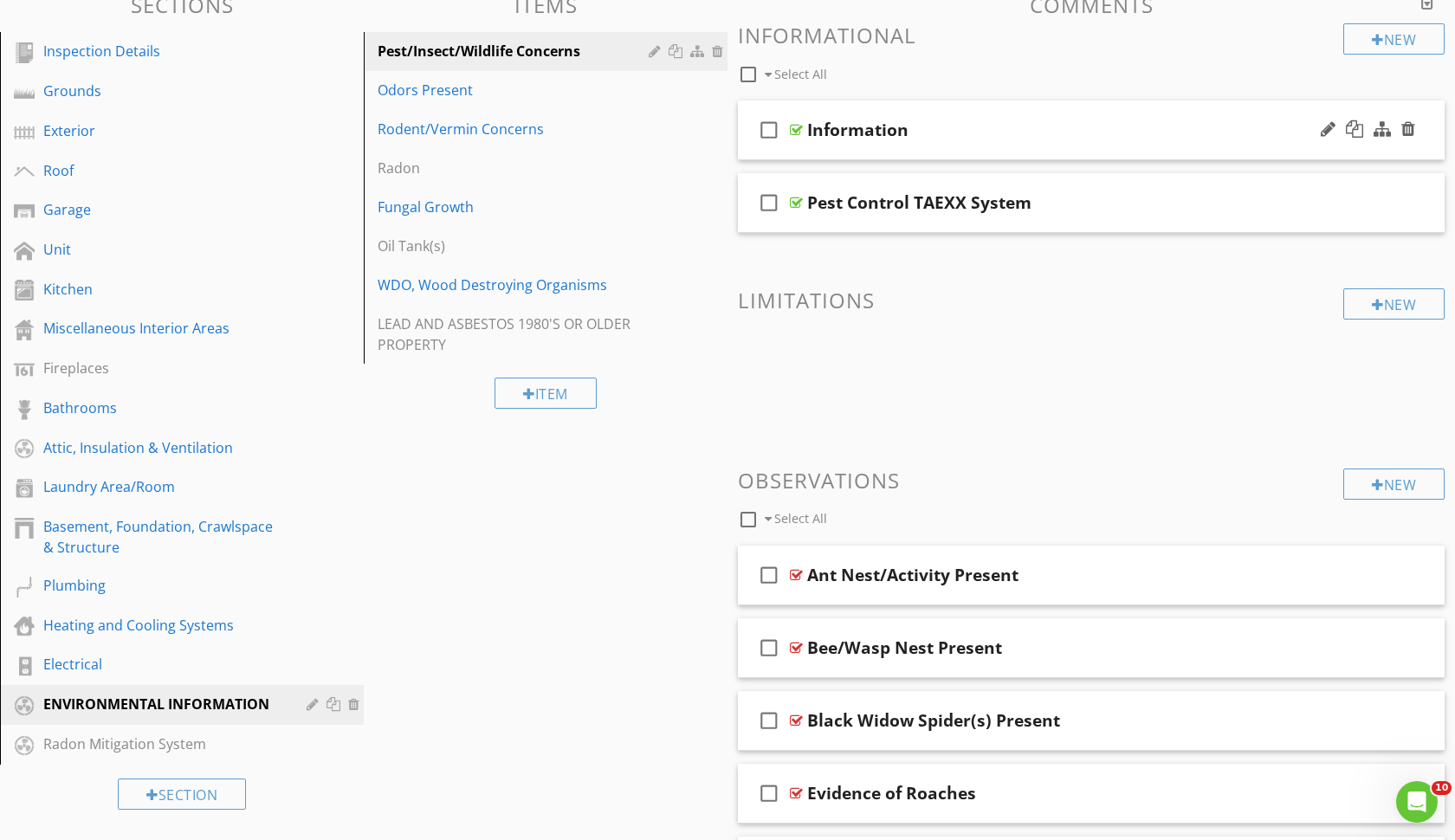
click at [836, 145] on div "check_box_outline_blank Information" at bounding box center [1091, 130] width 707 height 60
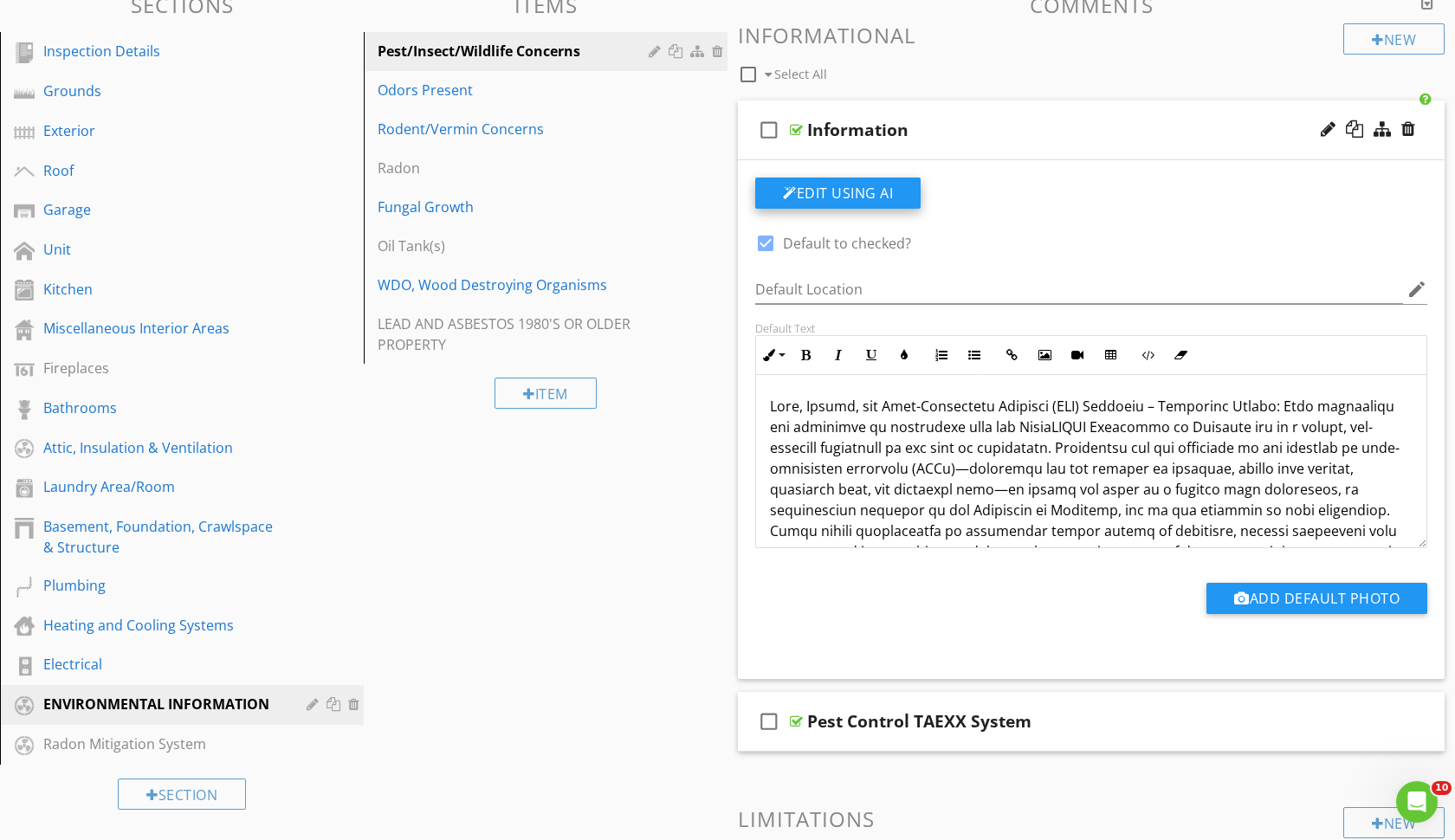
scroll to position [0, 0]
click at [812, 144] on div "check_box_outline_blank Information" at bounding box center [1091, 130] width 707 height 60
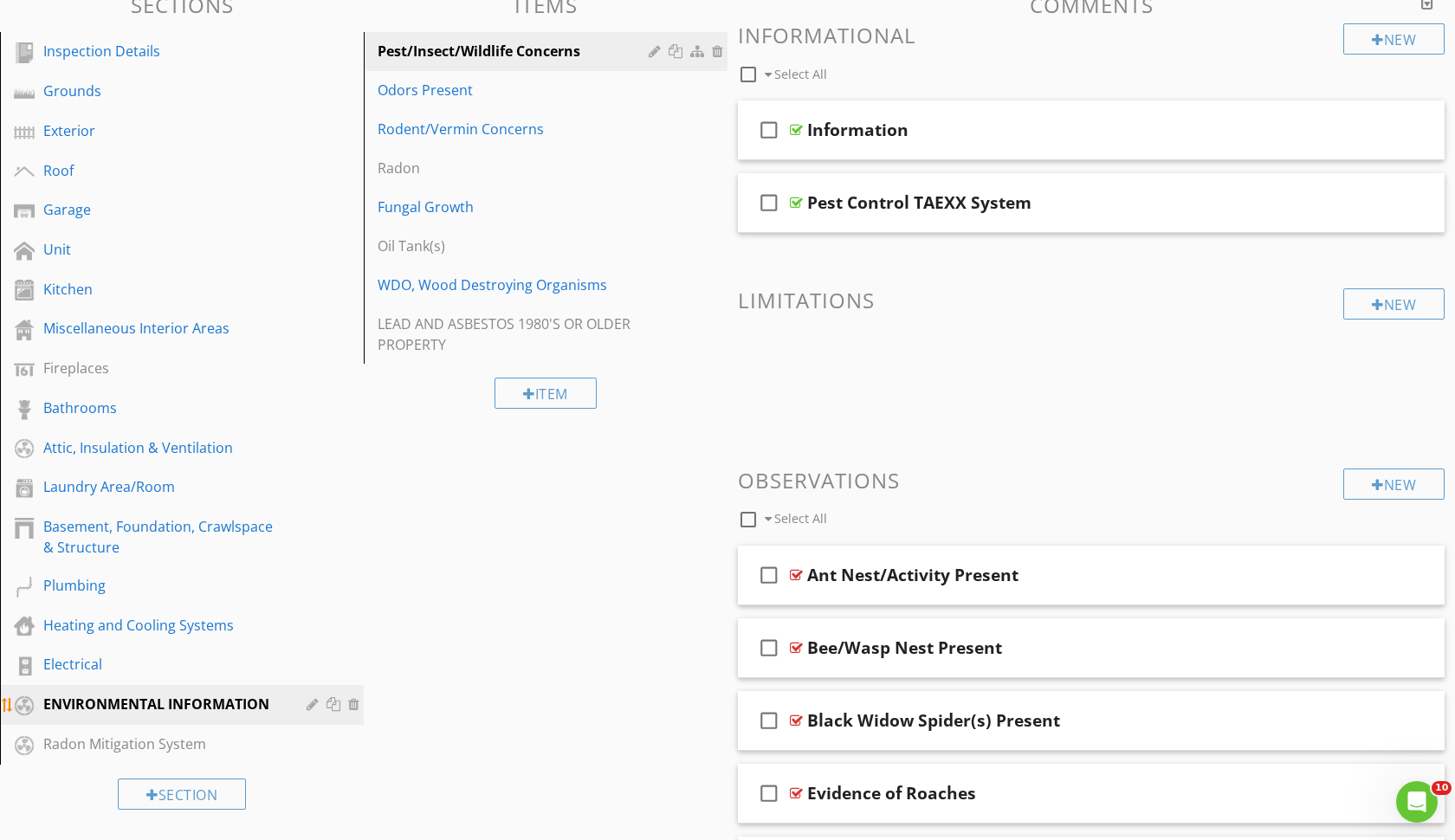
click at [316, 703] on div at bounding box center [315, 704] width 16 height 14
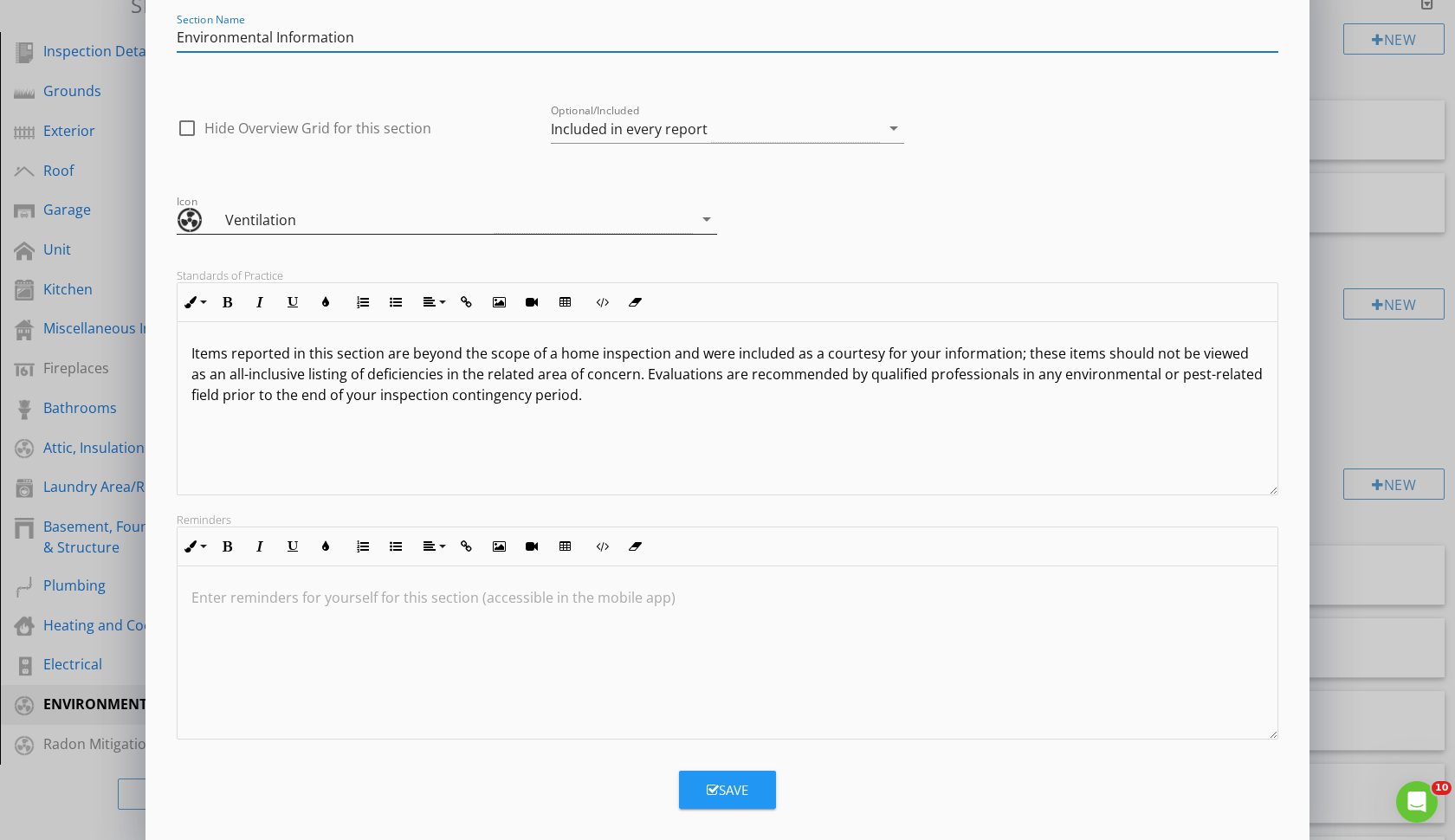
scroll to position [77, 0]
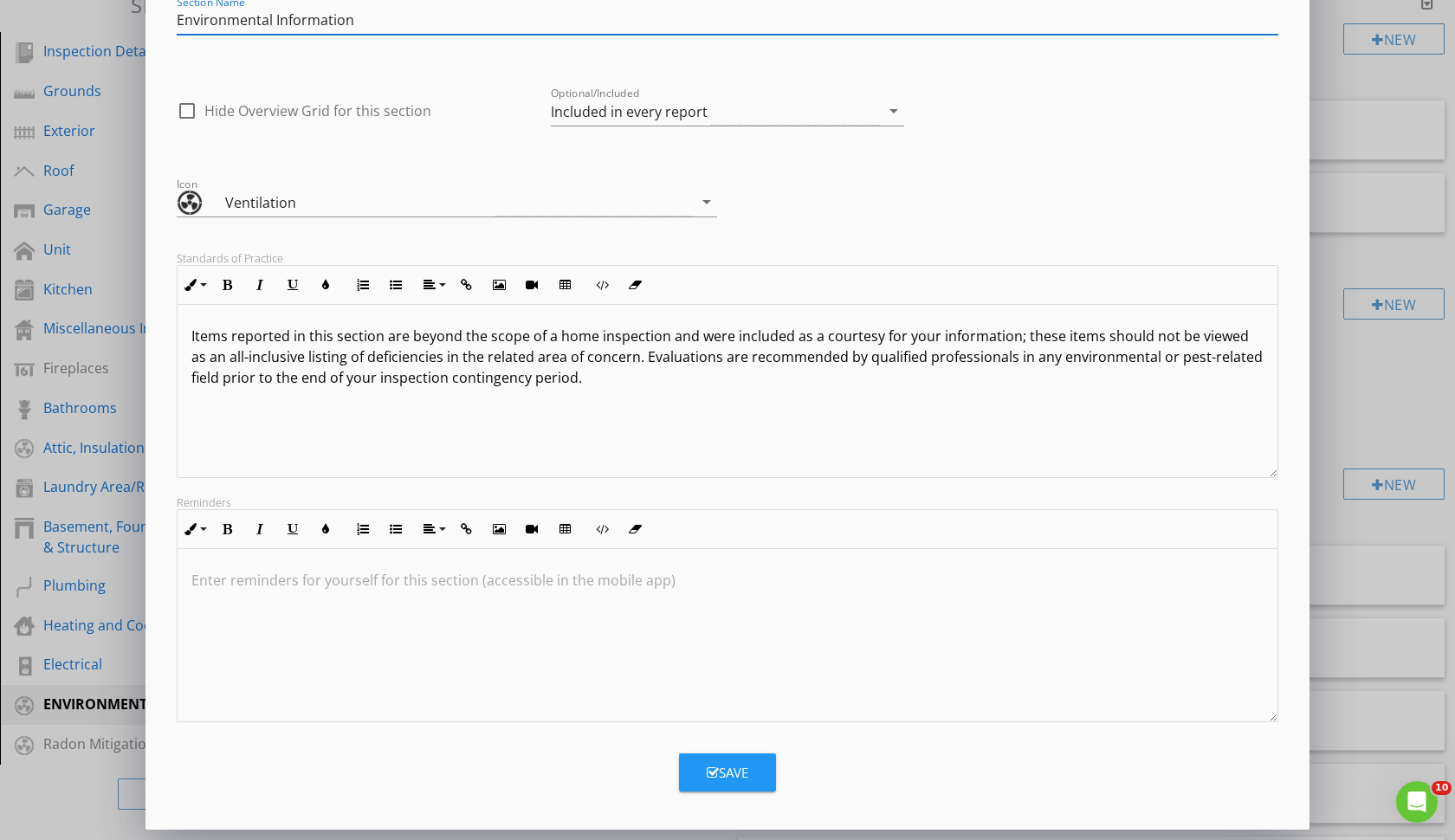
type input "Environmental Information"
click at [707, 770] on icon "button" at bounding box center [712, 773] width 12 height 13
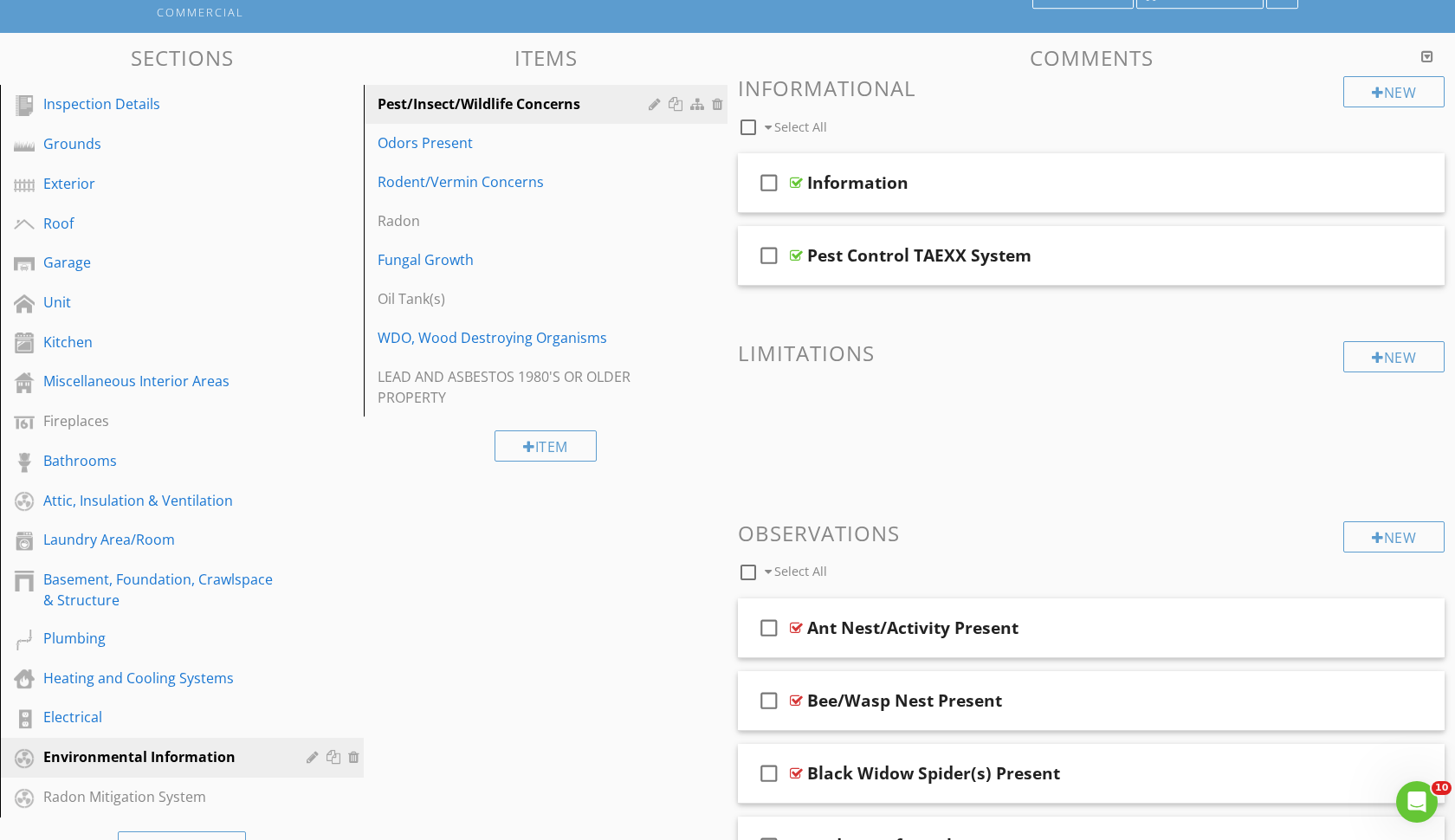
scroll to position [190, 0]
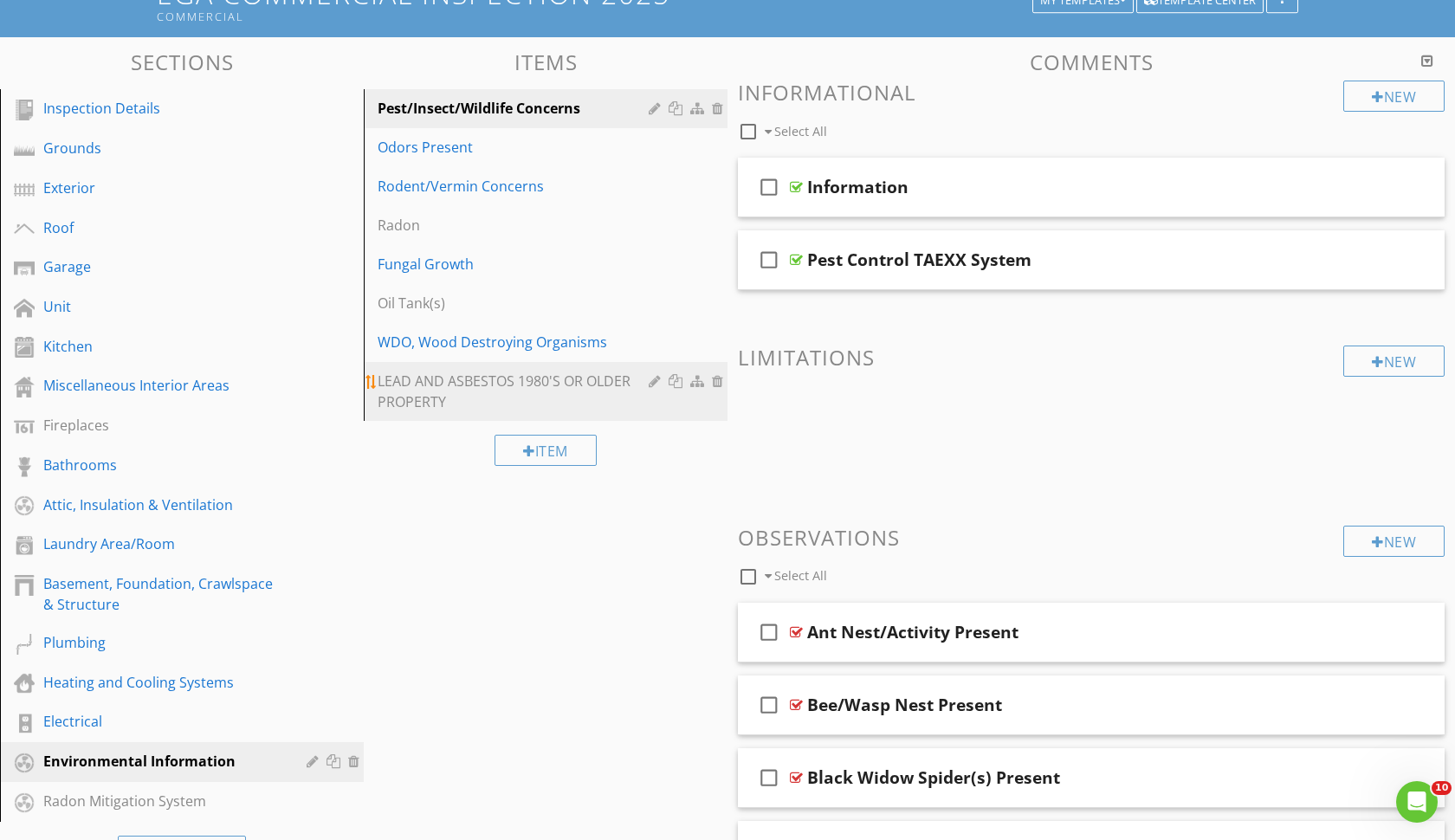
click at [406, 387] on div "LEAD AND ASBESTOS 1980'S OR OLDER PROPERTY" at bounding box center [516, 392] width 276 height 42
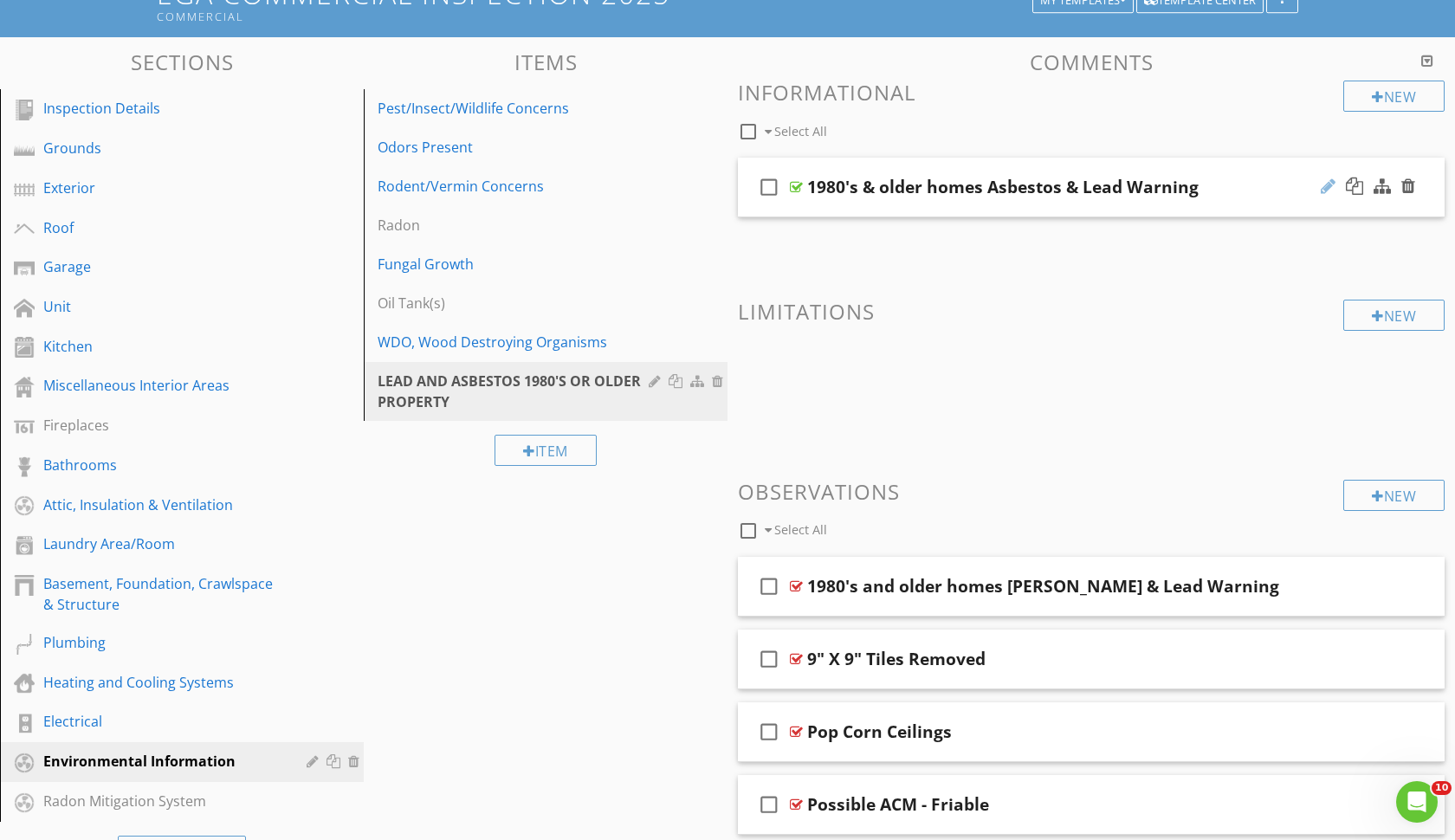
click at [1326, 188] on div at bounding box center [1329, 185] width 15 height 17
click at [952, 189] on input "1980's & older homes Asbestos & Lead Warning" at bounding box center [1059, 188] width 504 height 28
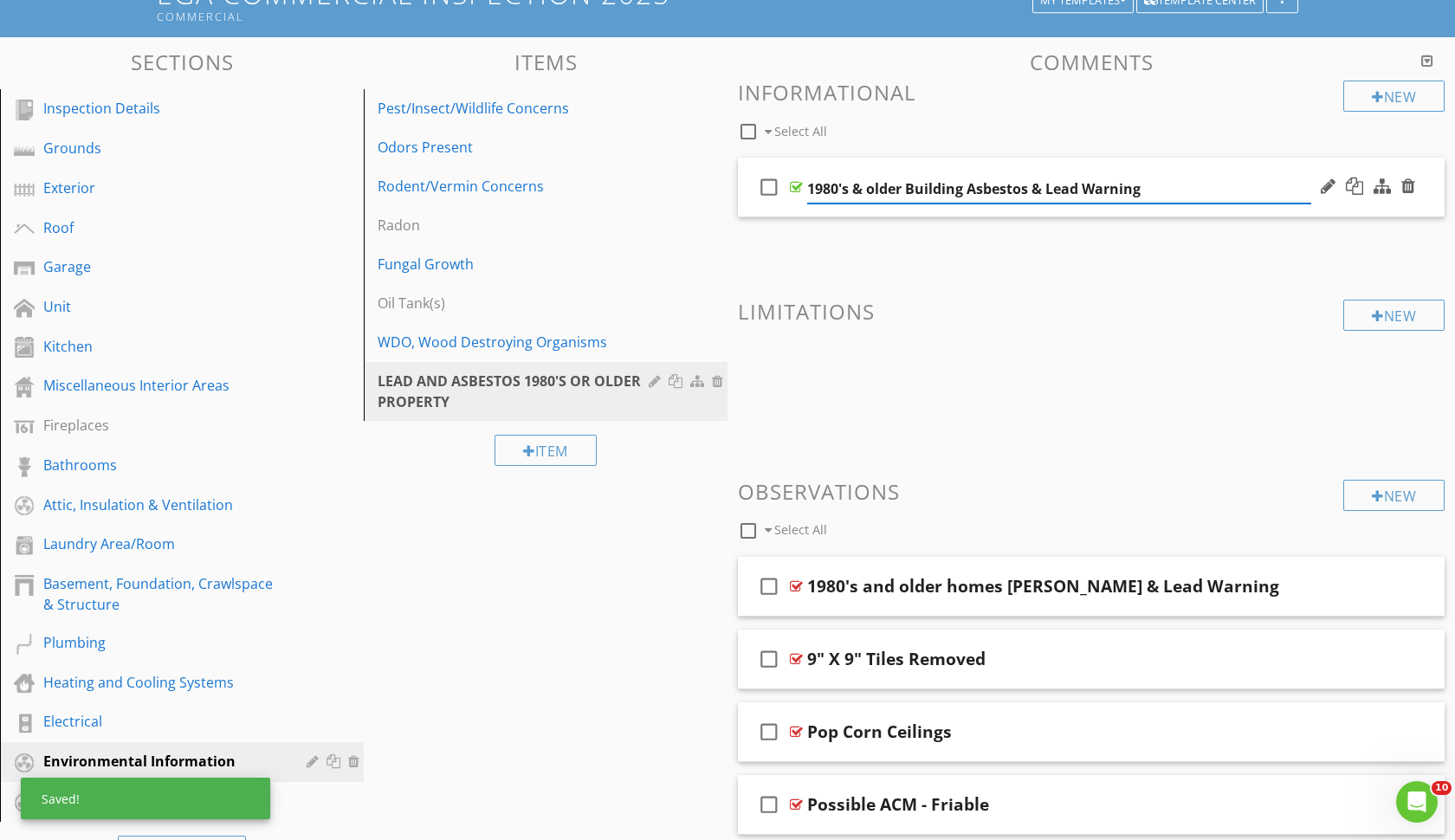
click at [869, 186] on input "1980's & older Building Asbestos & Lead Warning" at bounding box center [1059, 188] width 504 height 28
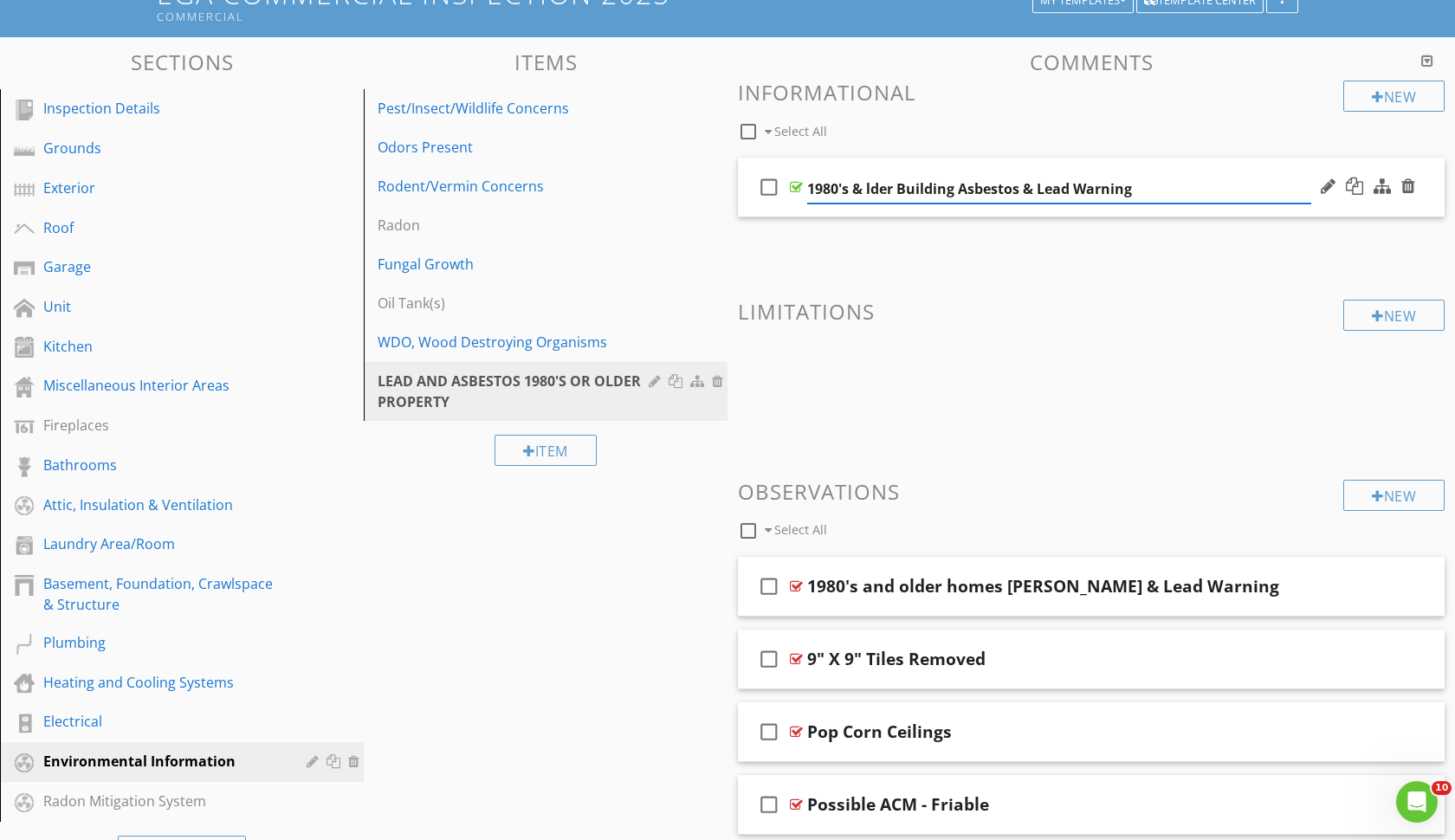
type input "1980's & Older Building Asbestos & Lead Warning"
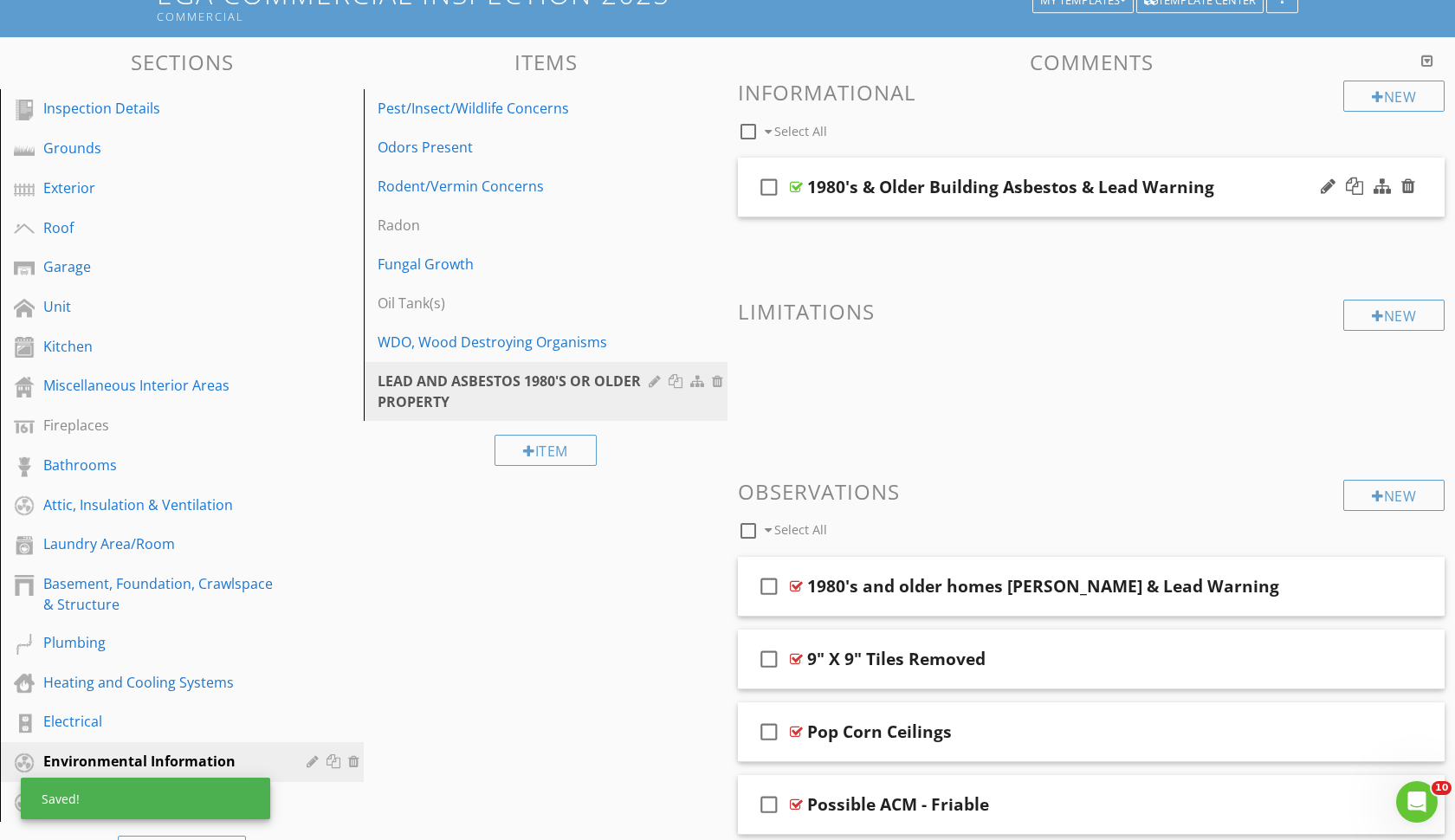
click at [808, 208] on div "check_box_outline_blank 1980's & Older Building Asbestos & Lead Warning" at bounding box center [1091, 187] width 707 height 60
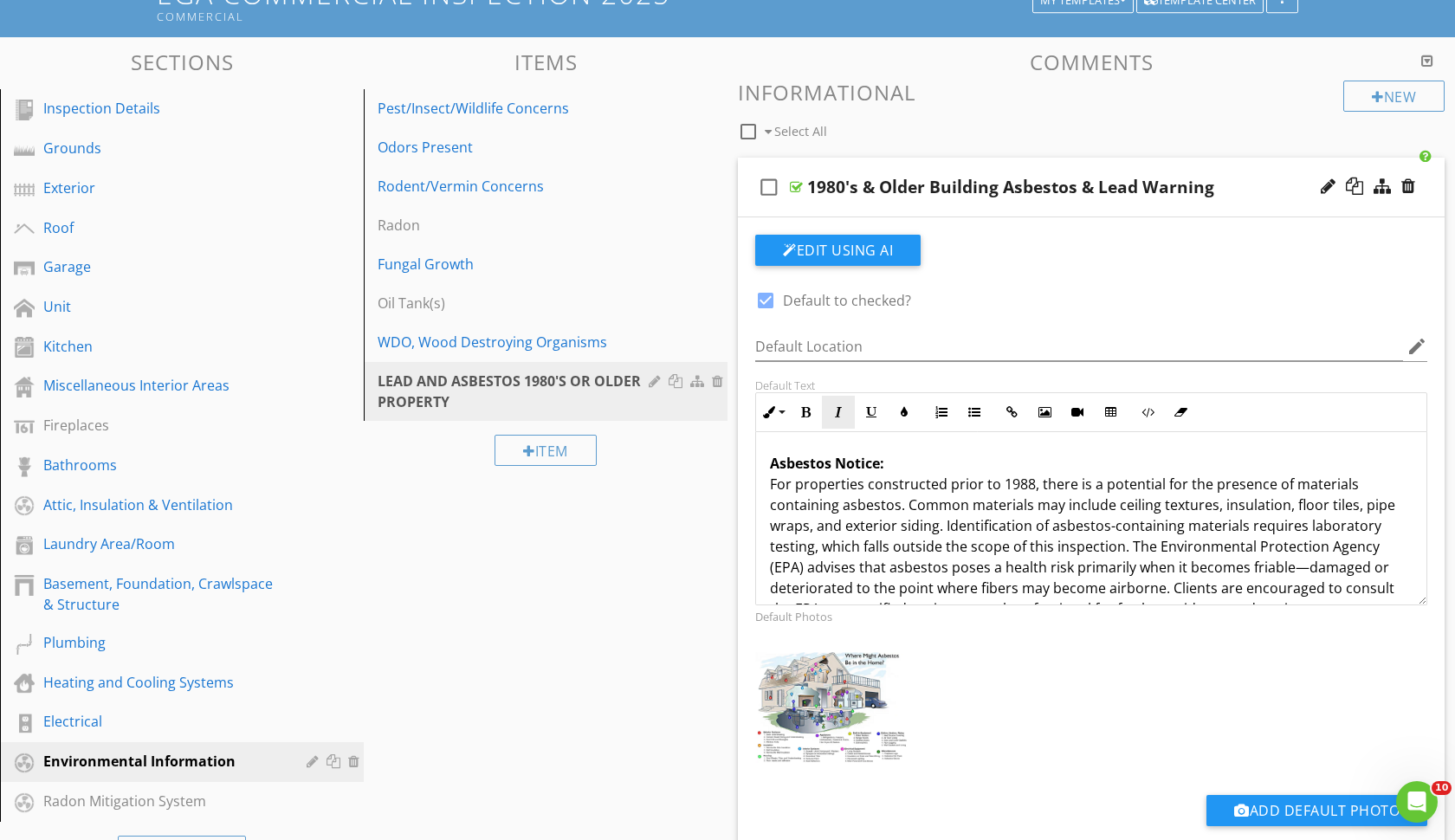
scroll to position [310, 0]
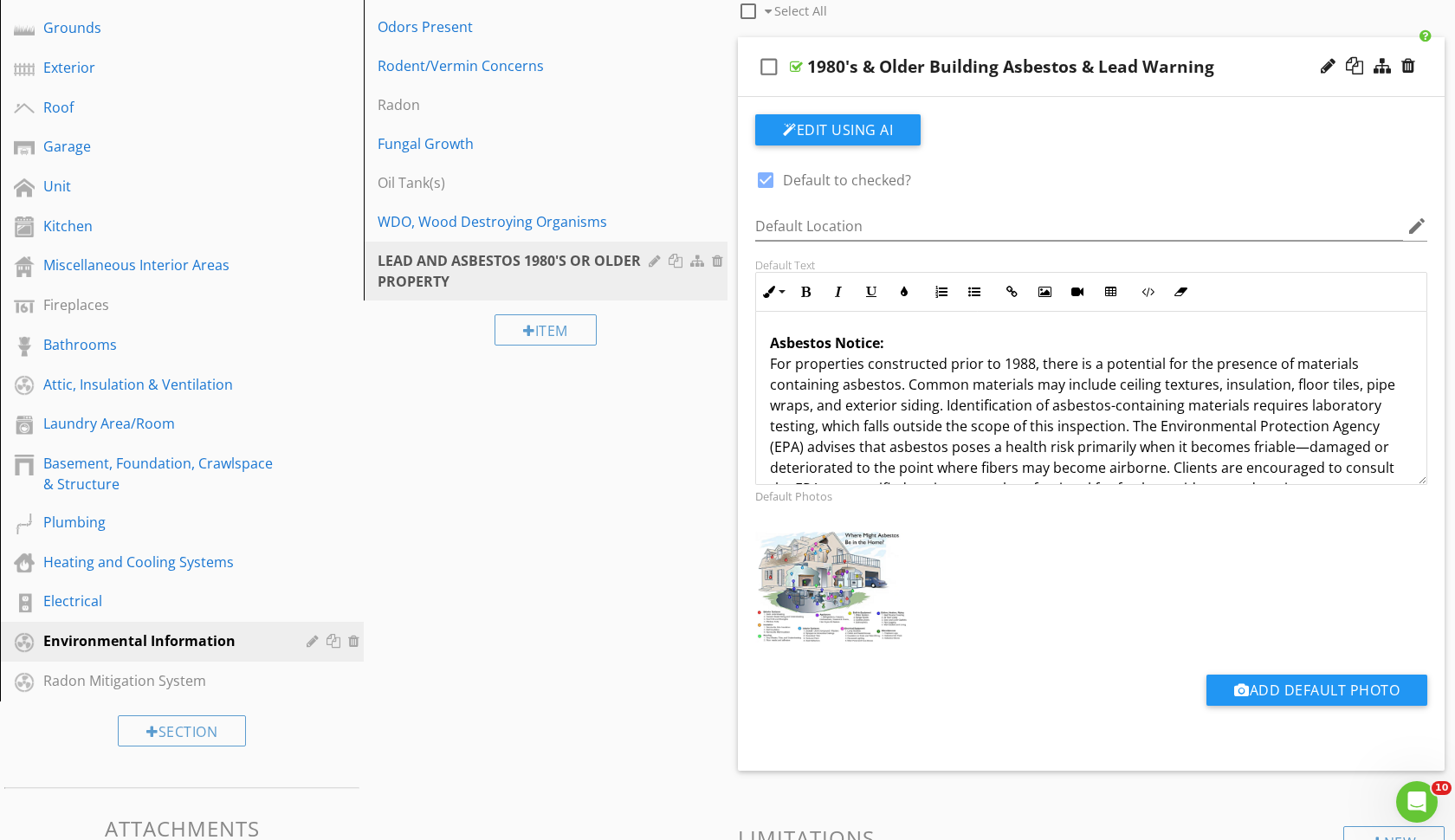
click at [888, 523] on div at bounding box center [1091, 590] width 693 height 135
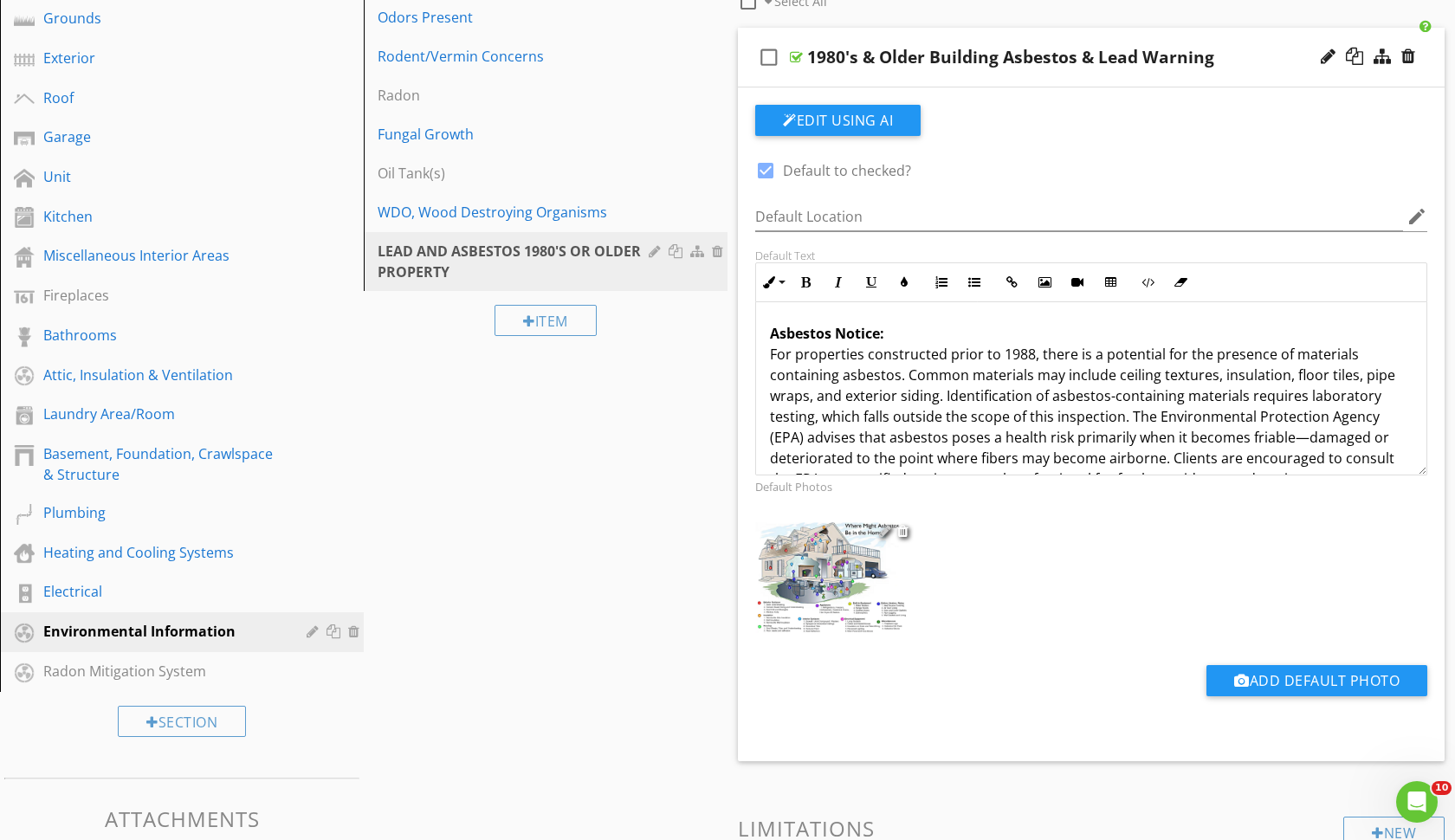
scroll to position [385, 0]
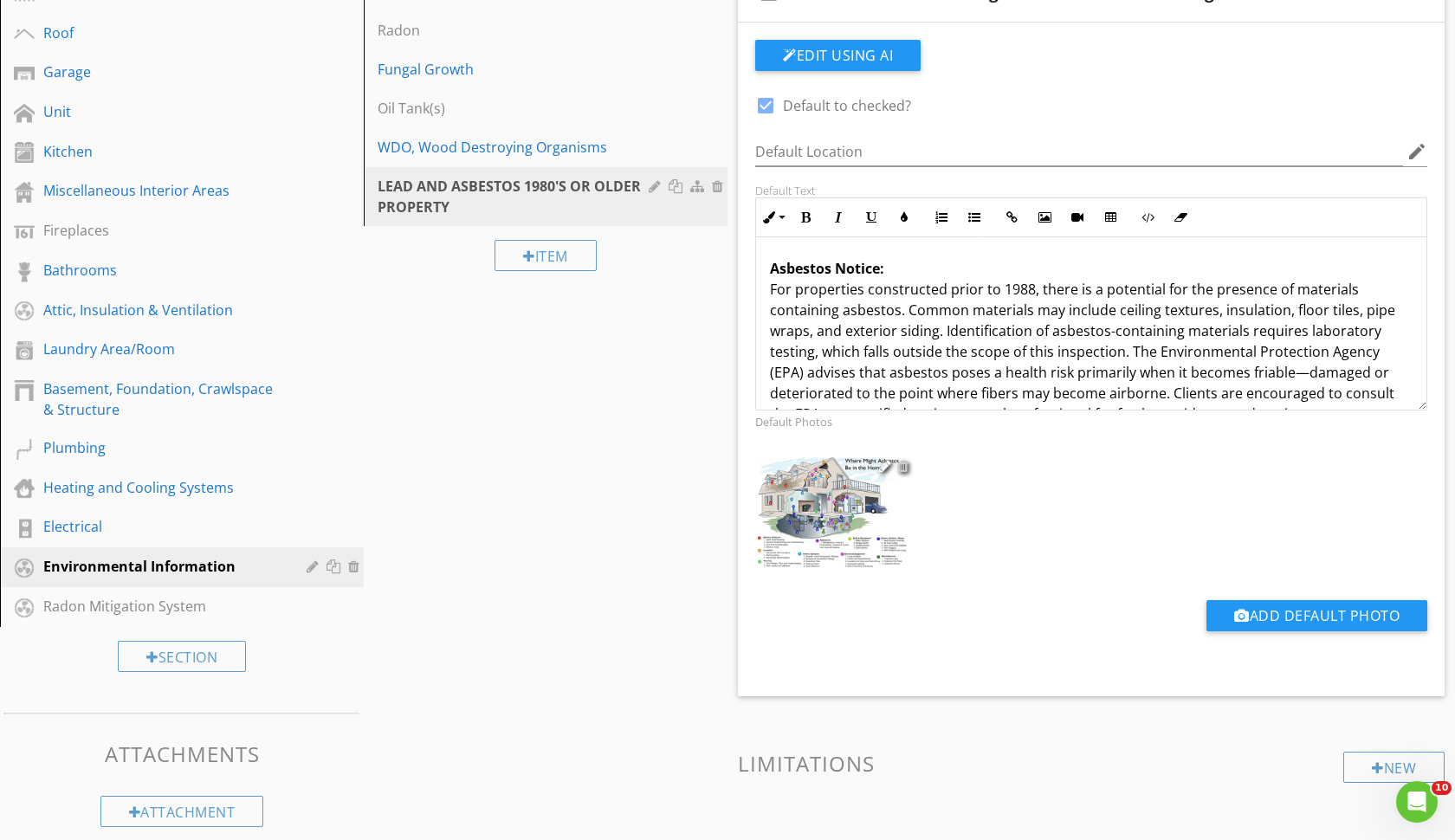
click at [903, 466] on div at bounding box center [903, 465] width 11 height 14
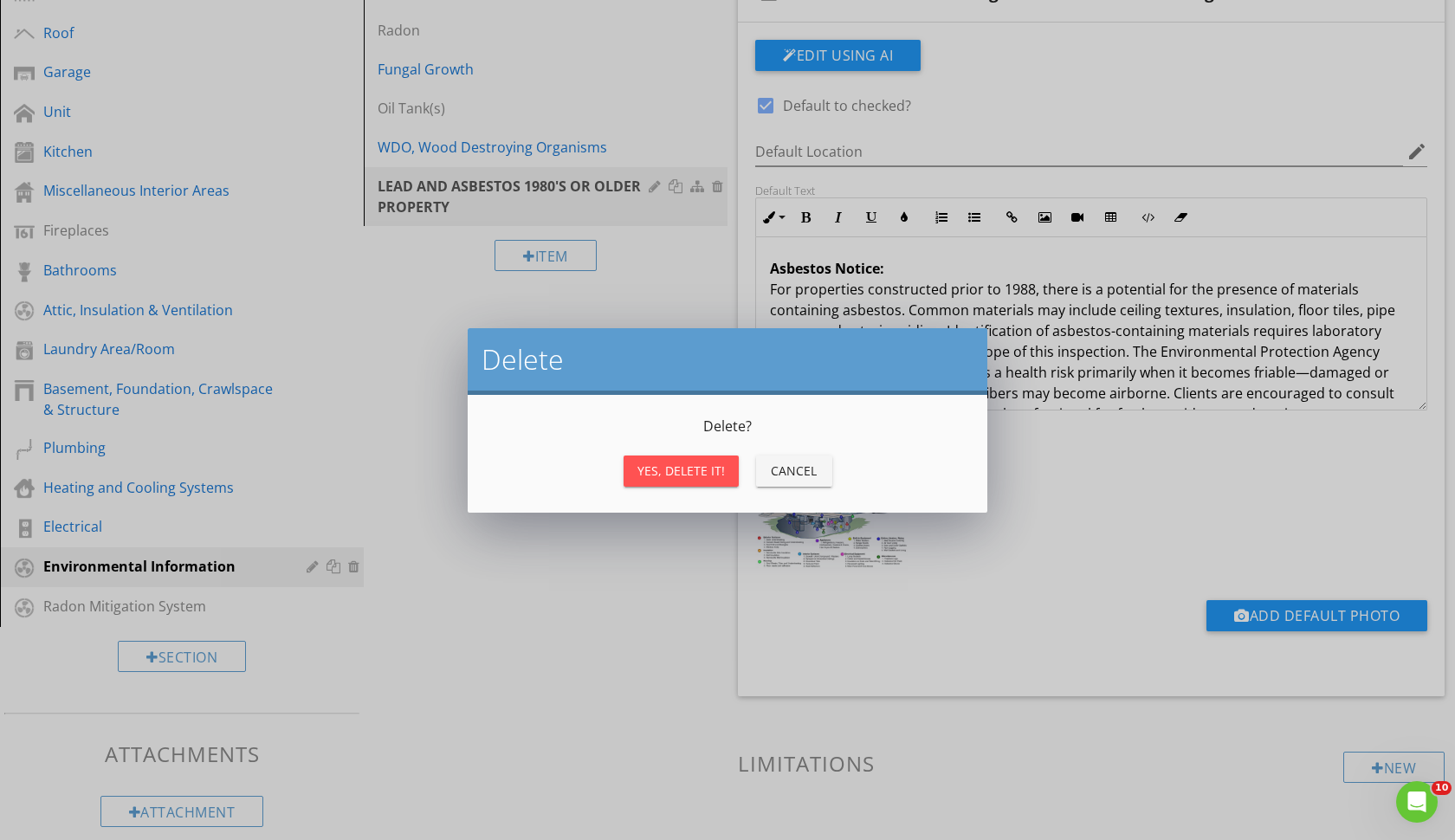
click at [710, 470] on div "Yes, Delete it!" at bounding box center [681, 471] width 87 height 18
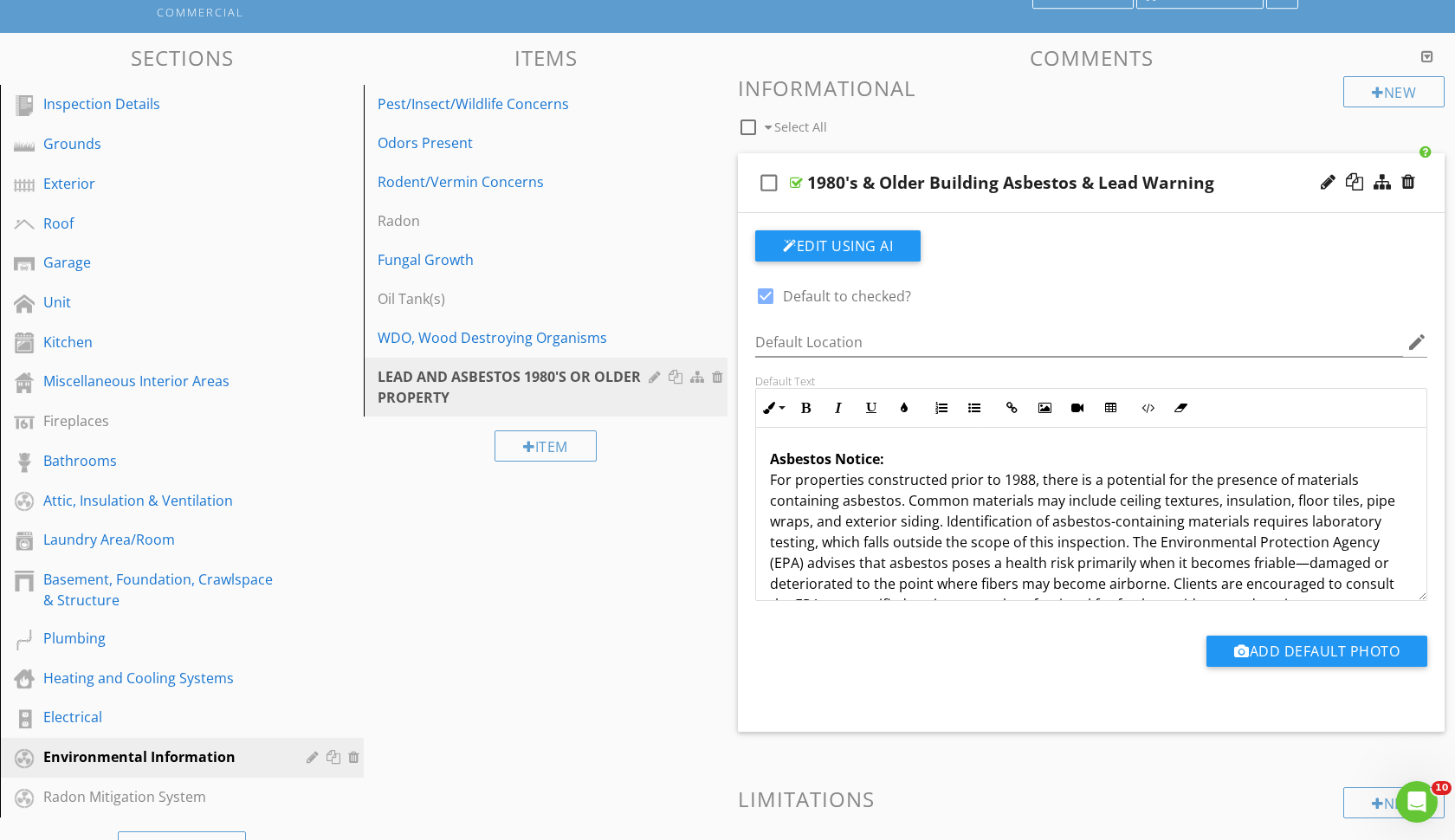
scroll to position [41, 0]
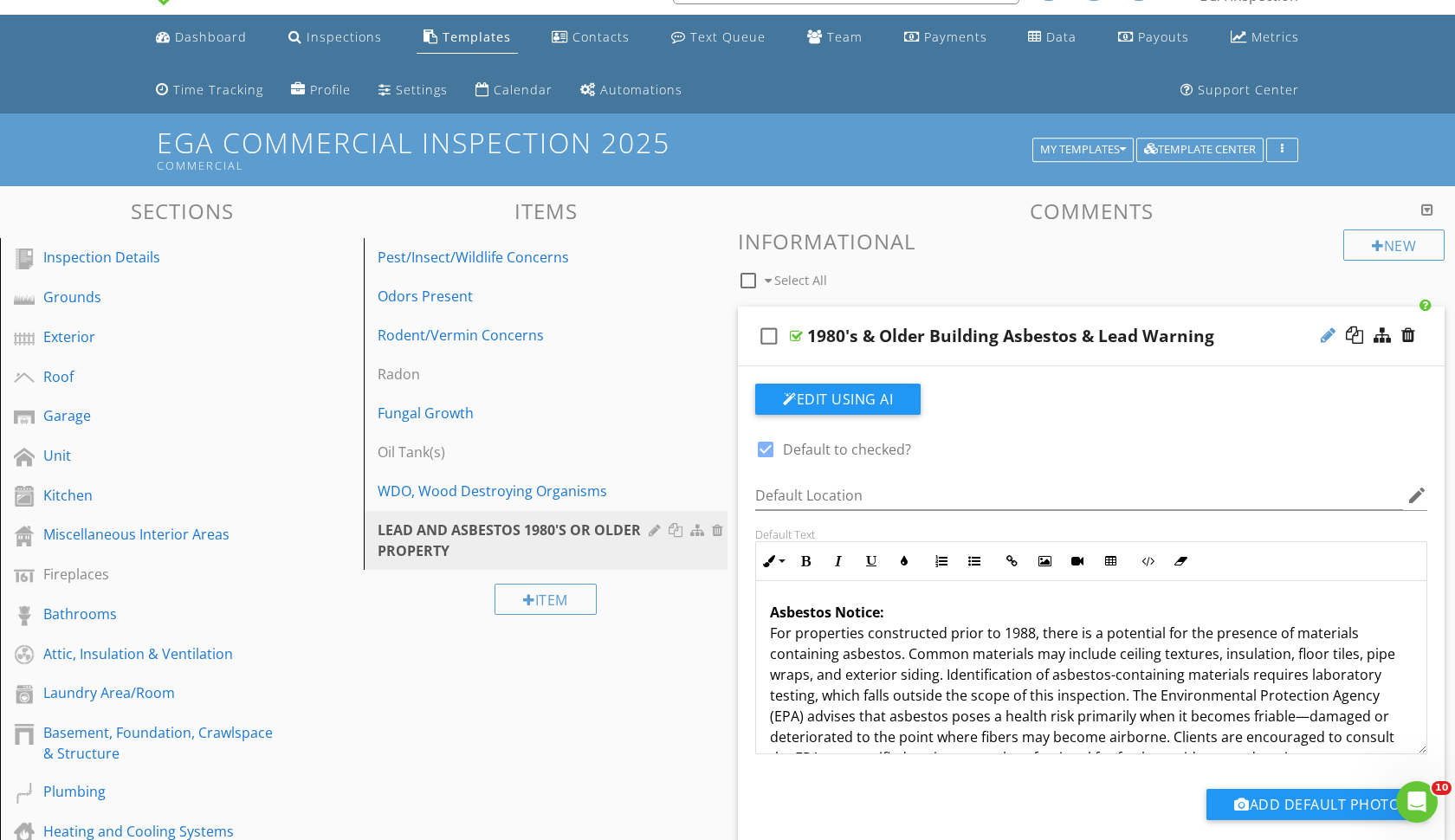
click at [1330, 333] on div at bounding box center [1329, 335] width 15 height 17
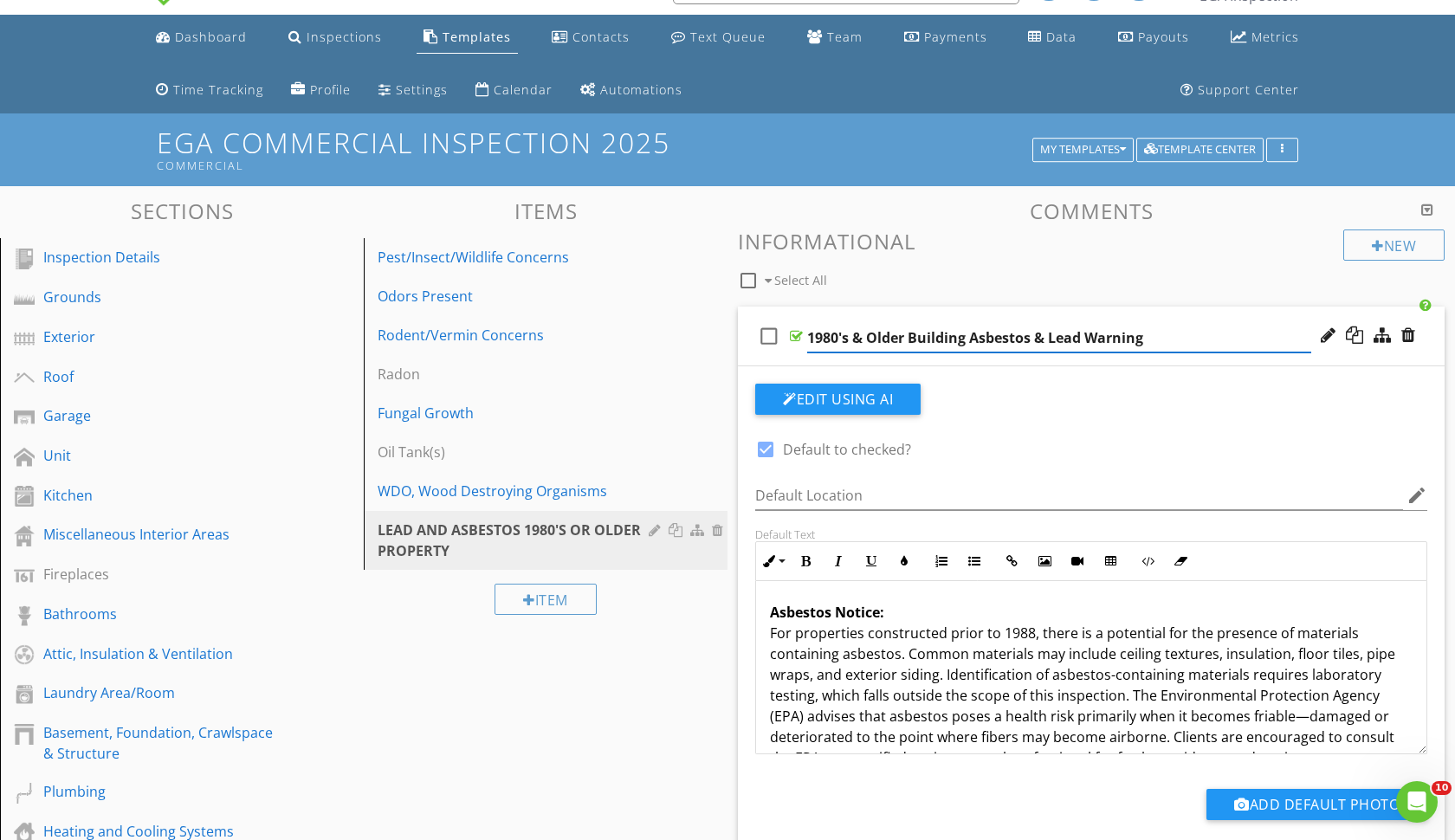
drag, startPoint x: 1021, startPoint y: 318, endPoint x: 848, endPoint y: 315, distance: 173.0
click at [848, 315] on div "check_box_outline_blank 1980's & Older Building Asbestos & Lead Warning" at bounding box center [1091, 336] width 707 height 60
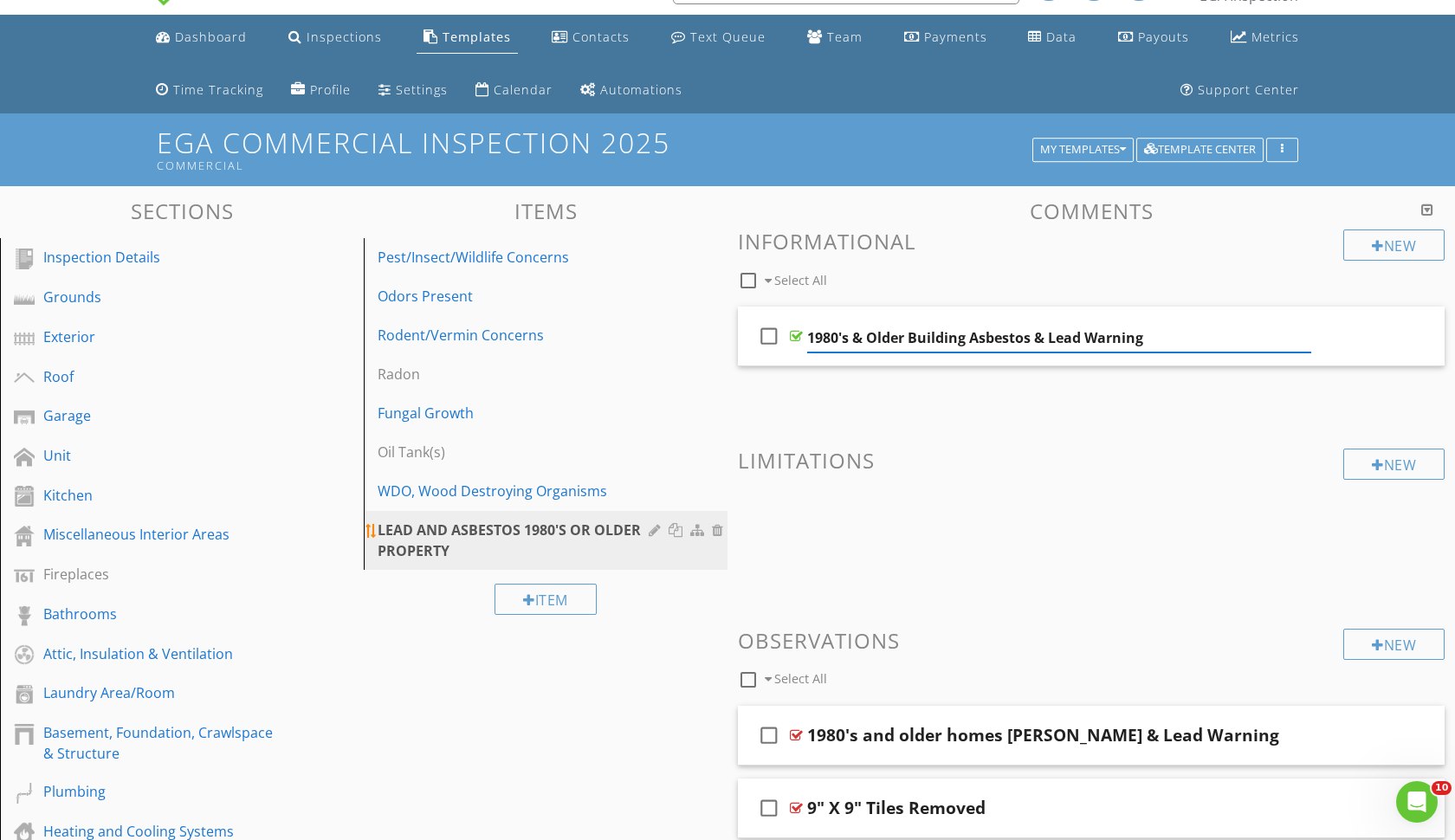
click at [647, 533] on div "LEAD AND ASBESTOS 1980'S OR OLDER PROPERTY" at bounding box center [516, 541] width 276 height 42
click at [653, 533] on div at bounding box center [657, 529] width 16 height 14
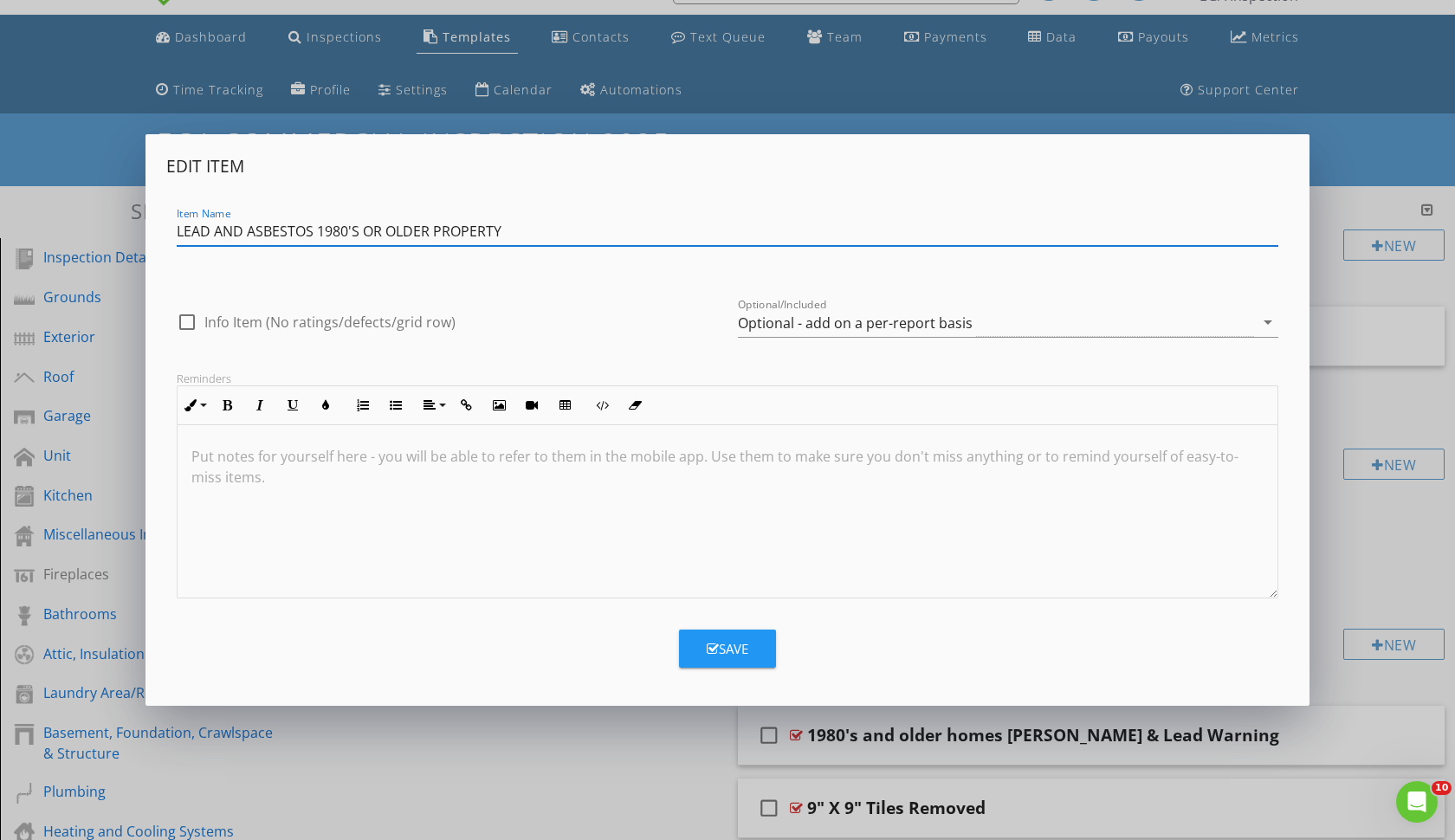
drag, startPoint x: 512, startPoint y: 237, endPoint x: 431, endPoint y: 223, distance: 82.2
click at [431, 223] on input "LEAD AND ASBESTOS 1980'S OR OLDER PROPERTY" at bounding box center [728, 231] width 1102 height 28
drag, startPoint x: 431, startPoint y: 223, endPoint x: 261, endPoint y: 222, distance: 170.0
click at [261, 222] on input "LEAD AND ASBESTOS 1980'S OR OLDER PROPERTY" at bounding box center [728, 231] width 1102 height 28
type input "LEAD AND AS PROPERTY"
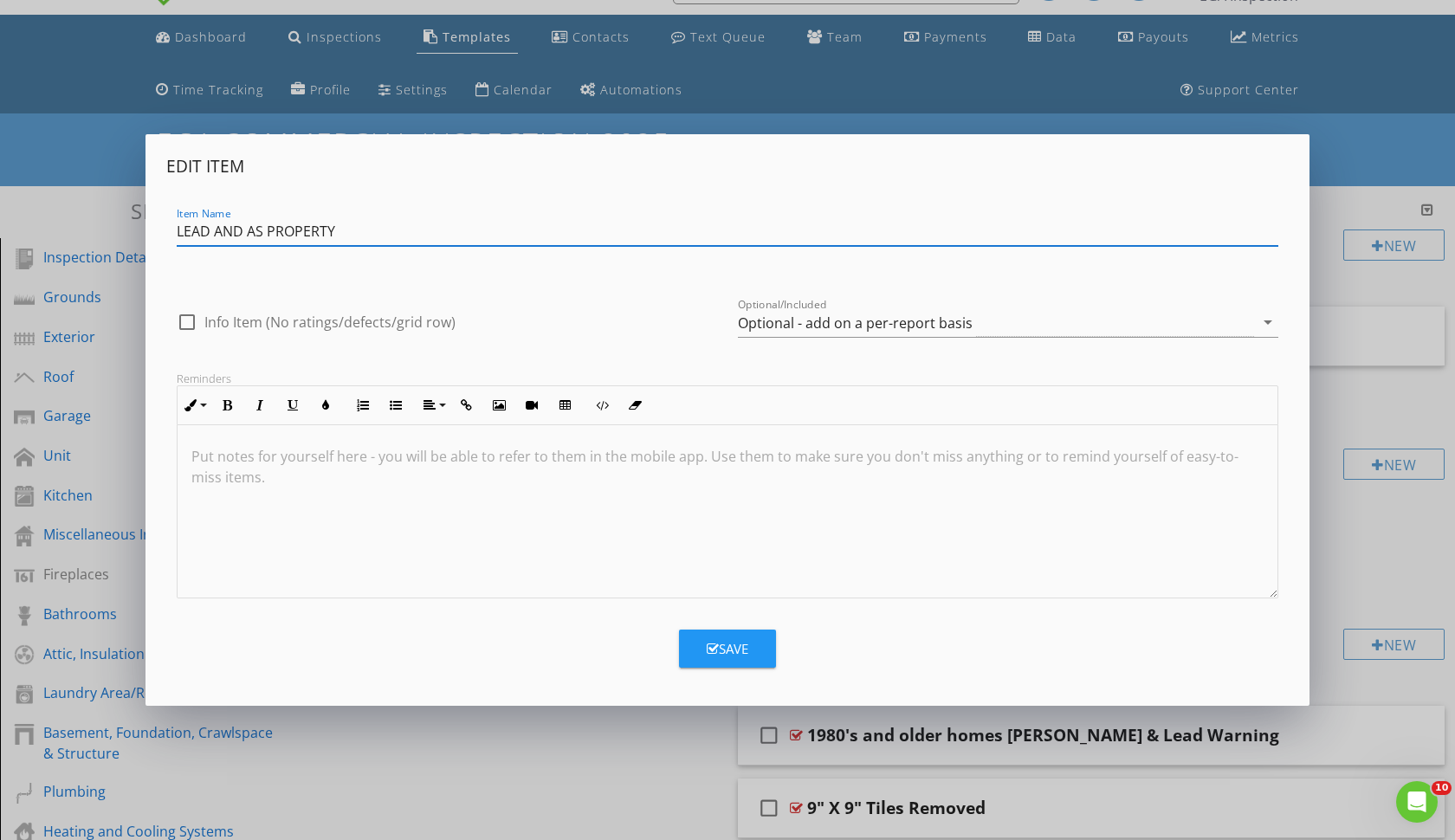
click at [336, 228] on input "LEAD AND AS PROPERTY" at bounding box center [728, 231] width 1102 height 28
drag, startPoint x: 335, startPoint y: 228, endPoint x: 171, endPoint y: 227, distance: 164.0
click at [169, 227] on div "Item Name LEAD AND AS PROPERTY" at bounding box center [728, 234] width 1122 height 60
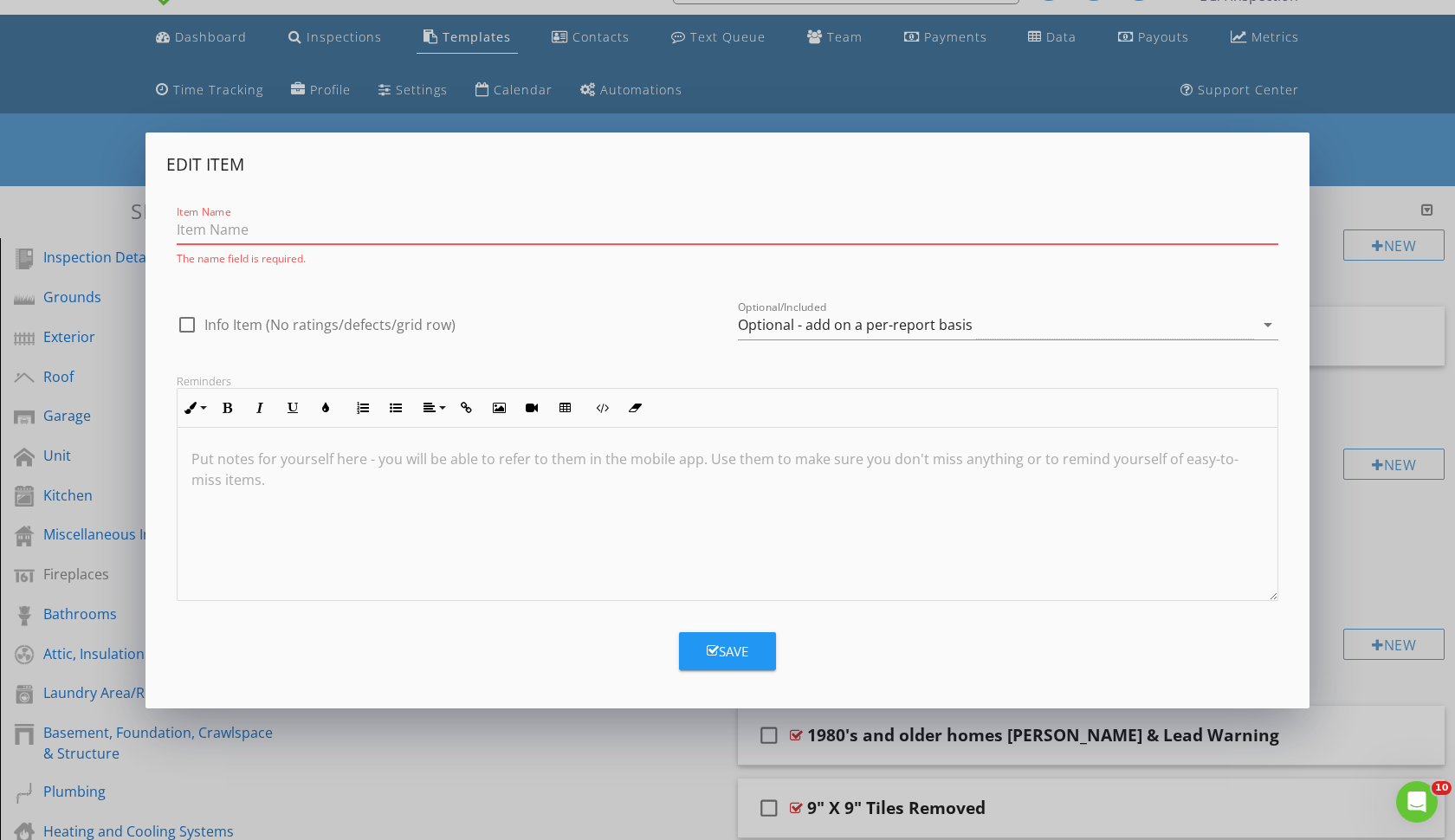
click at [204, 232] on input "Item Name" at bounding box center [728, 229] width 1102 height 28
paste input "1980's & Older Building Asbestos & Lead Warning"
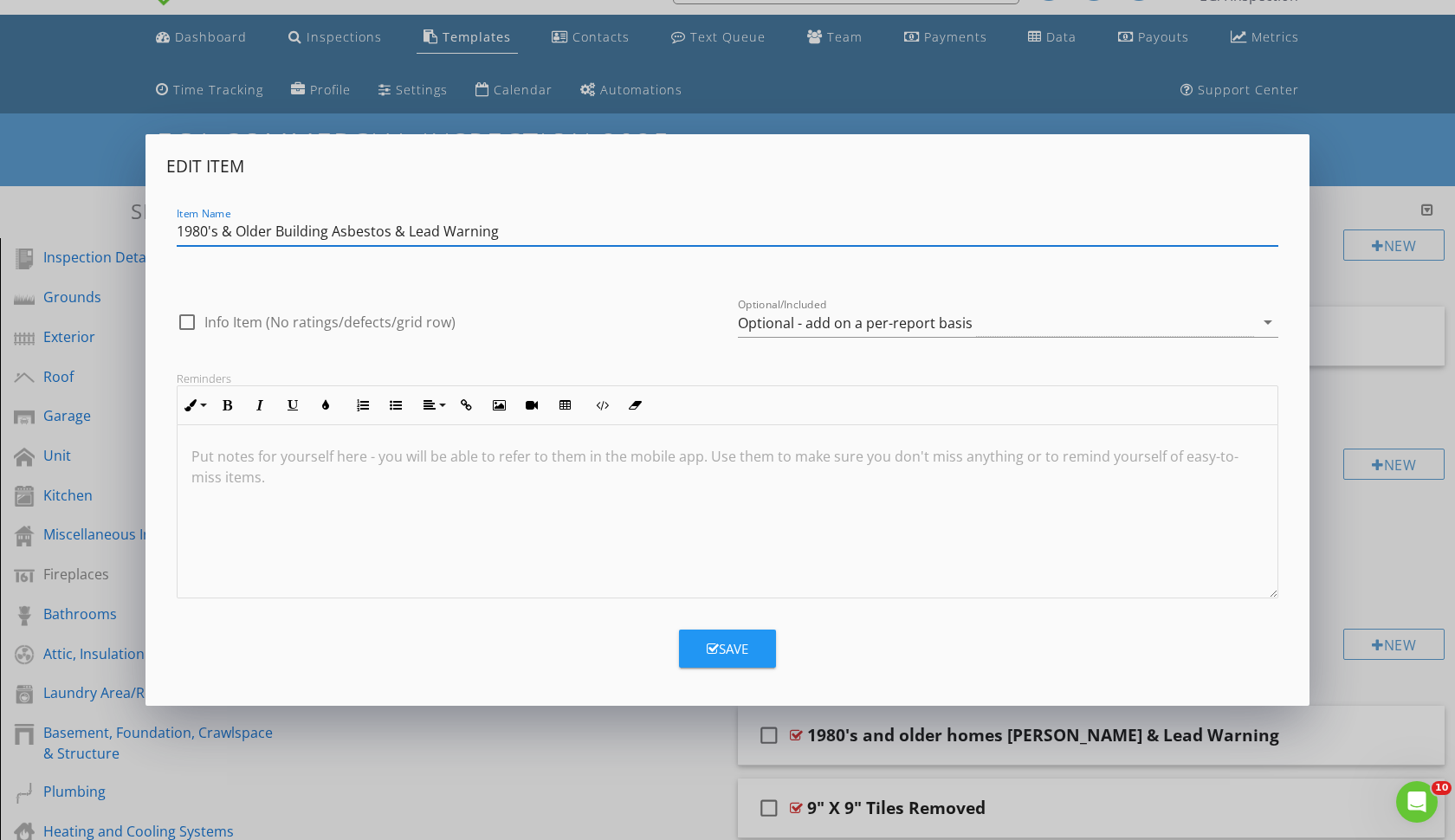
type input "1980's & Older Building Asbestos & Lead Warning"
click at [697, 643] on button "Save" at bounding box center [728, 648] width 97 height 38
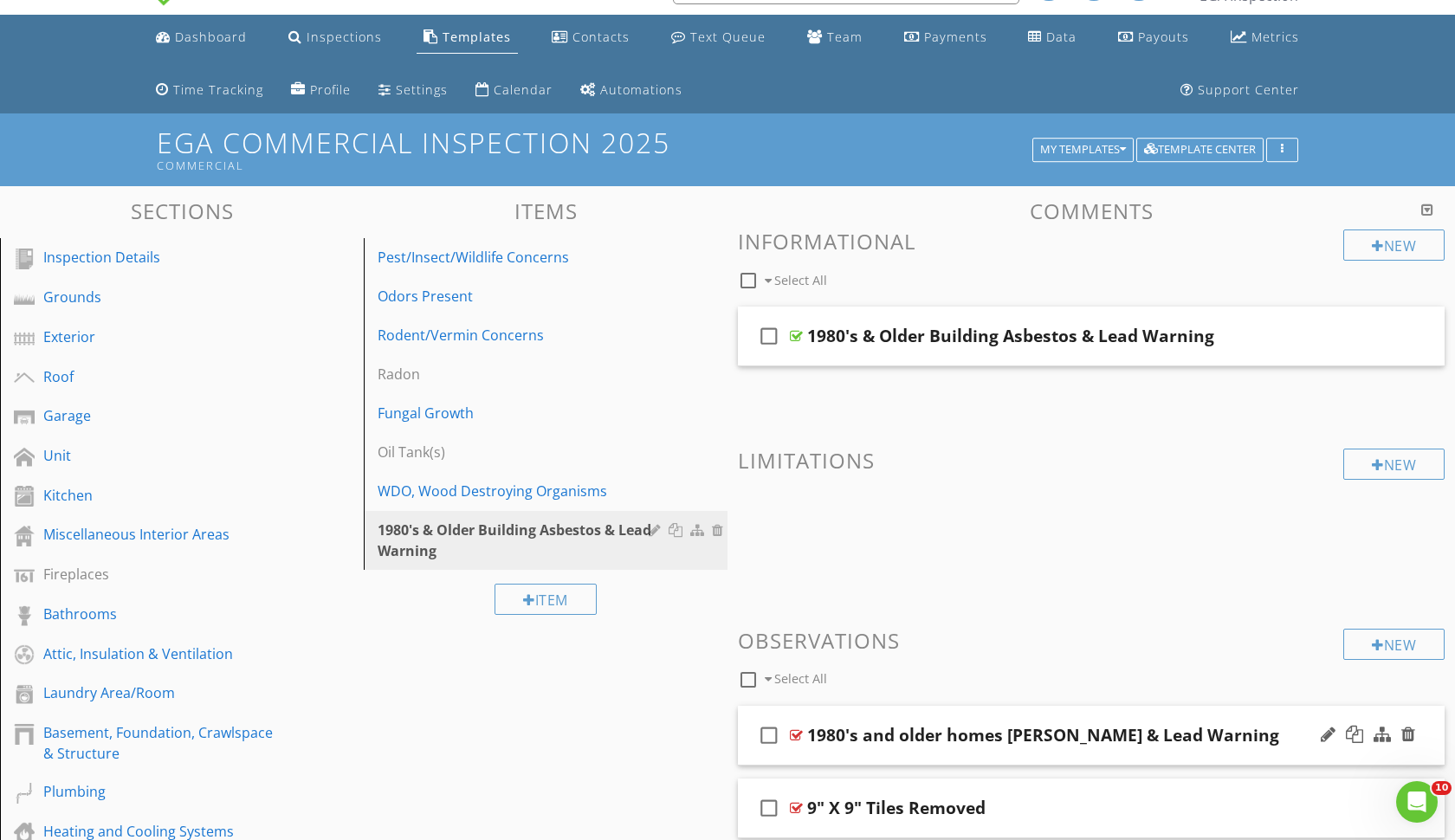
click at [878, 751] on div "check_box_outline_blank 1980's and older homes Asbestos & Lead Warning" at bounding box center [1091, 735] width 707 height 60
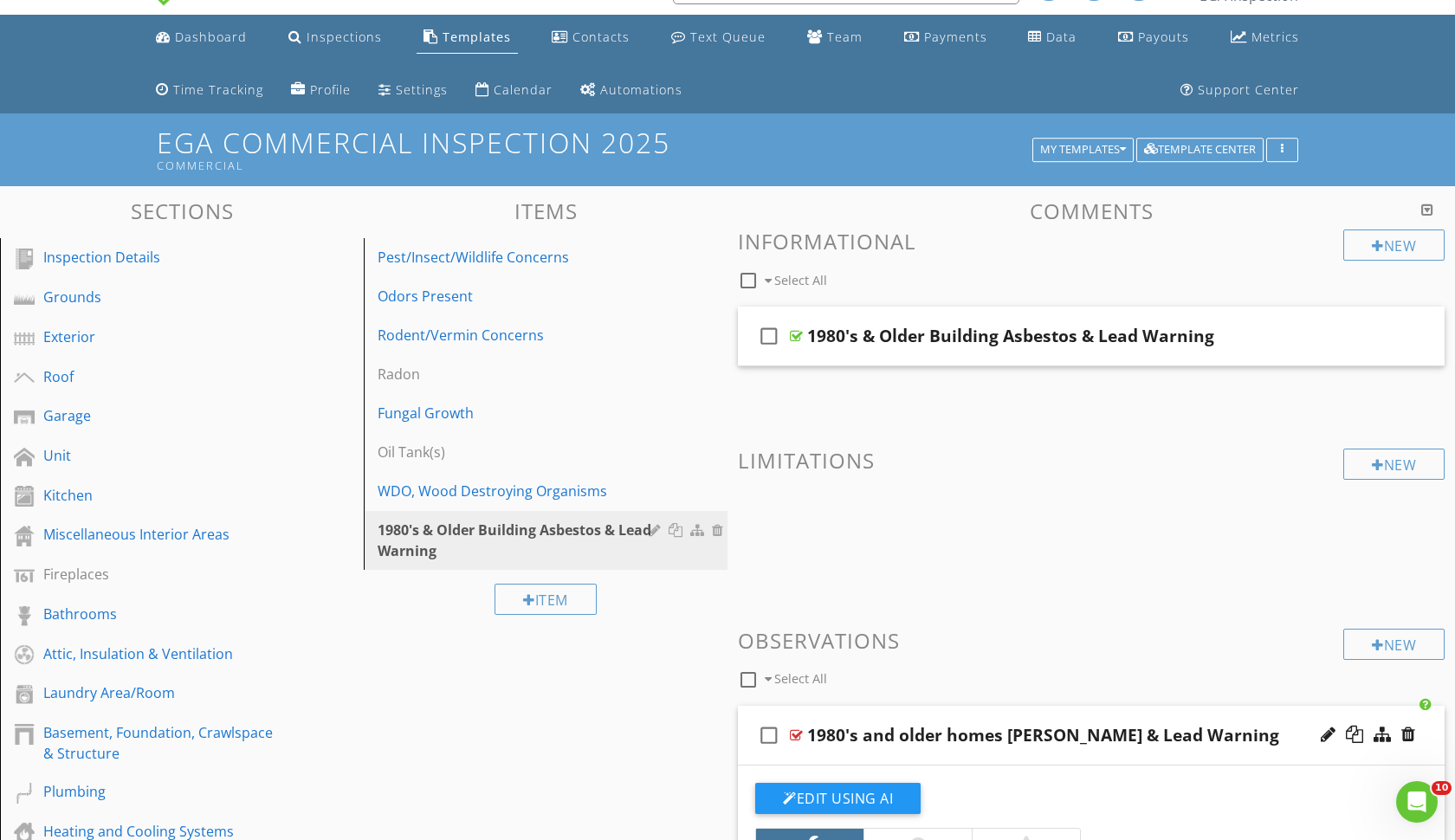
click at [997, 733] on div "1980's and older homes [PERSON_NAME] & Lead Warning" at bounding box center [1043, 735] width 472 height 21
click at [966, 738] on input "1980's and older homes [PERSON_NAME] & Lead Warning" at bounding box center [1059, 736] width 504 height 28
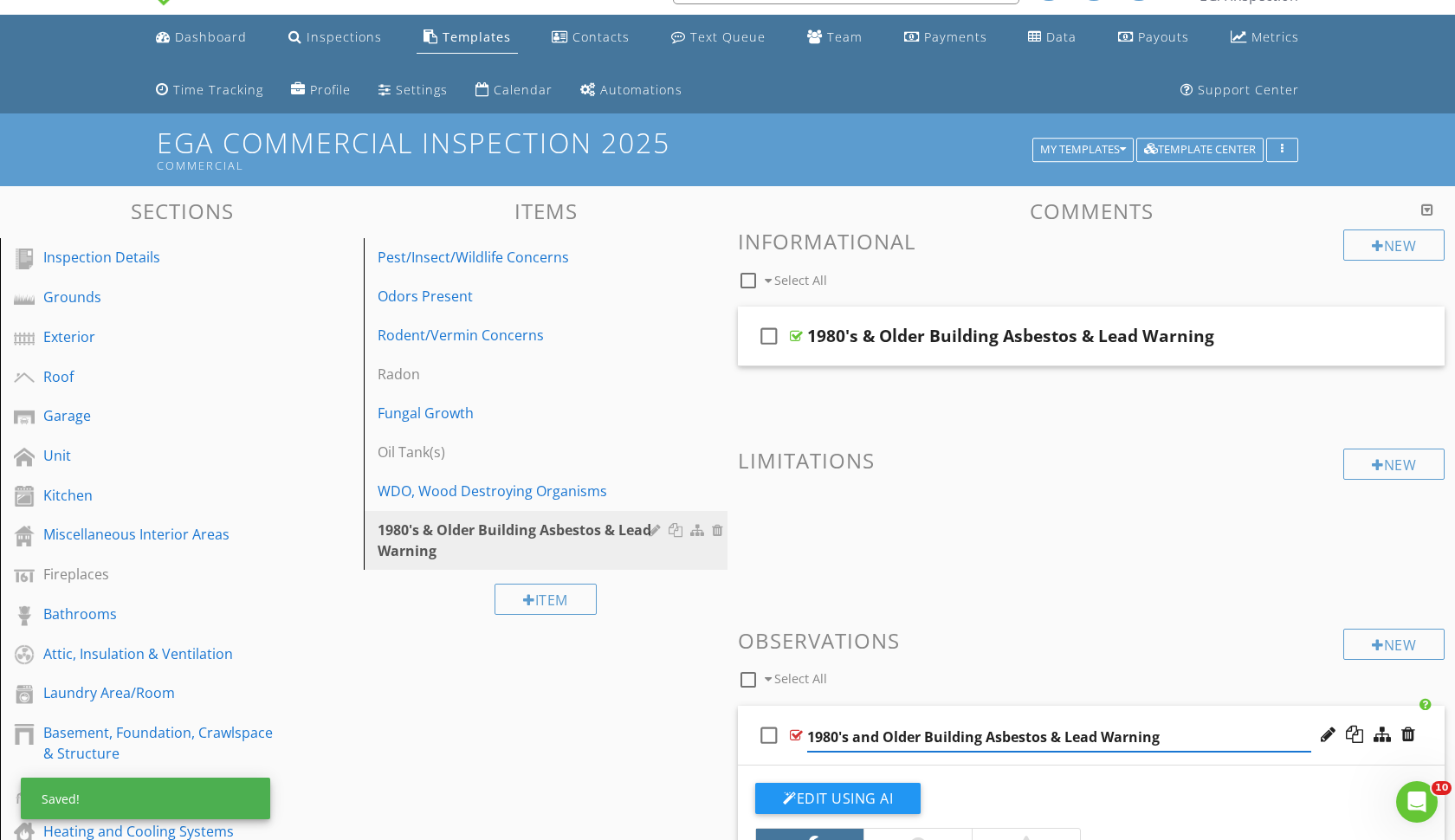
click at [878, 735] on input "1980's and Older Building Asbestos & Lead Warning" at bounding box center [1059, 736] width 504 height 28
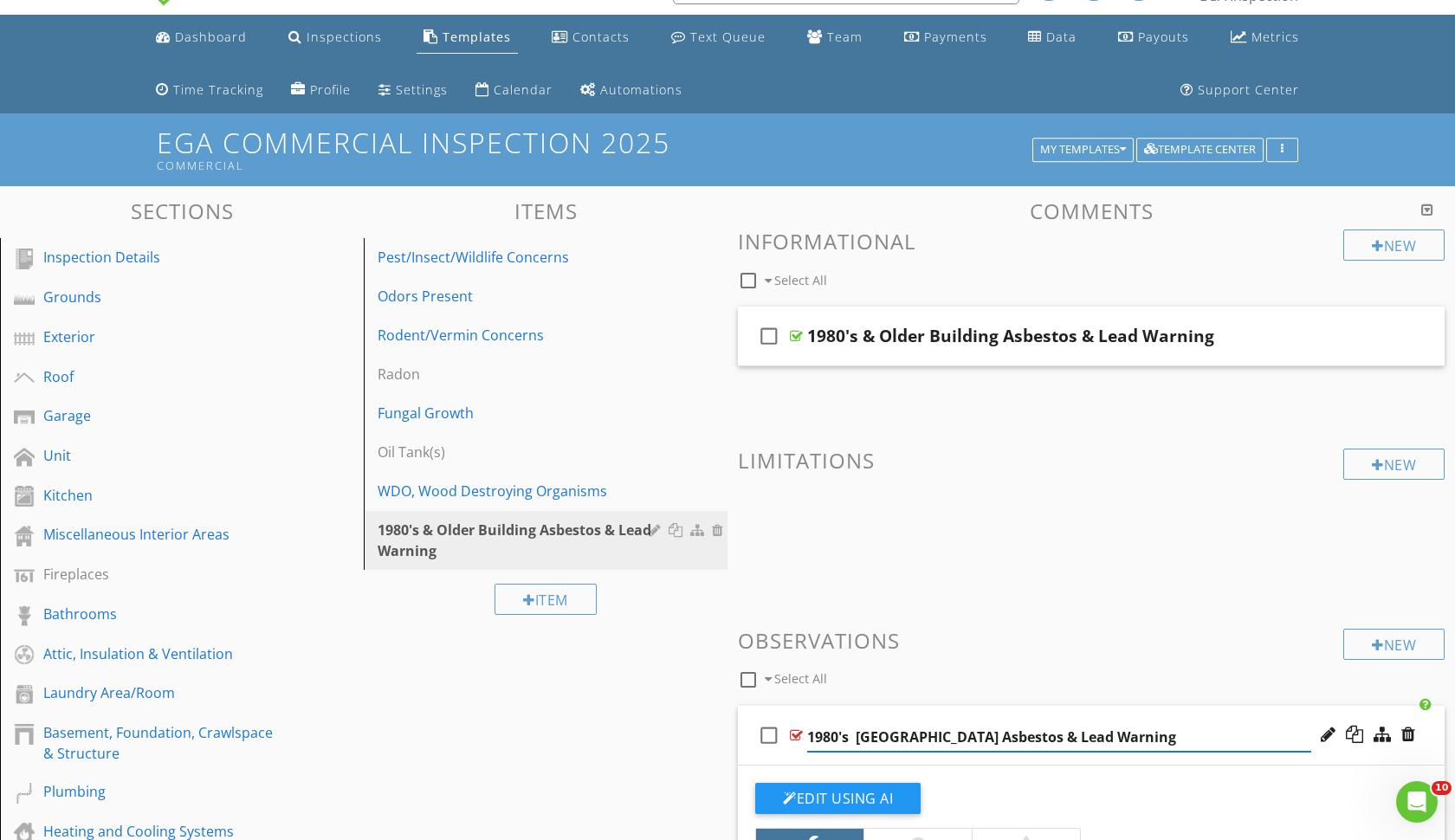
type input "1980's & Older Building Asbestos & Lead Warning"
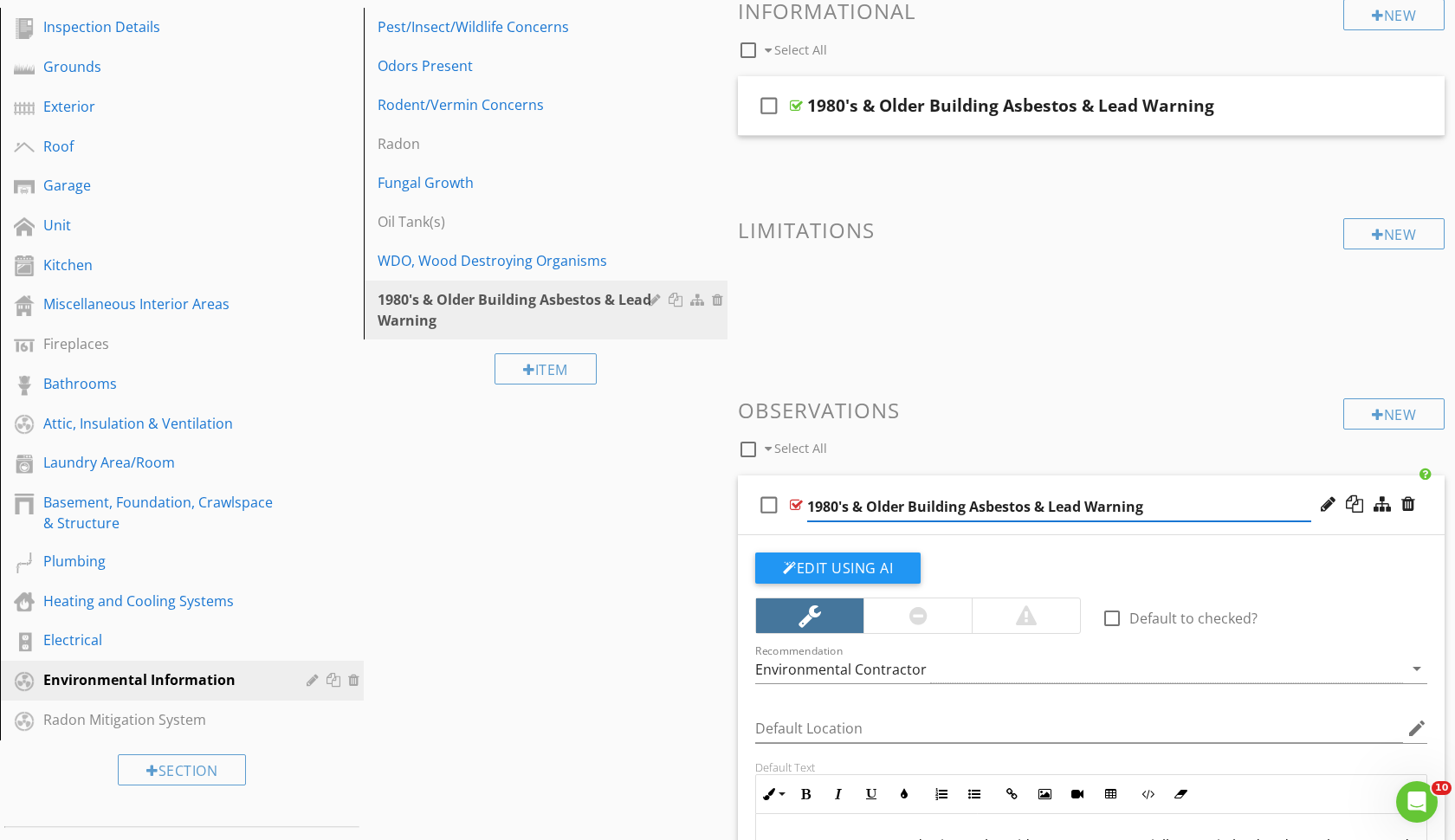
scroll to position [273, 0]
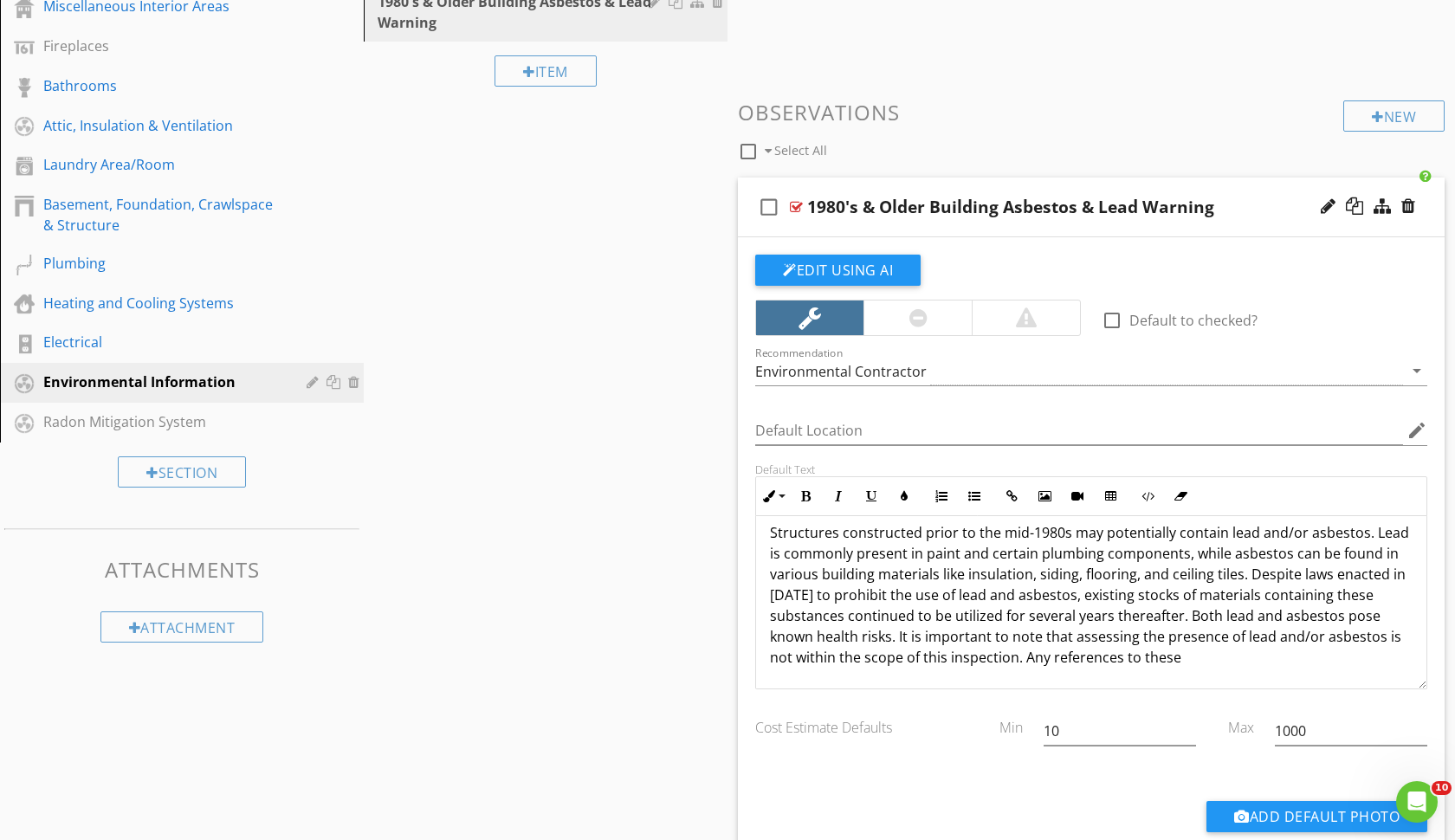
scroll to position [15, 0]
click at [1181, 659] on p "Structures constructed prior to the mid-1980s may potentially contain lead and/…" at bounding box center [1091, 595] width 643 height 145
click at [958, 225] on div "check_box_outline_blank 1980's & Older Building Asbestos & Lead Warning" at bounding box center [1091, 207] width 707 height 60
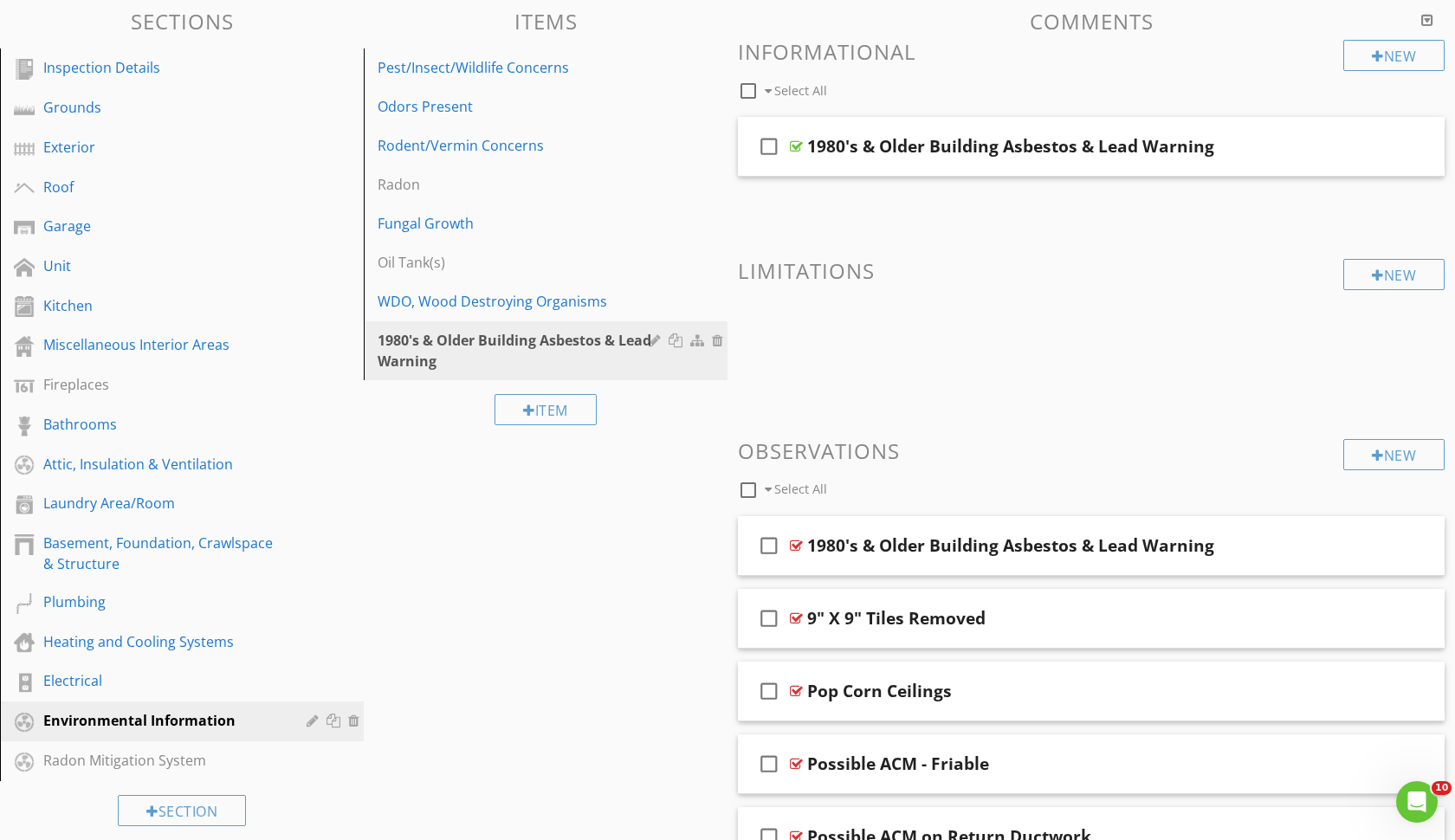
scroll to position [225, 0]
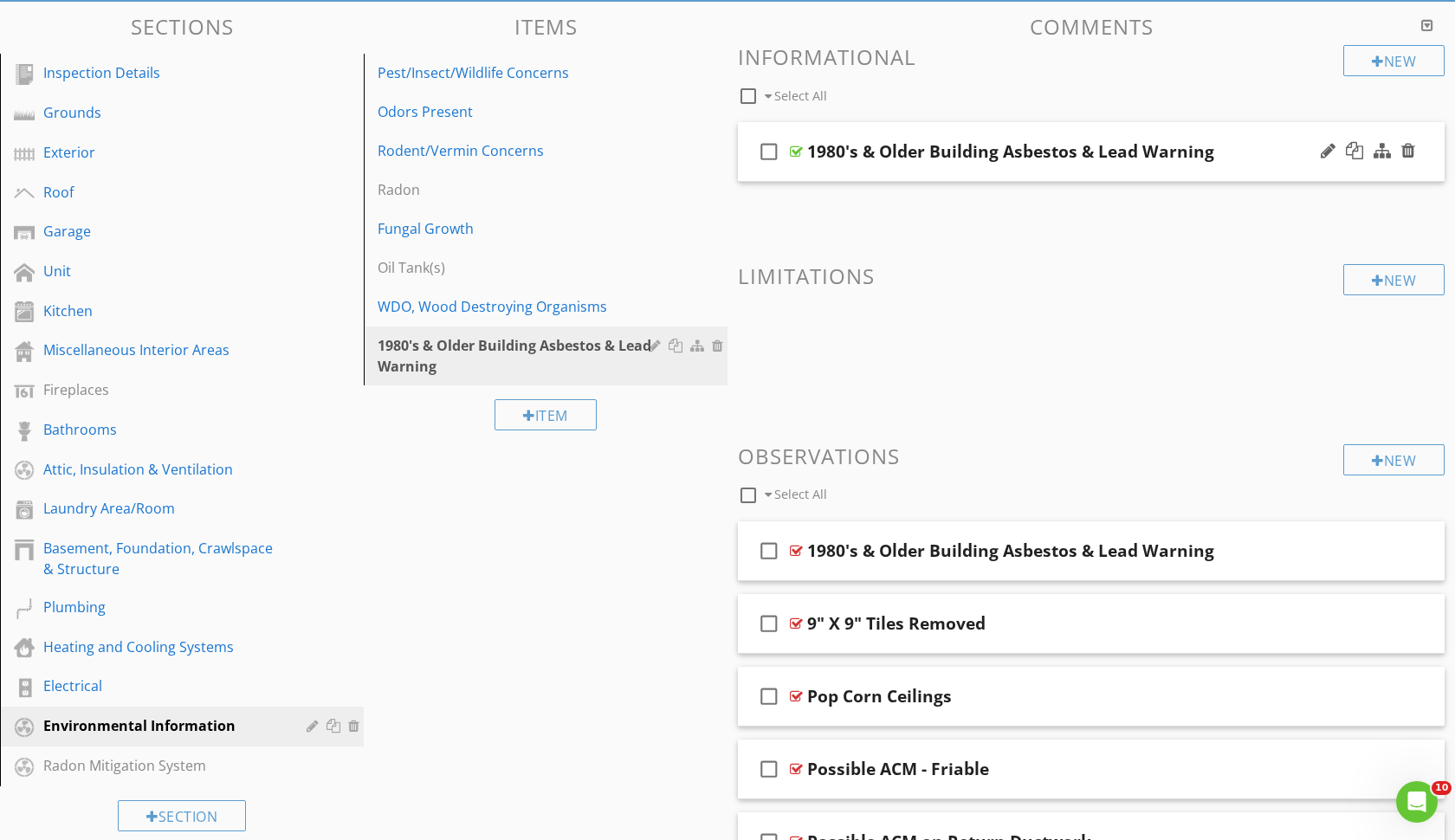
click at [833, 168] on div "check_box_outline_blank 1980's & Older Building Asbestos & Lead Warning" at bounding box center [1091, 152] width 707 height 60
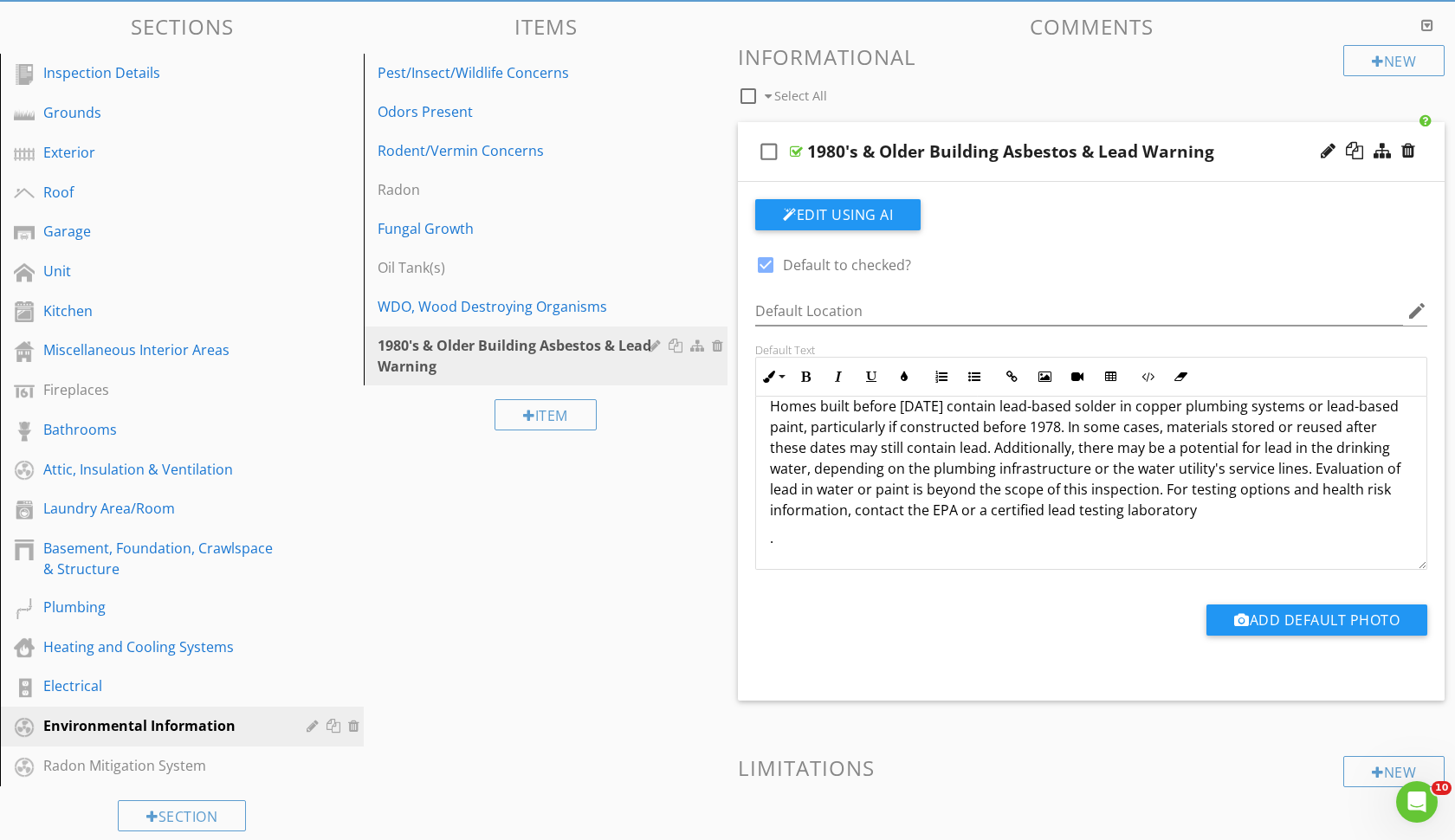
scroll to position [209, 0]
click at [1165, 507] on p "Asbestos Notice: For properties constructed prior to 1988, there is a potential…" at bounding box center [1091, 365] width 643 height 312
click at [1192, 515] on p "Asbestos Notice: For properties constructed prior to 1988, there is a potential…" at bounding box center [1091, 365] width 643 height 312
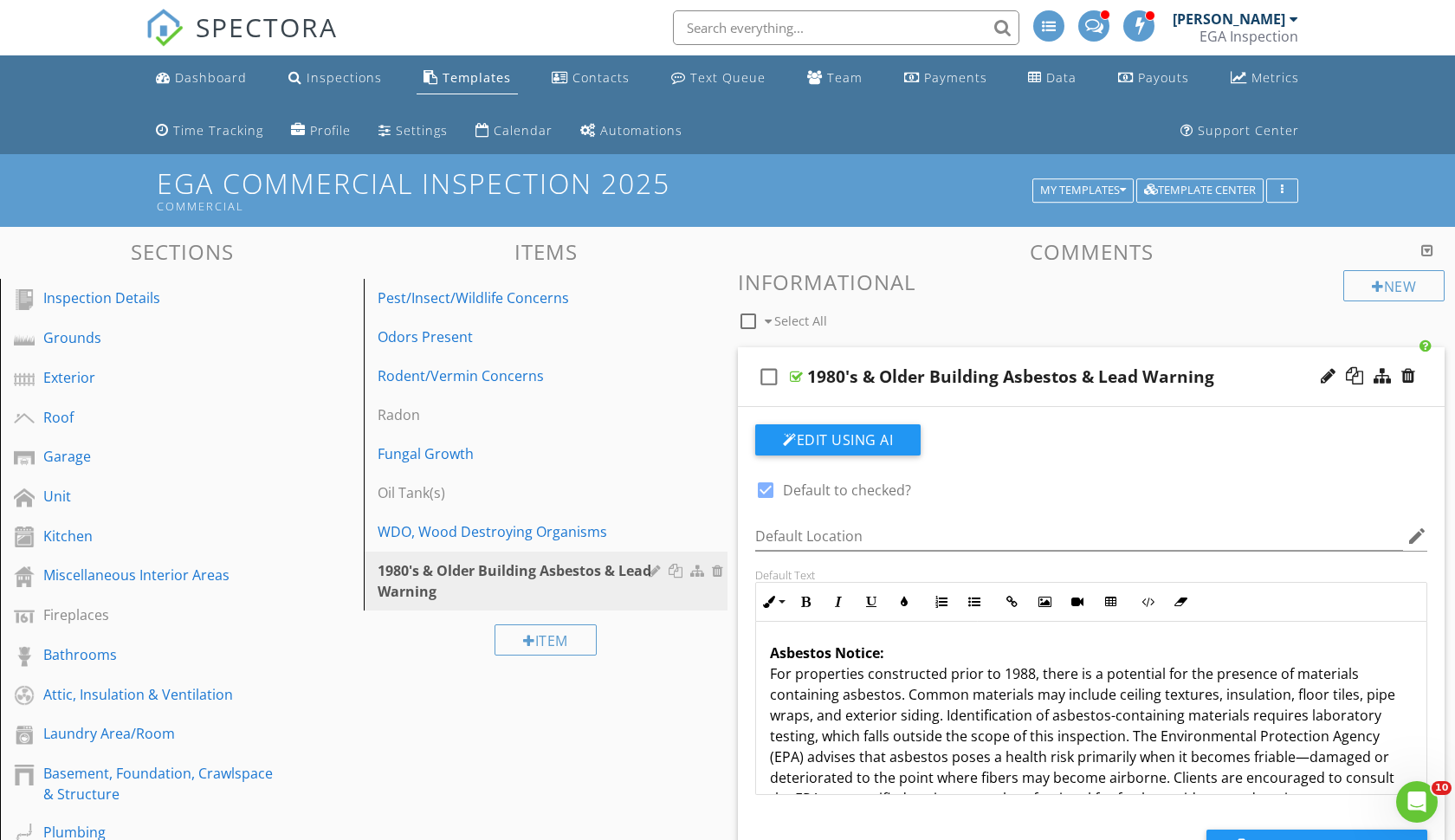
scroll to position [0, 0]
click at [211, 78] on div "Dashboard" at bounding box center [210, 77] width 72 height 16
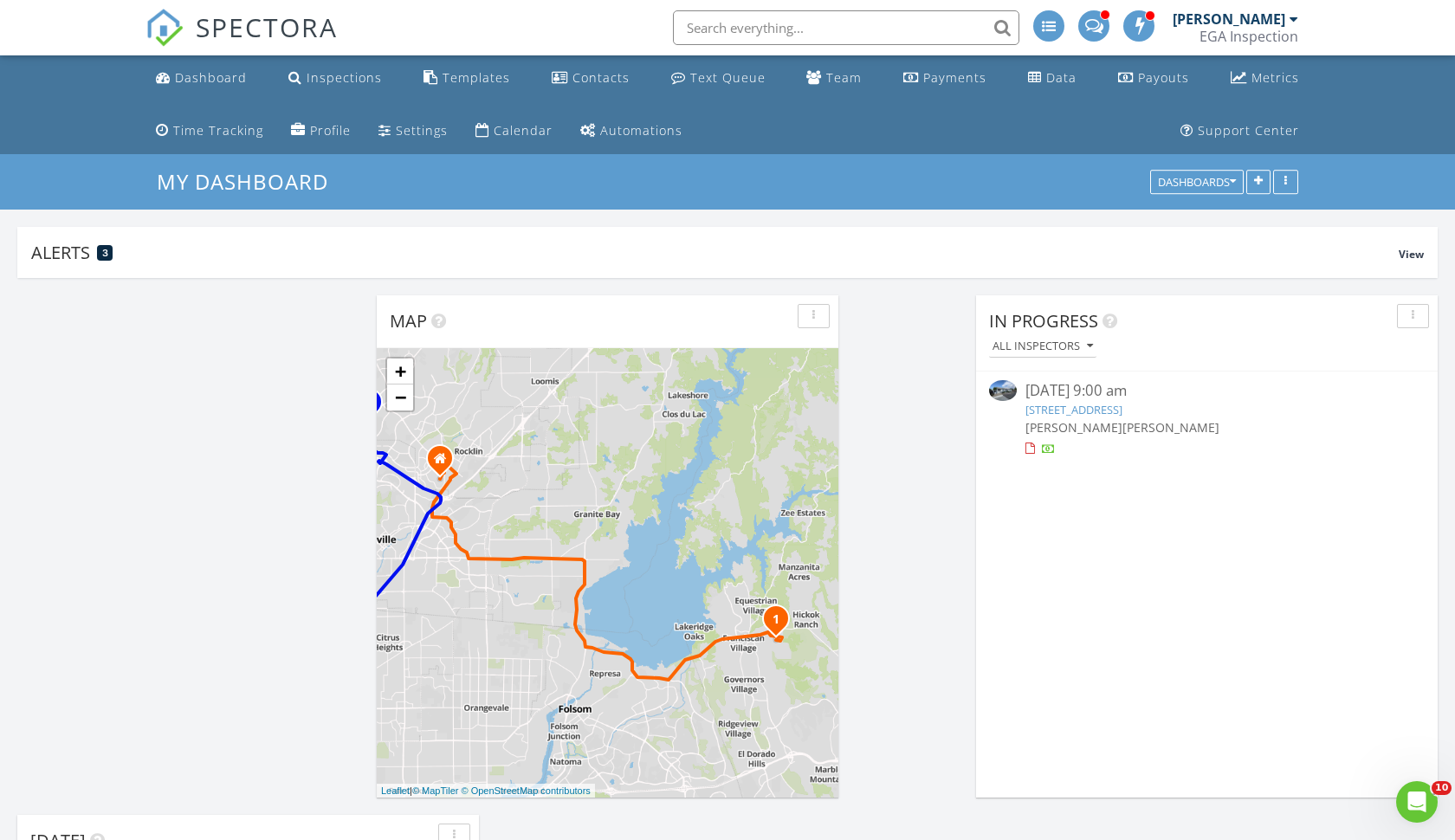
click at [1043, 414] on link "[STREET_ADDRESS]" at bounding box center [1074, 409] width 97 height 15
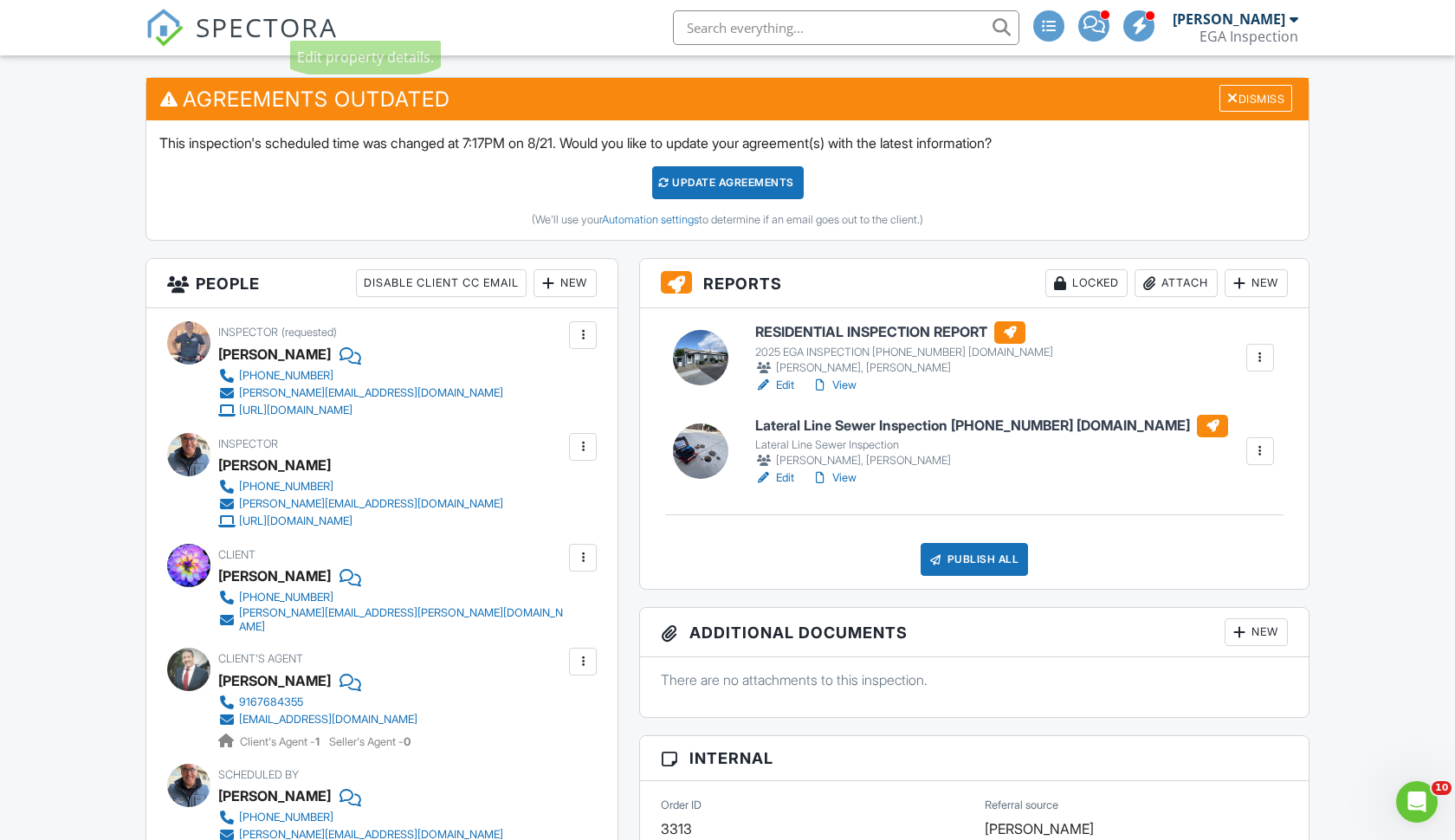
scroll to position [502, 0]
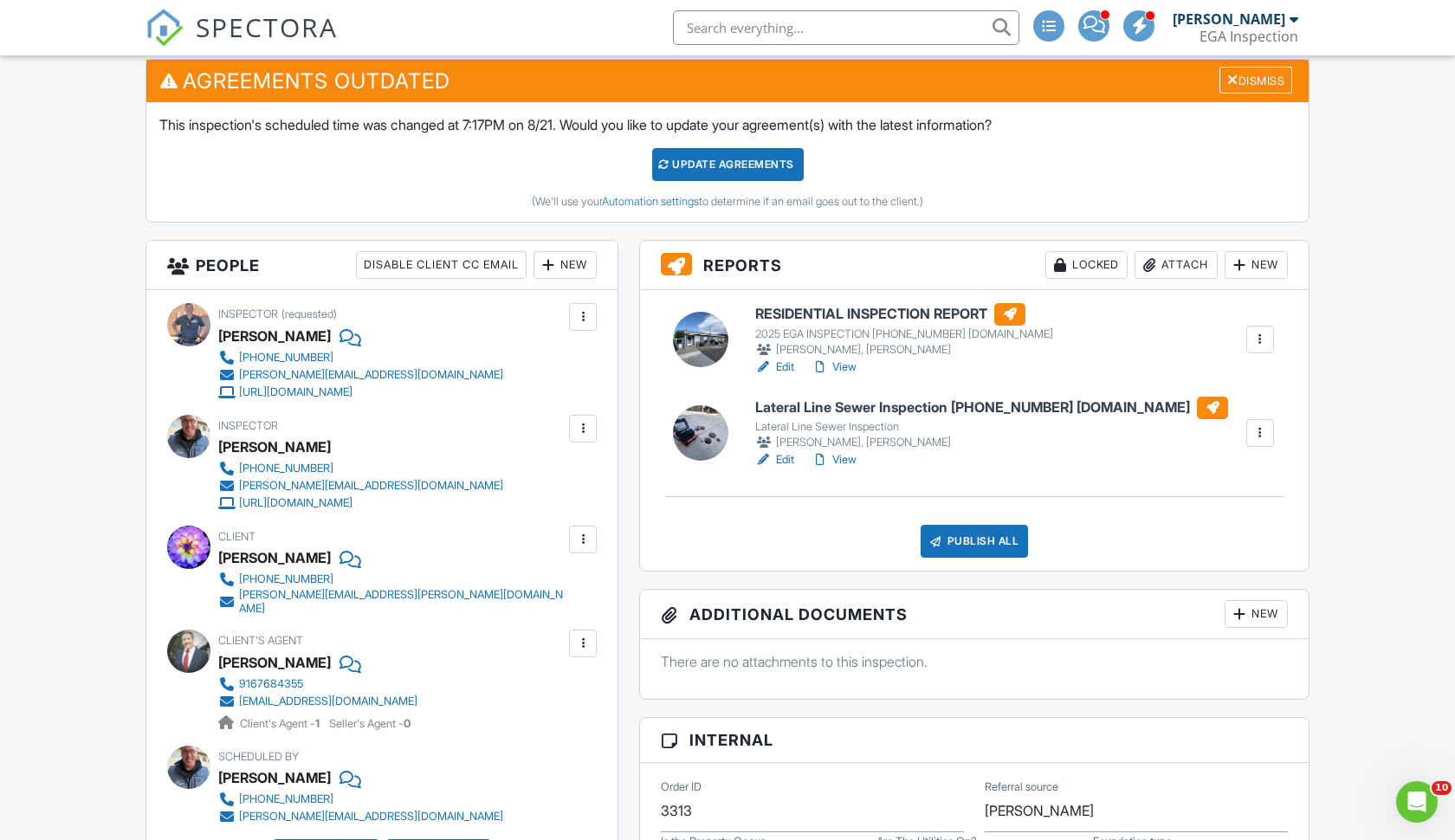
click at [845, 368] on link "View" at bounding box center [834, 366] width 45 height 17
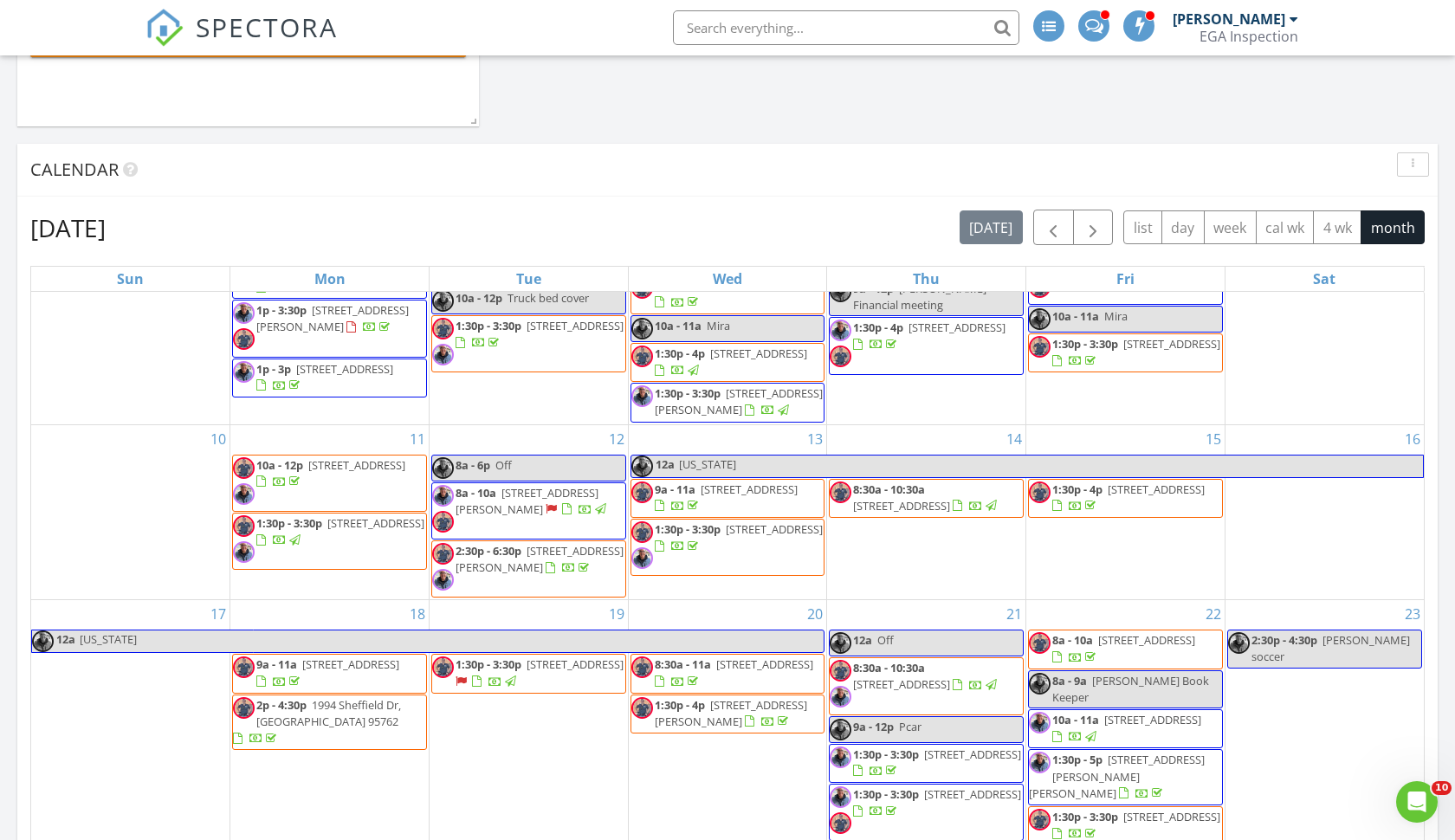
scroll to position [644, 0]
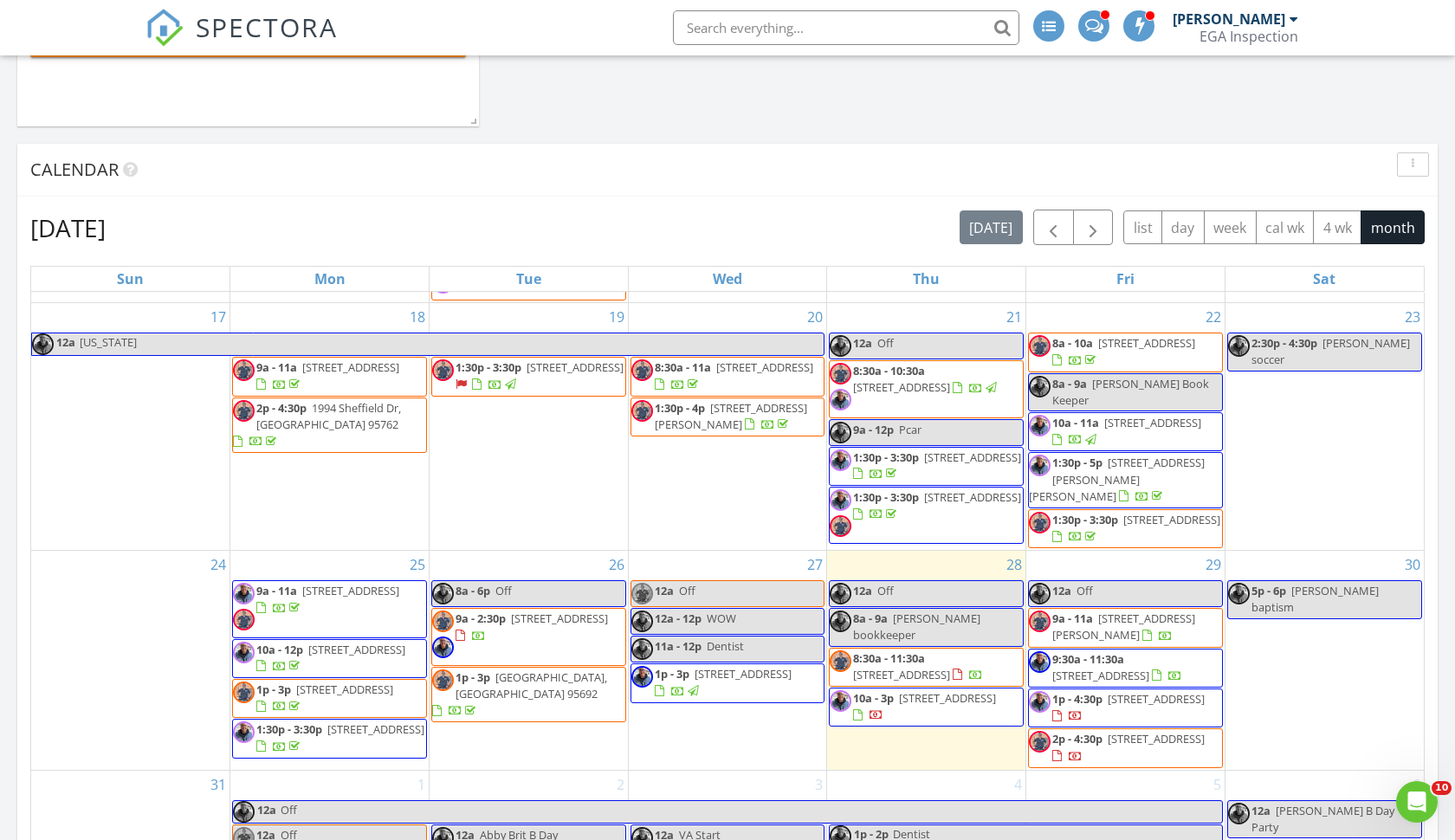
click at [862, 690] on span "10a - 3p" at bounding box center [873, 697] width 41 height 15
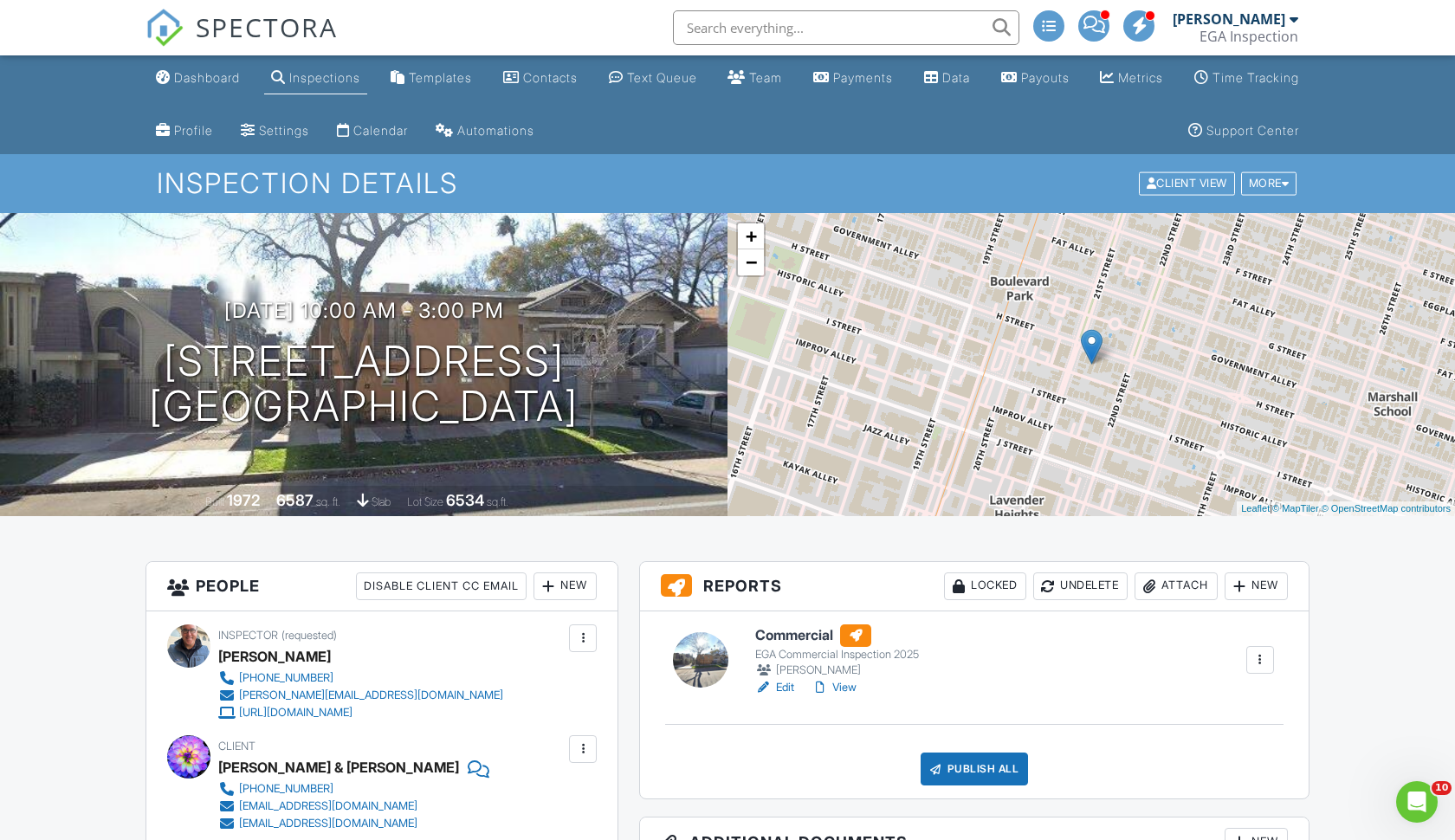
click at [835, 684] on link "View" at bounding box center [834, 687] width 45 height 17
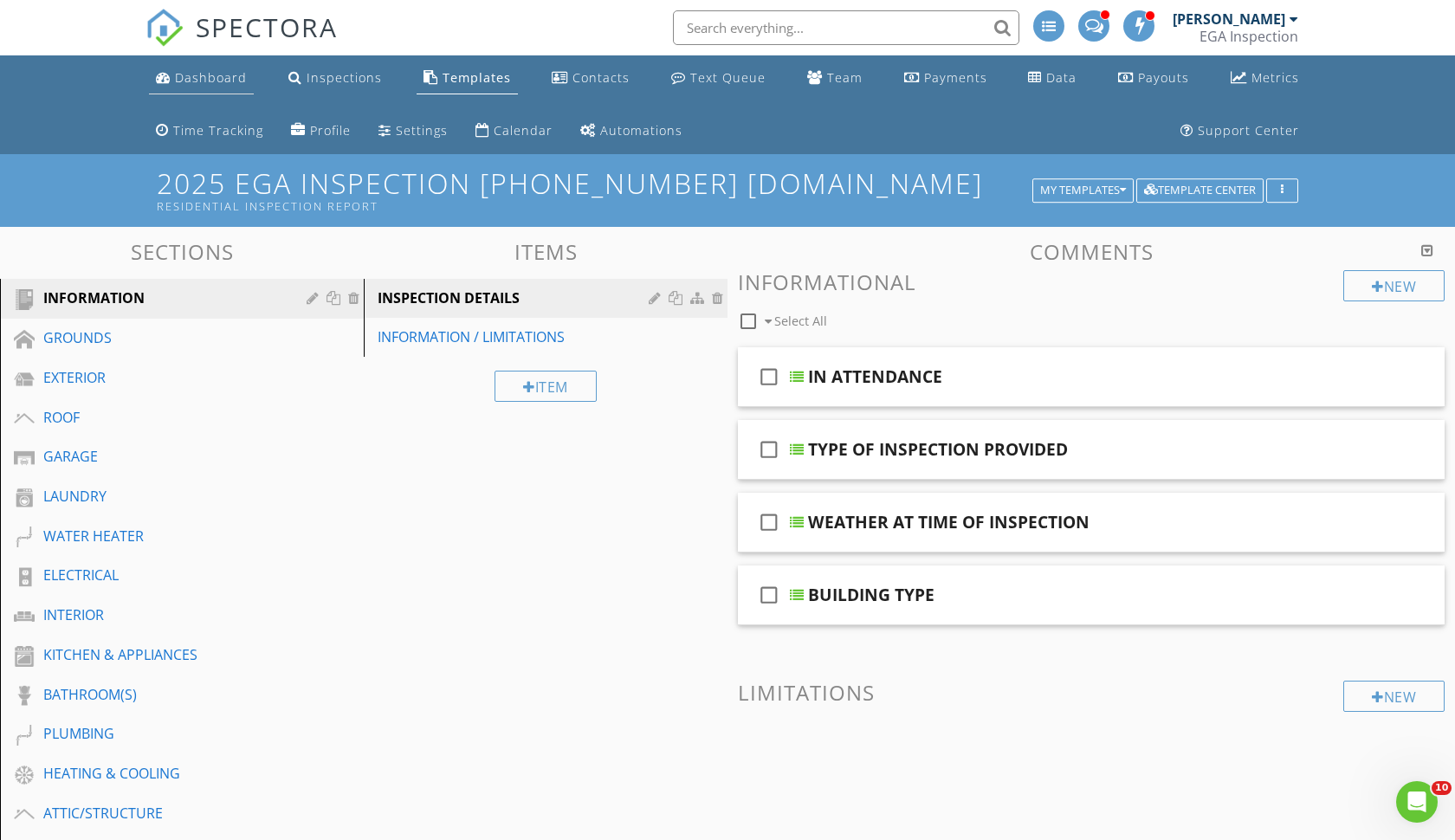
click at [210, 76] on div "Dashboard" at bounding box center [210, 77] width 72 height 16
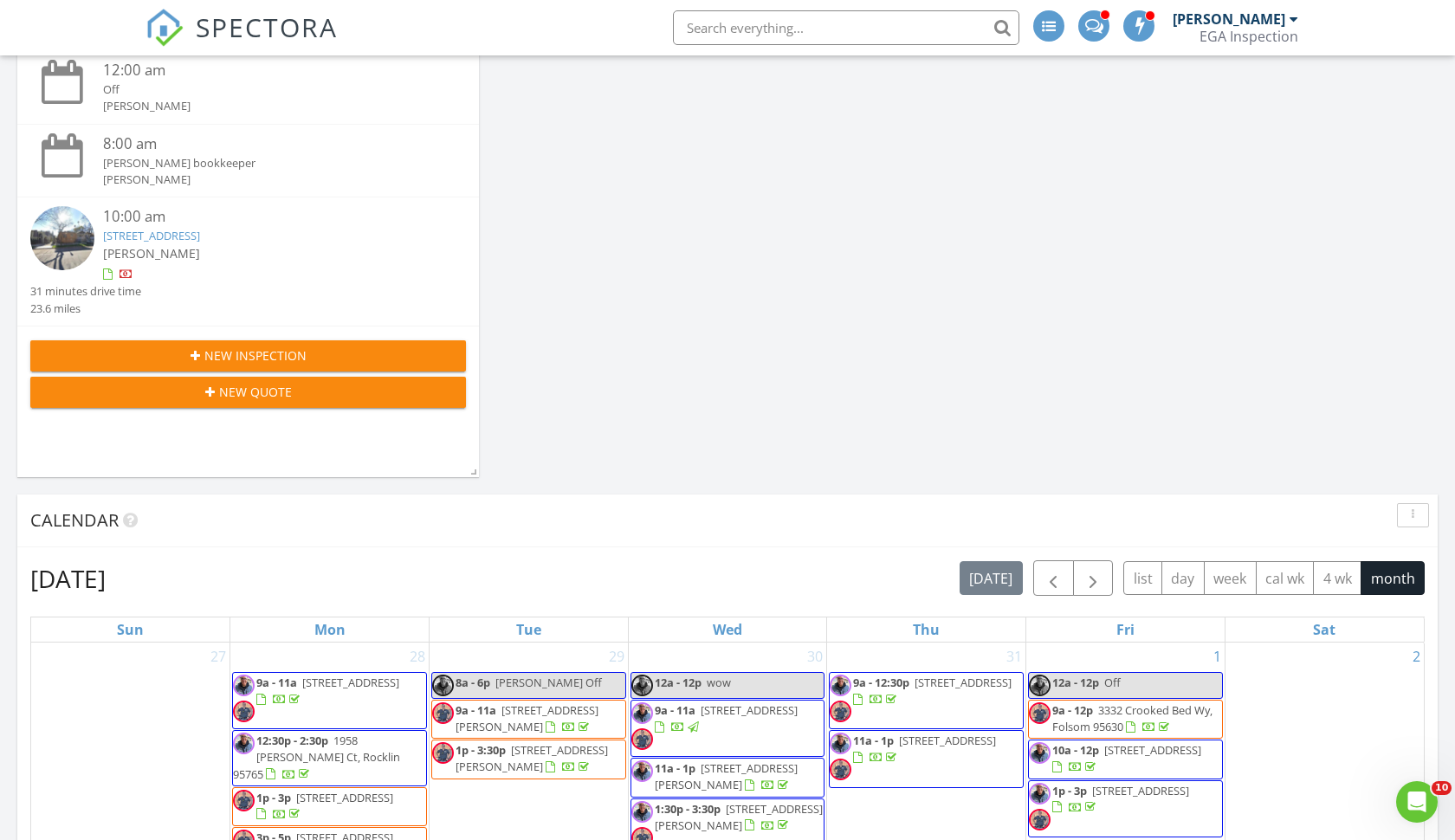
scroll to position [778, 0]
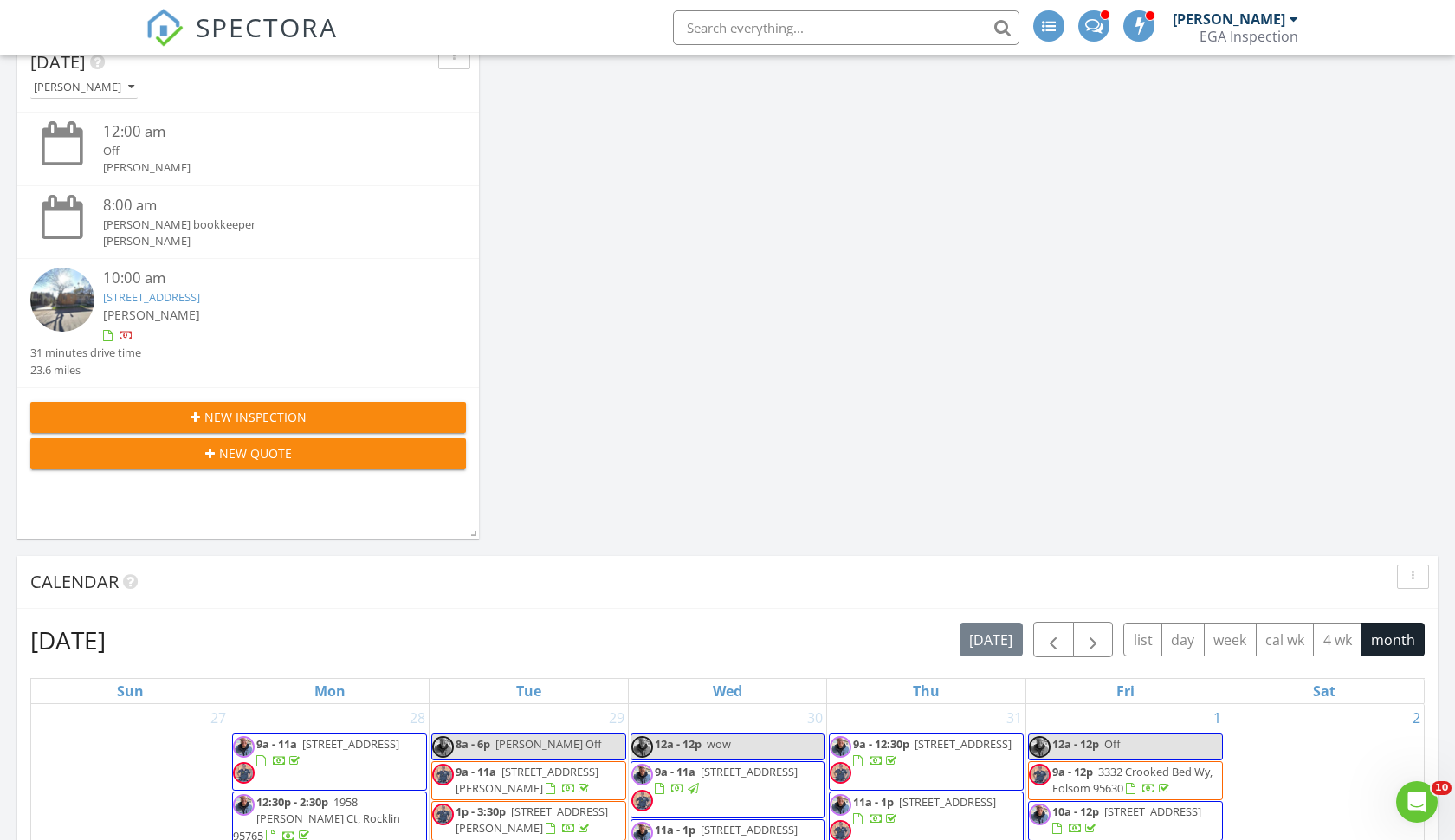
click at [145, 290] on link "2110 H St, Sacramento, CA 95816" at bounding box center [151, 296] width 97 height 15
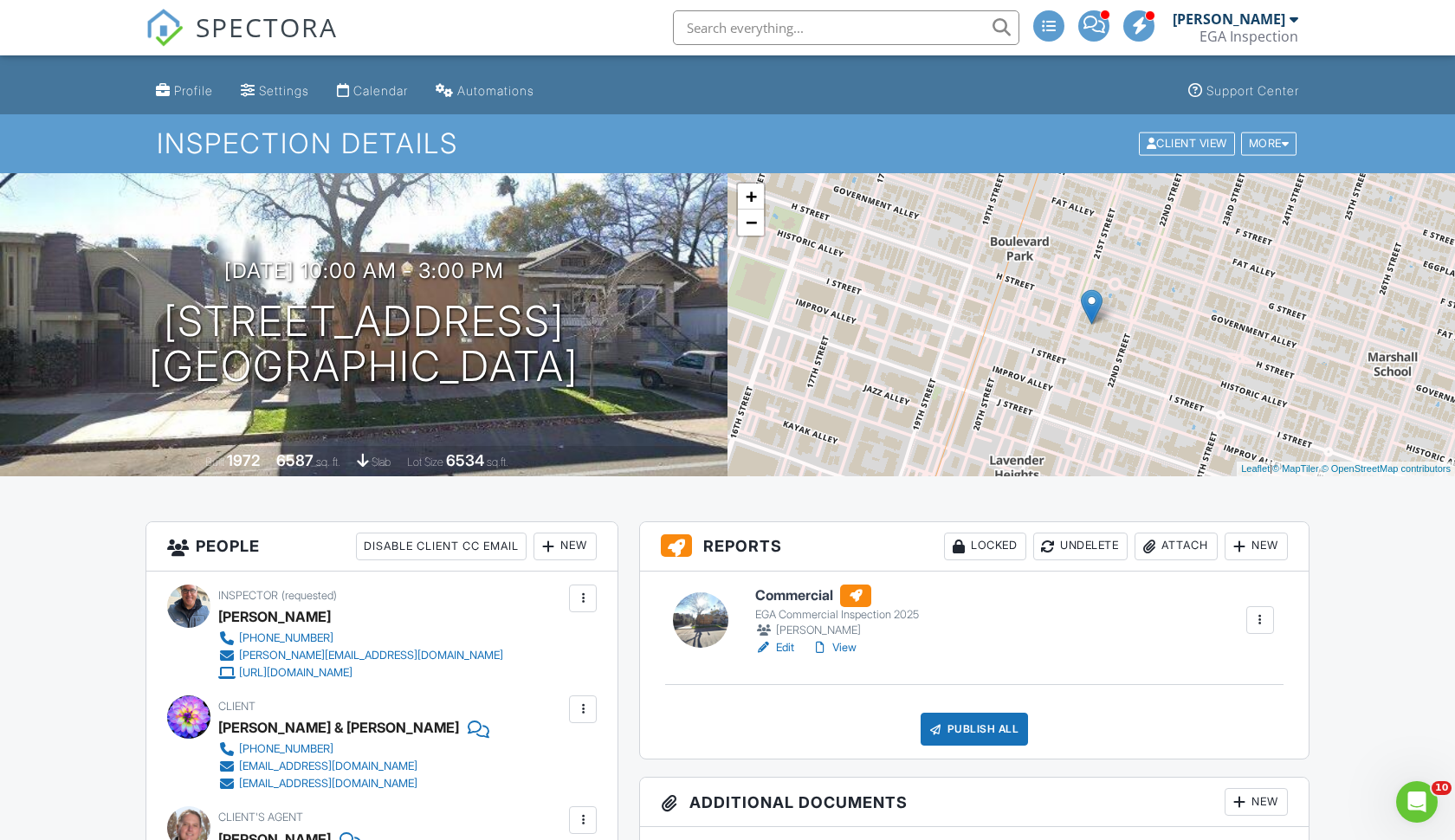
scroll to position [161, 0]
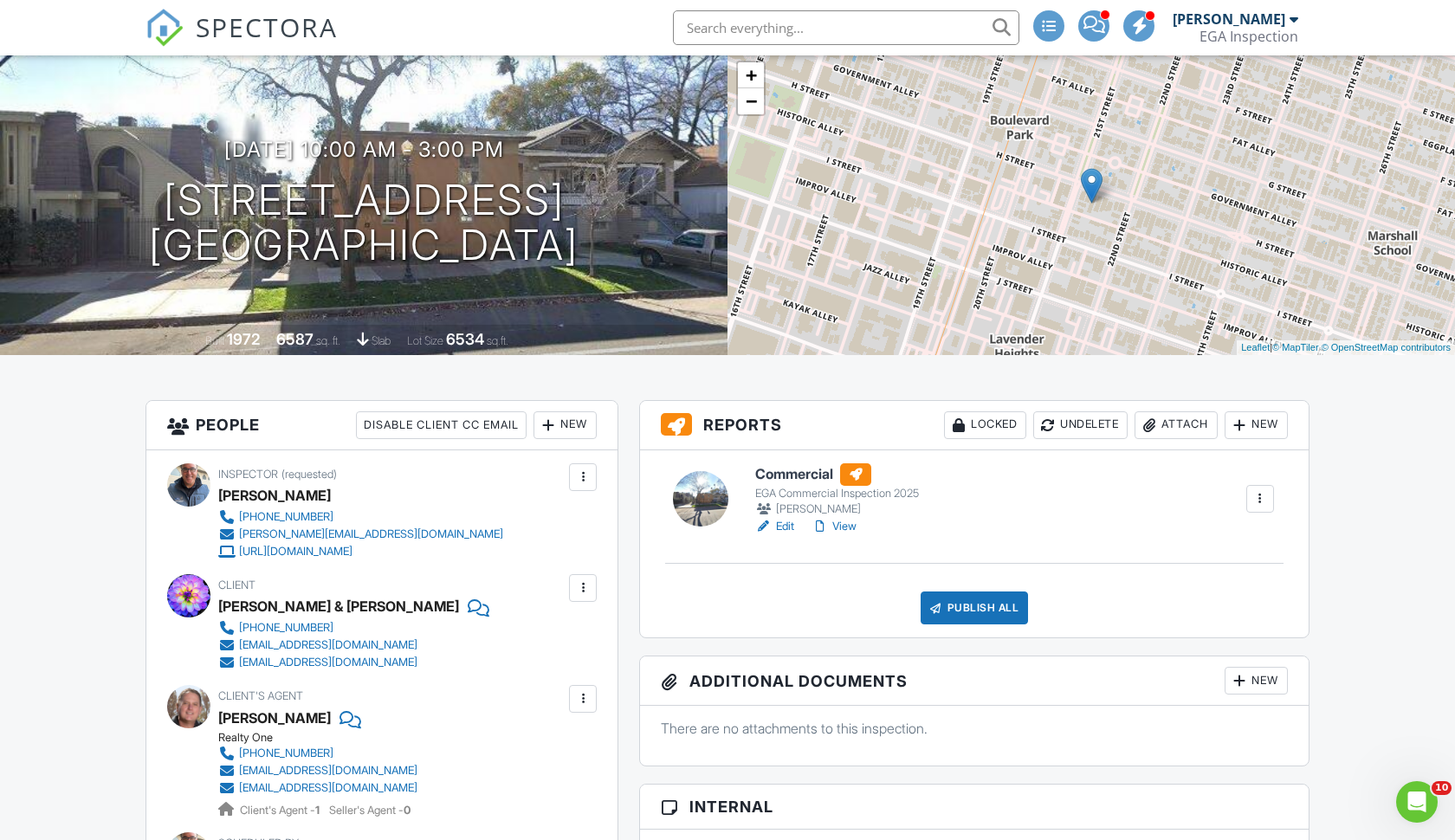
click at [847, 527] on link "View" at bounding box center [834, 526] width 45 height 17
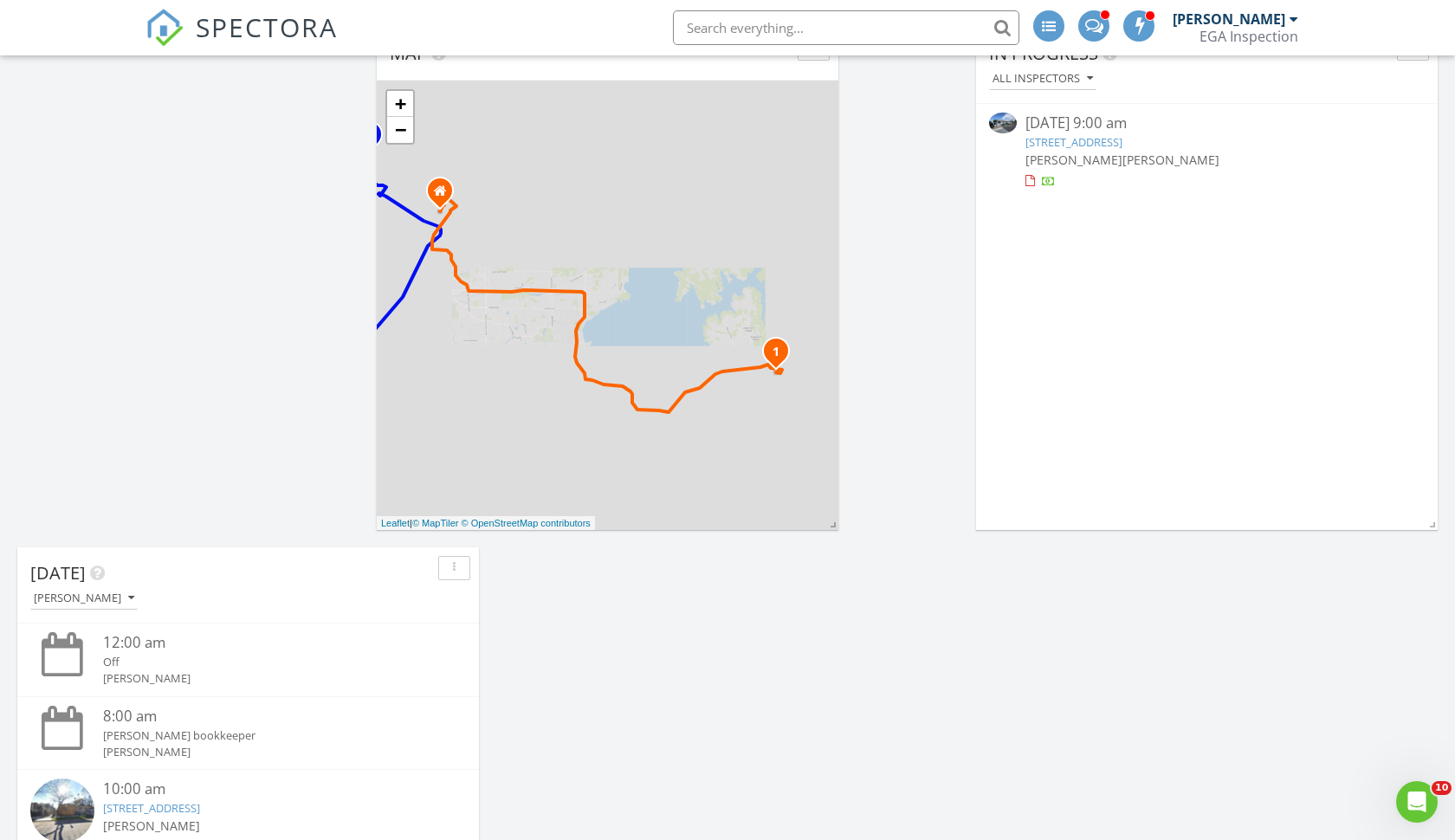
scroll to position [309, 0]
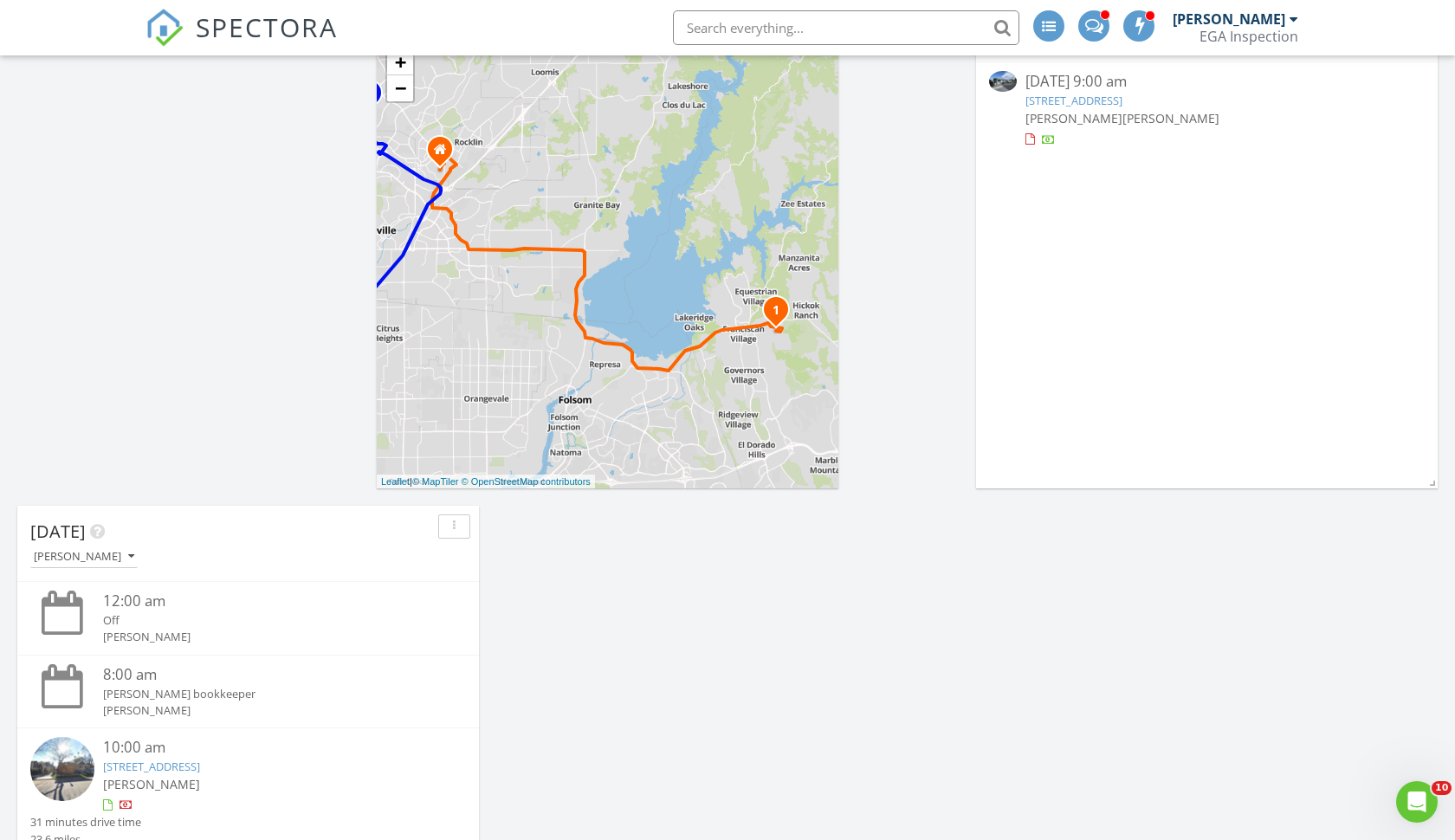
click at [1049, 100] on link "[STREET_ADDRESS]" at bounding box center [1074, 100] width 97 height 15
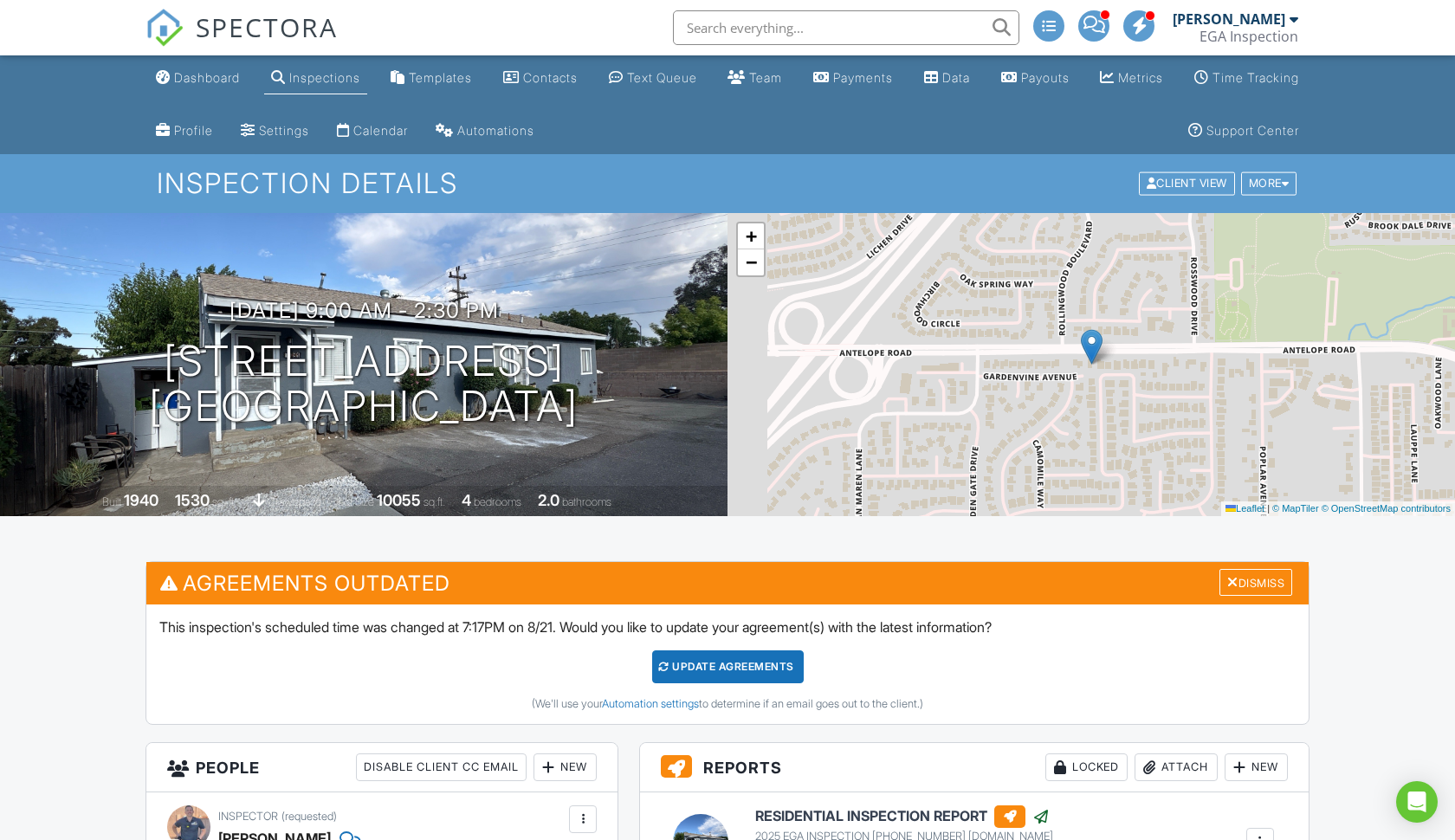
scroll to position [371, 0]
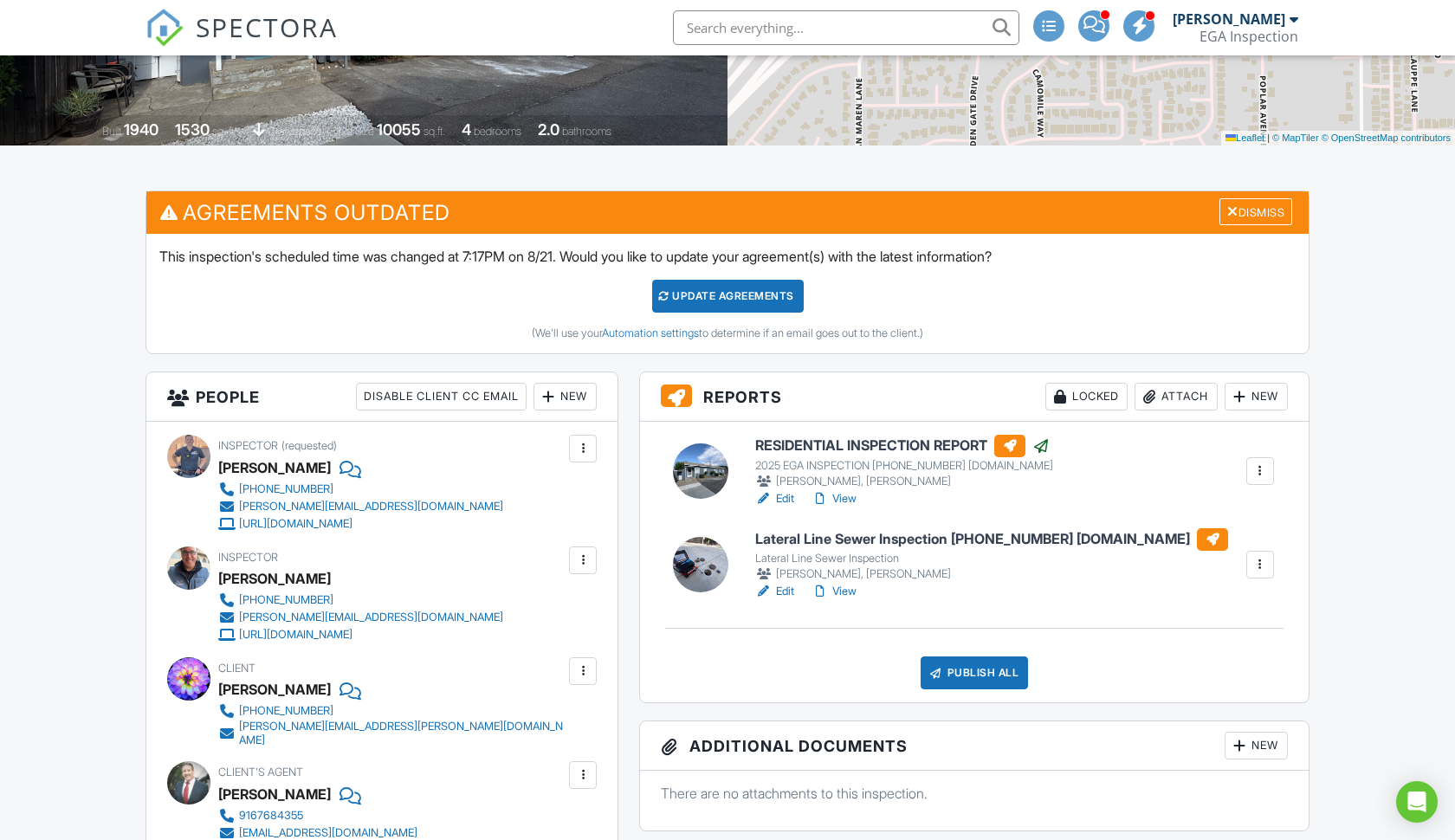
click at [932, 533] on h6 "Lateral Line Sewer Inspection [PHONE_NUMBER] [DOMAIN_NAME]" at bounding box center [992, 539] width 473 height 23
click at [838, 595] on link "View" at bounding box center [834, 591] width 45 height 17
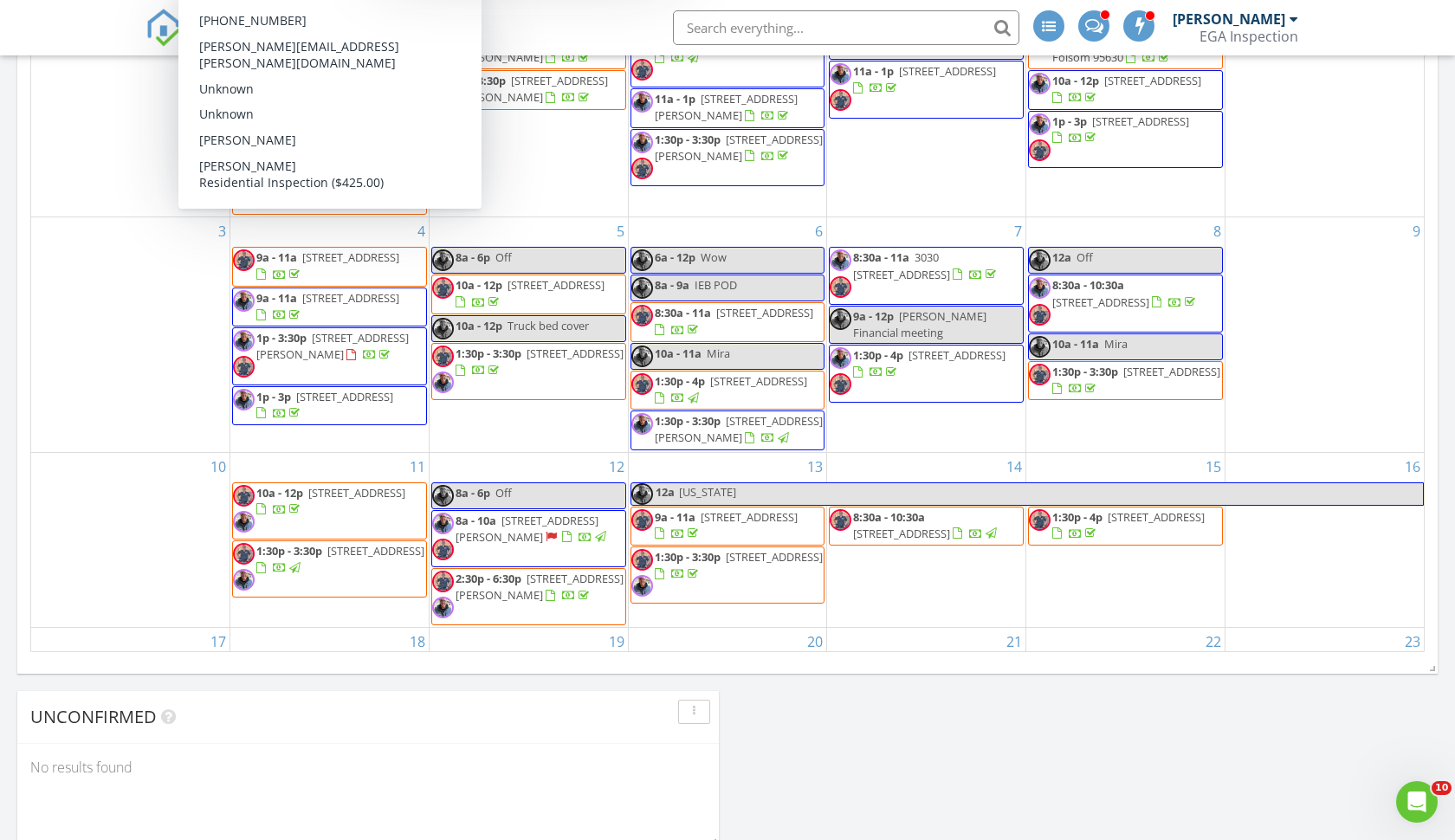
scroll to position [593, 0]
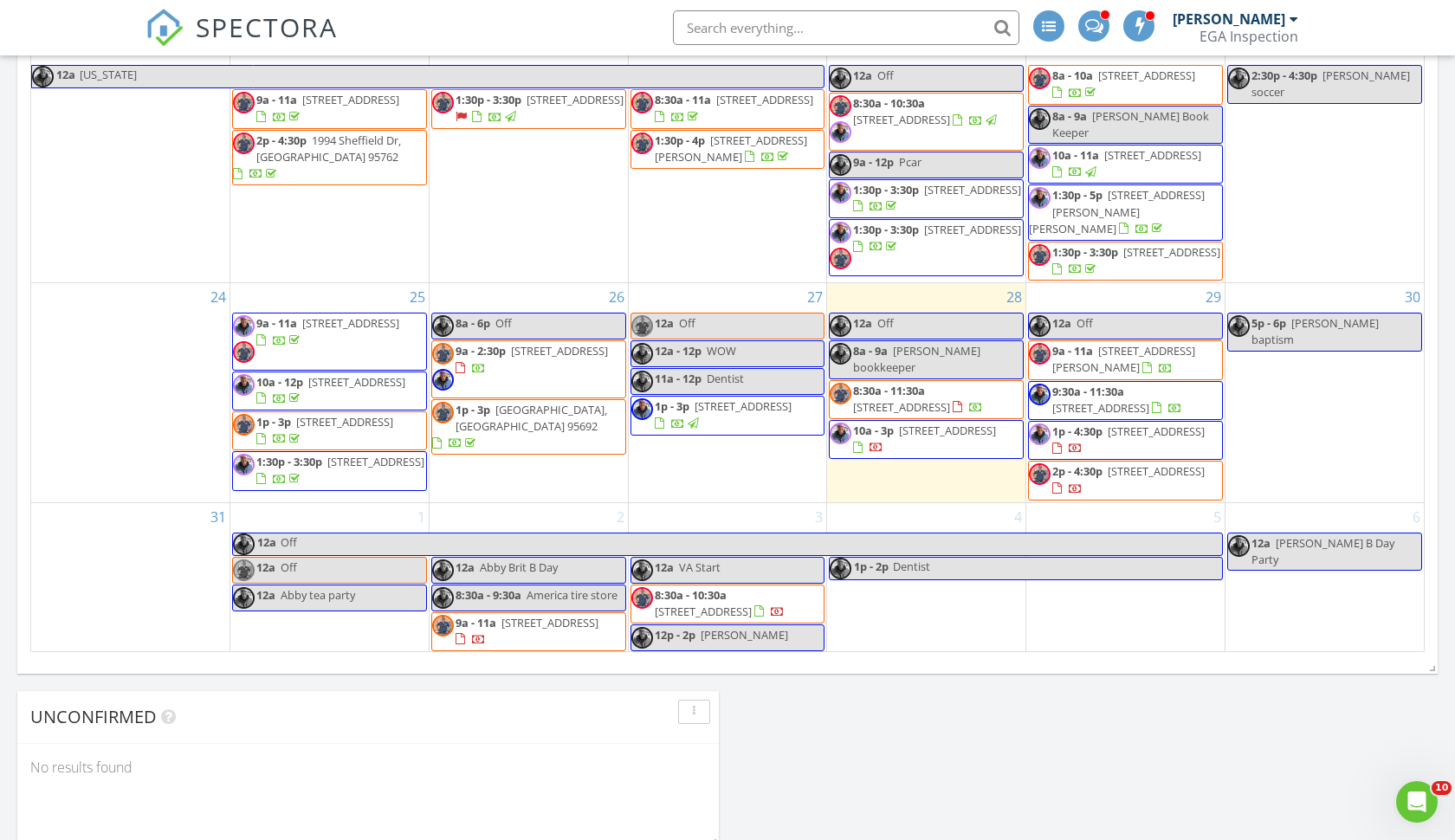
click at [906, 423] on span "2110 H St, Sacramento 95816" at bounding box center [948, 430] width 97 height 15
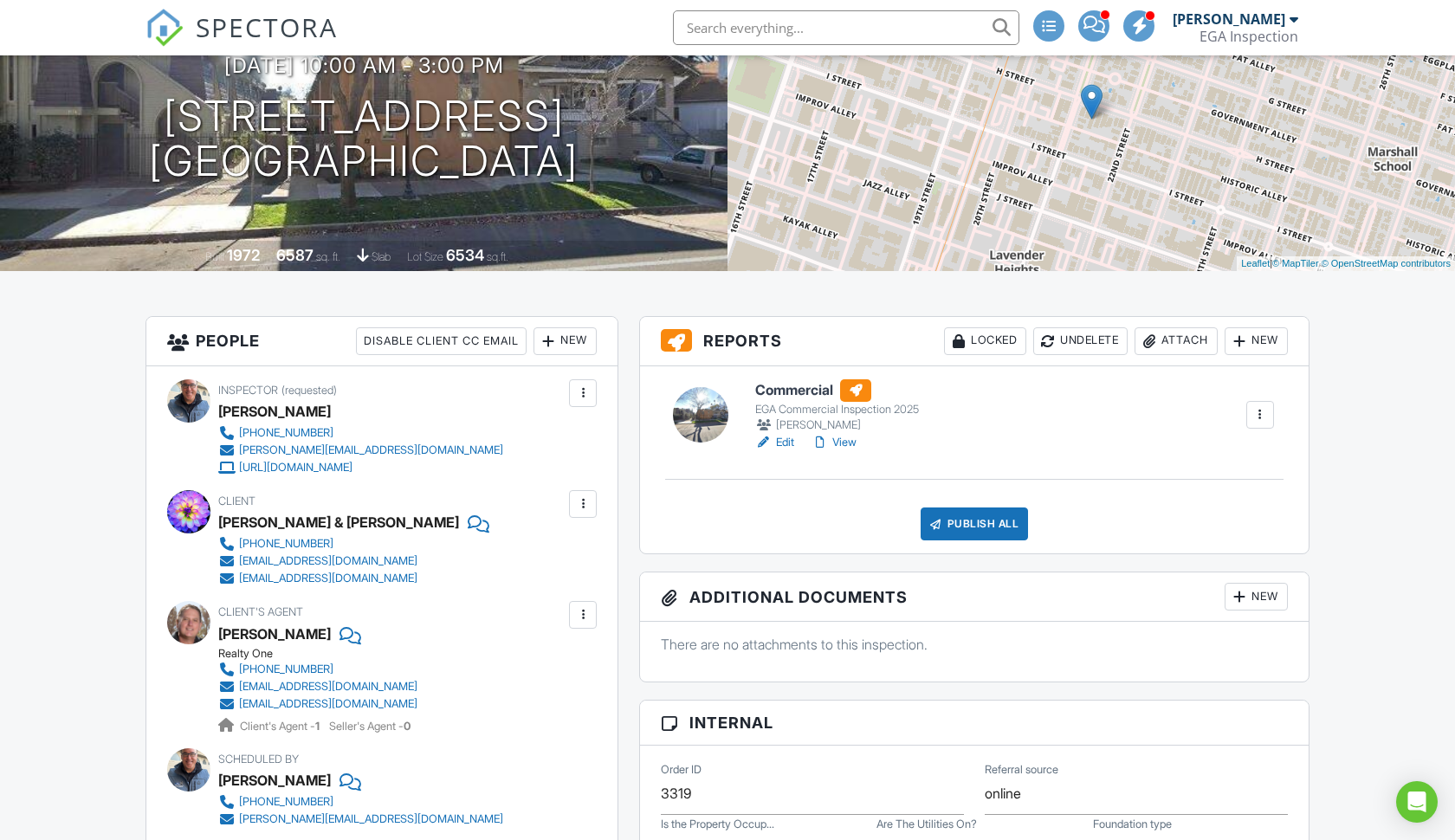
click at [1254, 416] on div at bounding box center [1259, 415] width 17 height 17
click at [1175, 576] on div "Delete" at bounding box center [1185, 584] width 36 height 19
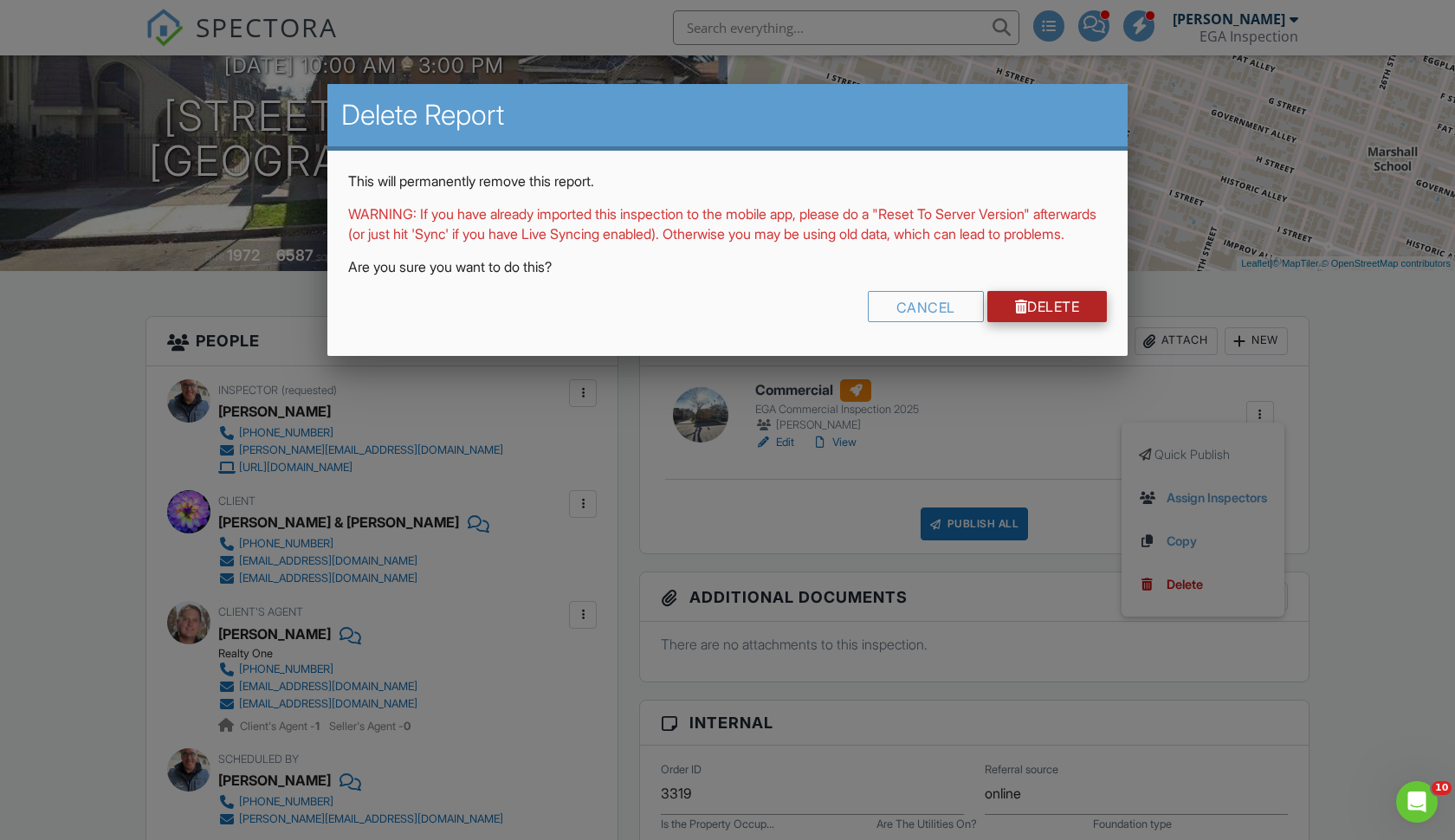
click at [1044, 315] on link "Delete" at bounding box center [1048, 306] width 120 height 31
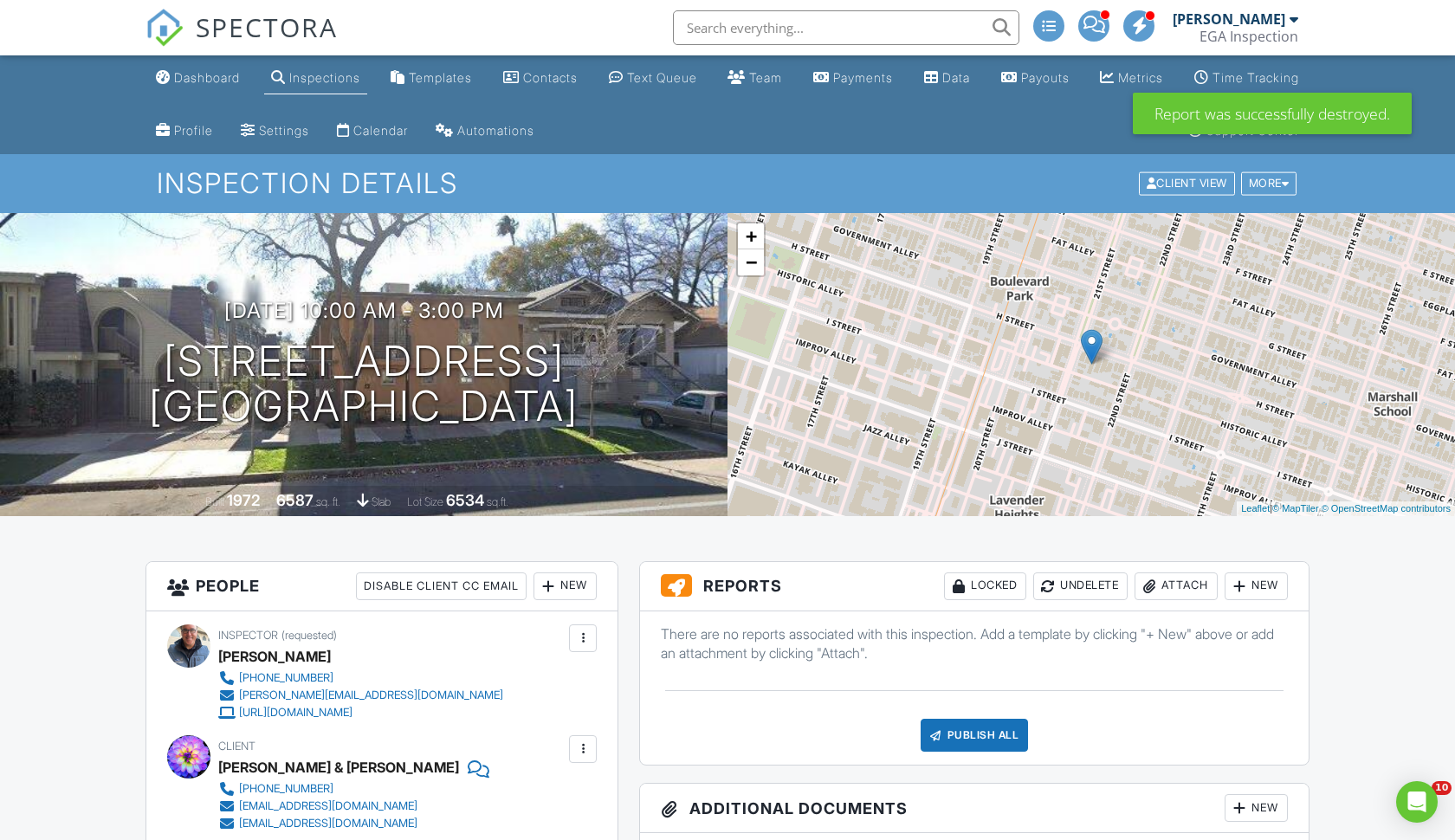
click at [1268, 592] on div "New" at bounding box center [1257, 586] width 64 height 27
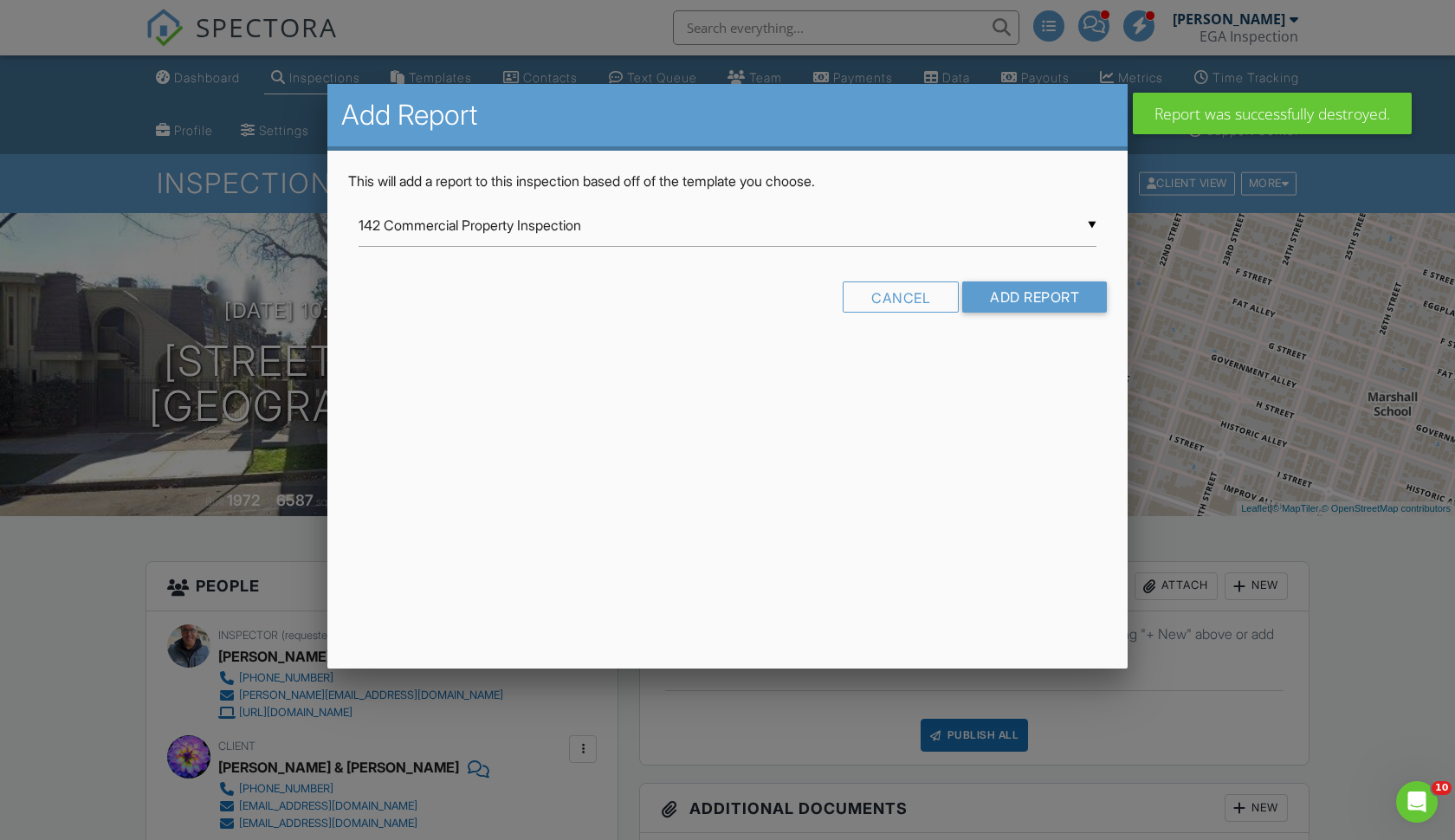
click at [545, 244] on div "▼ 142 Commercial Property Inspection 142 Commercial Property Inspection AA A-Ac…" at bounding box center [728, 225] width 738 height 43
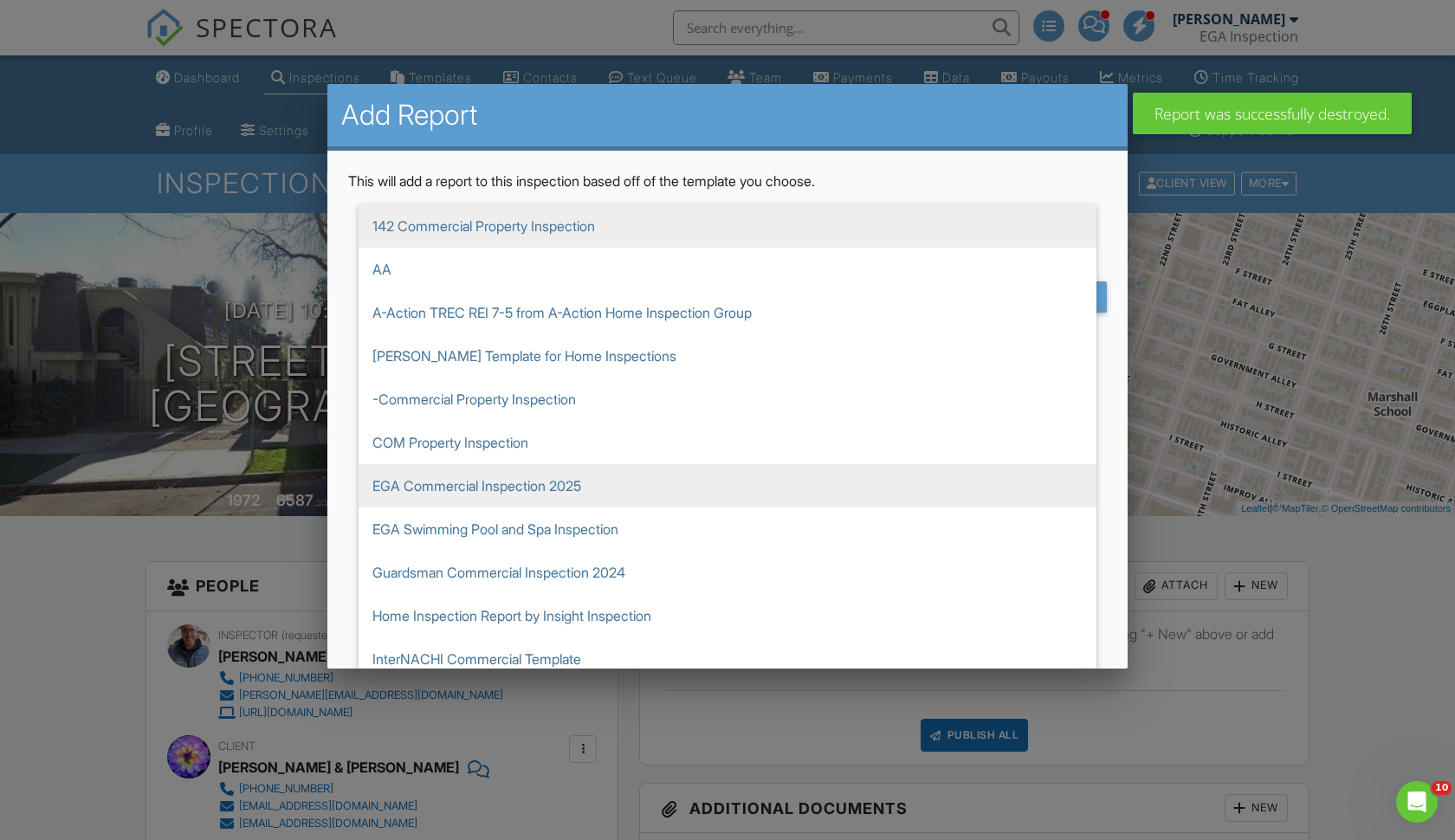
click at [440, 475] on span "EGA Commercial Inspection 2025" at bounding box center [728, 486] width 738 height 44
type input "EGA Commercial Inspection 2025"
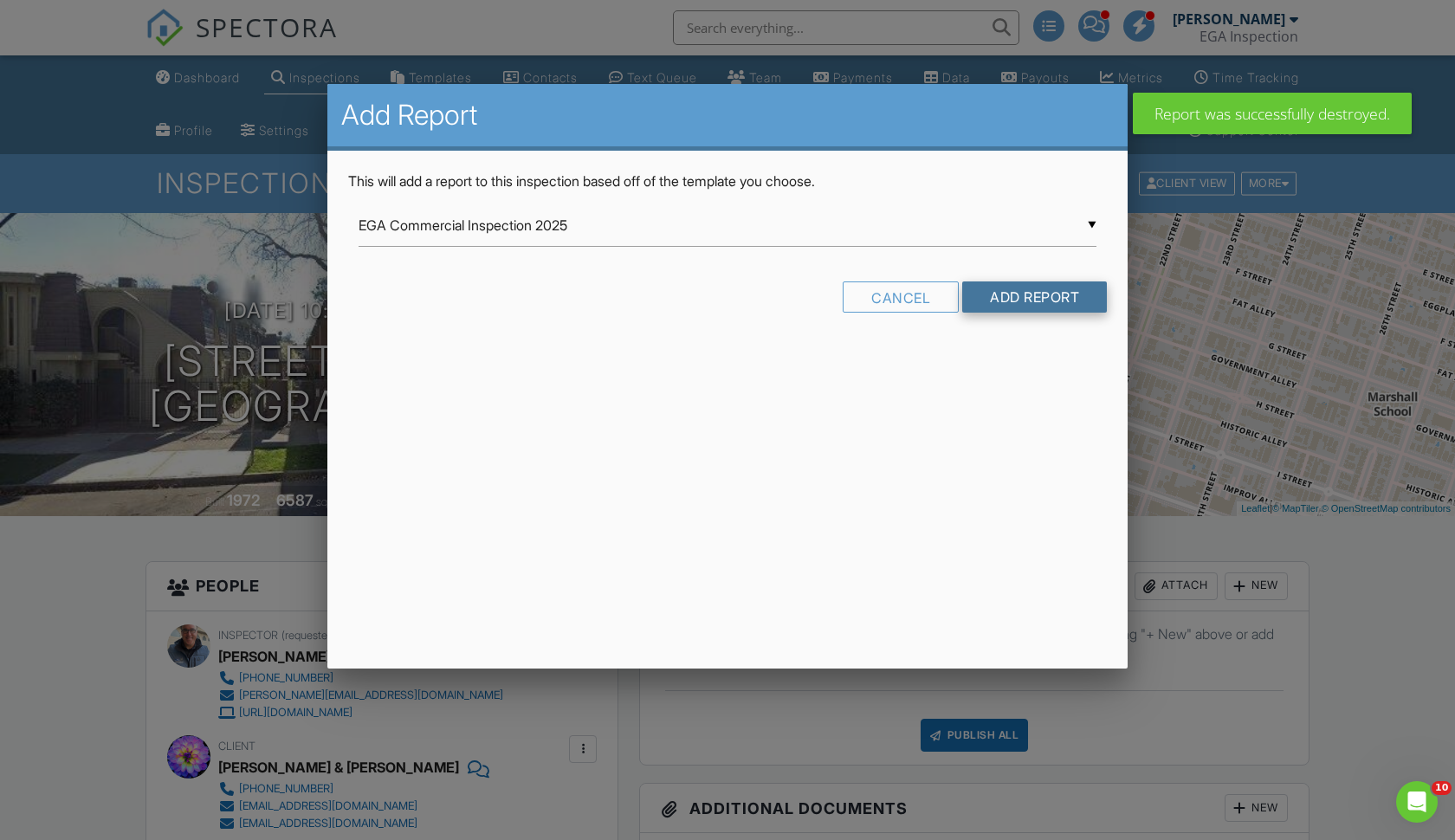
click at [1018, 297] on input "Add Report" at bounding box center [1034, 297] width 145 height 31
